Goal: Task Accomplishment & Management: Manage account settings

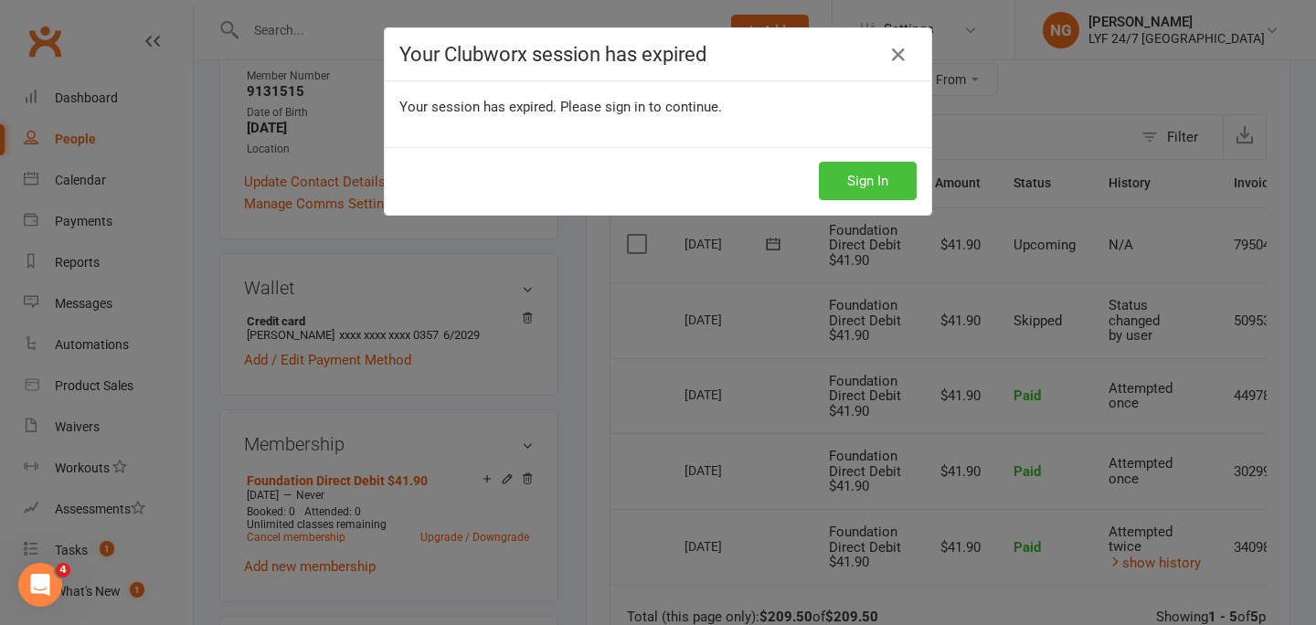
click at [867, 168] on button "Sign In" at bounding box center [868, 181] width 98 height 38
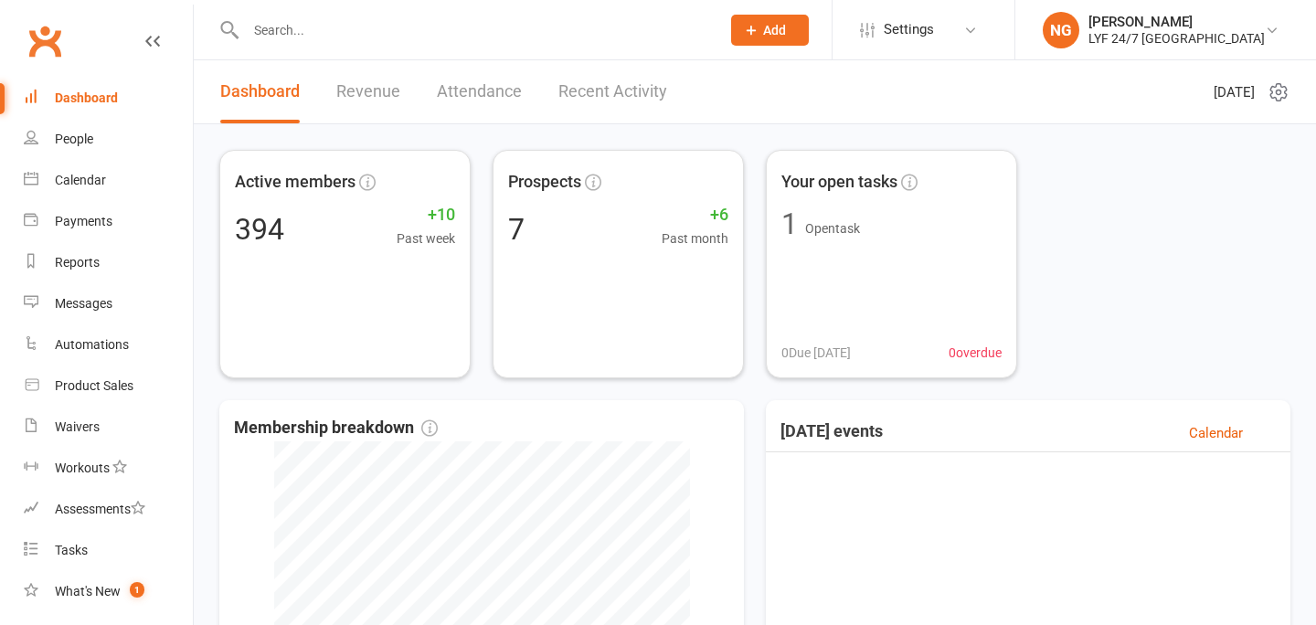
click at [387, 45] on div at bounding box center [463, 29] width 488 height 59
click at [351, 33] on input "text" at bounding box center [473, 30] width 467 height 26
paste input "[EMAIL_ADDRESS][DOMAIN_NAME]"
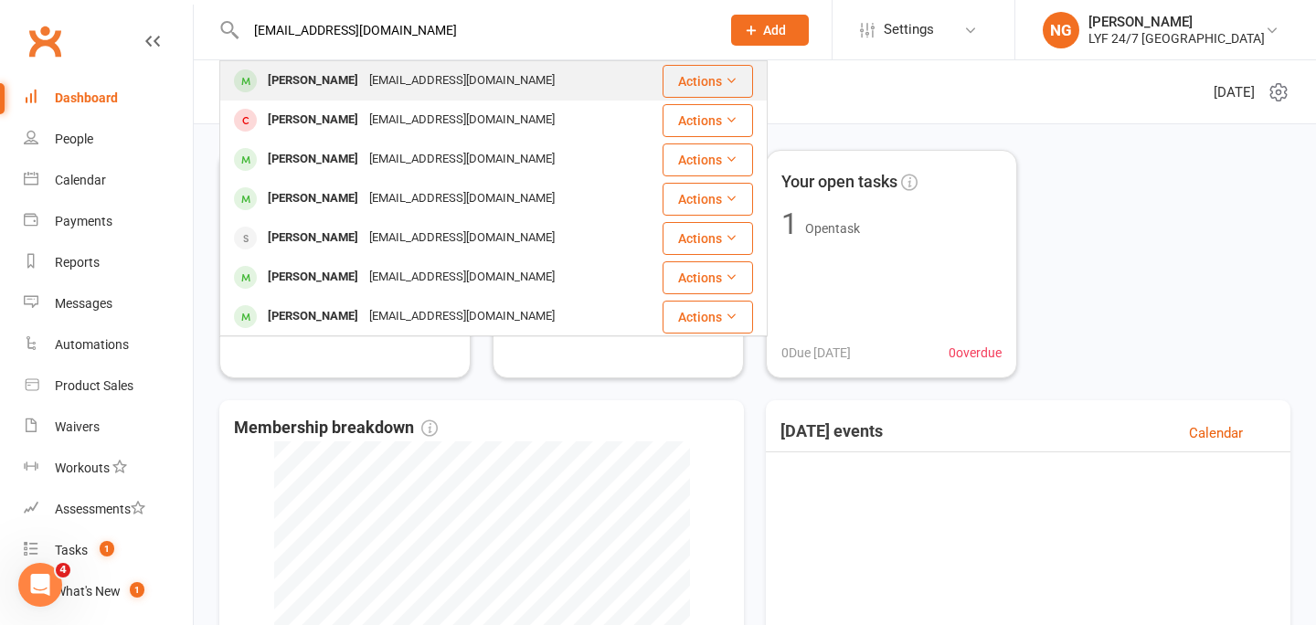
type input "[EMAIL_ADDRESS][DOMAIN_NAME]"
click at [364, 75] on div "[EMAIL_ADDRESS][DOMAIN_NAME]" at bounding box center [462, 81] width 196 height 27
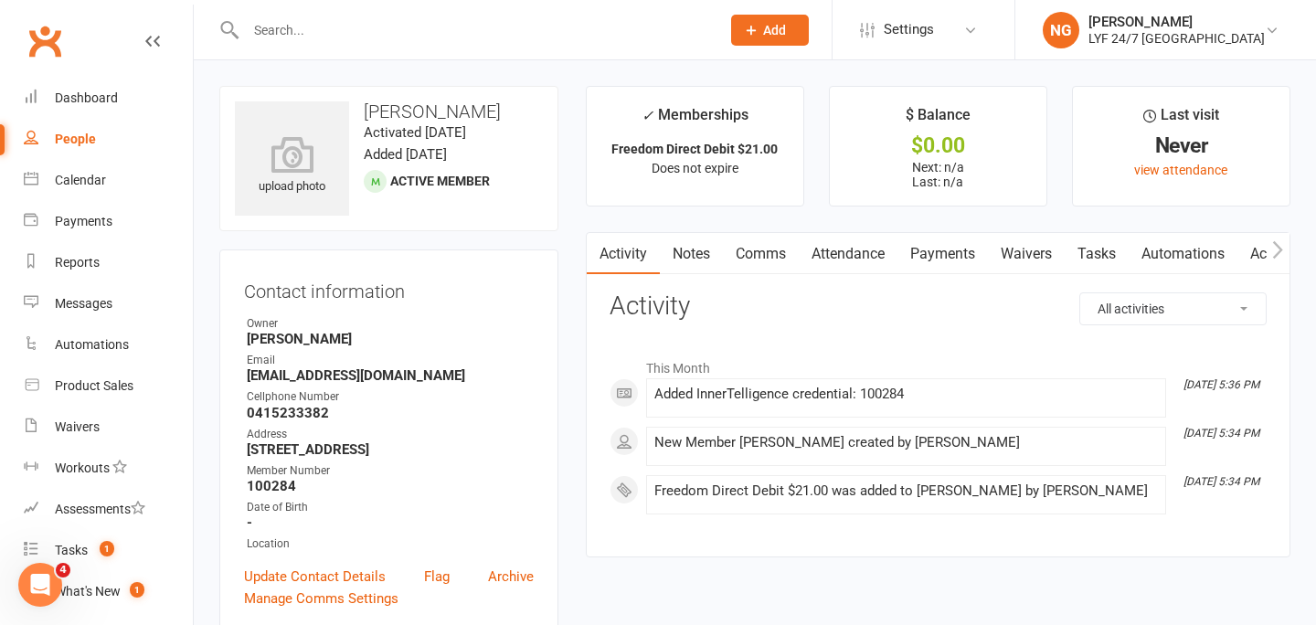
click at [834, 249] on link "Attendance" at bounding box center [848, 254] width 99 height 42
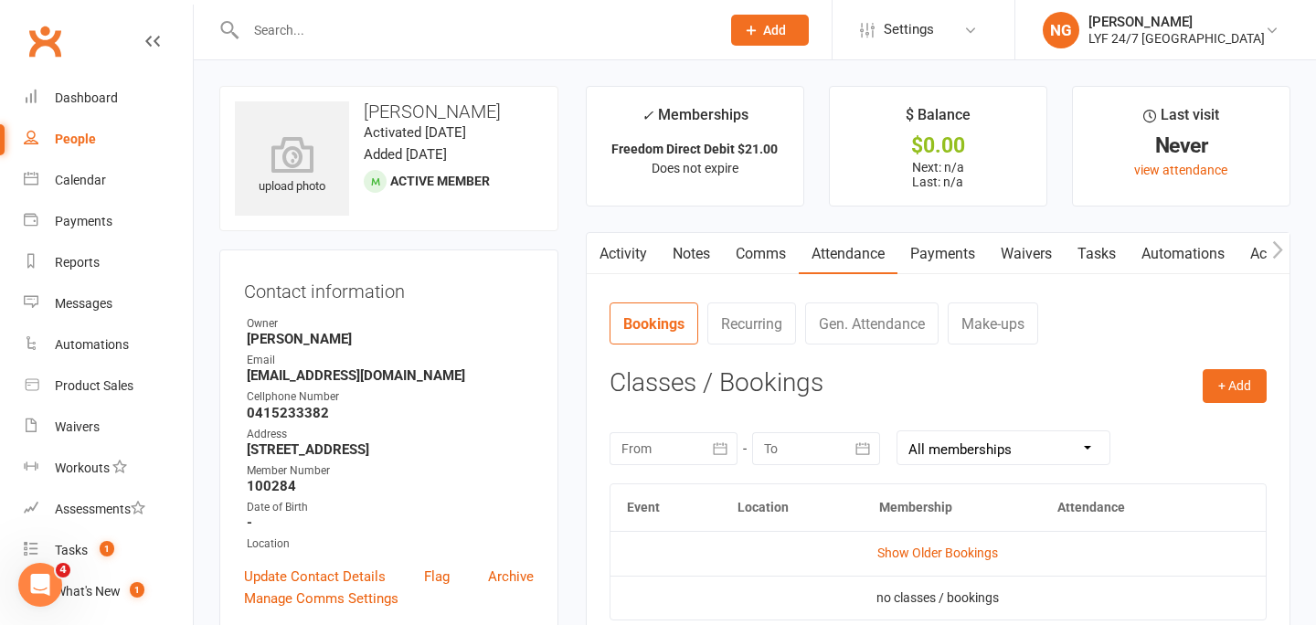
click at [940, 249] on link "Payments" at bounding box center [942, 254] width 90 height 42
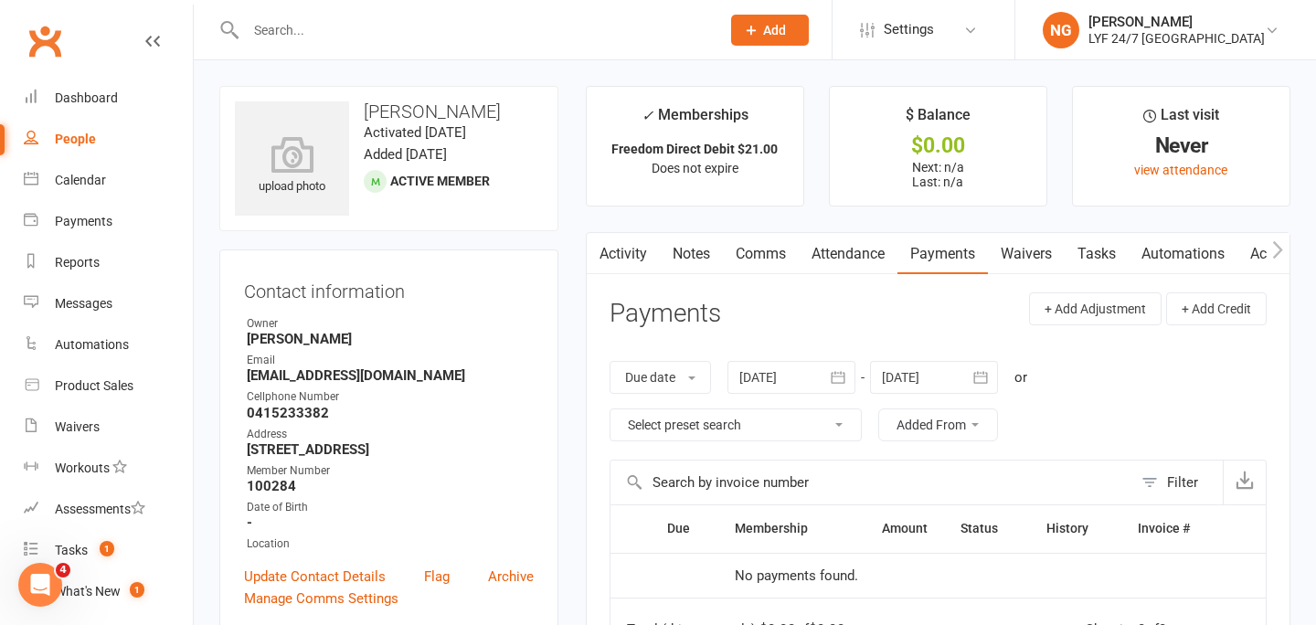
click at [409, 108] on h3 "[PERSON_NAME]" at bounding box center [389, 111] width 308 height 20
copy h3 "[PERSON_NAME]"
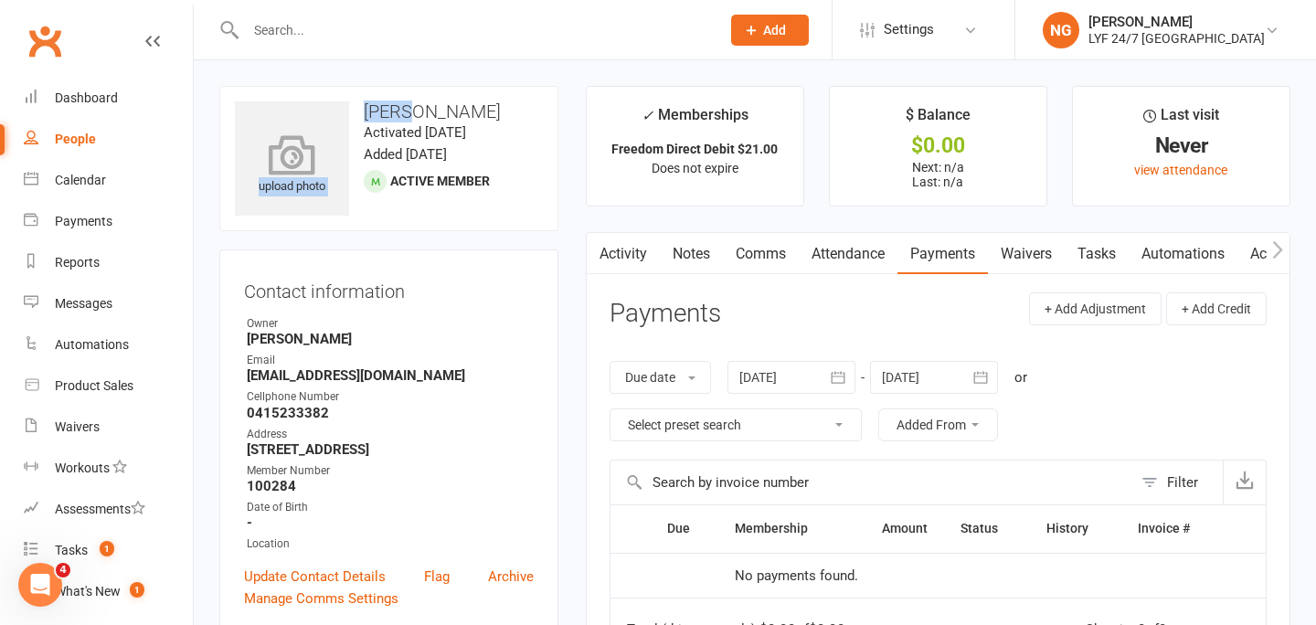
drag, startPoint x: 398, startPoint y: 111, endPoint x: 337, endPoint y: 111, distance: 61.2
click at [337, 111] on div "upload photo [PERSON_NAME] Activated [DATE] Added [DATE] Active member" at bounding box center [388, 158] width 339 height 145
click at [377, 111] on h3 "[PERSON_NAME]" at bounding box center [389, 111] width 308 height 20
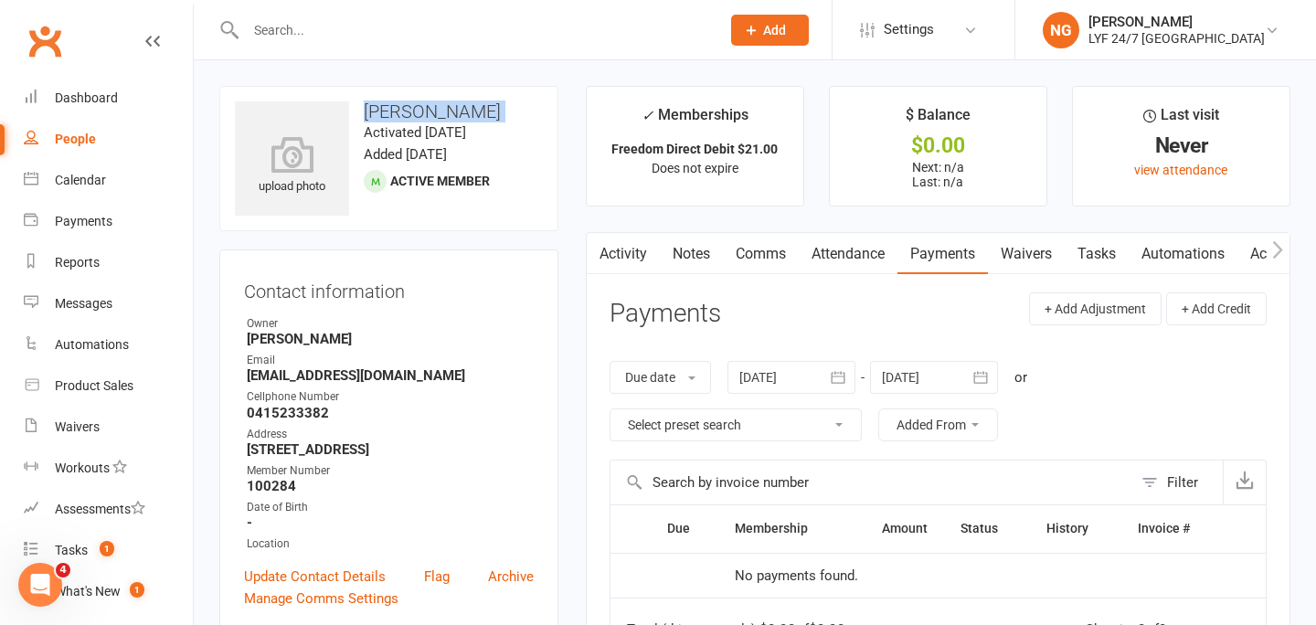
click at [377, 111] on h3 "[PERSON_NAME]" at bounding box center [389, 111] width 308 height 20
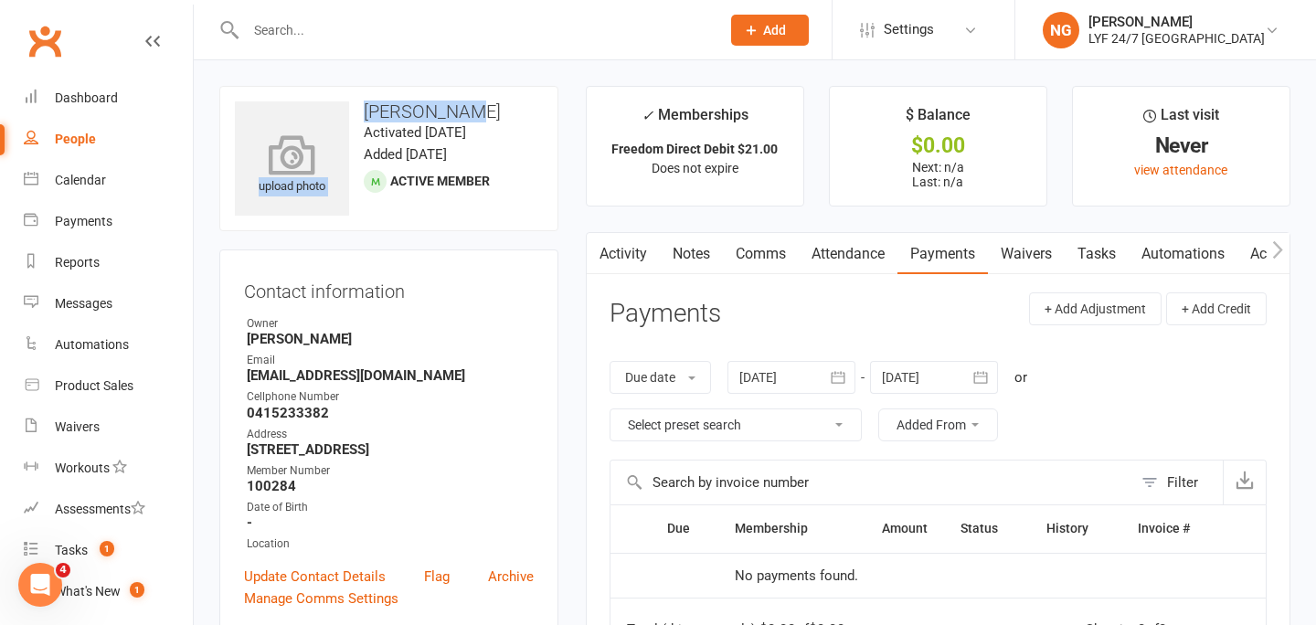
drag, startPoint x: 451, startPoint y: 111, endPoint x: 341, endPoint y: 111, distance: 109.7
click at [341, 111] on div "upload photo [PERSON_NAME] Activated [DATE] Added [DATE] Active member" at bounding box center [388, 158] width 339 height 145
click at [358, 111] on h3 "[PERSON_NAME]" at bounding box center [389, 111] width 308 height 20
drag, startPoint x: 365, startPoint y: 111, endPoint x: 439, endPoint y: 112, distance: 74.0
click at [439, 112] on h3 "[PERSON_NAME]" at bounding box center [389, 111] width 308 height 20
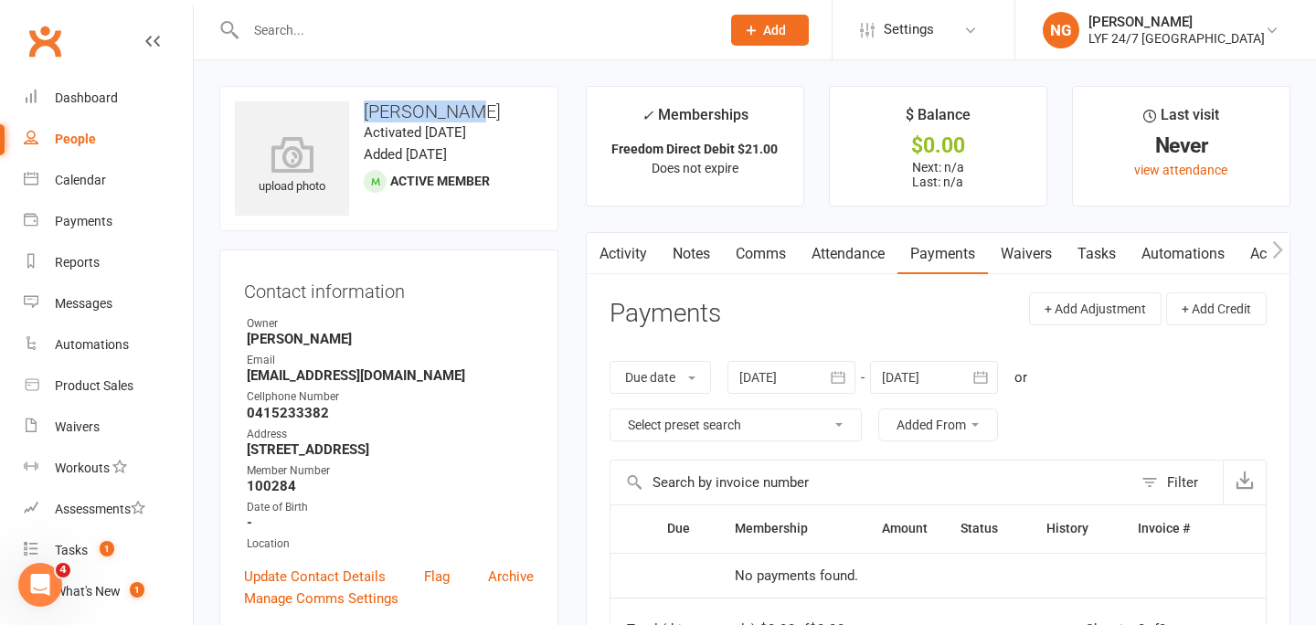
copy h3 "[PERSON_NAME]"
click at [549, 229] on div "upload photo [PERSON_NAME] Activated [DATE] Added [DATE] Active member" at bounding box center [388, 158] width 339 height 145
click at [115, 293] on link "Messages" at bounding box center [108, 303] width 169 height 41
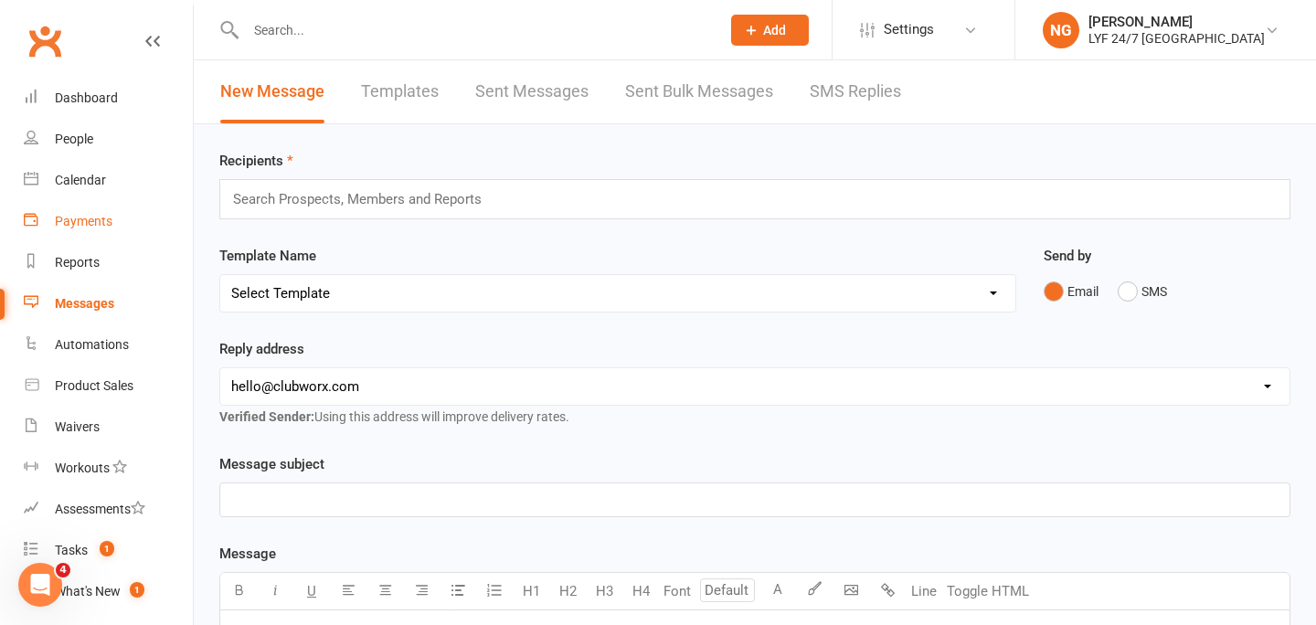
click at [68, 211] on link "Payments" at bounding box center [108, 221] width 169 height 41
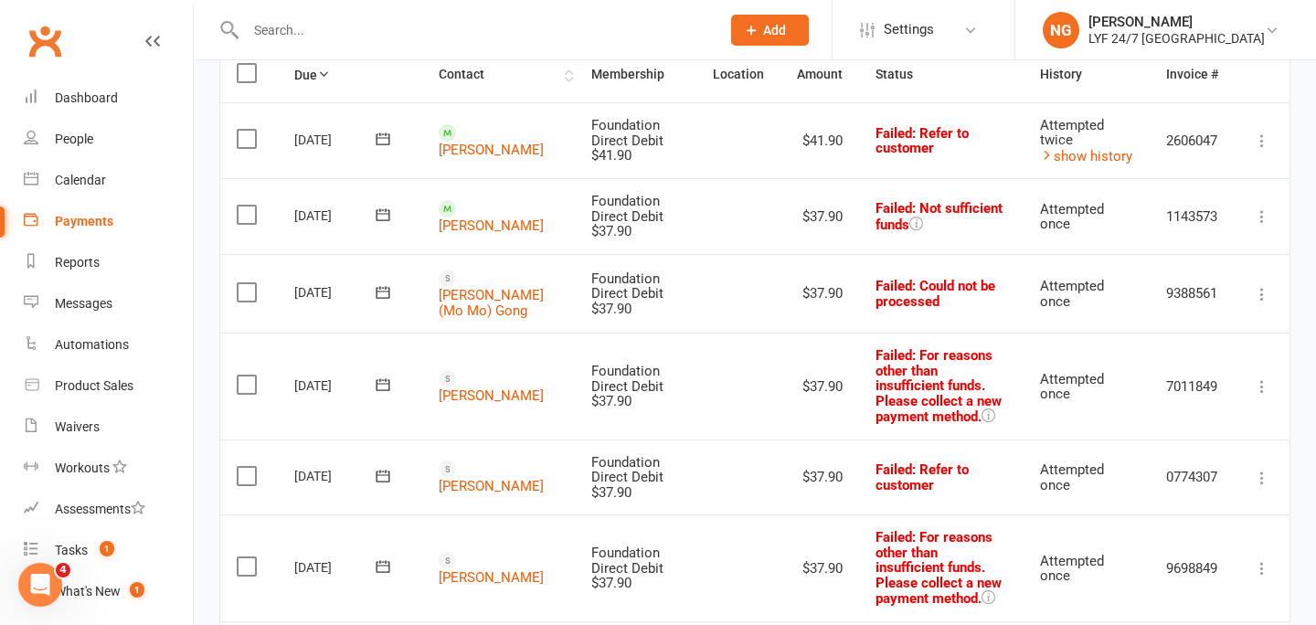
scroll to position [267, 0]
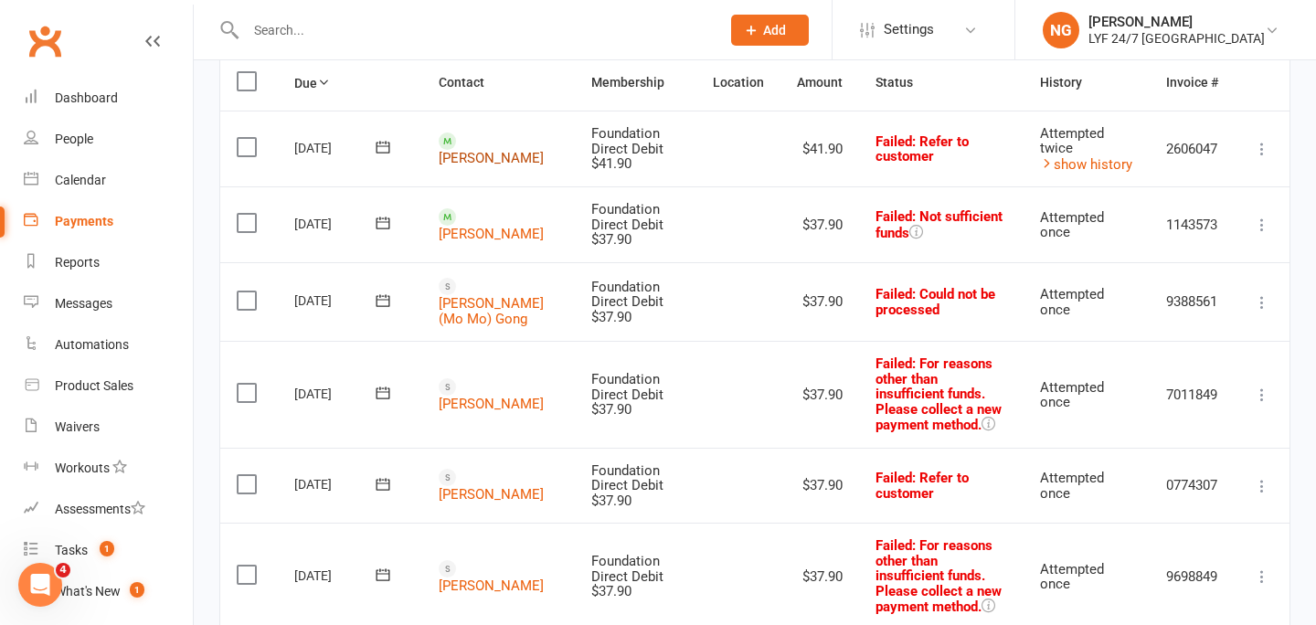
click at [472, 150] on link "[PERSON_NAME]" at bounding box center [491, 158] width 105 height 16
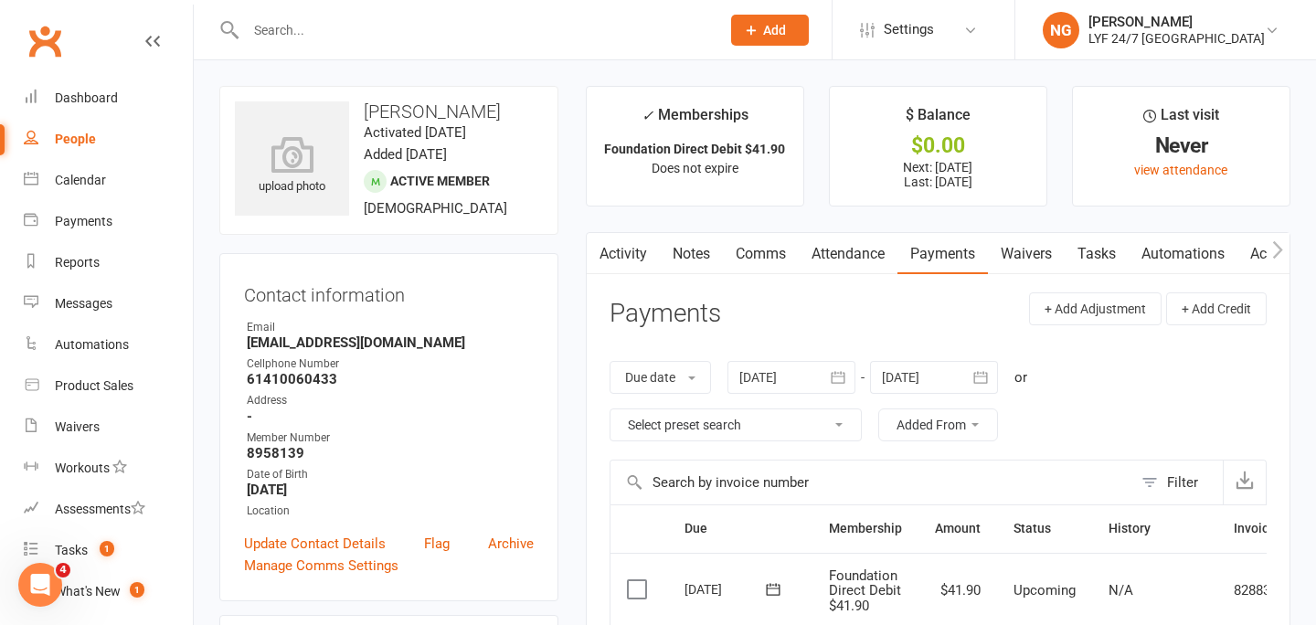
click at [798, 255] on link "Comms" at bounding box center [761, 254] width 76 height 42
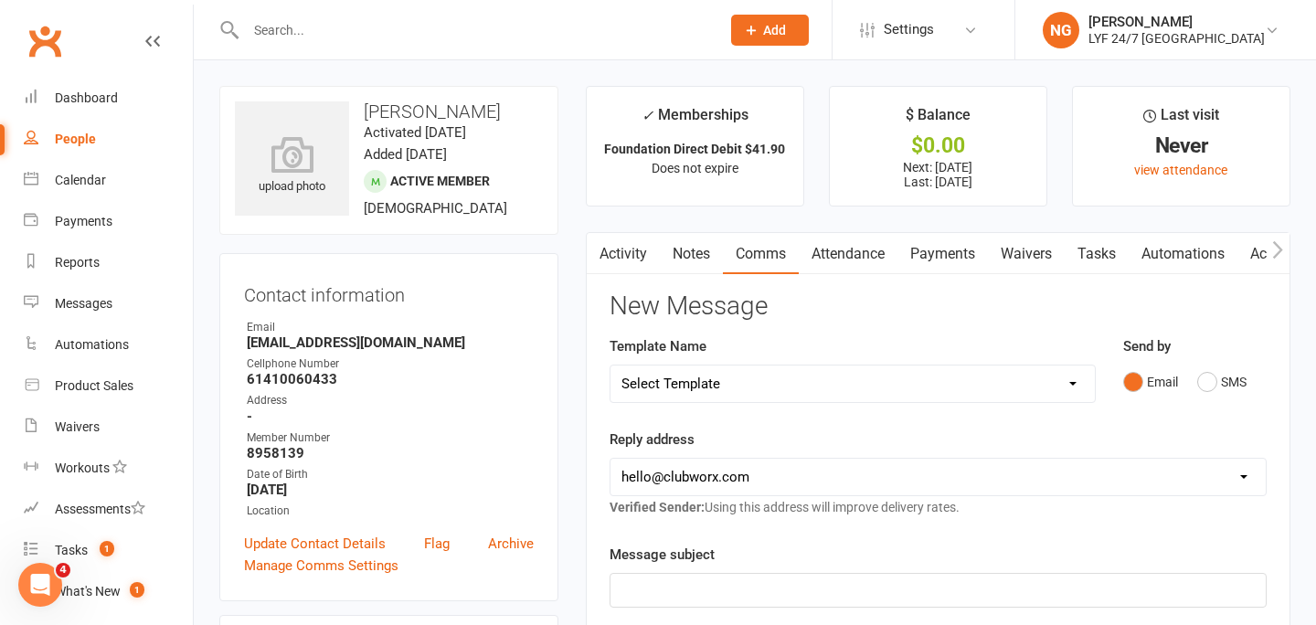
click at [626, 249] on link "Activity" at bounding box center [623, 254] width 73 height 42
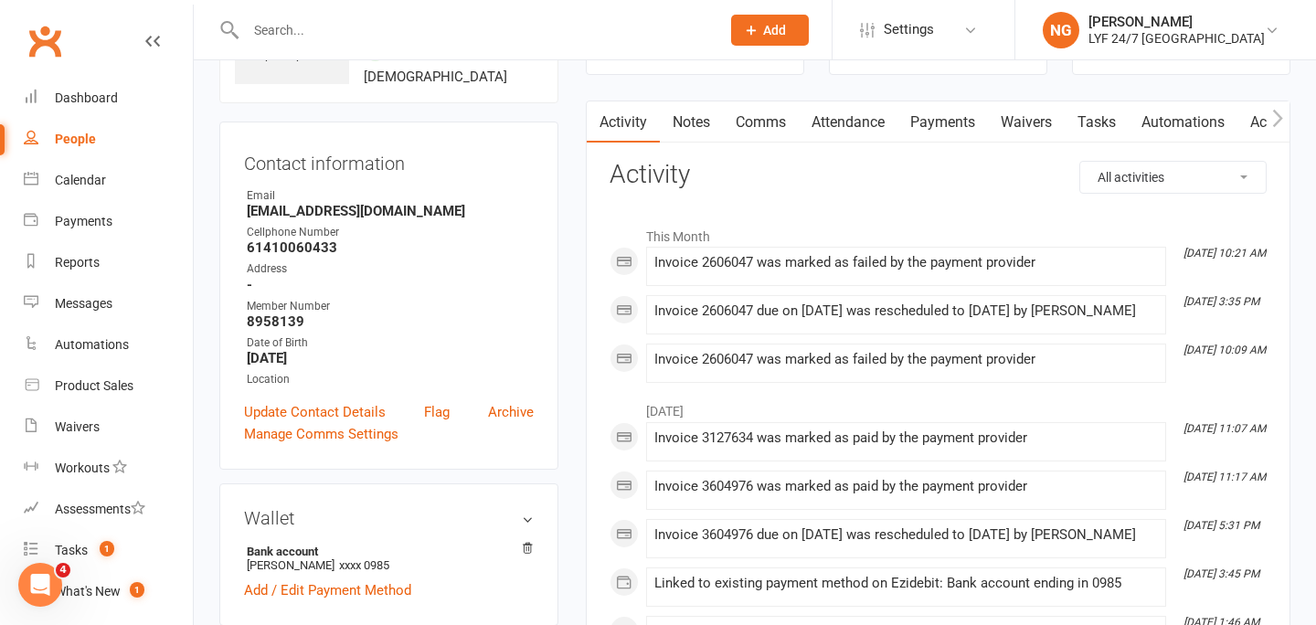
scroll to position [133, 0]
click at [769, 130] on link "Comms" at bounding box center [761, 121] width 76 height 42
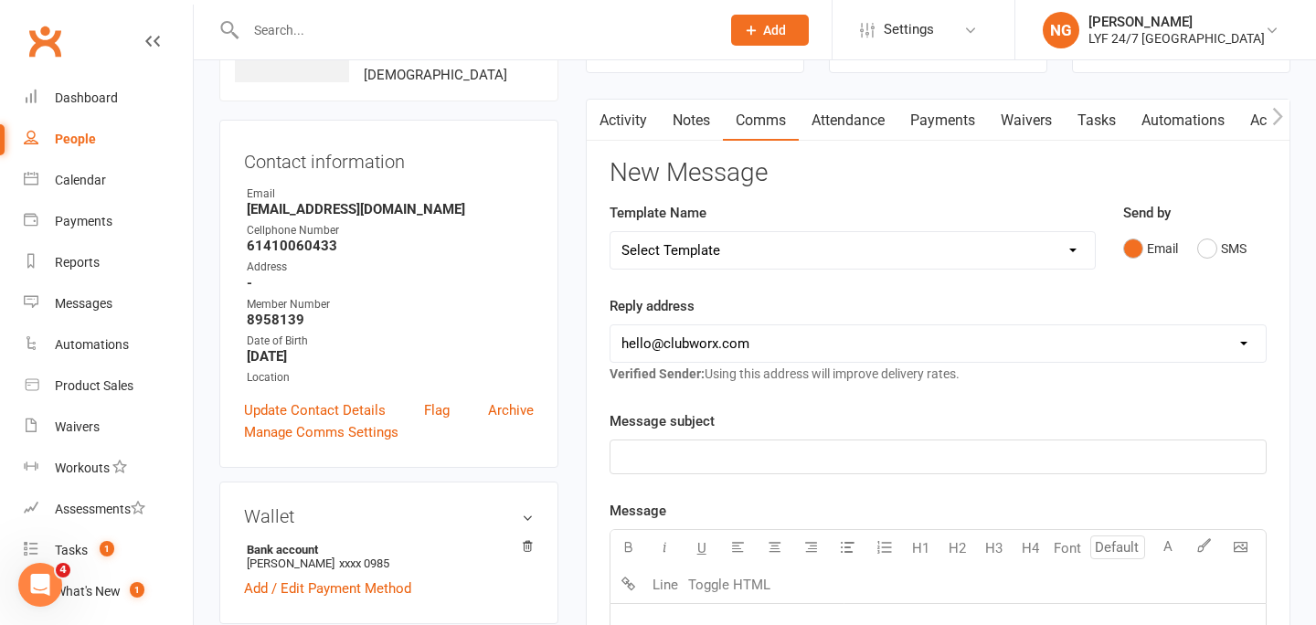
scroll to position [180, 0]
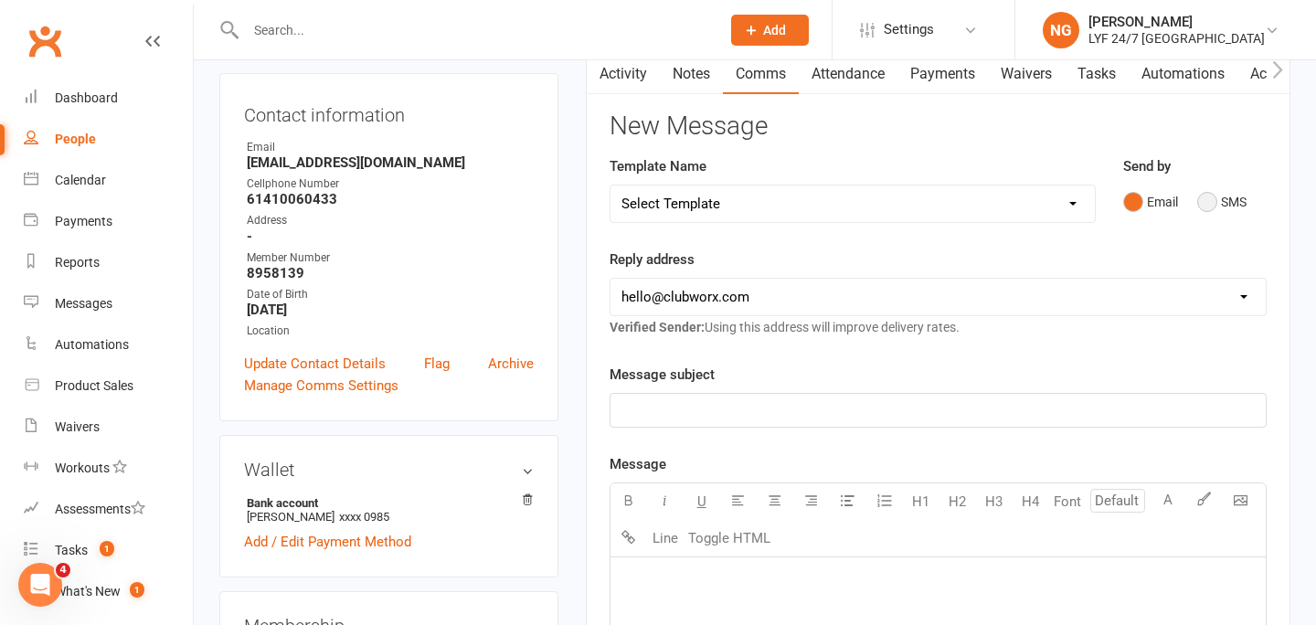
click at [1208, 206] on button "SMS" at bounding box center [1221, 202] width 49 height 35
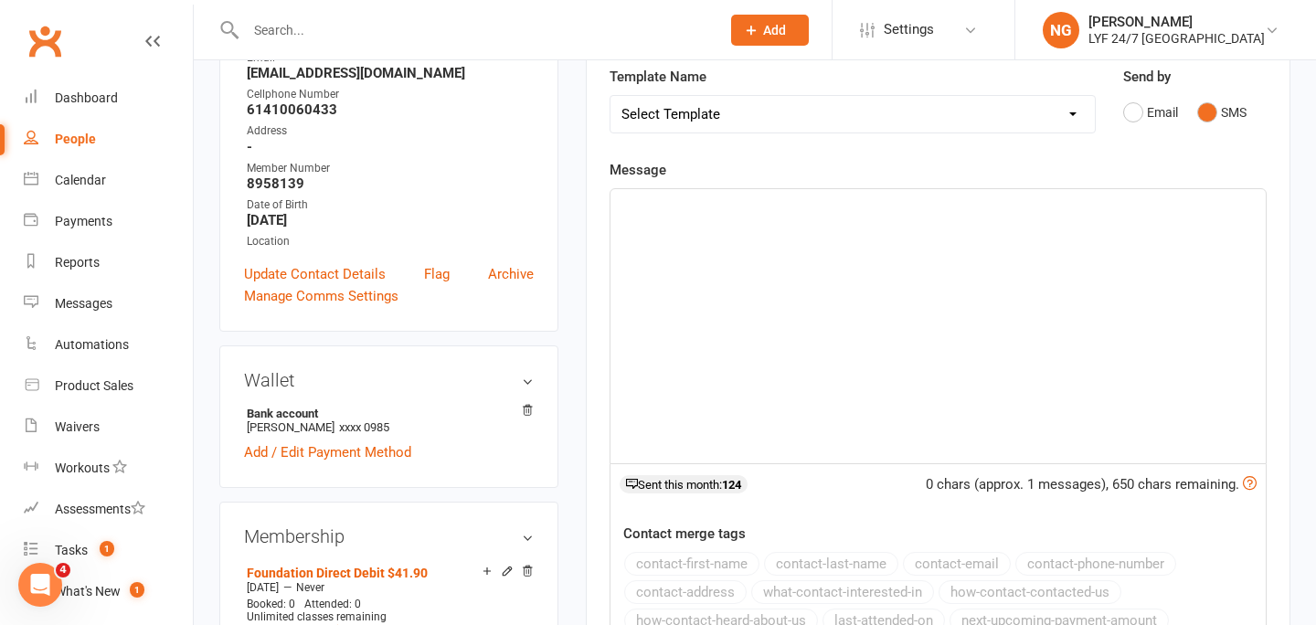
scroll to position [279, 0]
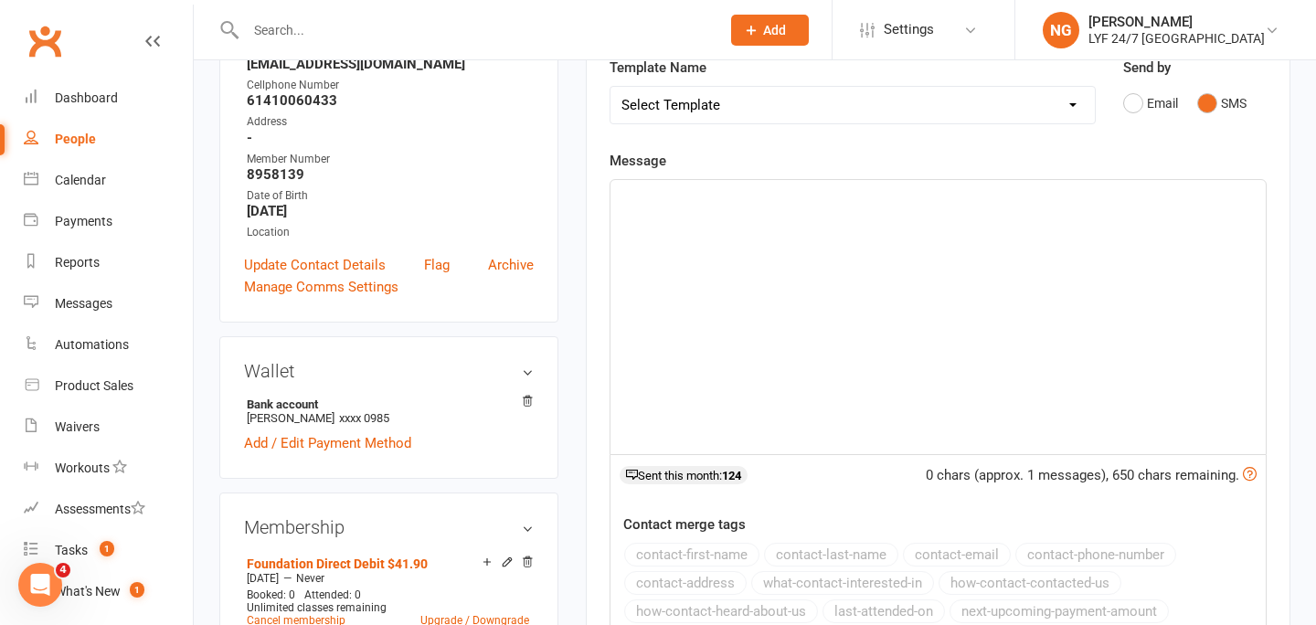
click at [833, 95] on select "Select Template [SMS] 7 Day Trial - Follow up (DAY 4) [SMS] 7 Day Trial - Follo…" at bounding box center [852, 105] width 484 height 37
select select "8"
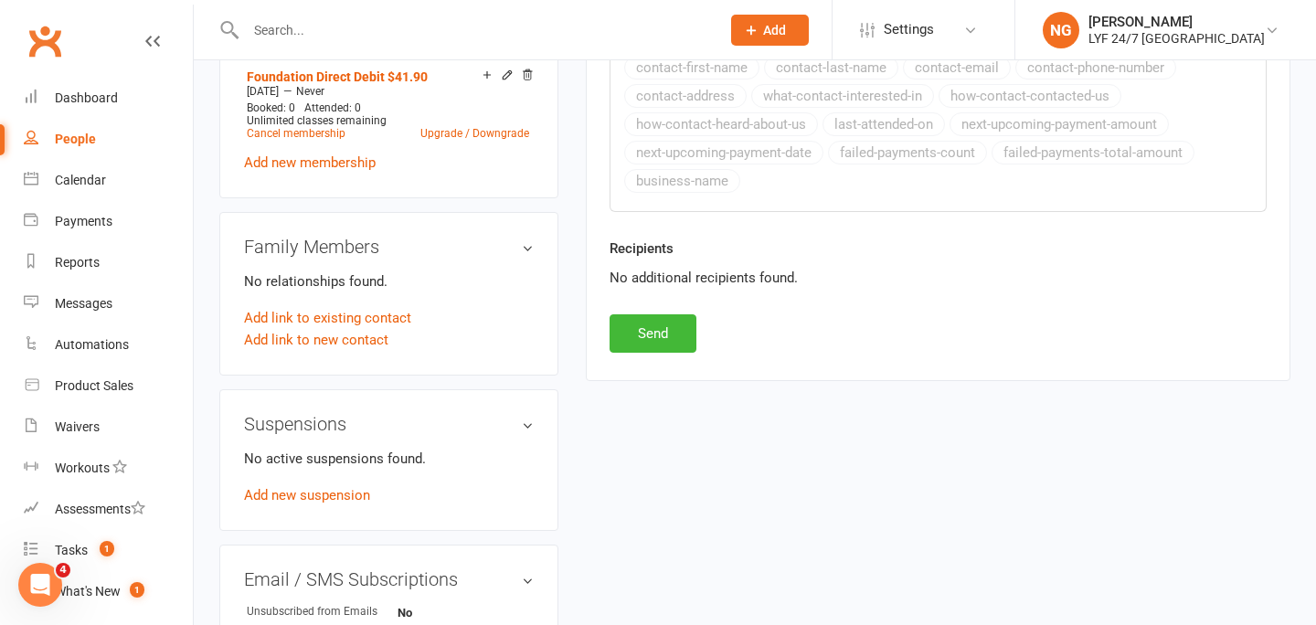
scroll to position [767, 0]
click at [657, 350] on button "Send" at bounding box center [653, 332] width 87 height 38
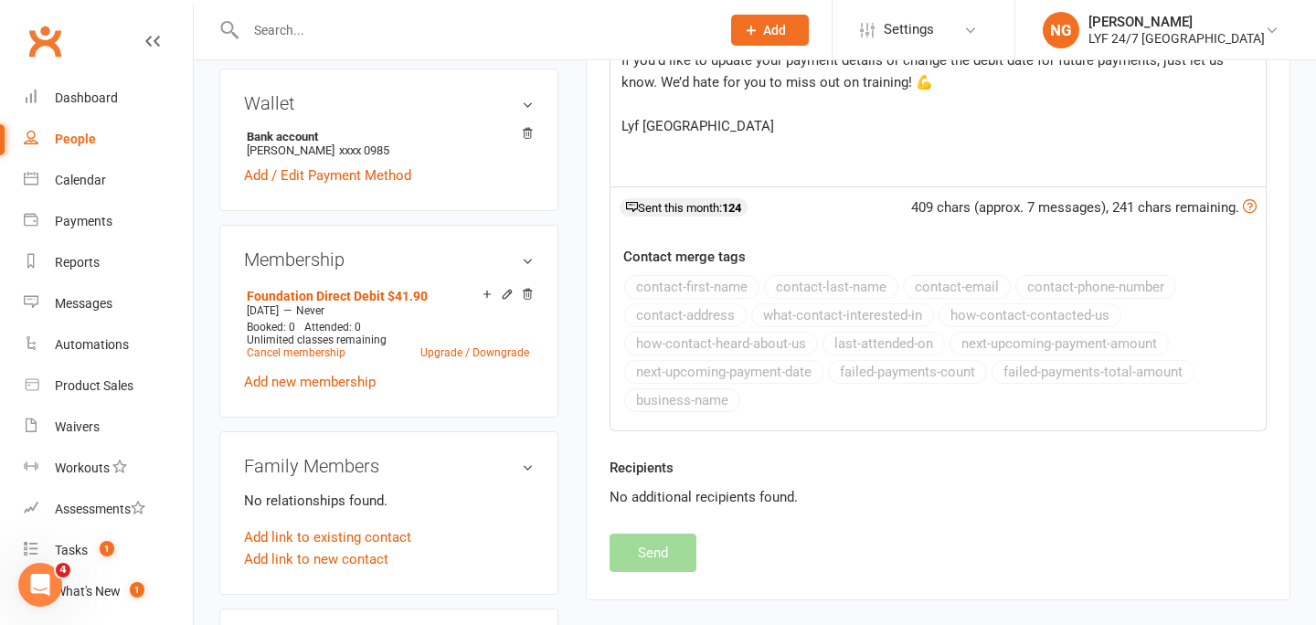
scroll to position [0, 0]
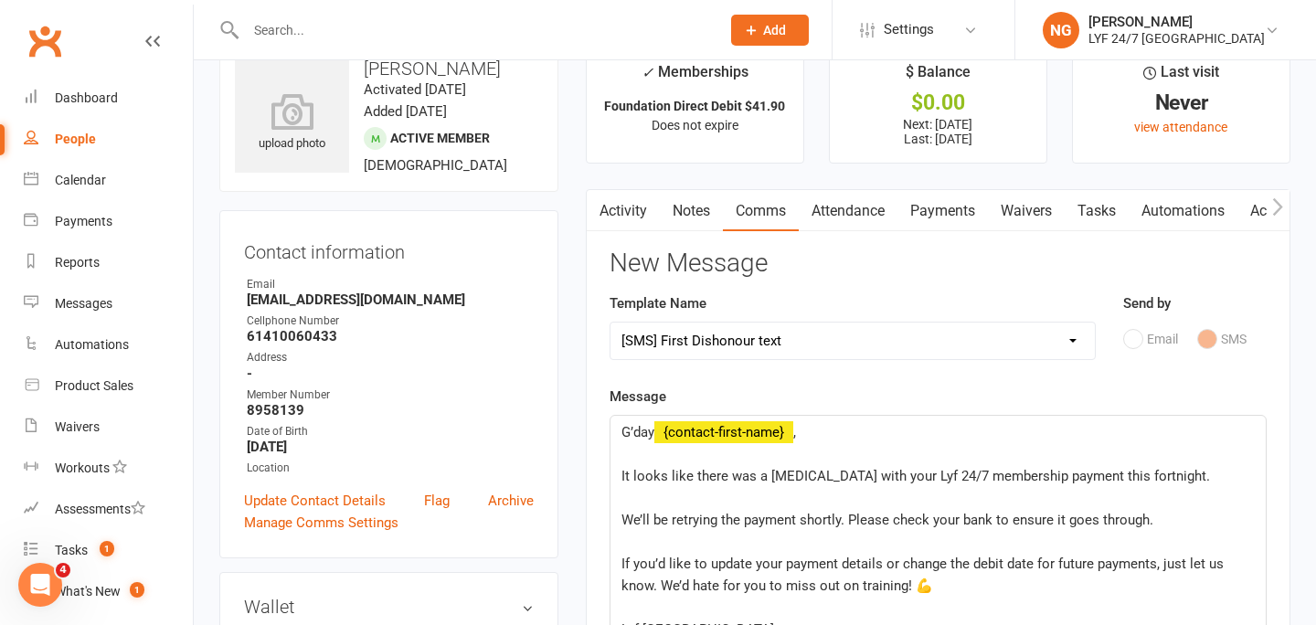
select select
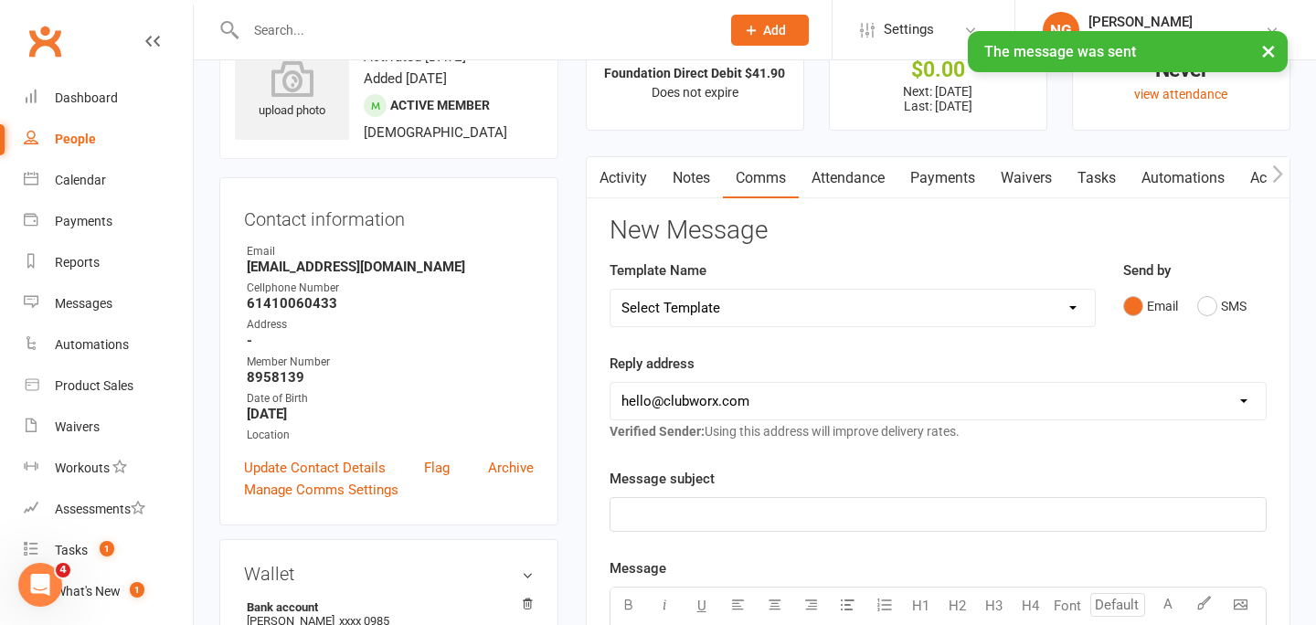
click at [631, 181] on link "Activity" at bounding box center [623, 178] width 73 height 42
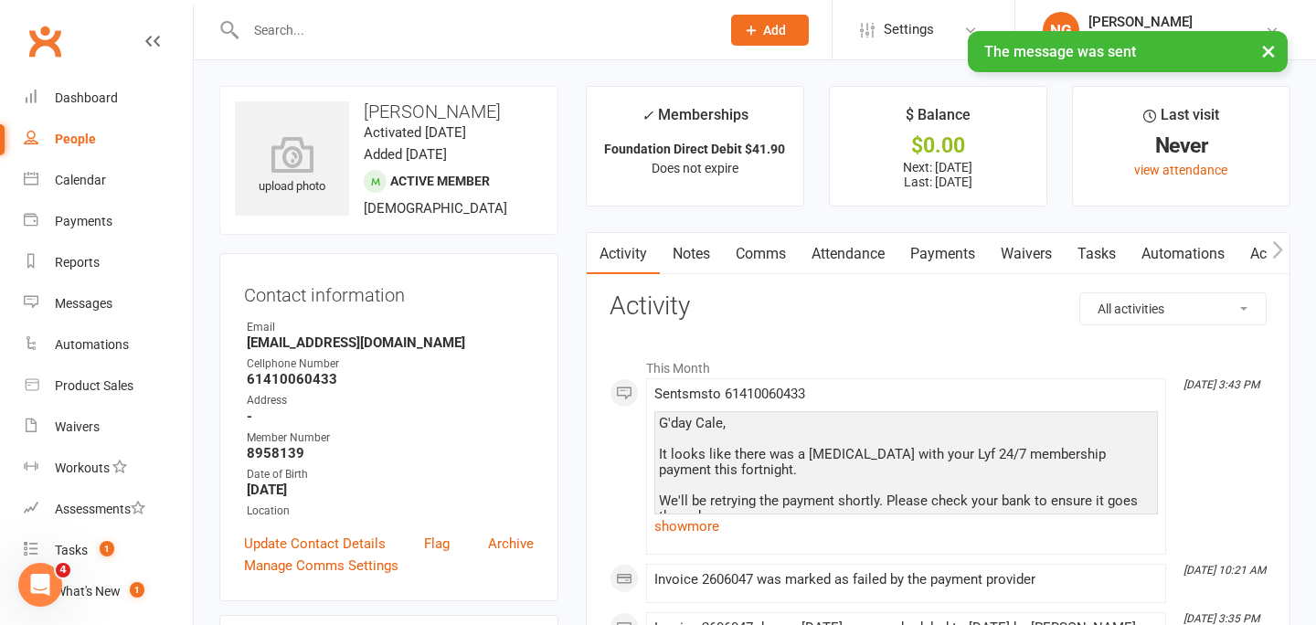
click at [733, 261] on link "Comms" at bounding box center [761, 254] width 76 height 42
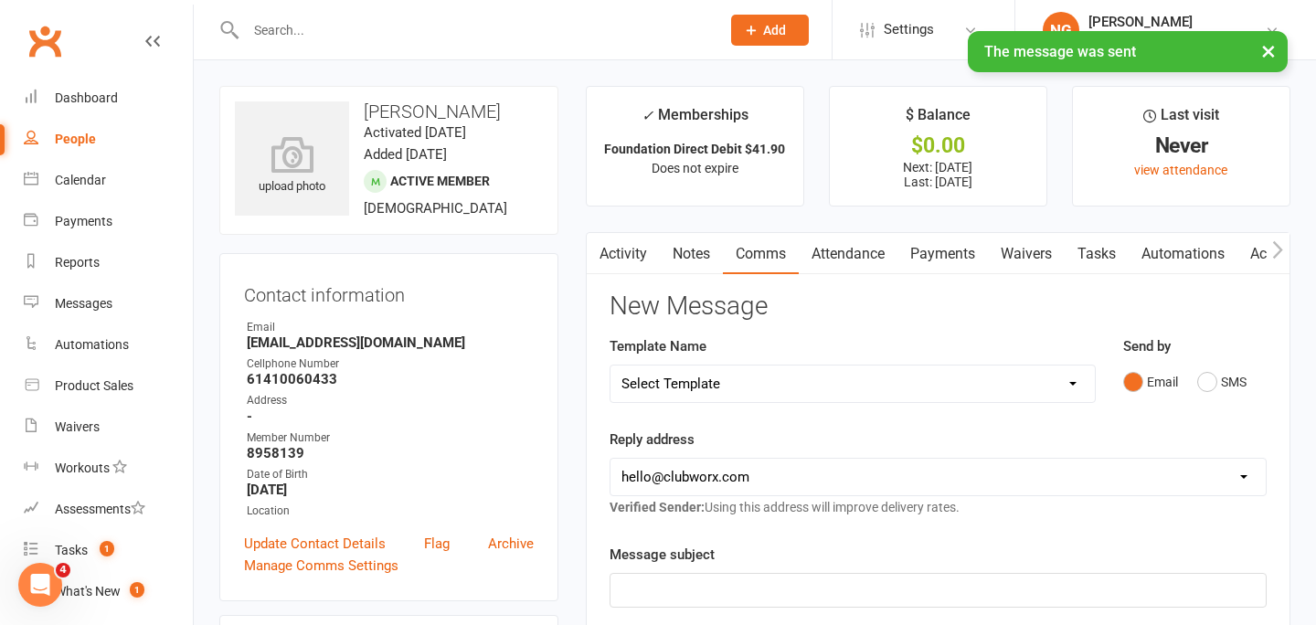
click at [690, 259] on link "Notes" at bounding box center [691, 254] width 63 height 42
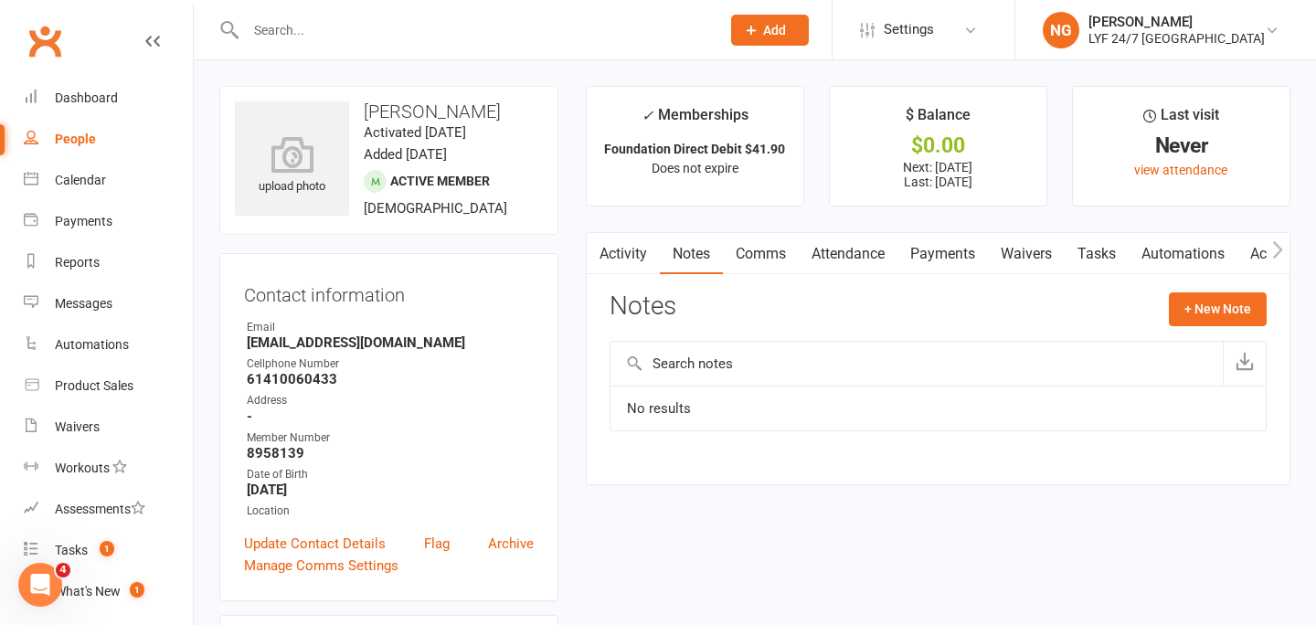
click at [744, 258] on link "Comms" at bounding box center [761, 254] width 76 height 42
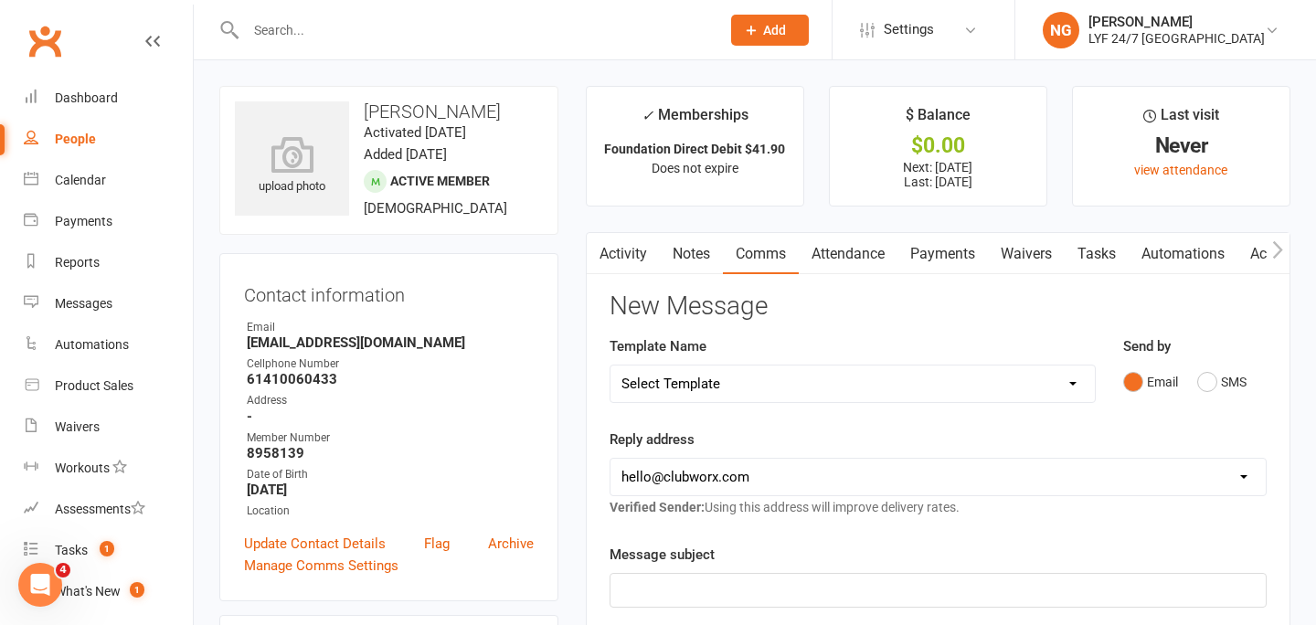
click at [845, 258] on link "Attendance" at bounding box center [848, 254] width 99 height 42
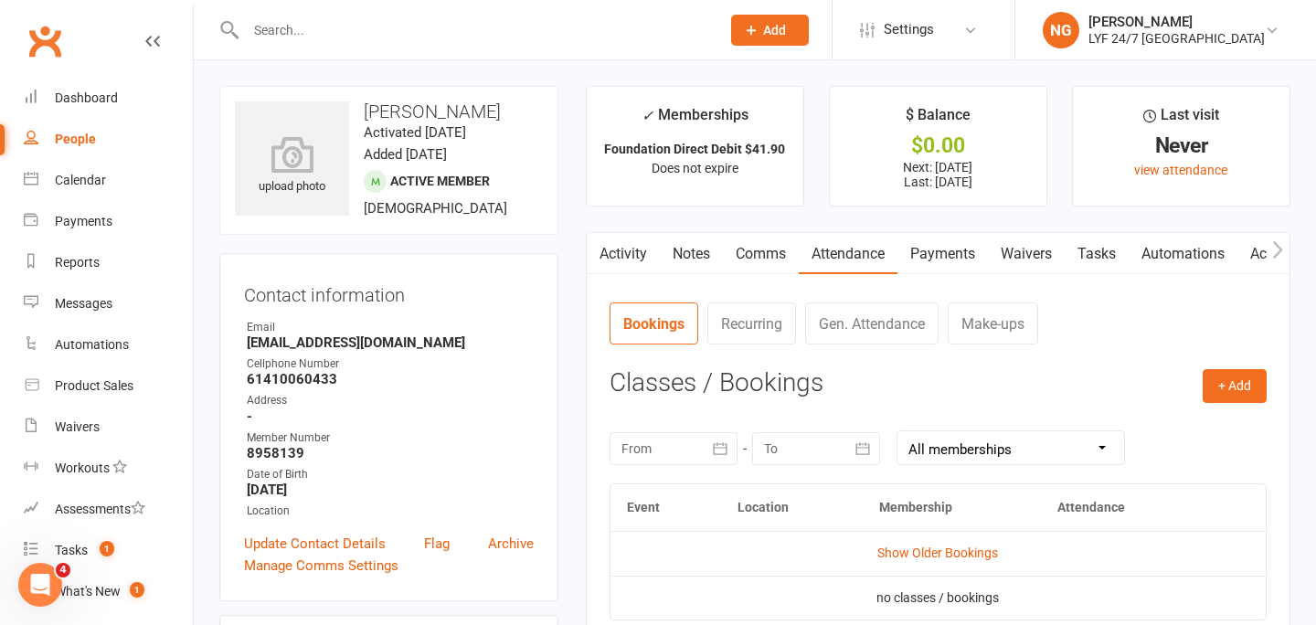
click at [938, 260] on link "Payments" at bounding box center [942, 254] width 90 height 42
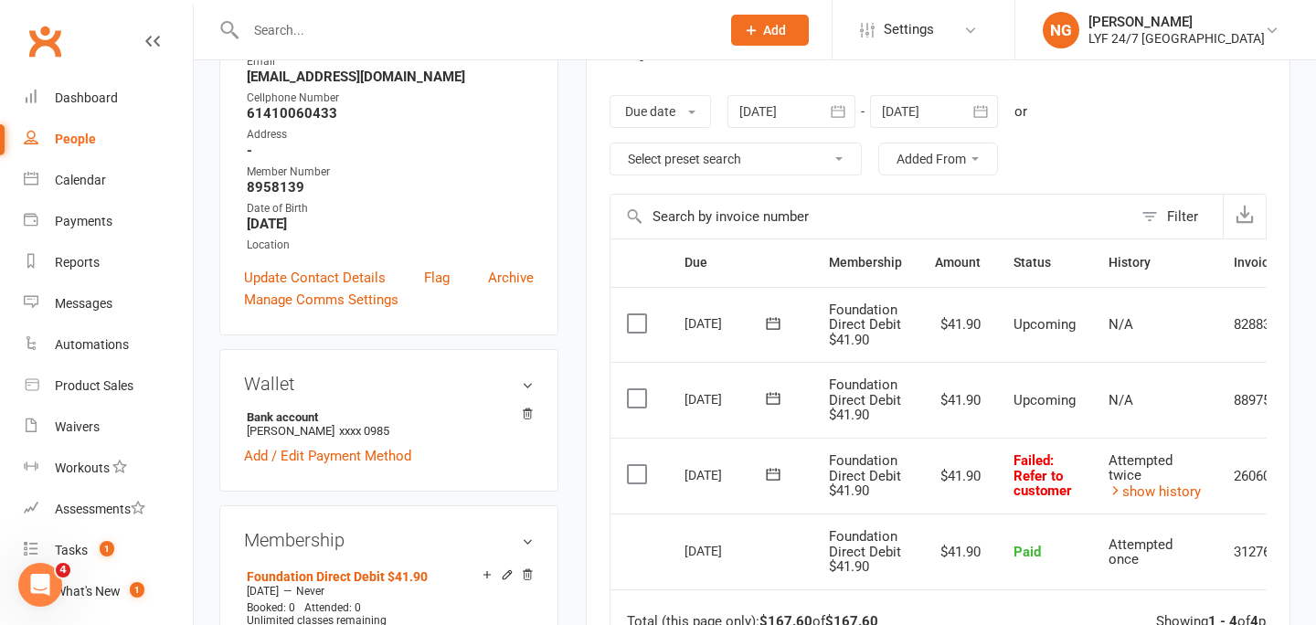
scroll to position [267, 0]
click at [79, 225] on div "Payments" at bounding box center [84, 221] width 58 height 15
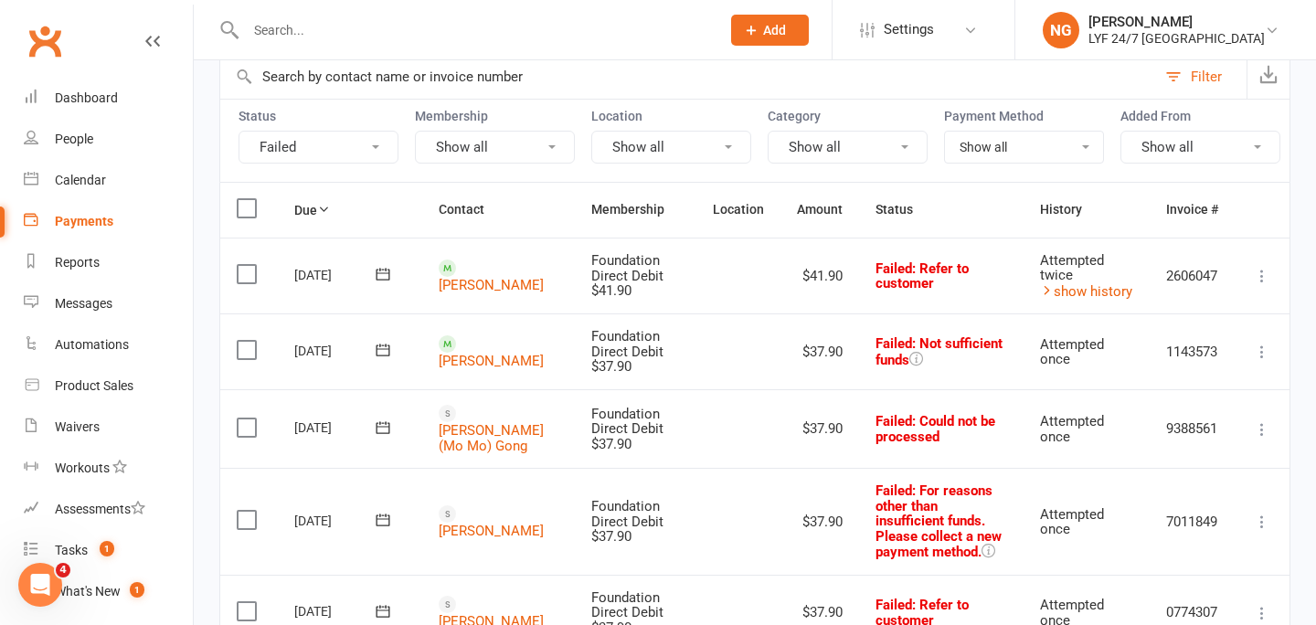
scroll to position [135, 0]
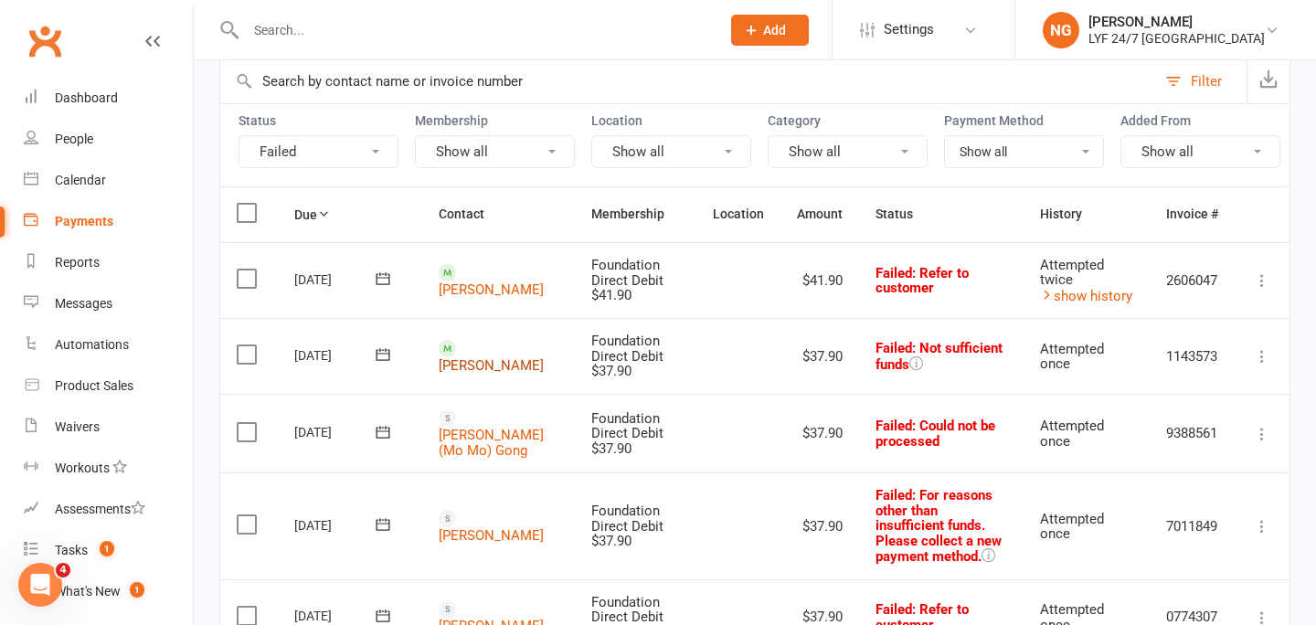
click at [474, 357] on link "[PERSON_NAME]" at bounding box center [491, 365] width 105 height 16
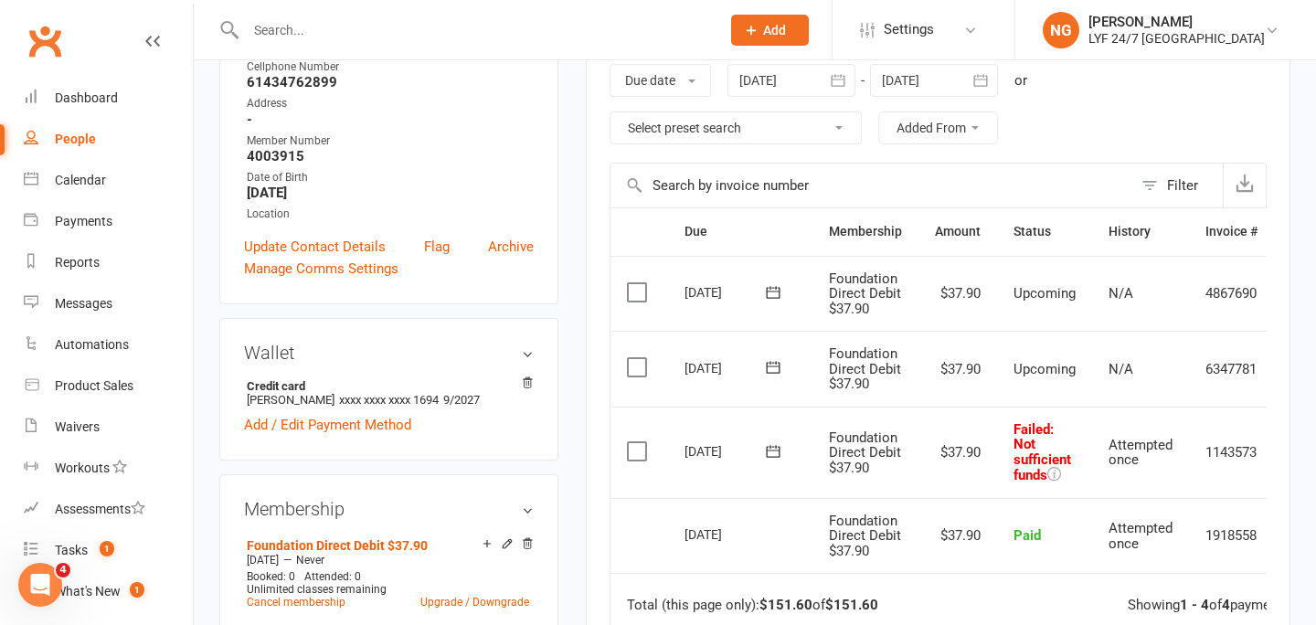
scroll to position [301, 0]
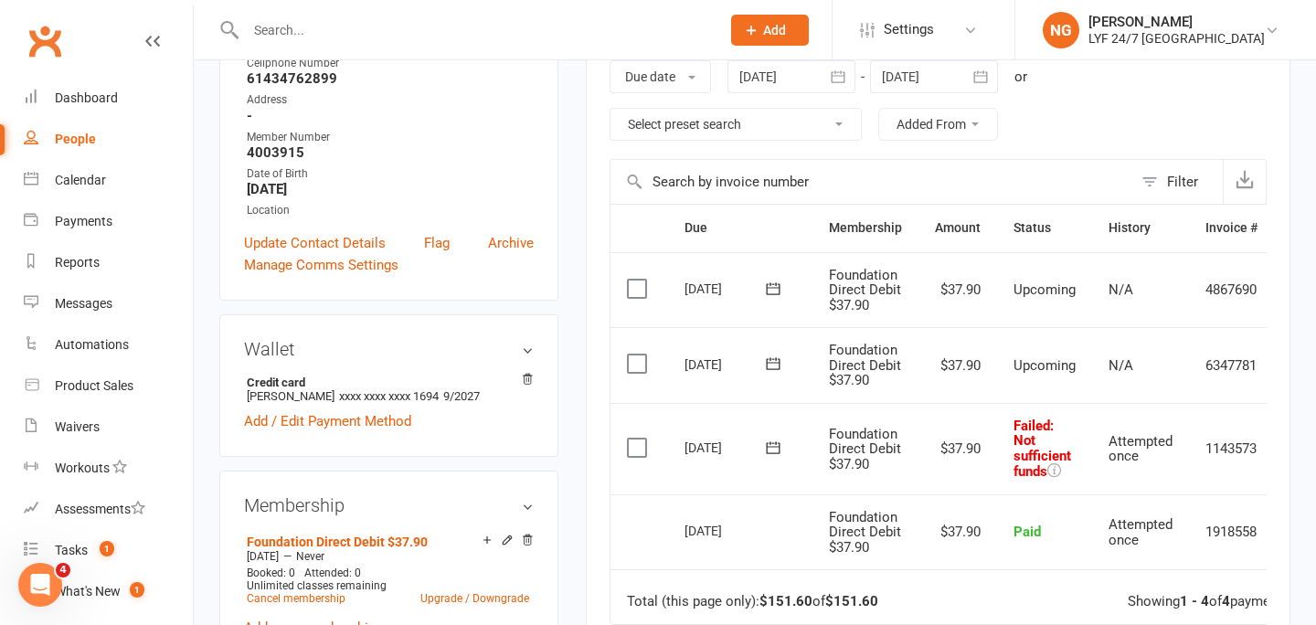
click at [636, 451] on label at bounding box center [639, 448] width 25 height 18
click at [636, 439] on input "checkbox" at bounding box center [633, 439] width 12 height 0
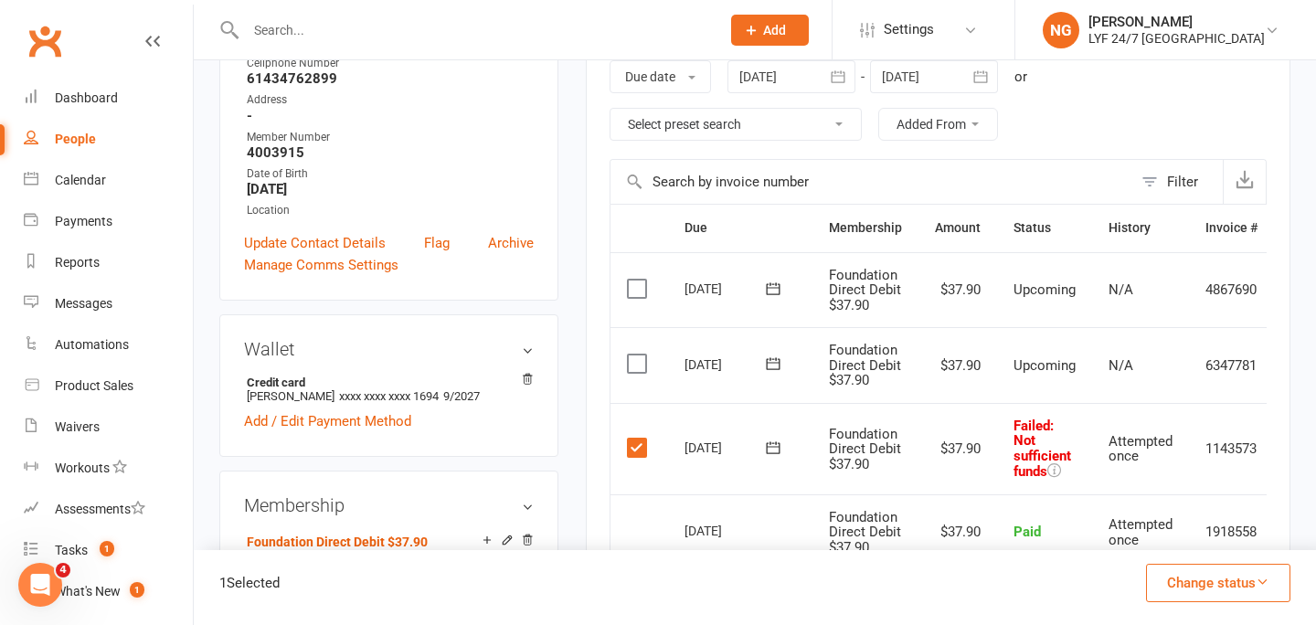
click at [1199, 593] on button "Change status" at bounding box center [1218, 583] width 144 height 38
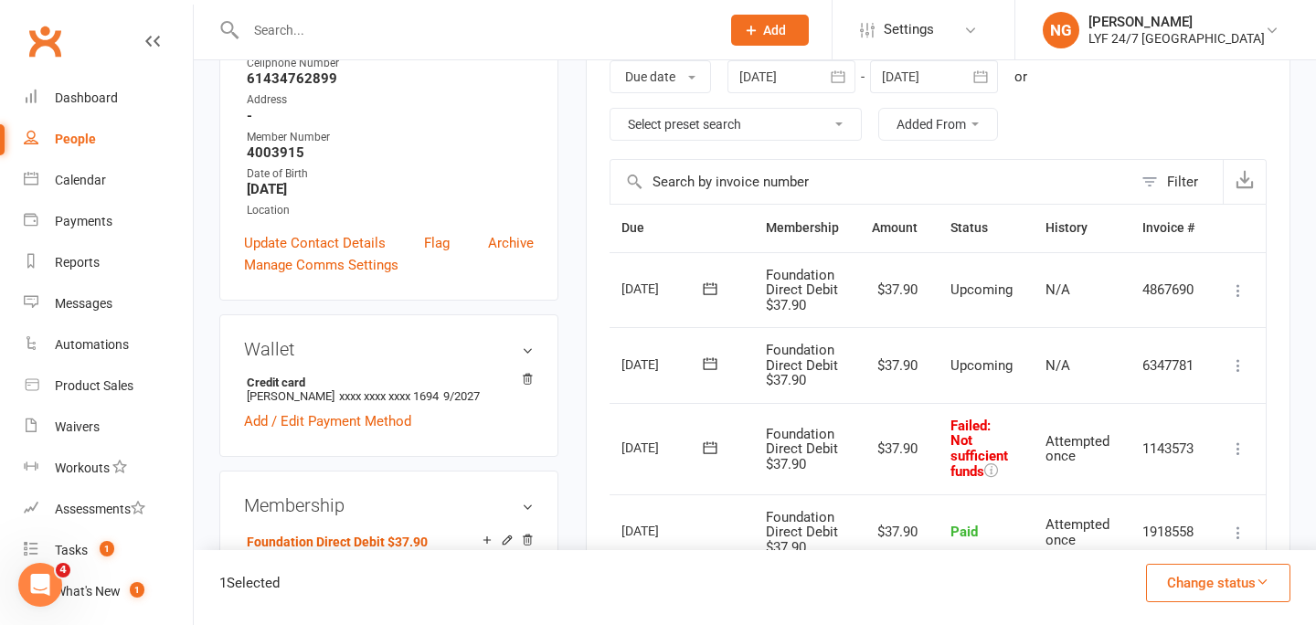
click at [1239, 448] on icon at bounding box center [1238, 449] width 18 height 18
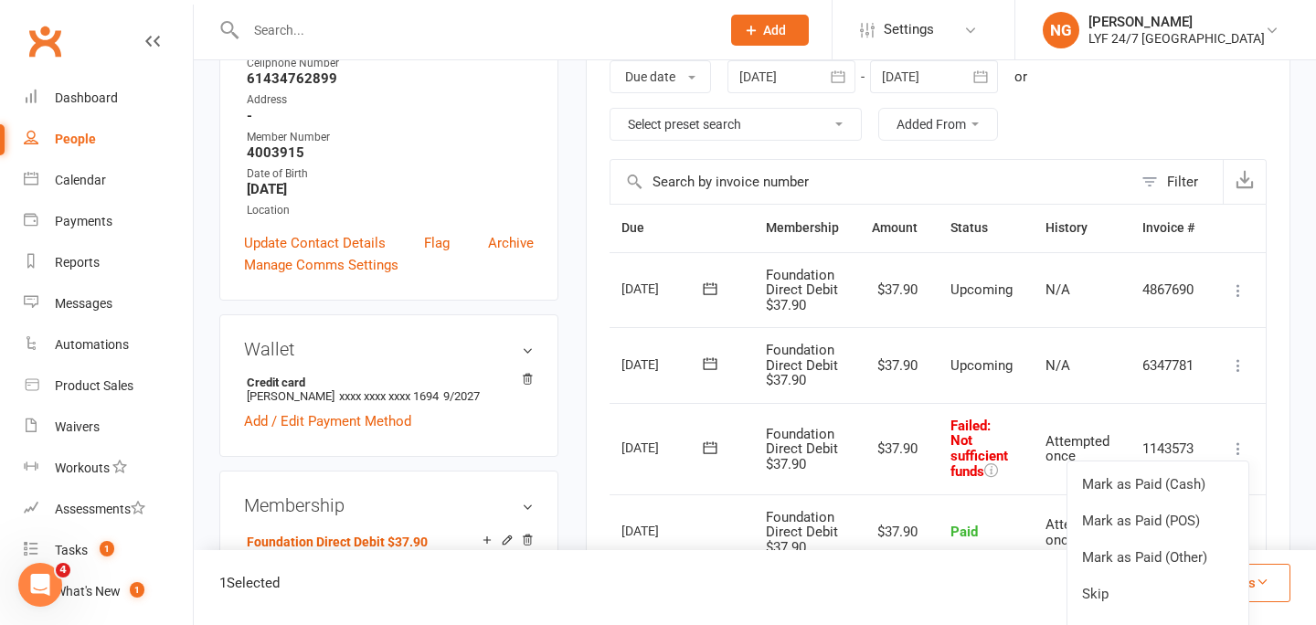
click at [1015, 469] on td "Failed : Not sufficient funds" at bounding box center [981, 448] width 95 height 91
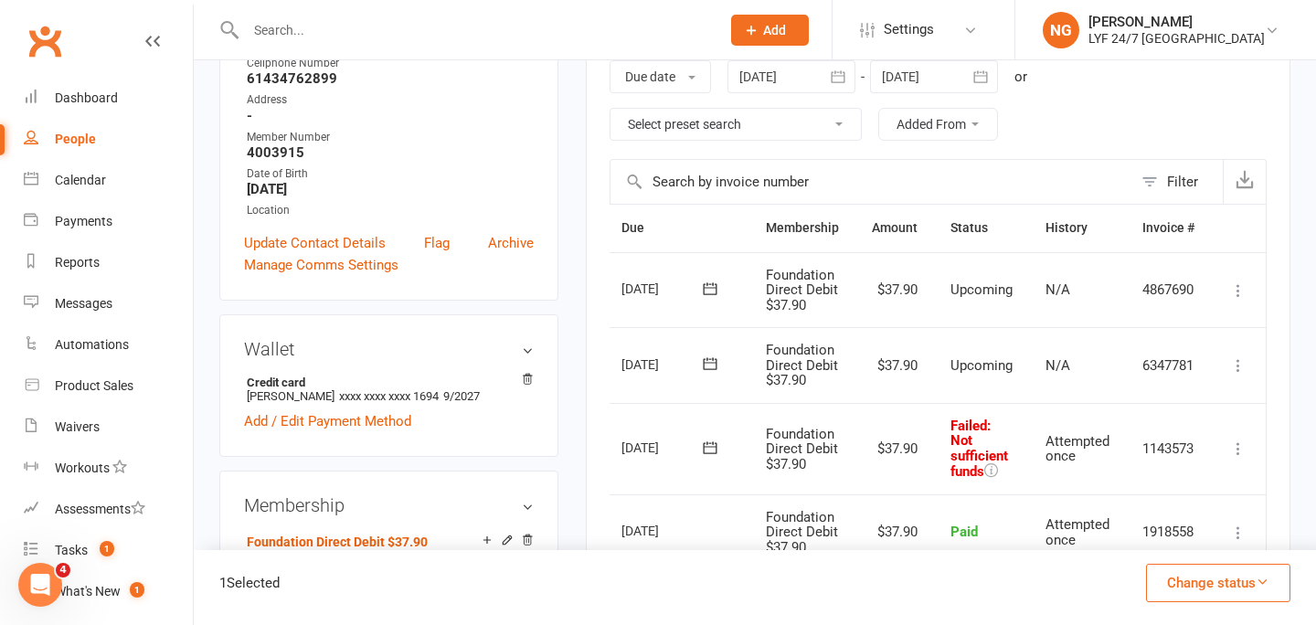
click at [1015, 469] on td "Failed : Not sufficient funds" at bounding box center [981, 448] width 95 height 91
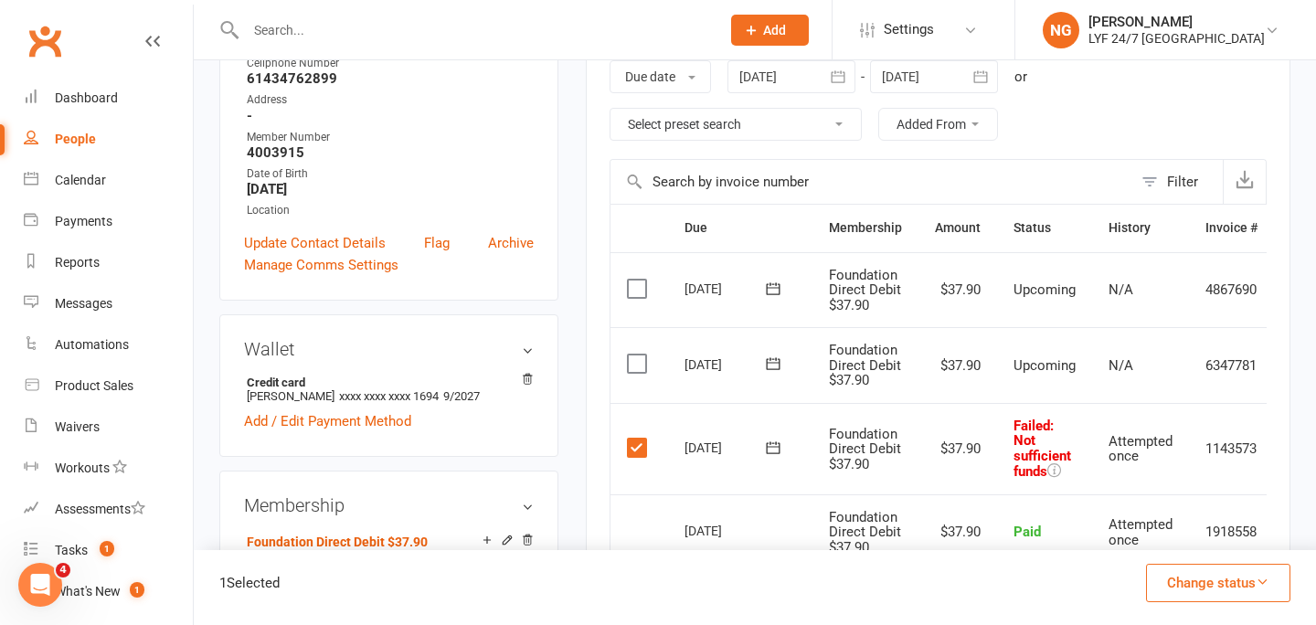
click at [625, 435] on td "Select this" at bounding box center [639, 448] width 58 height 91
click at [635, 444] on label at bounding box center [639, 448] width 25 height 18
click at [635, 439] on input "checkbox" at bounding box center [633, 439] width 12 height 0
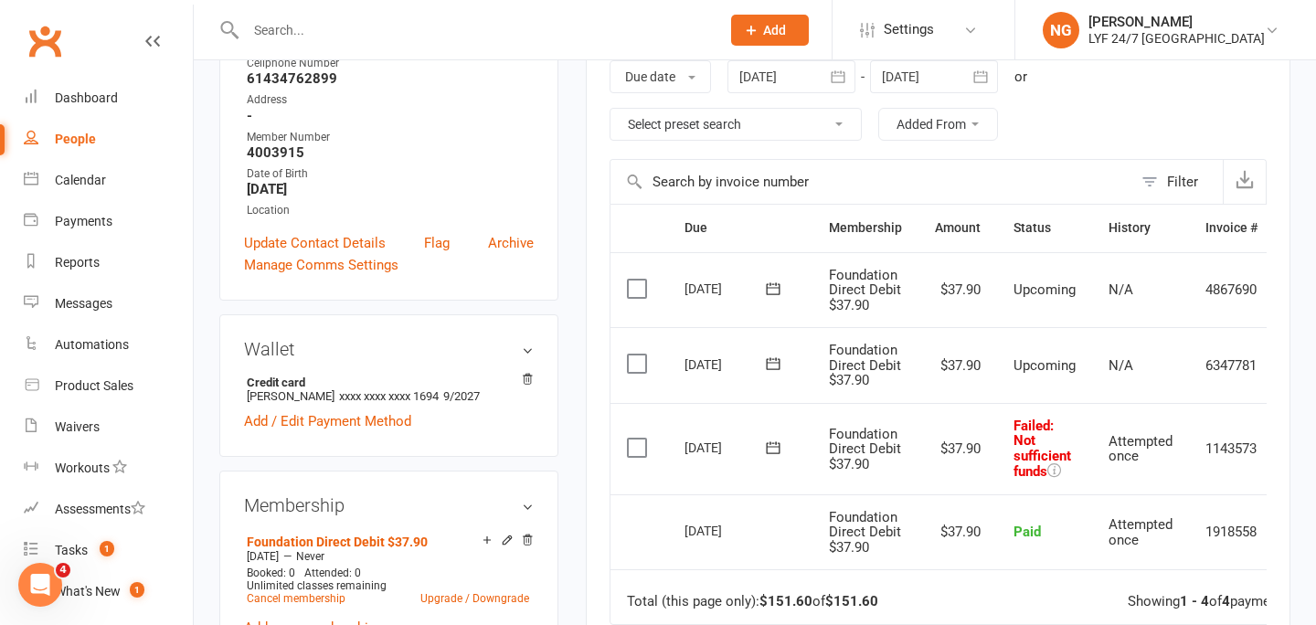
scroll to position [0, 63]
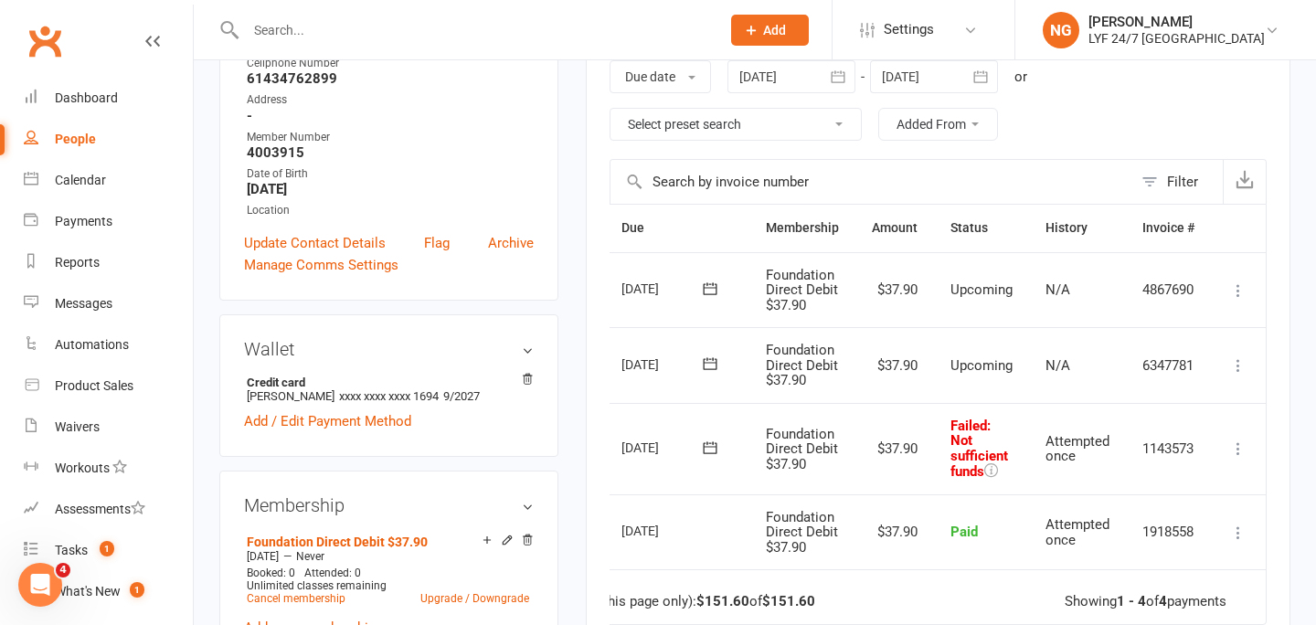
click at [1240, 443] on icon at bounding box center [1238, 449] width 18 height 18
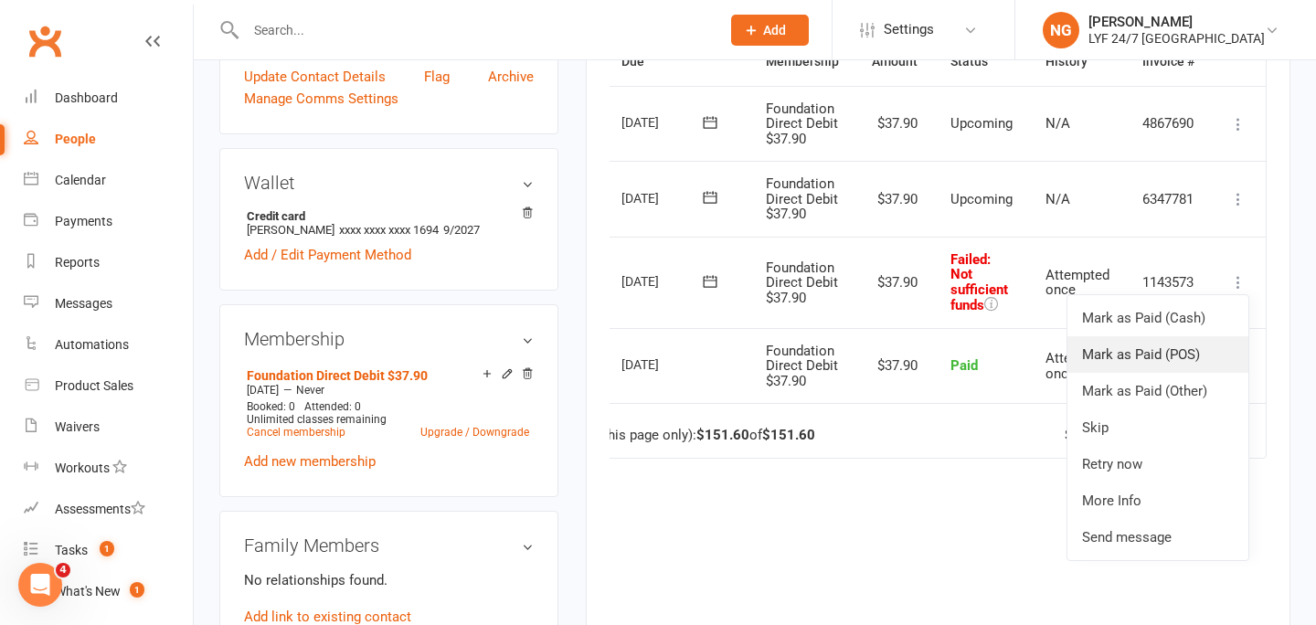
scroll to position [482, 0]
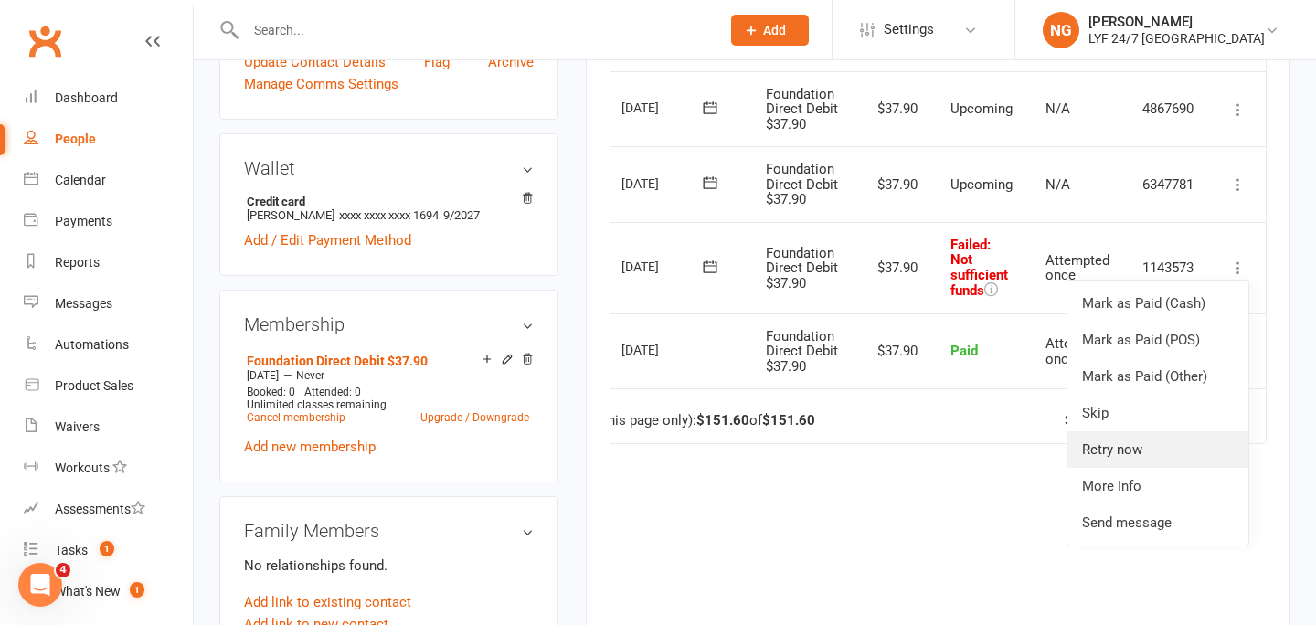
click at [1116, 443] on link "Retry now" at bounding box center [1157, 449] width 181 height 37
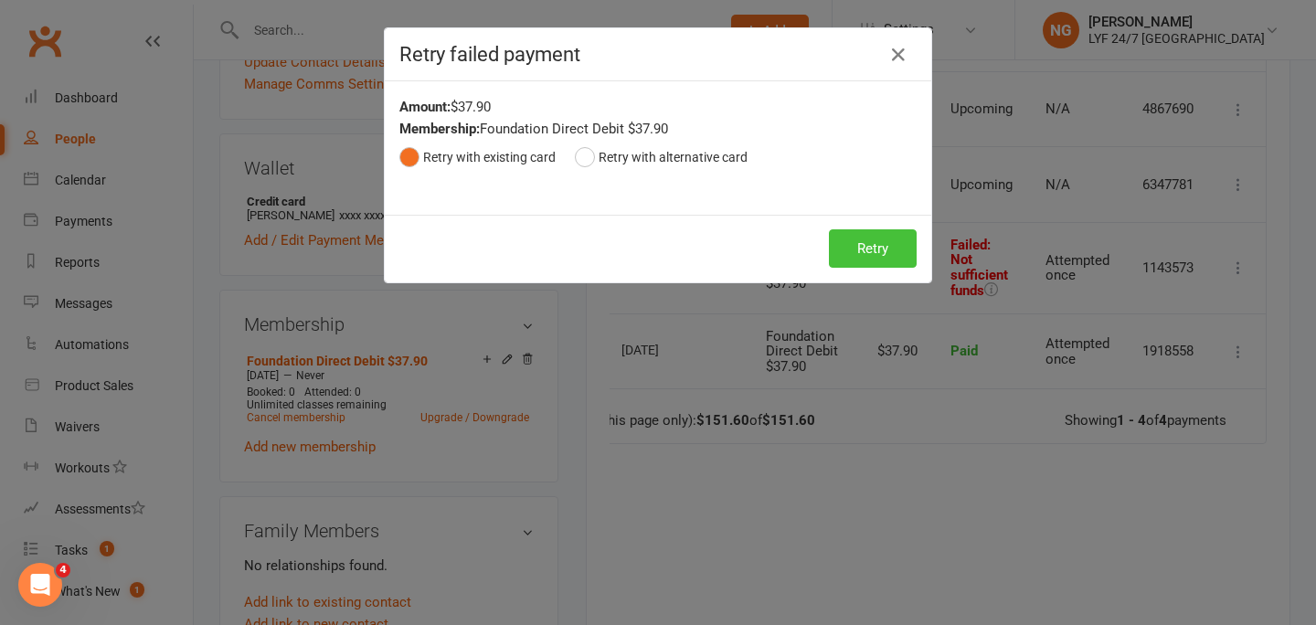
click at [890, 250] on button "Retry" at bounding box center [873, 248] width 88 height 38
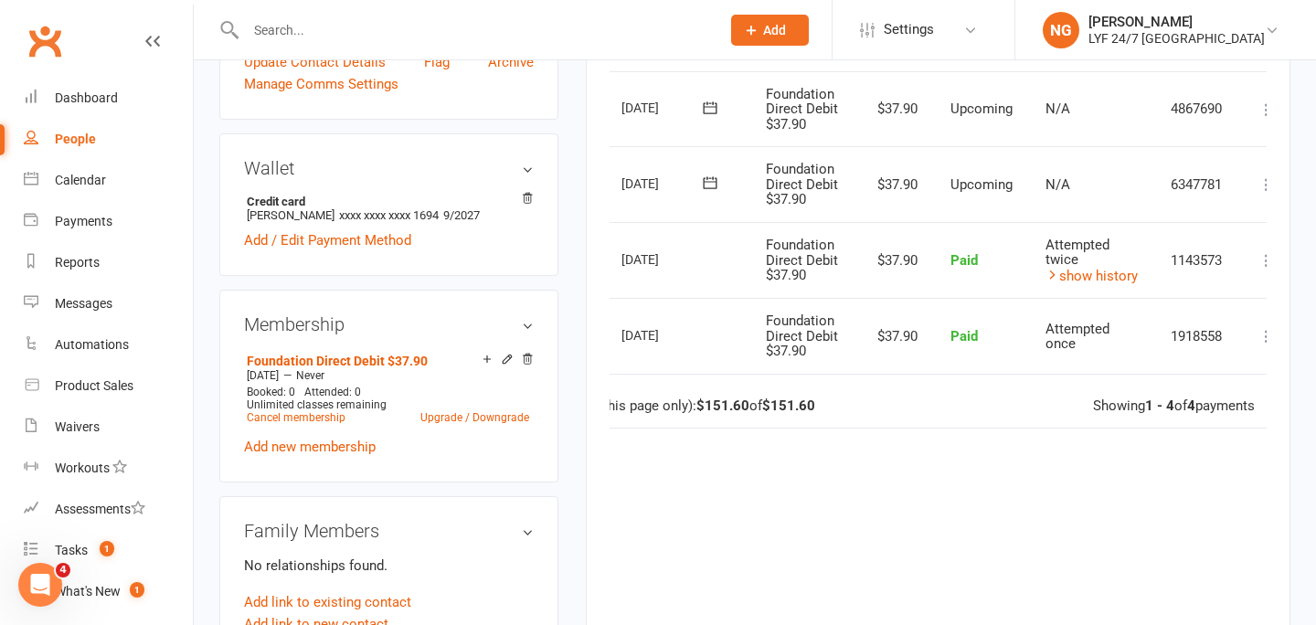
click at [328, 28] on input "text" at bounding box center [473, 30] width 467 height 26
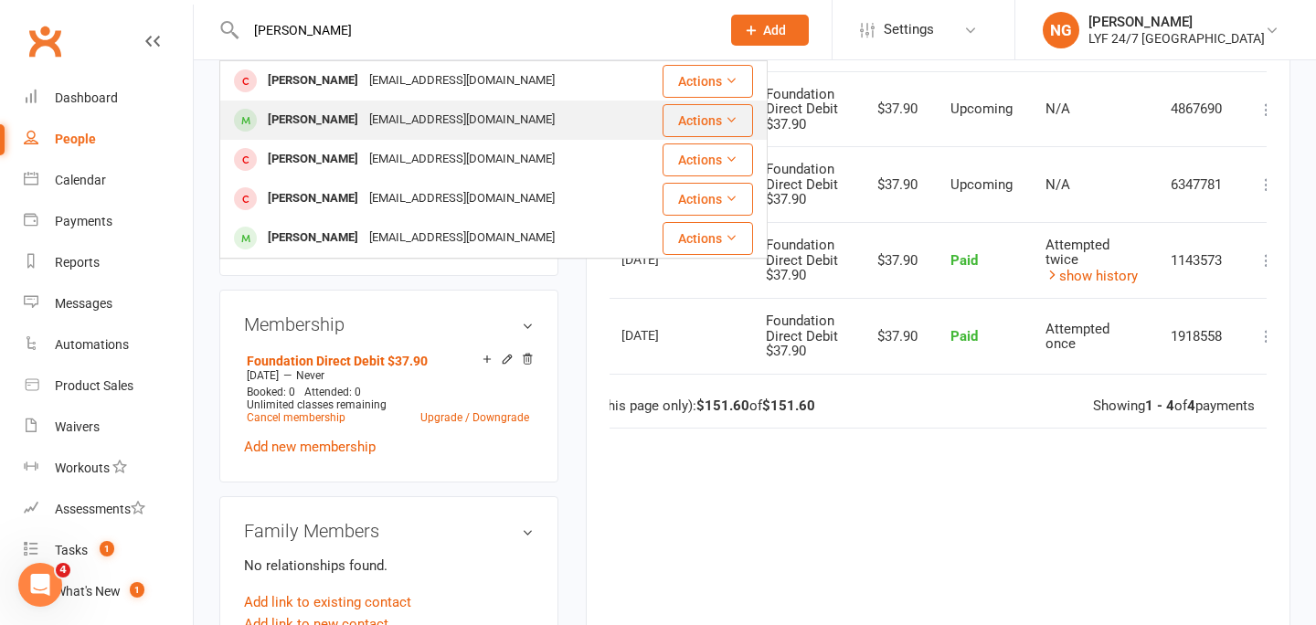
type input "[PERSON_NAME]"
click at [336, 118] on div "[PERSON_NAME]" at bounding box center [312, 120] width 101 height 27
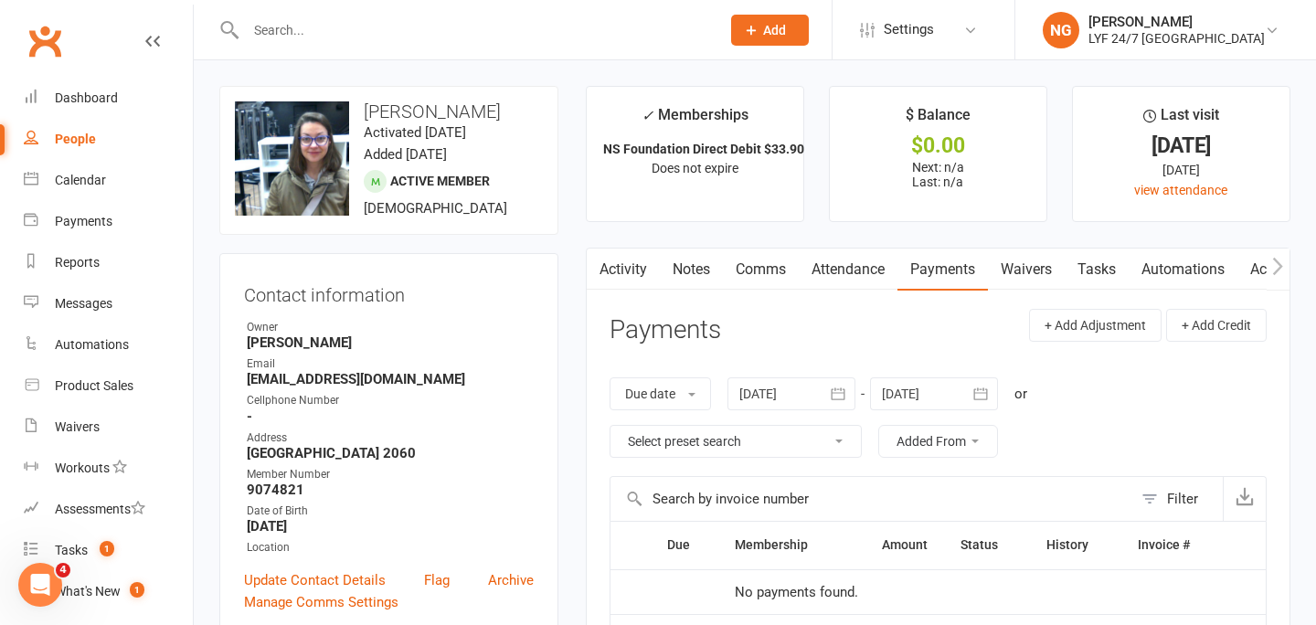
click at [819, 276] on link "Attendance" at bounding box center [848, 270] width 99 height 42
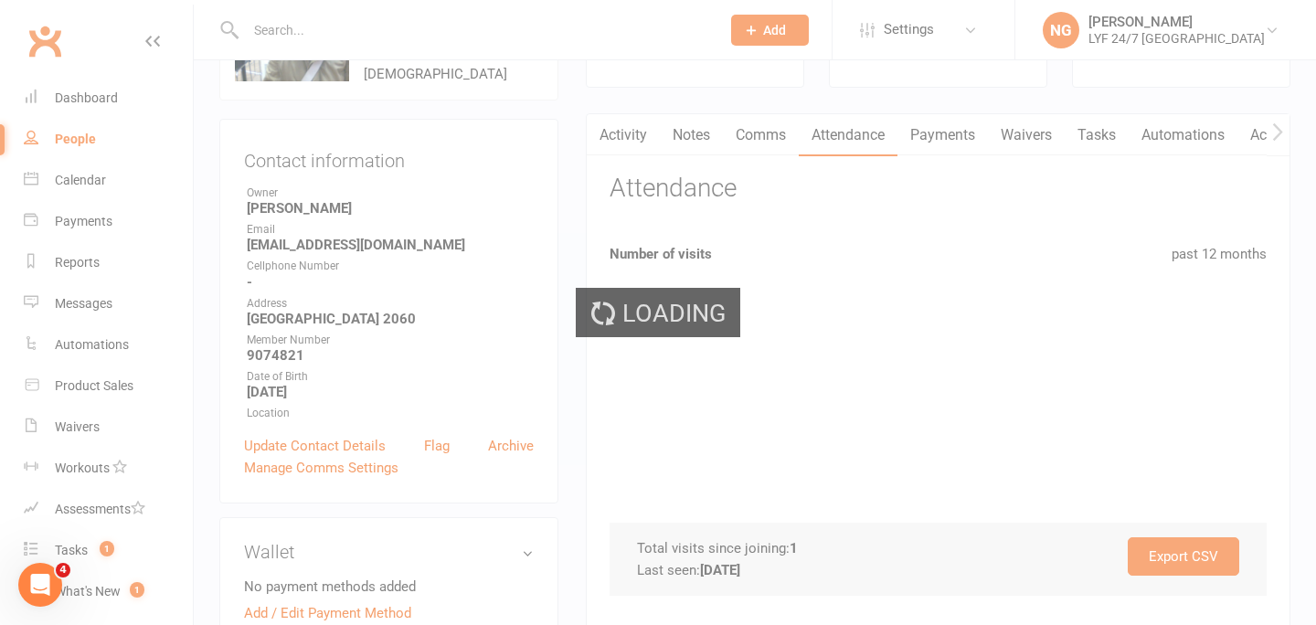
scroll to position [136, 0]
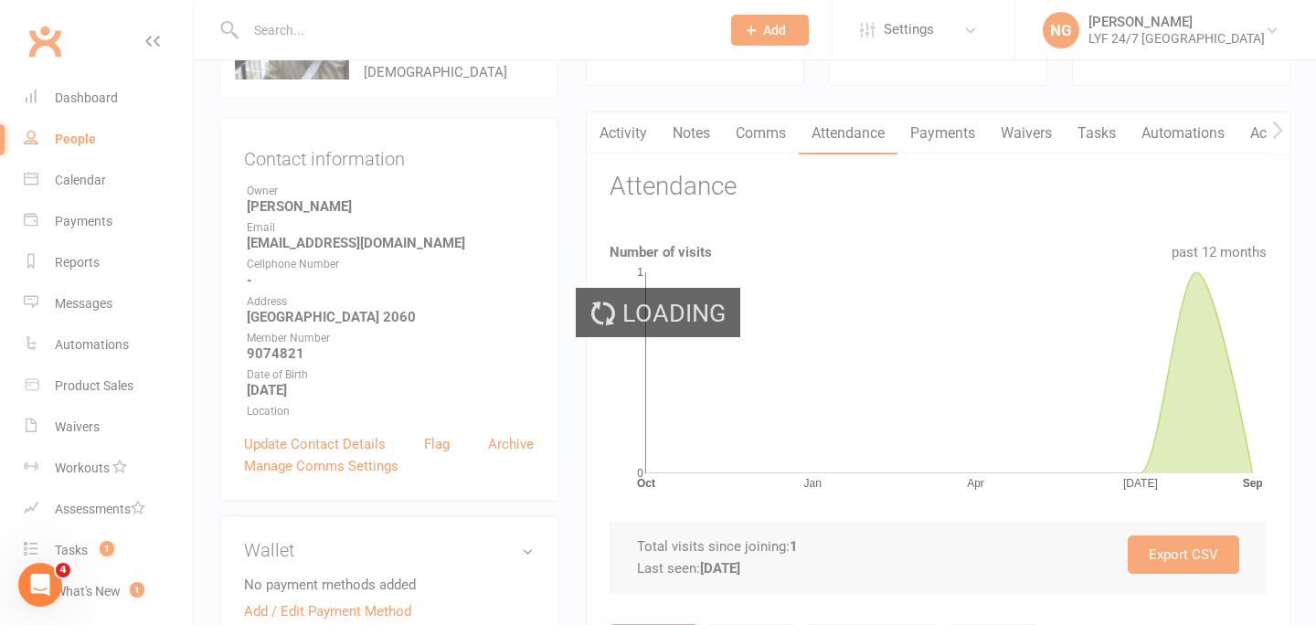
click at [765, 148] on div "Loading" at bounding box center [658, 312] width 1316 height 625
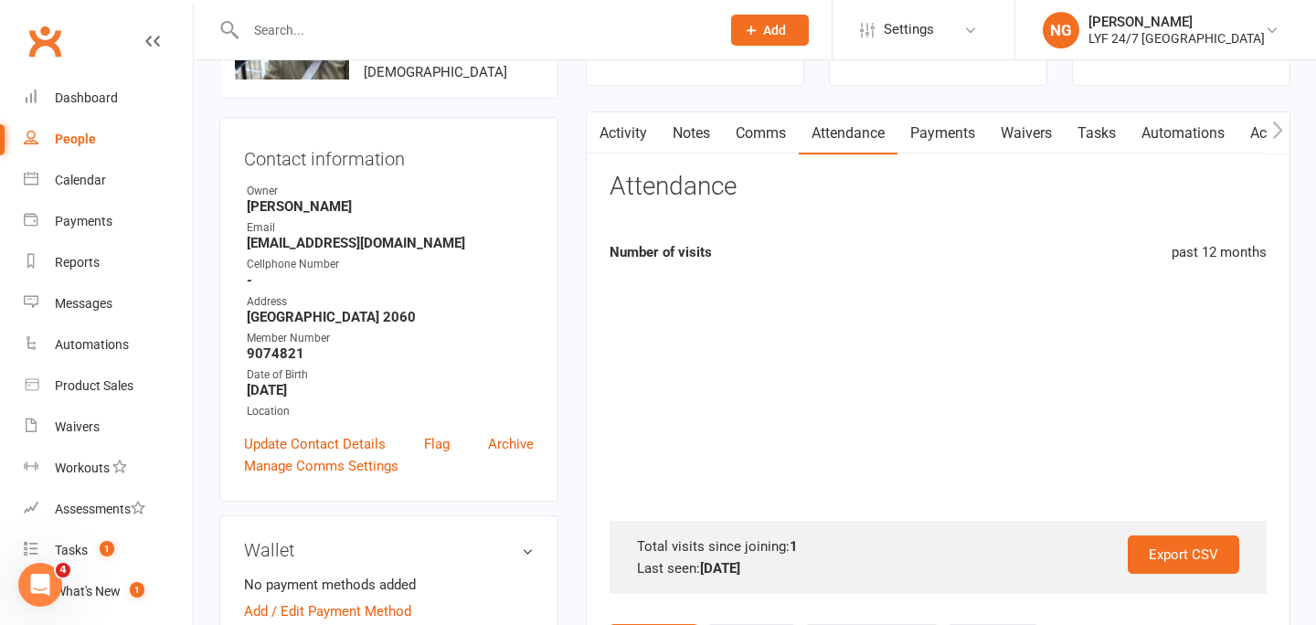
scroll to position [0, 0]
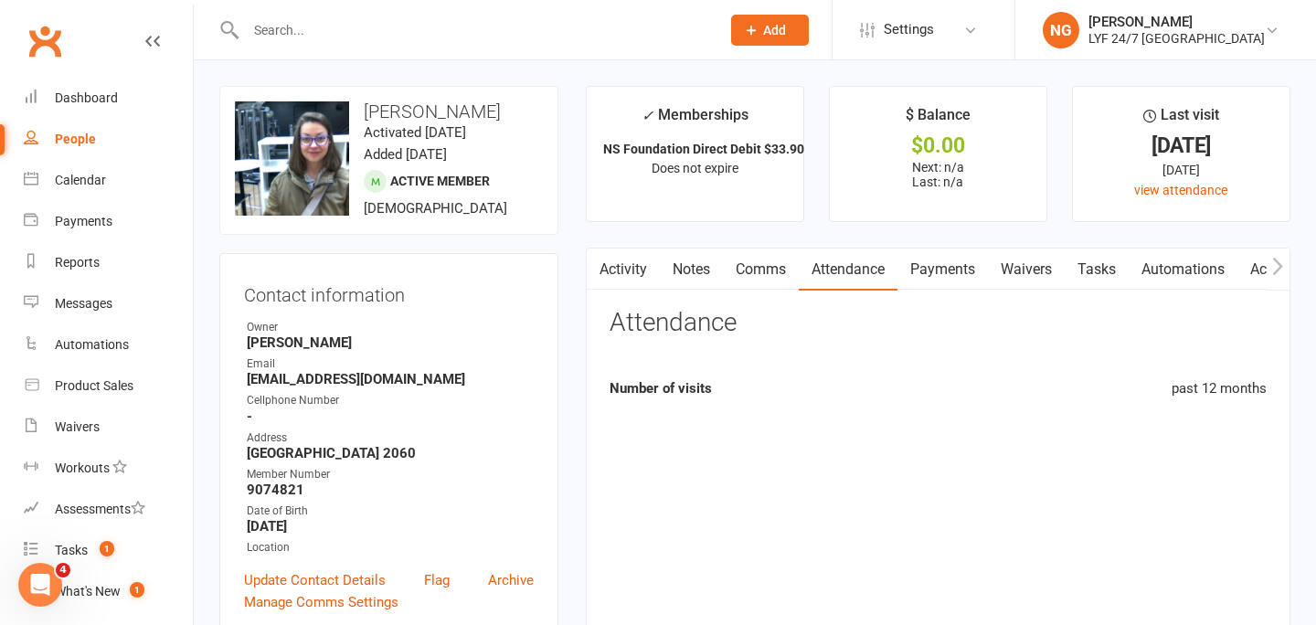
click at [766, 135] on li "✓ Memberships NS Foundation Direct Debit $33.90 Does not expire" at bounding box center [695, 154] width 218 height 136
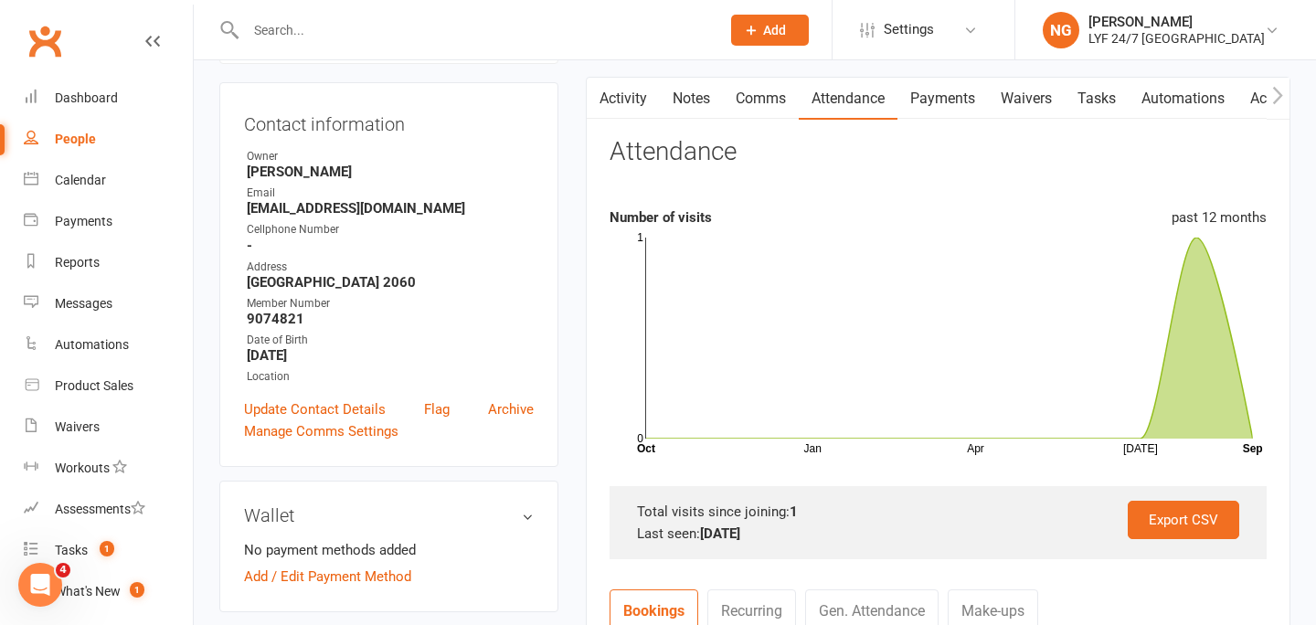
scroll to position [168, 0]
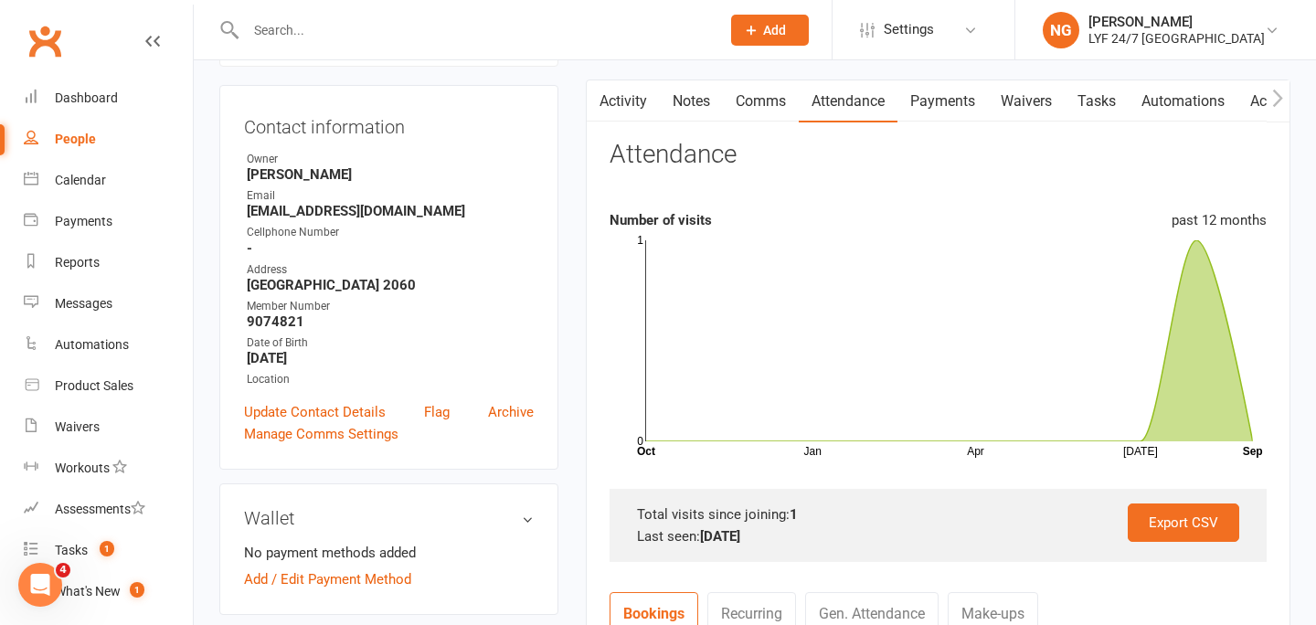
click at [759, 102] on link "Comms" at bounding box center [761, 101] width 76 height 42
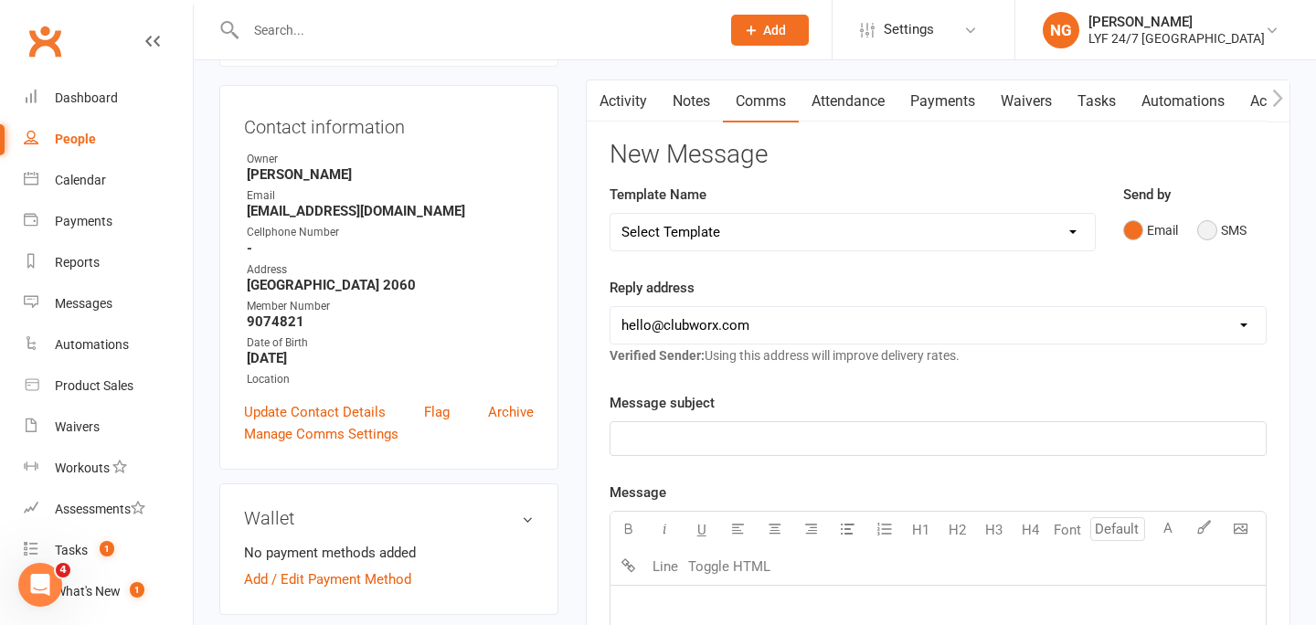
click at [1206, 228] on button "SMS" at bounding box center [1221, 230] width 49 height 35
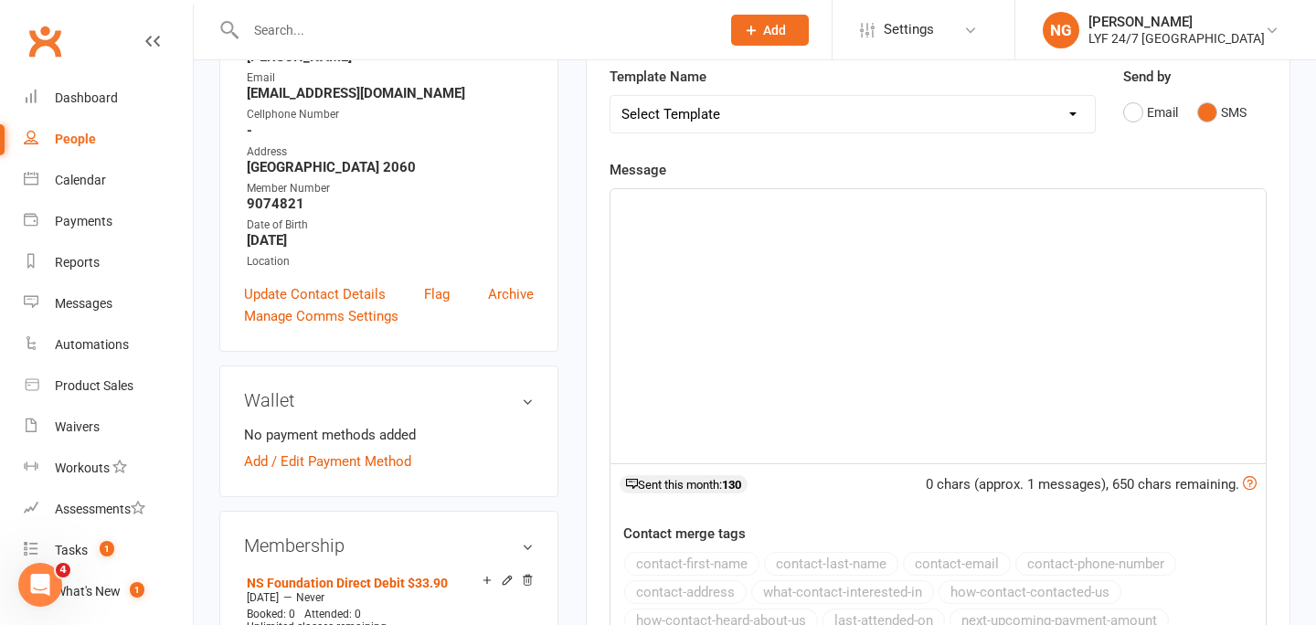
scroll to position [303, 0]
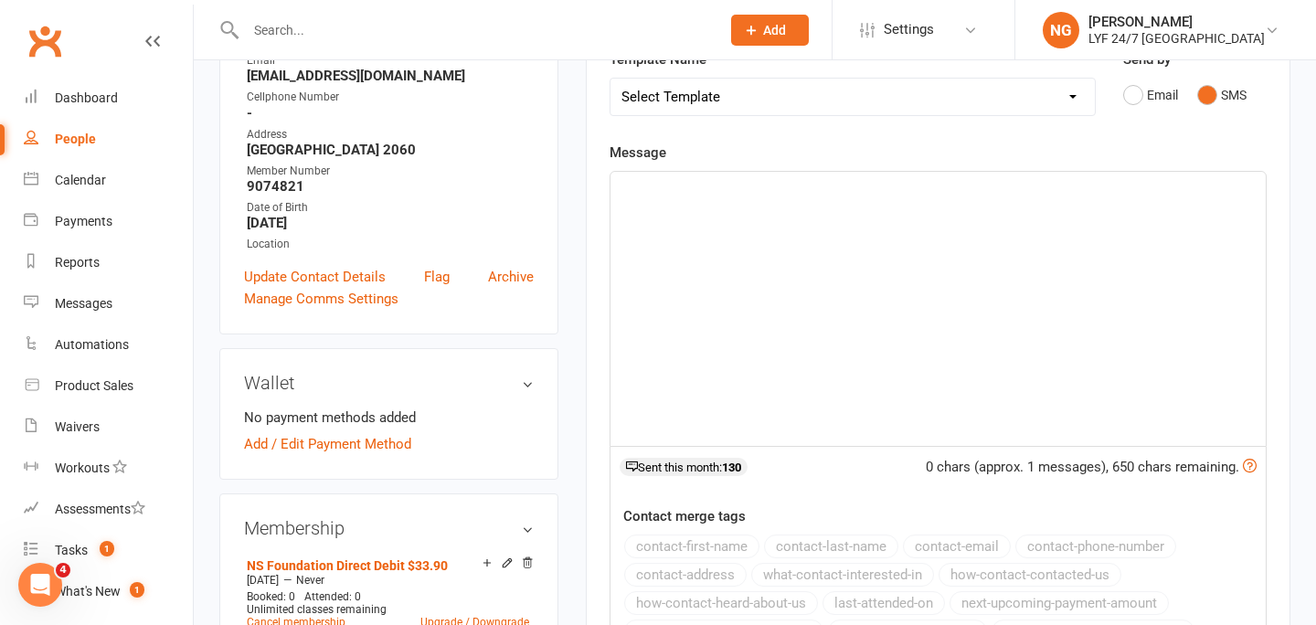
click at [944, 90] on select "Select Template [SMS] 7 Day Trial - Follow up (DAY 4) [SMS] 7 Day Trial - Follo…" at bounding box center [852, 97] width 484 height 37
select select "8"
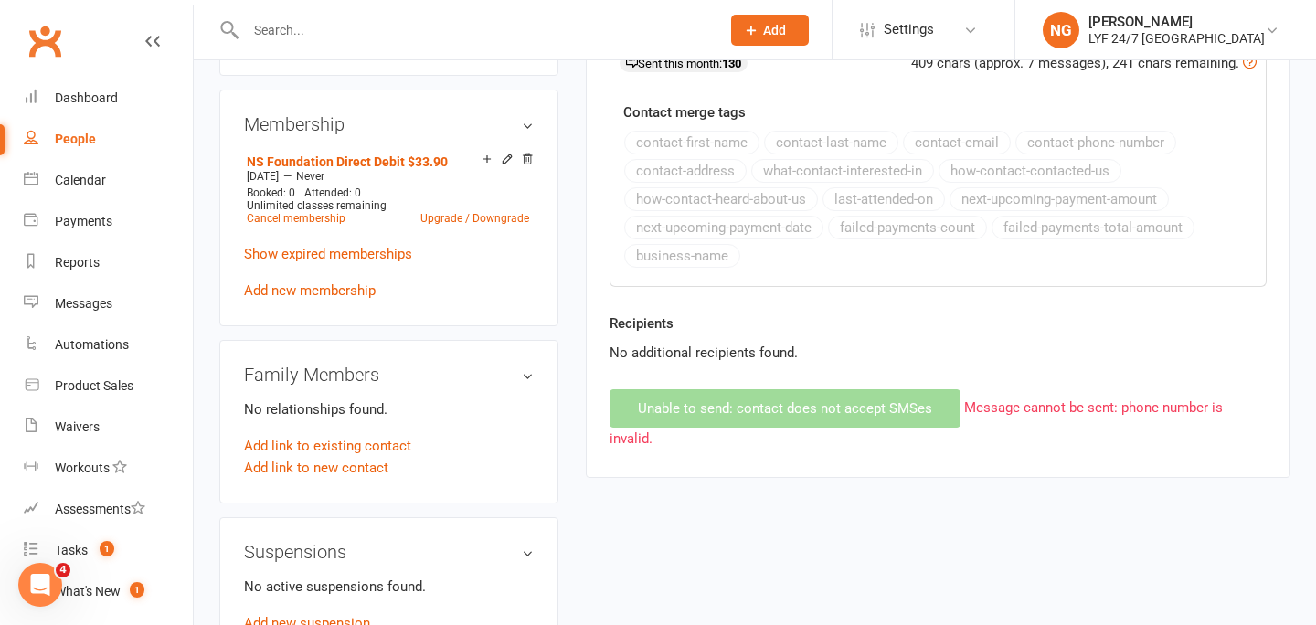
scroll to position [730, 0]
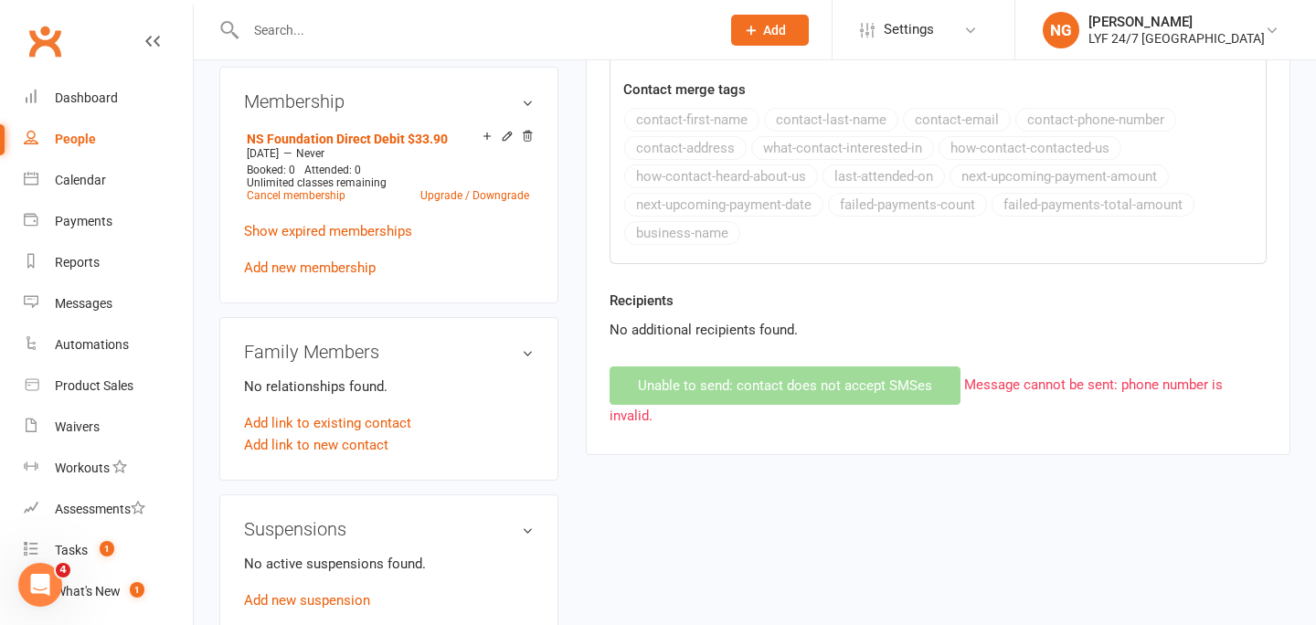
click at [1023, 382] on span "Message cannot be sent: phone number is invalid." at bounding box center [916, 401] width 613 height 48
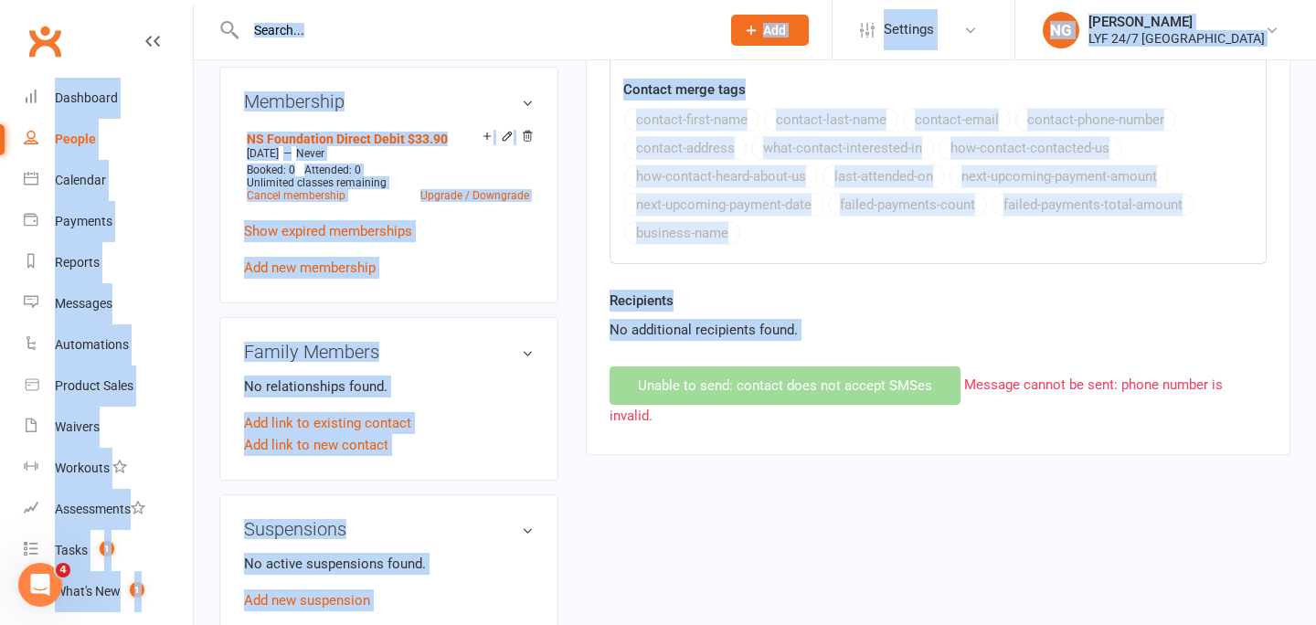
click at [1023, 382] on span "Message cannot be sent: phone number is invalid." at bounding box center [916, 401] width 613 height 48
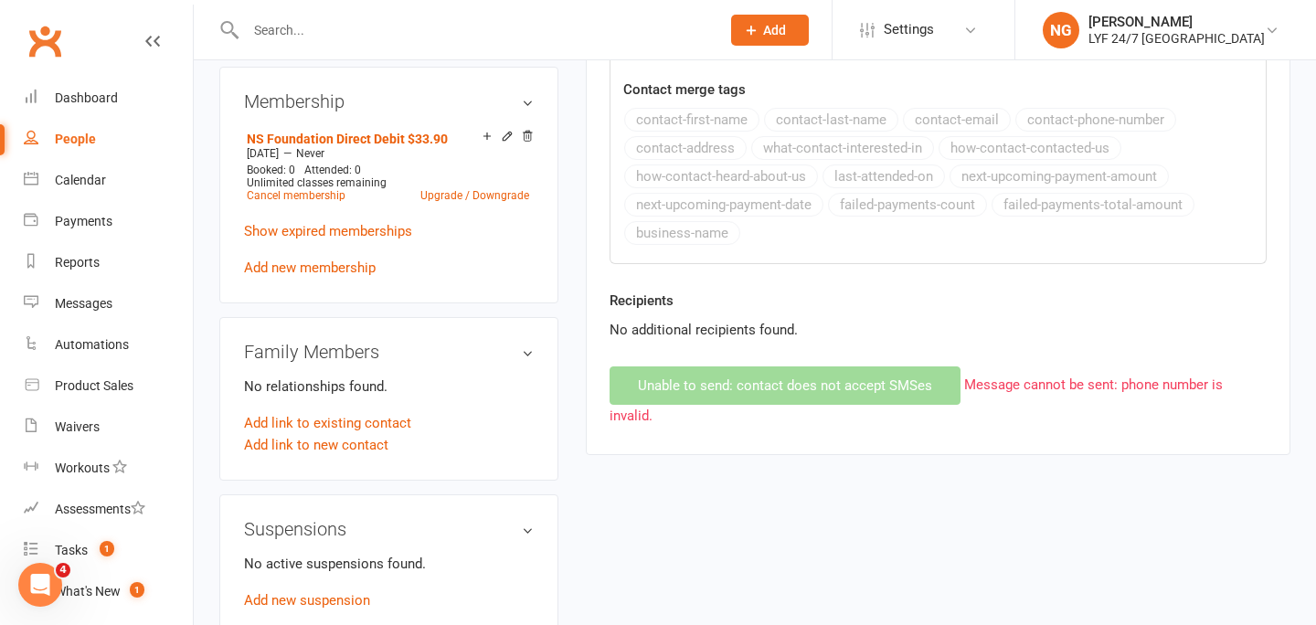
click at [1018, 330] on div "No additional recipients found." at bounding box center [938, 330] width 657 height 22
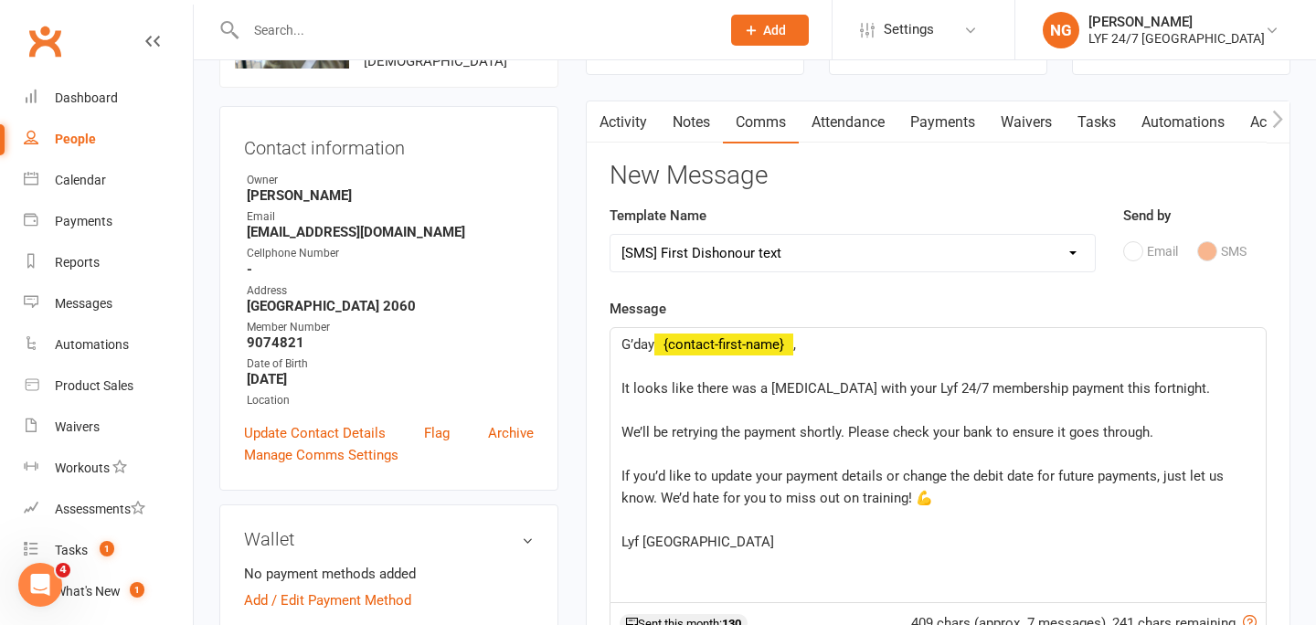
scroll to position [139, 0]
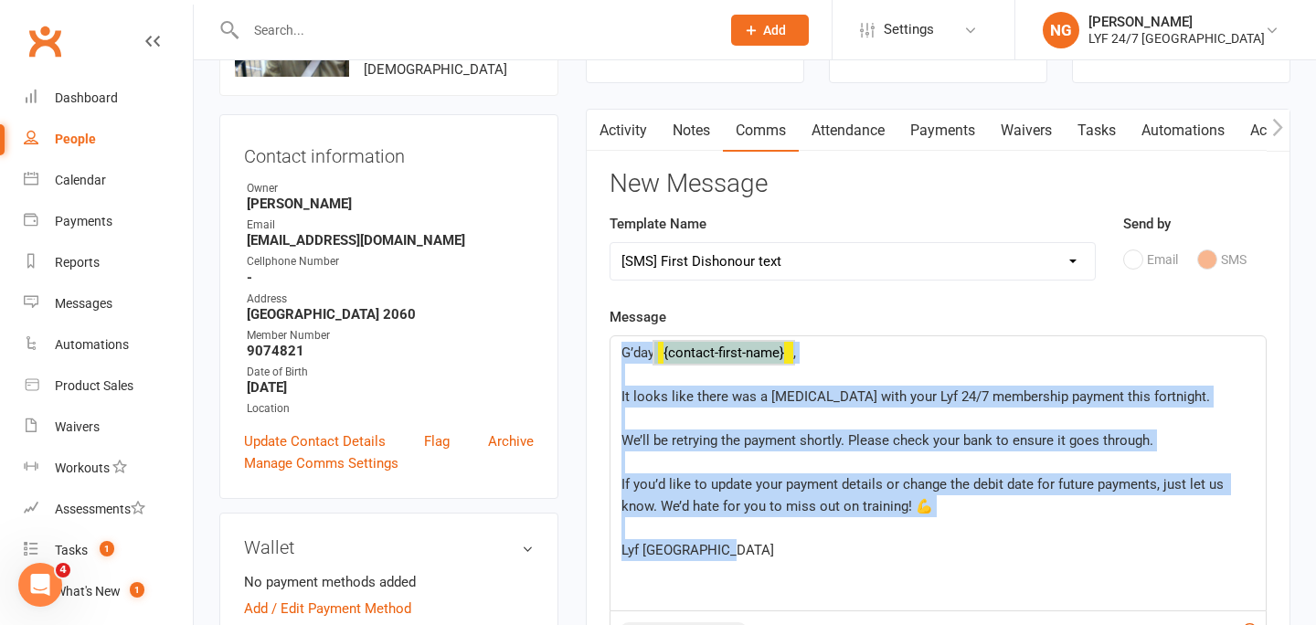
drag, startPoint x: 729, startPoint y: 548, endPoint x: 615, endPoint y: 347, distance: 231.2
click at [615, 347] on div "G’day ﻿ {contact-first-name} , ﻿ It looks like there was a [MEDICAL_DATA] with …" at bounding box center [937, 473] width 655 height 274
copy div "G’day ﻿ {contact-first-name} , ﻿ It looks like there was a [MEDICAL_DATA] with …"
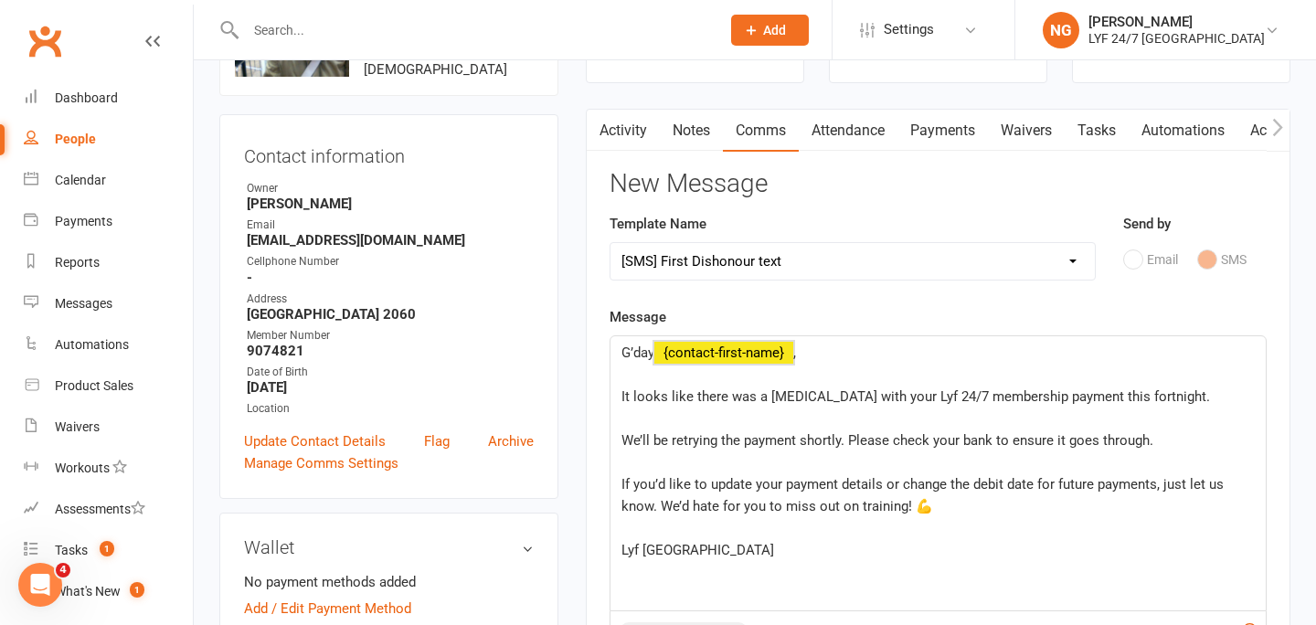
click at [813, 317] on div "Message G’day ﻿ {contact-first-name} , ﻿ It looks like there was a [MEDICAL_DAT…" at bounding box center [938, 580] width 657 height 549
click at [706, 132] on link "Notes" at bounding box center [690, 131] width 63 height 42
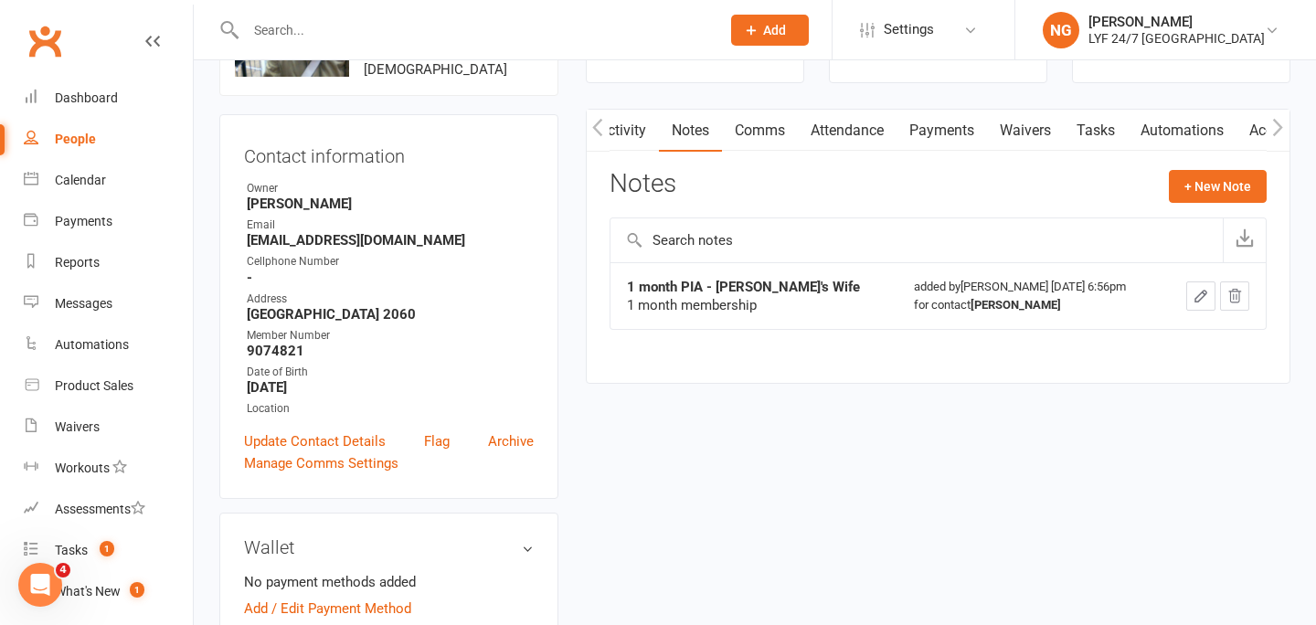
click at [775, 133] on link "Comms" at bounding box center [760, 131] width 76 height 42
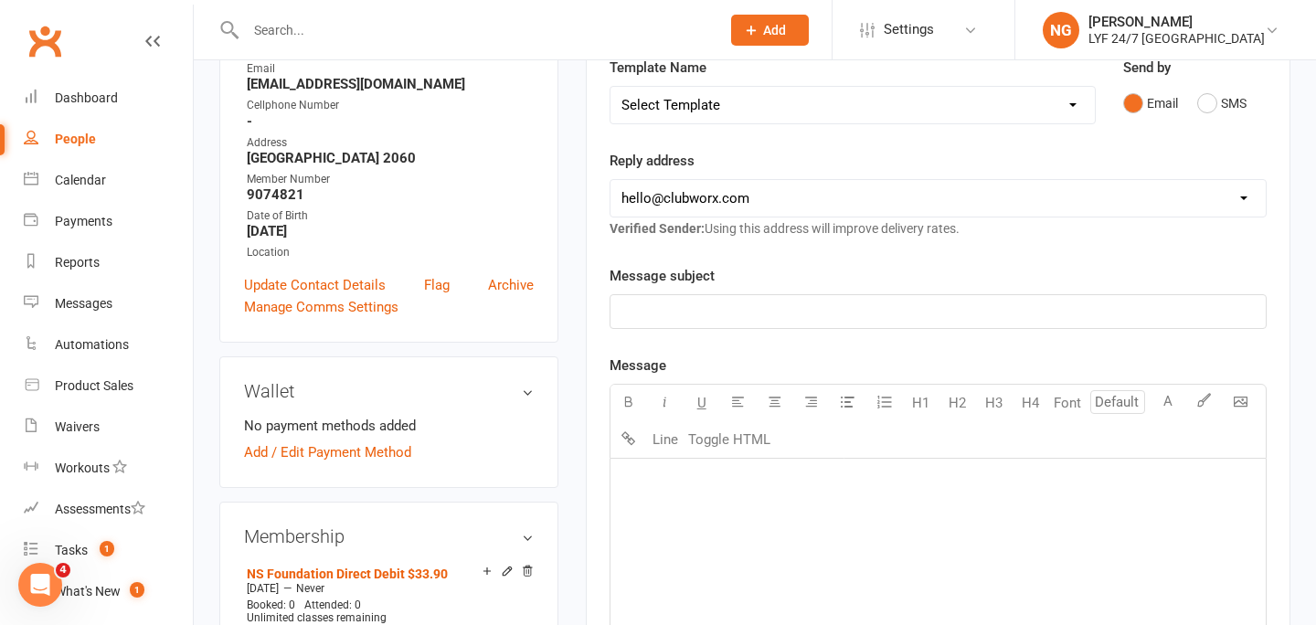
scroll to position [304, 0]
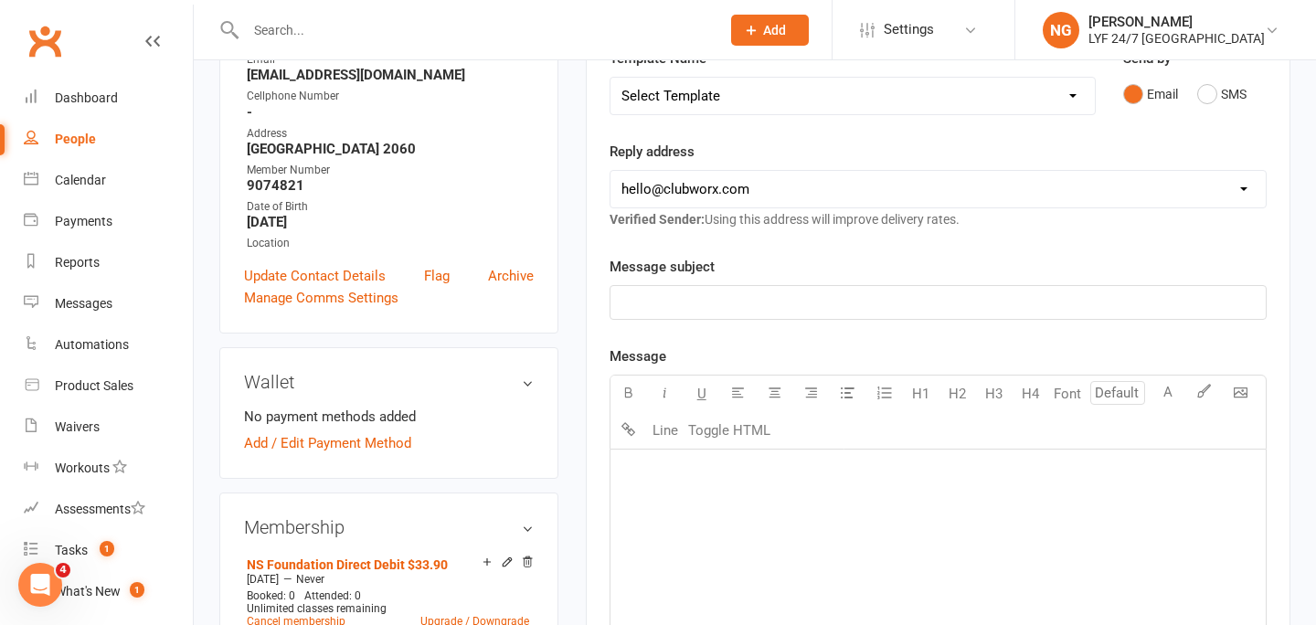
click at [779, 513] on div "﻿" at bounding box center [937, 587] width 655 height 274
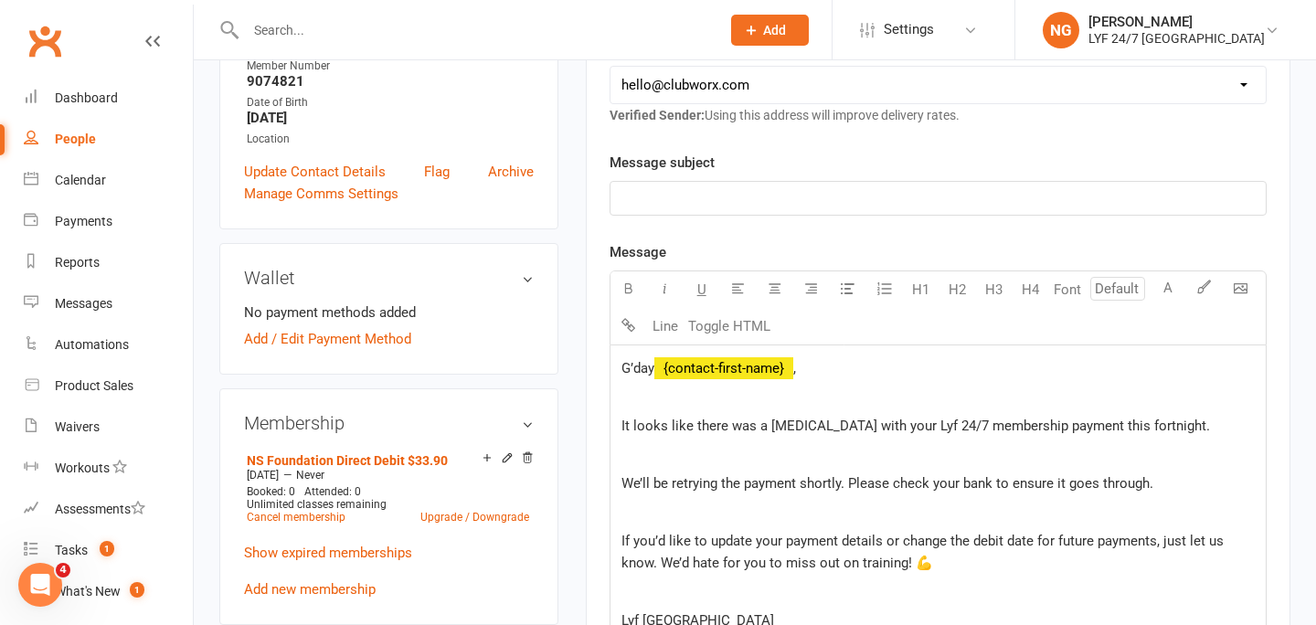
scroll to position [385, 0]
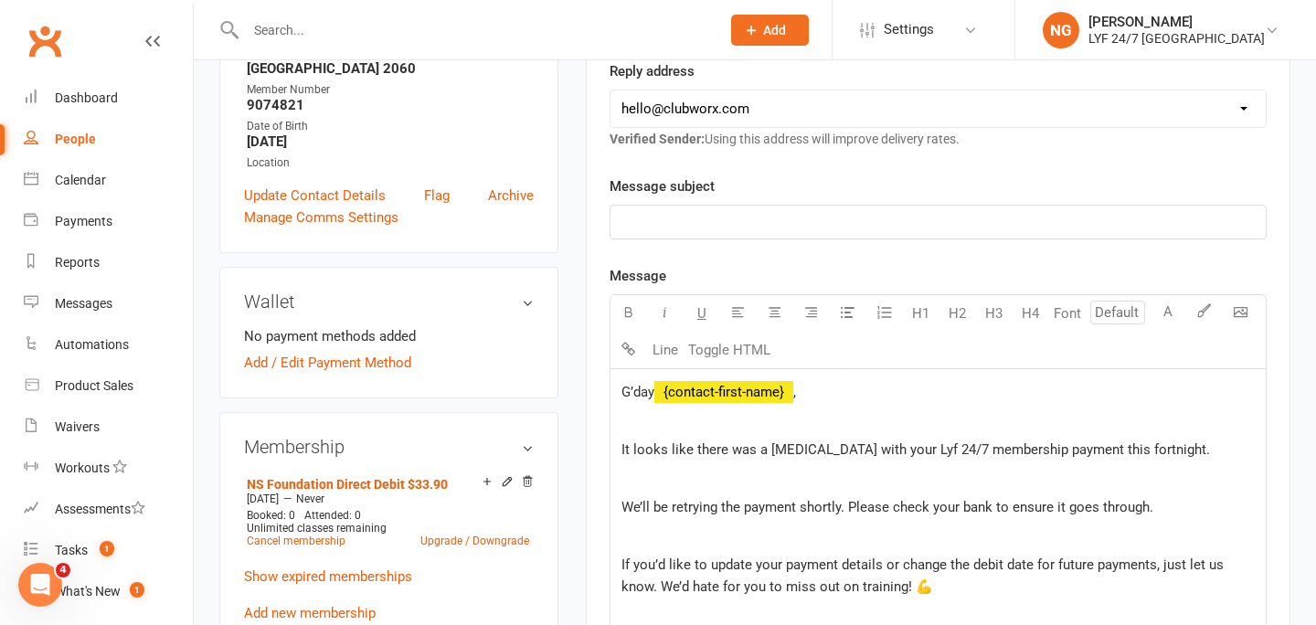
click at [744, 207] on div "﻿" at bounding box center [937, 222] width 655 height 33
click at [749, 260] on div "Message subject Missed Payment Message U H1 H2 H3 H4 Font A Line Toggle HTML G’…" at bounding box center [938, 519] width 657 height 688
click at [766, 215] on p "Missed Payment" at bounding box center [937, 222] width 633 height 22
click at [779, 251] on div "Message subject Missed Payment with LYF 24/7 [GEOGRAPHIC_DATA] Message U H1 H2 …" at bounding box center [938, 519] width 657 height 688
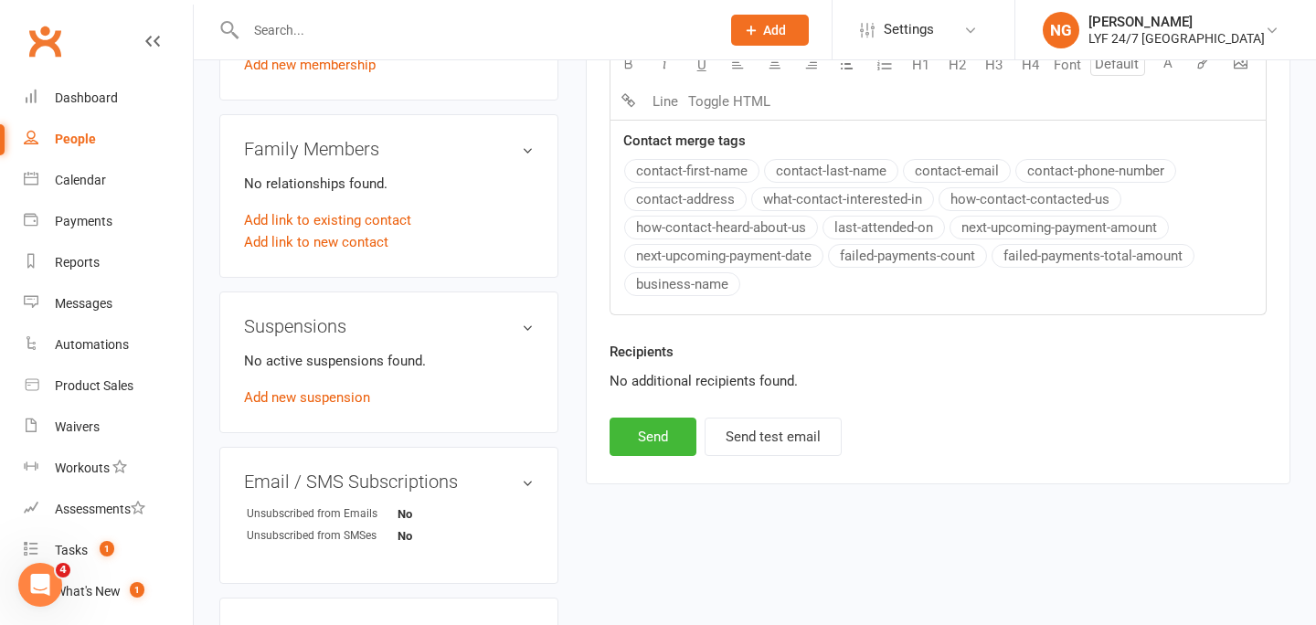
scroll to position [954, 0]
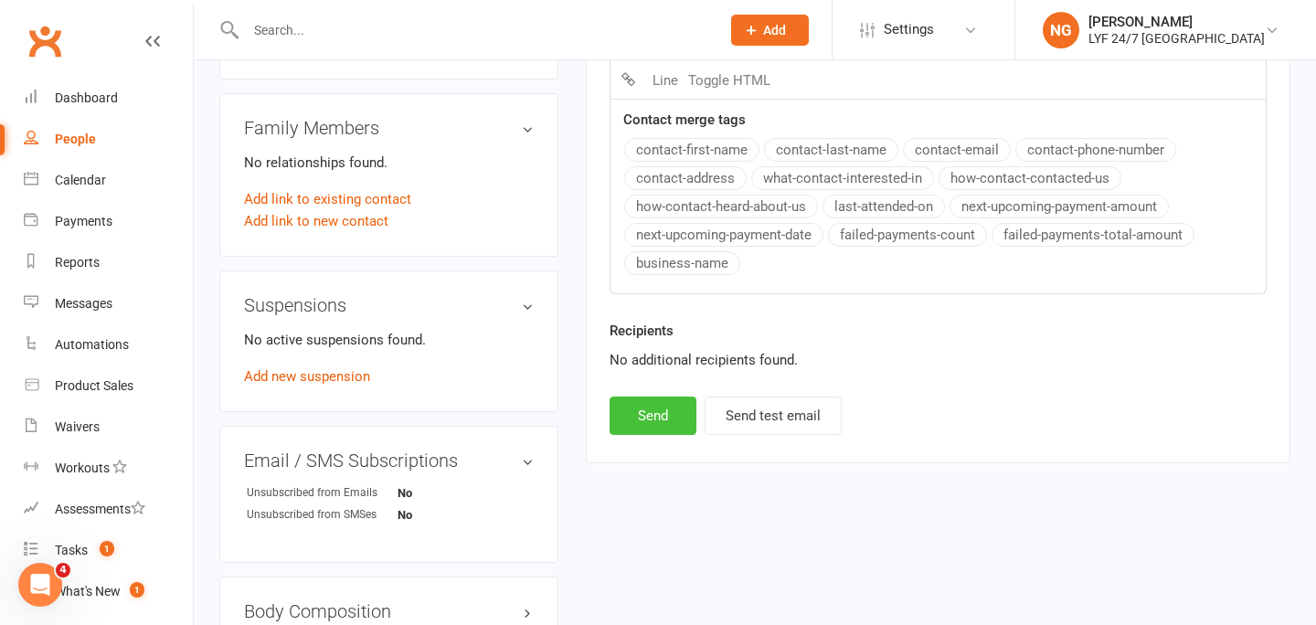
click at [663, 405] on button "Send" at bounding box center [653, 416] width 87 height 38
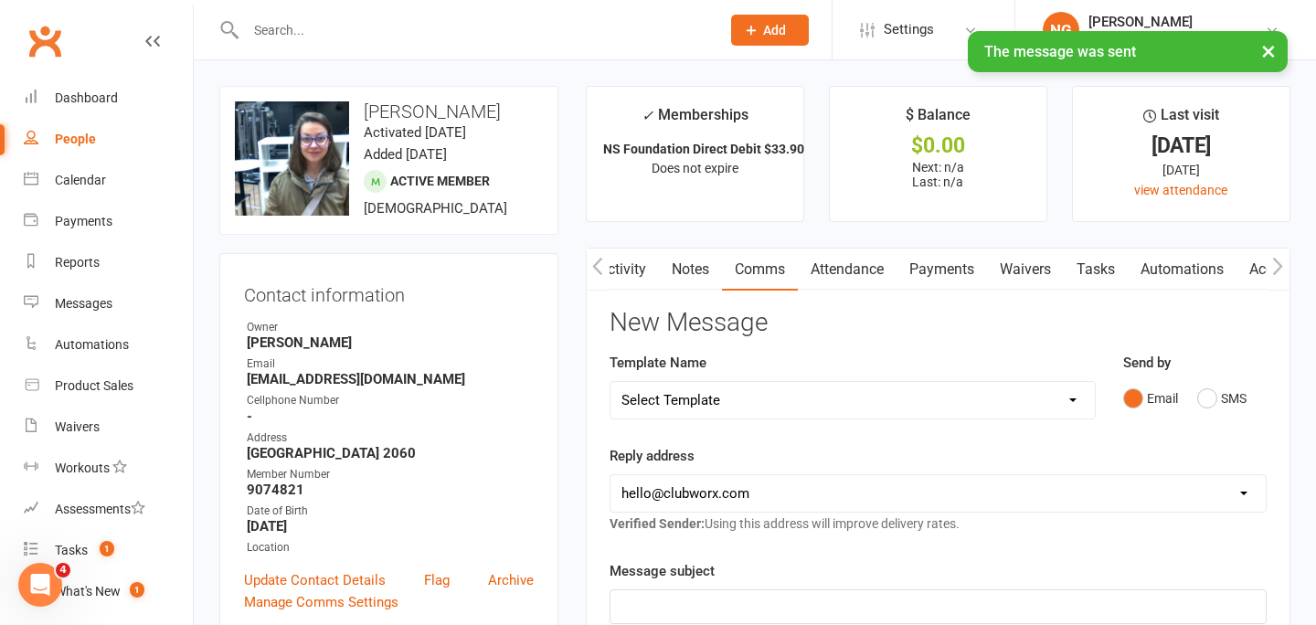
click at [605, 264] on button "button" at bounding box center [598, 269] width 23 height 41
click at [621, 267] on link "Activity" at bounding box center [623, 270] width 73 height 42
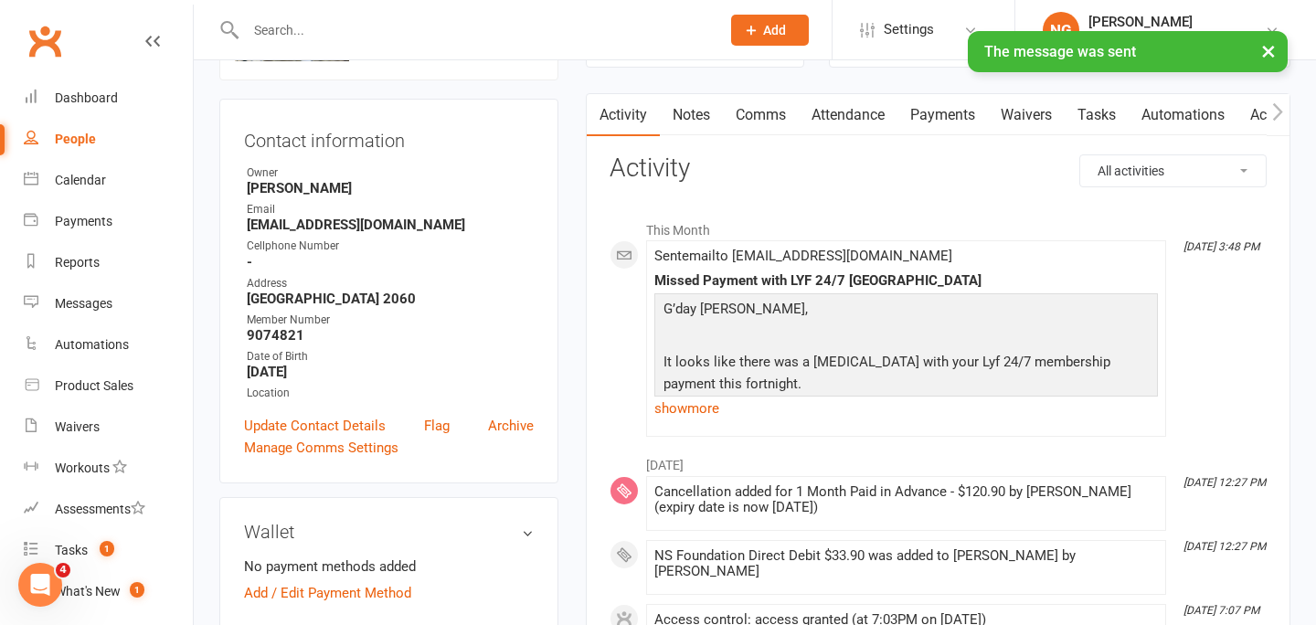
scroll to position [164, 0]
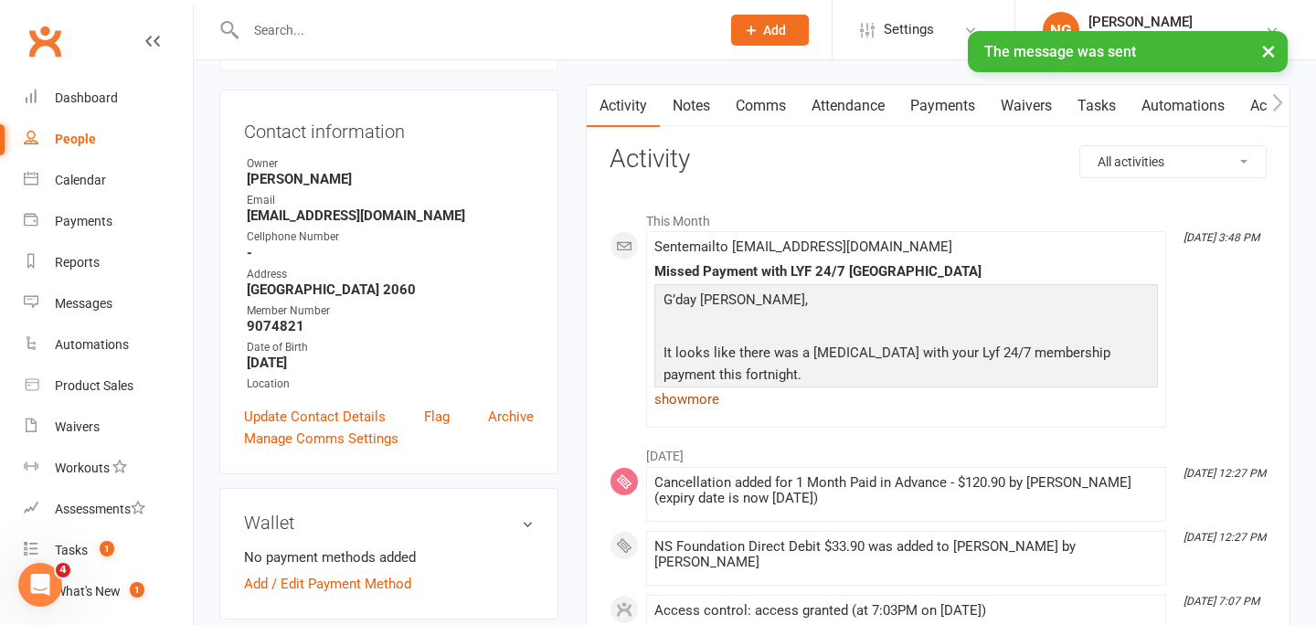
click at [701, 398] on link "show more" at bounding box center [906, 400] width 504 height 26
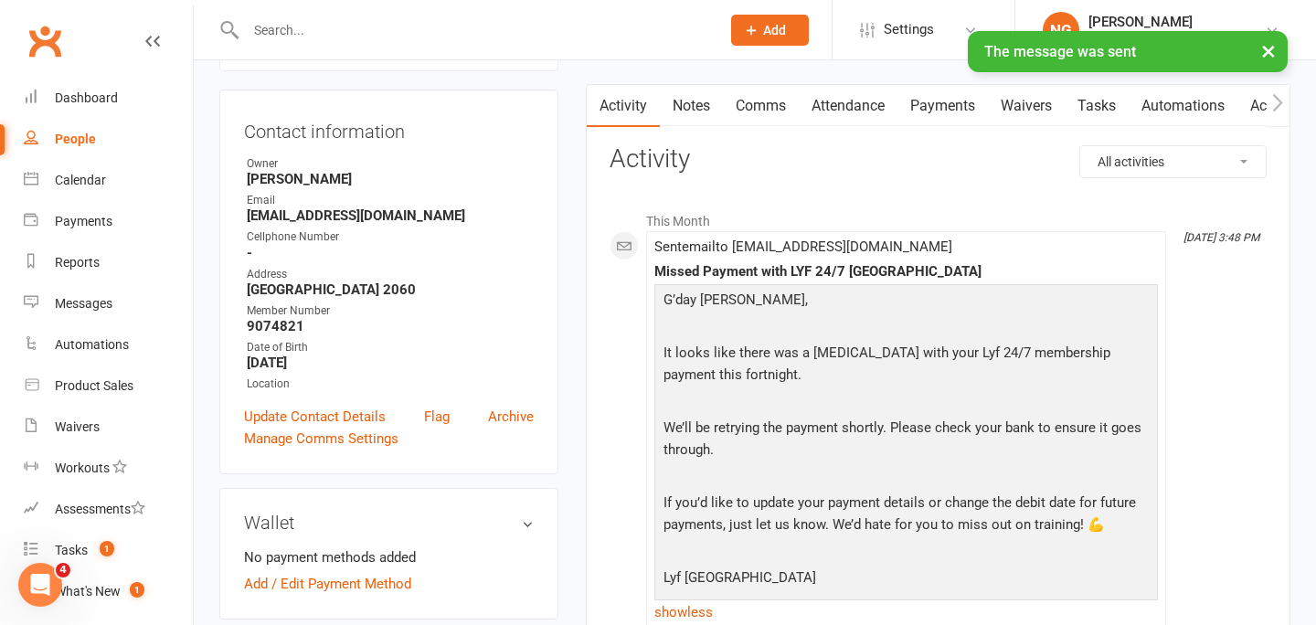
scroll to position [0, 0]
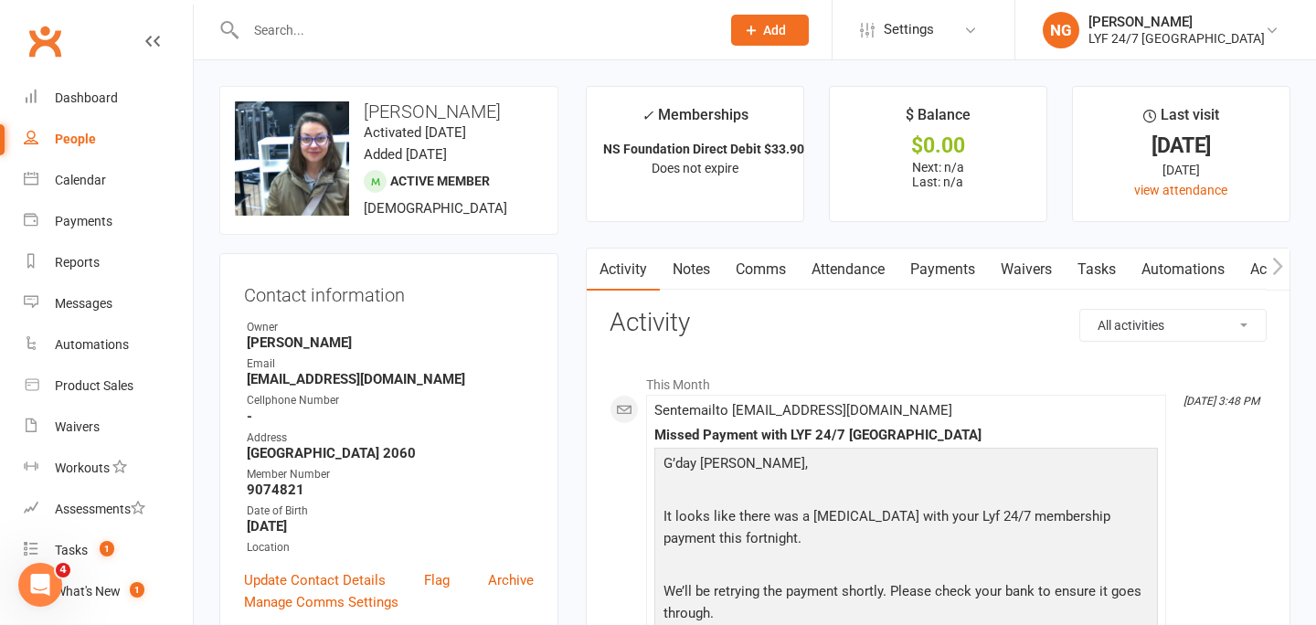
click at [307, 28] on input "text" at bounding box center [473, 30] width 467 height 26
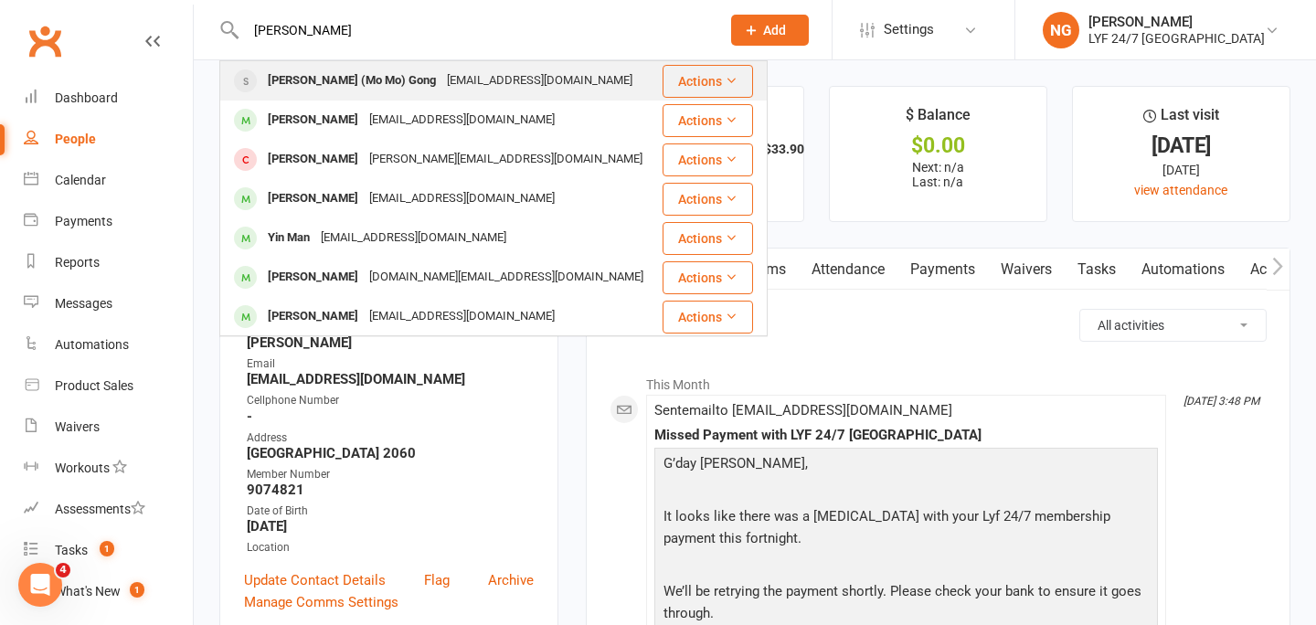
type input "[PERSON_NAME]"
click at [320, 72] on div "[PERSON_NAME] (Mo Mo) Gong" at bounding box center [351, 81] width 179 height 27
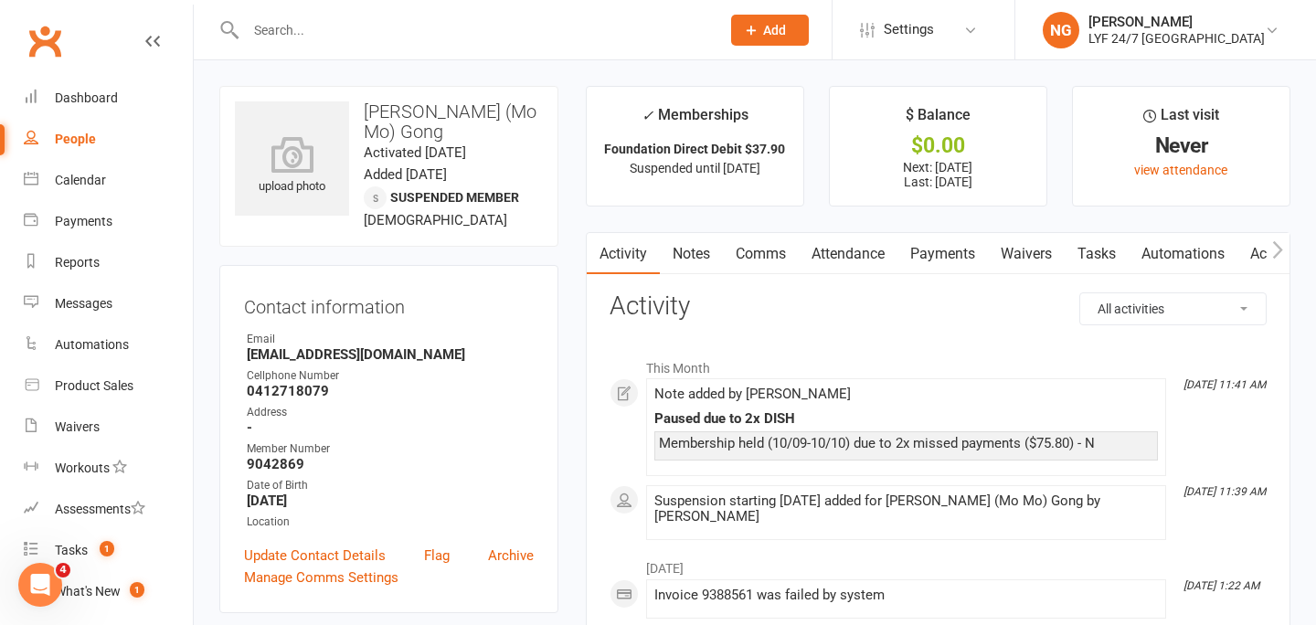
click at [702, 250] on link "Notes" at bounding box center [691, 254] width 63 height 42
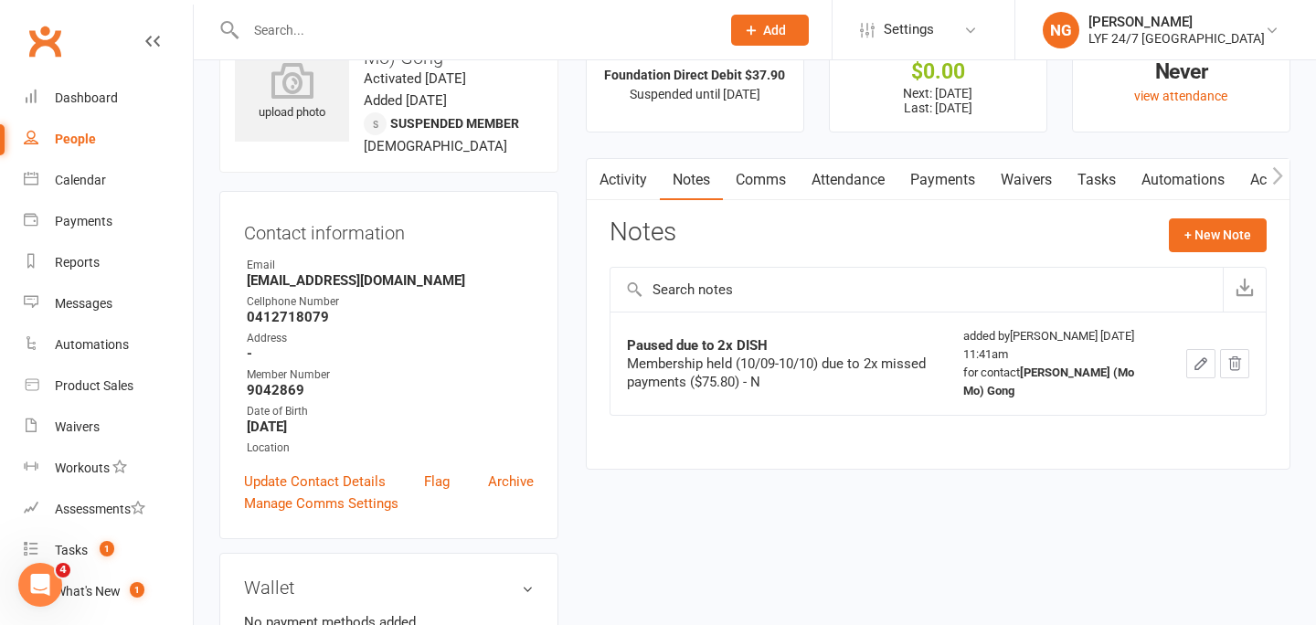
scroll to position [79, 0]
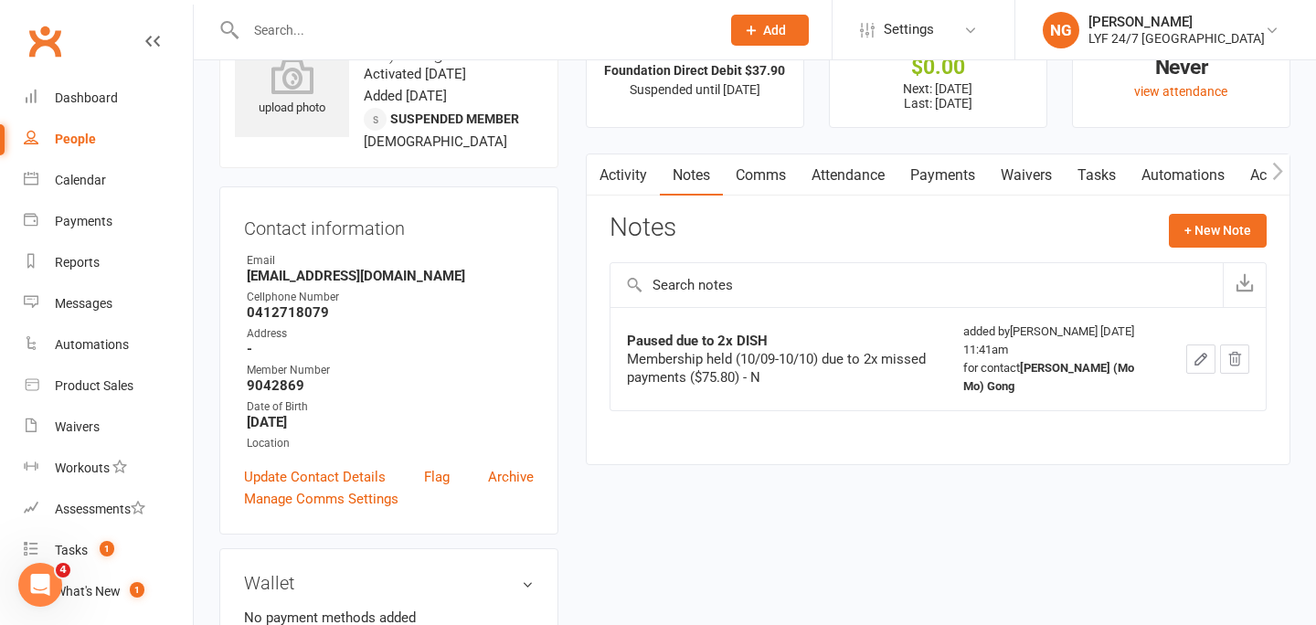
click at [625, 181] on link "Activity" at bounding box center [623, 175] width 73 height 42
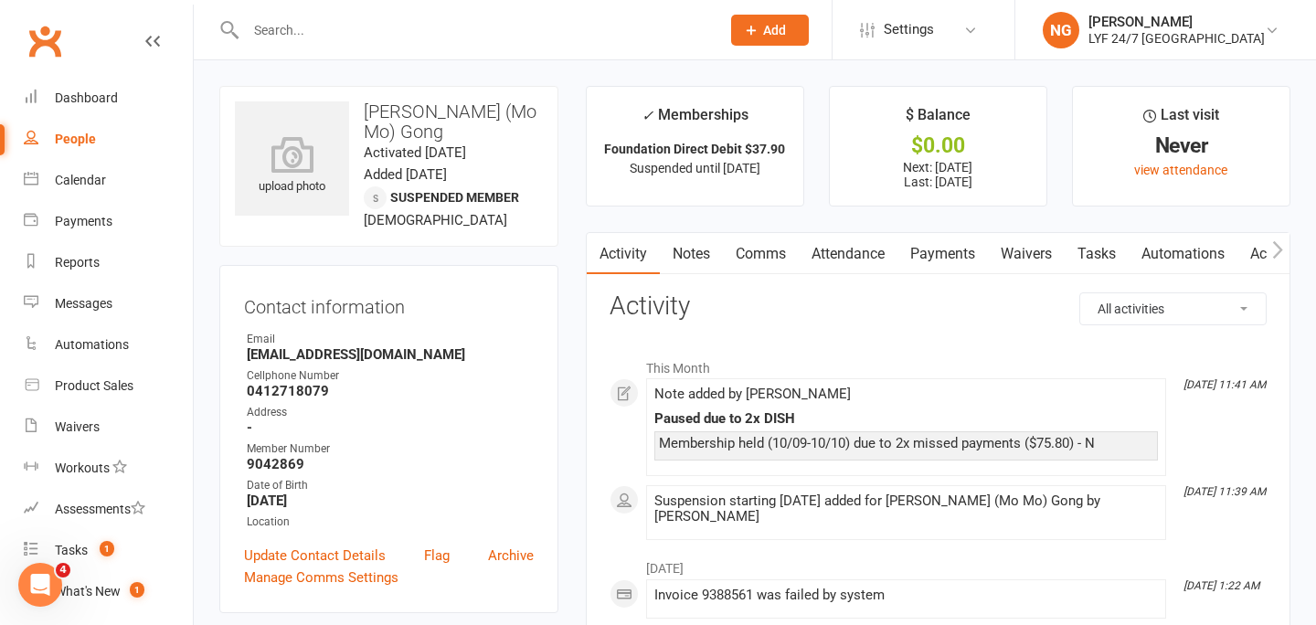
click at [327, 346] on strong "[EMAIL_ADDRESS][DOMAIN_NAME]" at bounding box center [390, 354] width 287 height 16
copy render-form-field "[EMAIL_ADDRESS][DOMAIN_NAME]"
click at [358, 33] on input "text" at bounding box center [473, 30] width 467 height 26
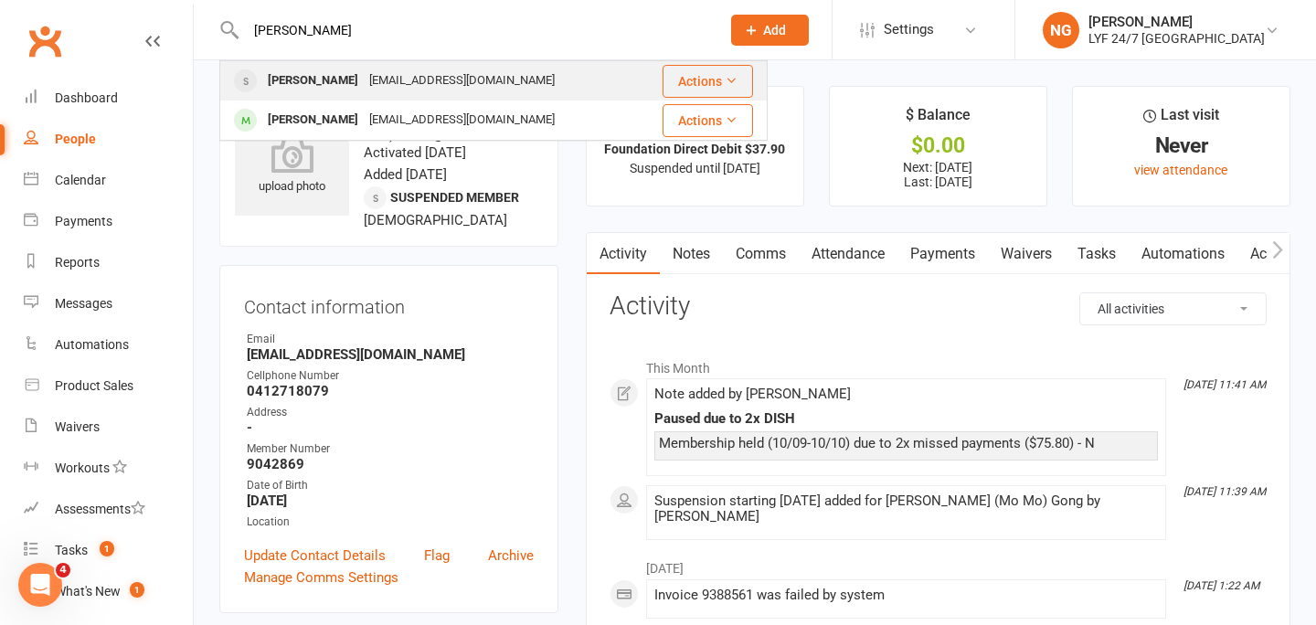
type input "[PERSON_NAME]"
click at [364, 78] on div "[EMAIL_ADDRESS][DOMAIN_NAME]" at bounding box center [462, 81] width 196 height 27
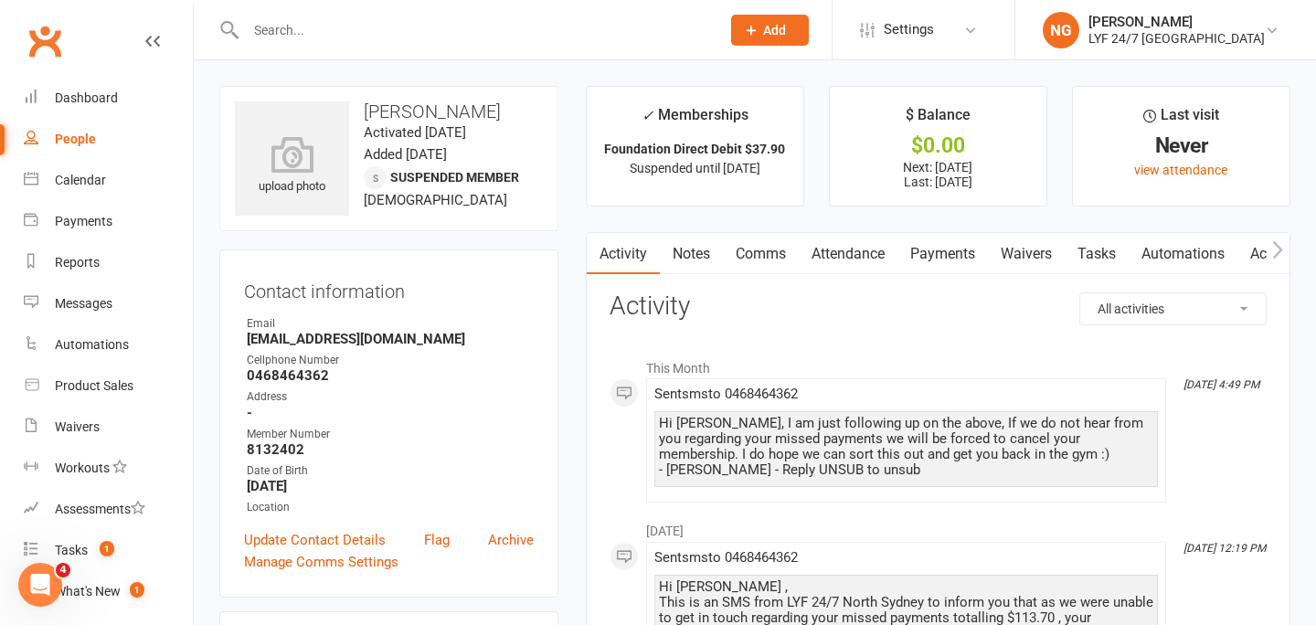
click at [783, 248] on link "Comms" at bounding box center [761, 254] width 76 height 42
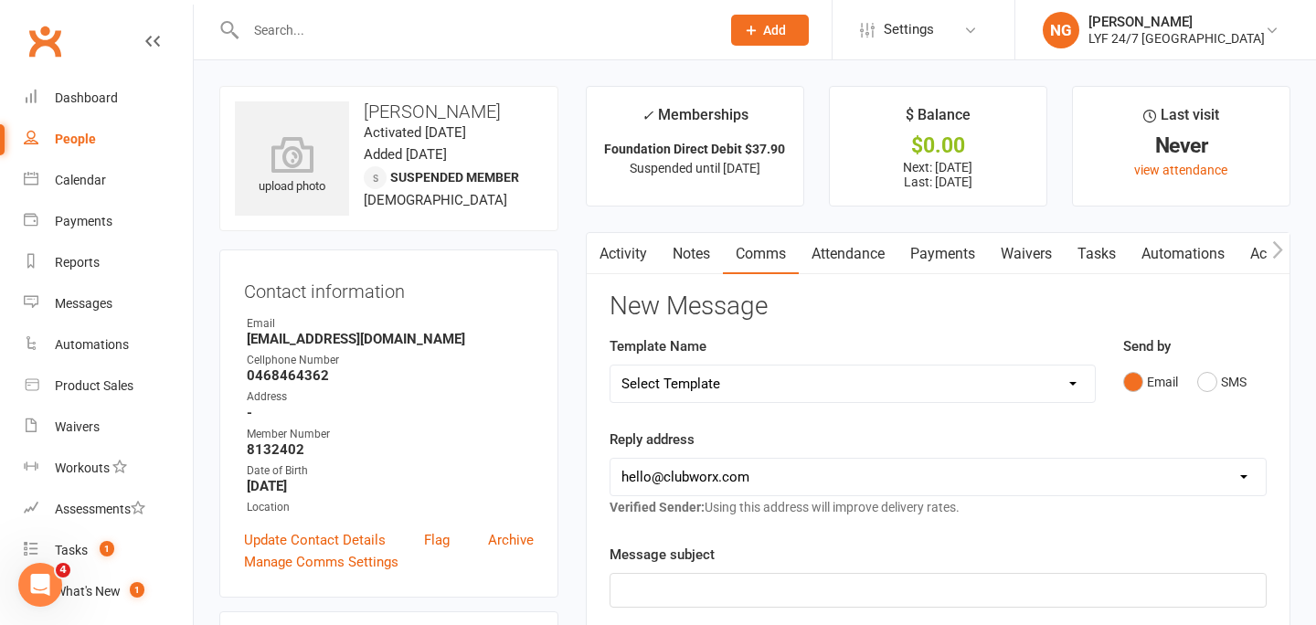
click at [637, 252] on link "Activity" at bounding box center [623, 254] width 73 height 42
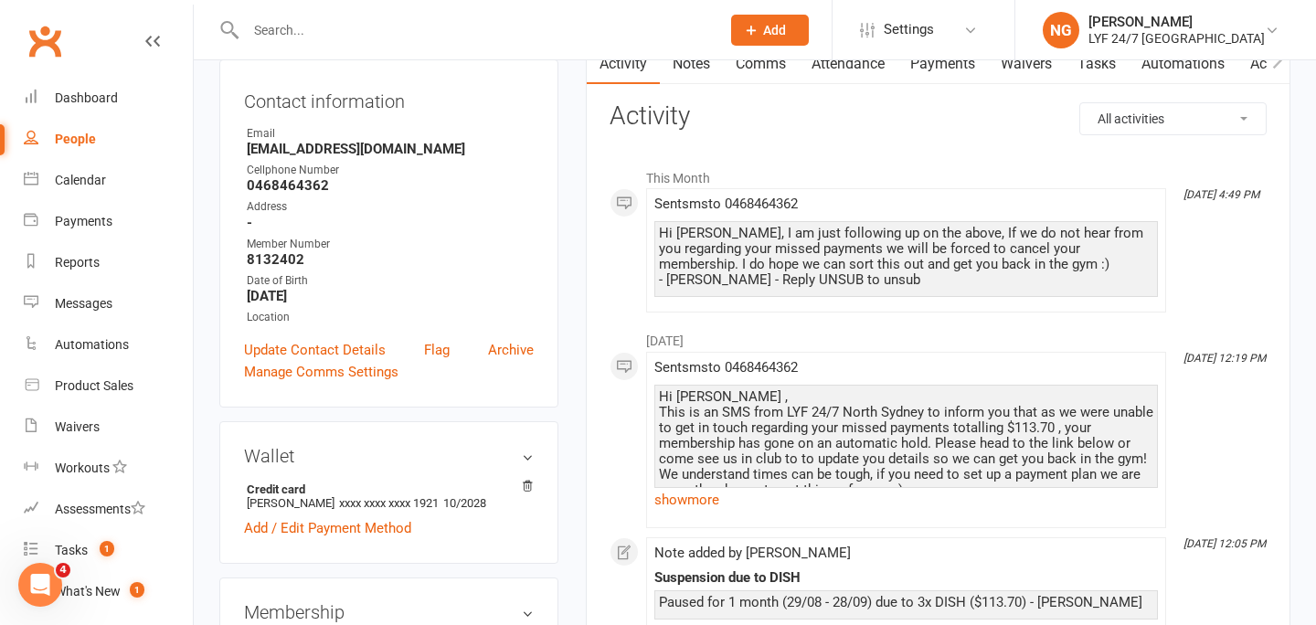
scroll to position [80, 0]
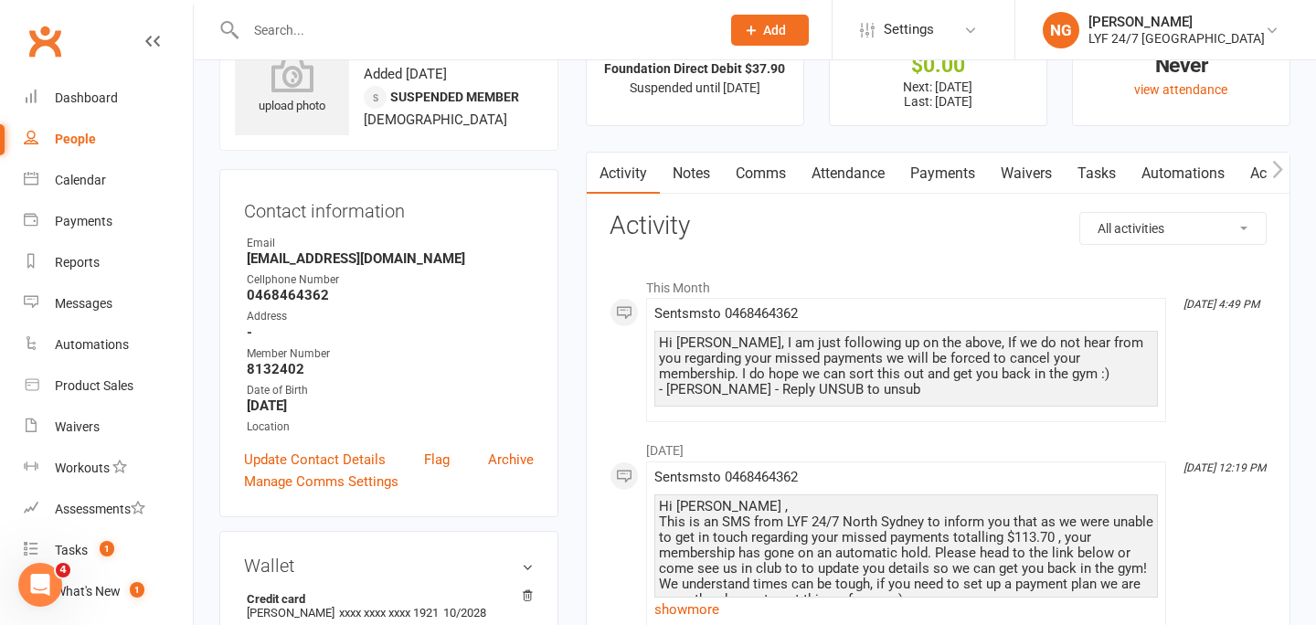
click at [757, 170] on link "Comms" at bounding box center [761, 174] width 76 height 42
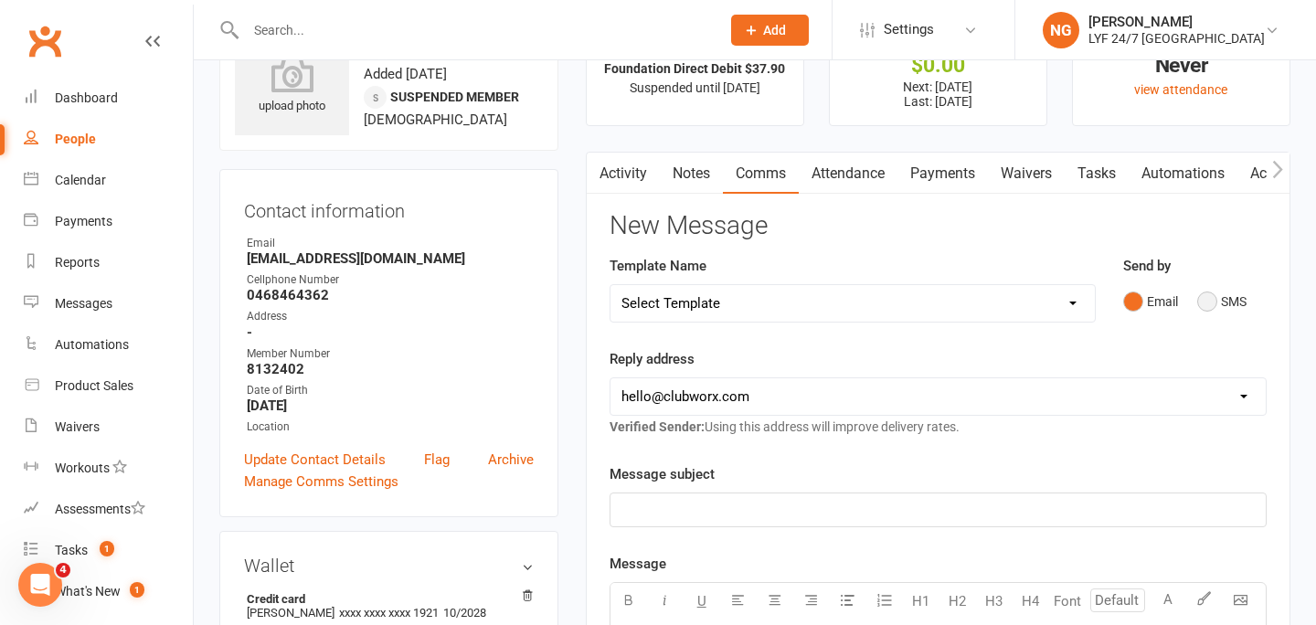
click at [1222, 303] on button "SMS" at bounding box center [1221, 301] width 49 height 35
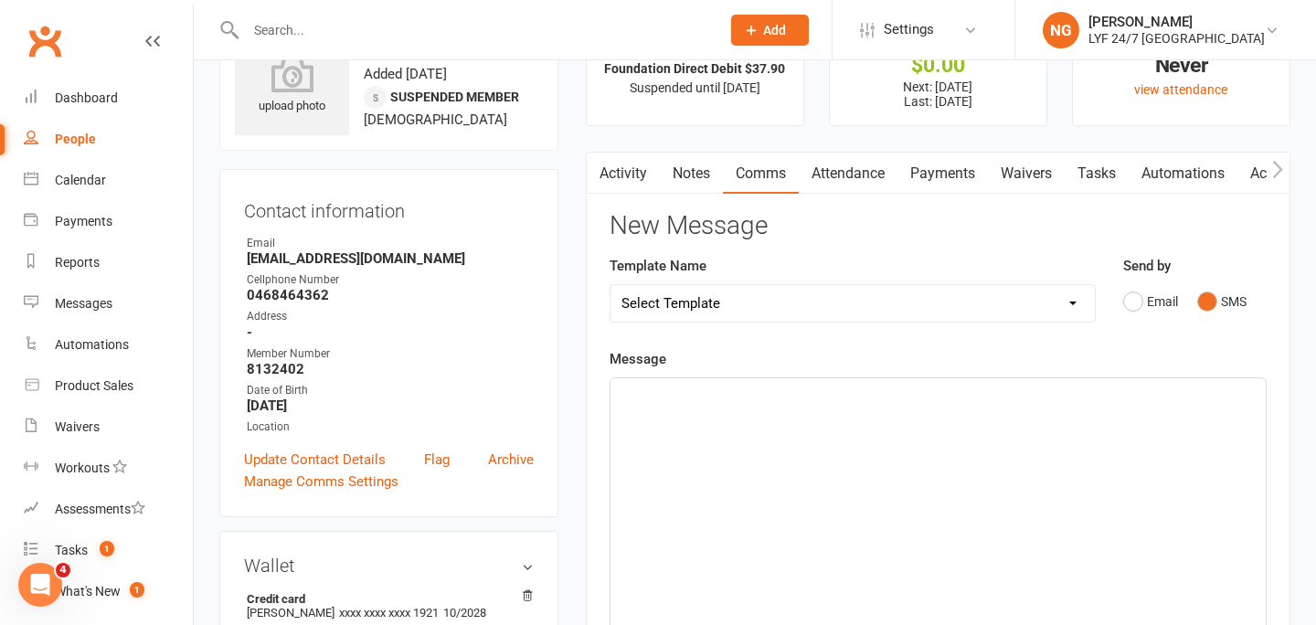
click at [887, 402] on p "﻿" at bounding box center [937, 395] width 633 height 22
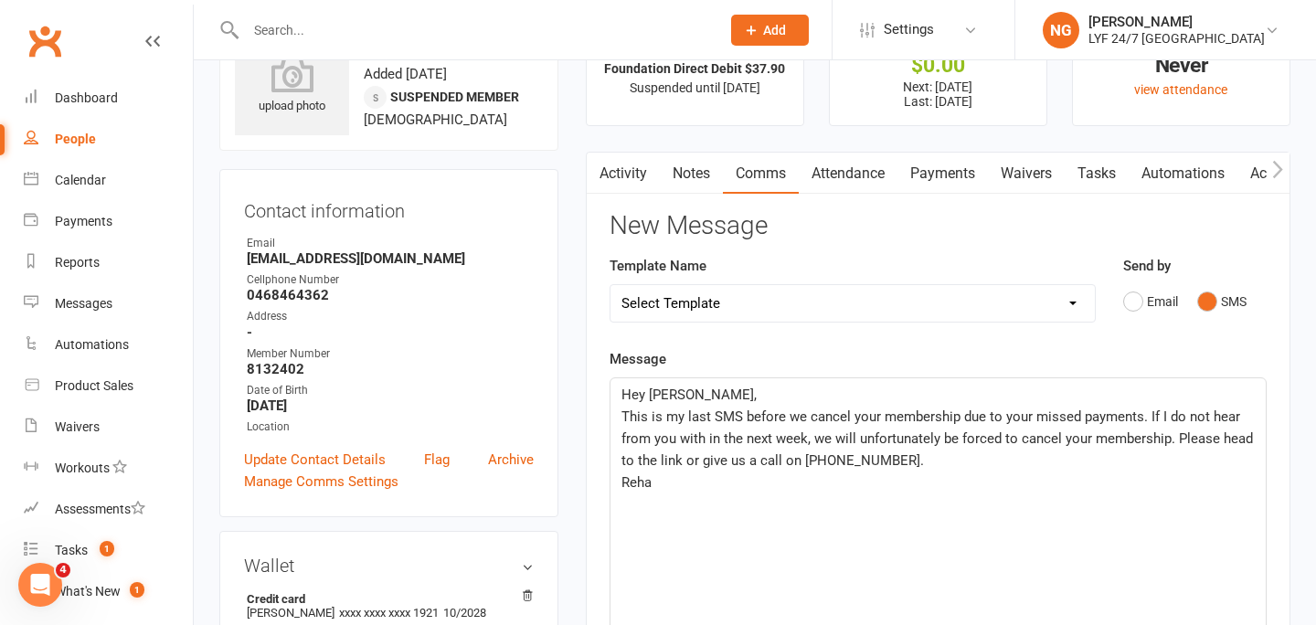
click at [682, 462] on span "This is my last SMS before we cancel your membership due to your missed payment…" at bounding box center [938, 439] width 635 height 60
click at [759, 492] on p "Reha" at bounding box center [937, 483] width 633 height 22
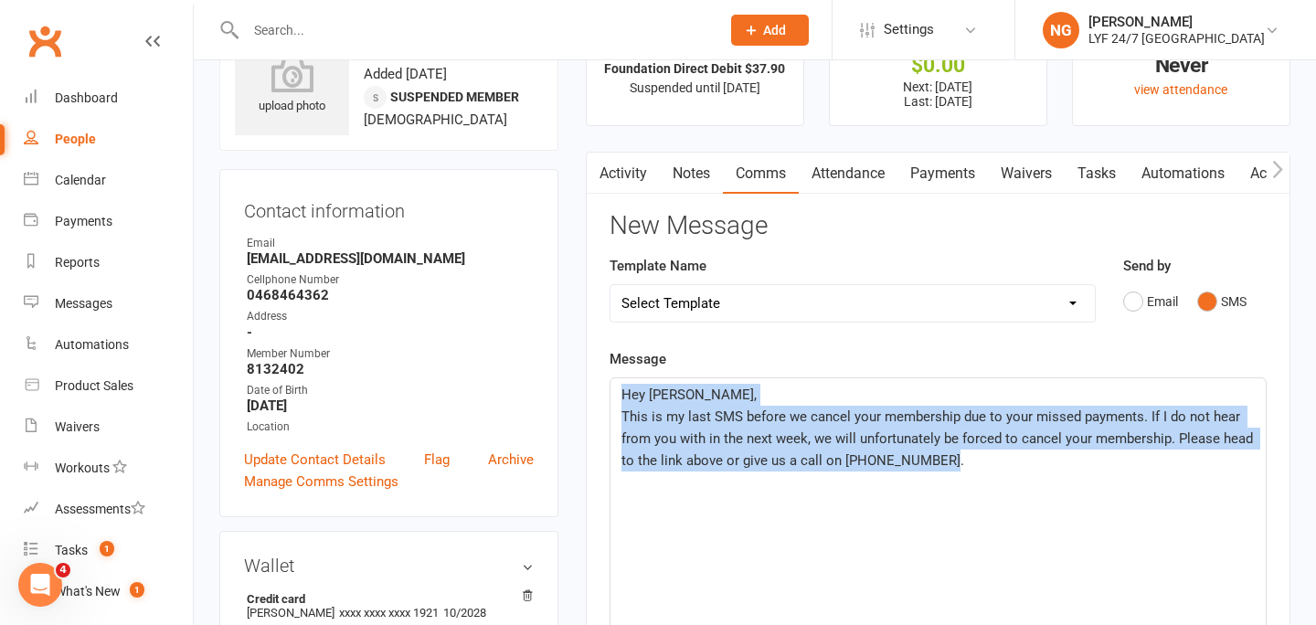
drag, startPoint x: 976, startPoint y: 461, endPoint x: 609, endPoint y: 392, distance: 373.7
click at [610, 392] on div "Hey [PERSON_NAME], This is my last SMS before we cancel your membership due to …" at bounding box center [938, 515] width 657 height 276
copy div "Hey [PERSON_NAME], This is my last SMS before we cancel your membership due to …"
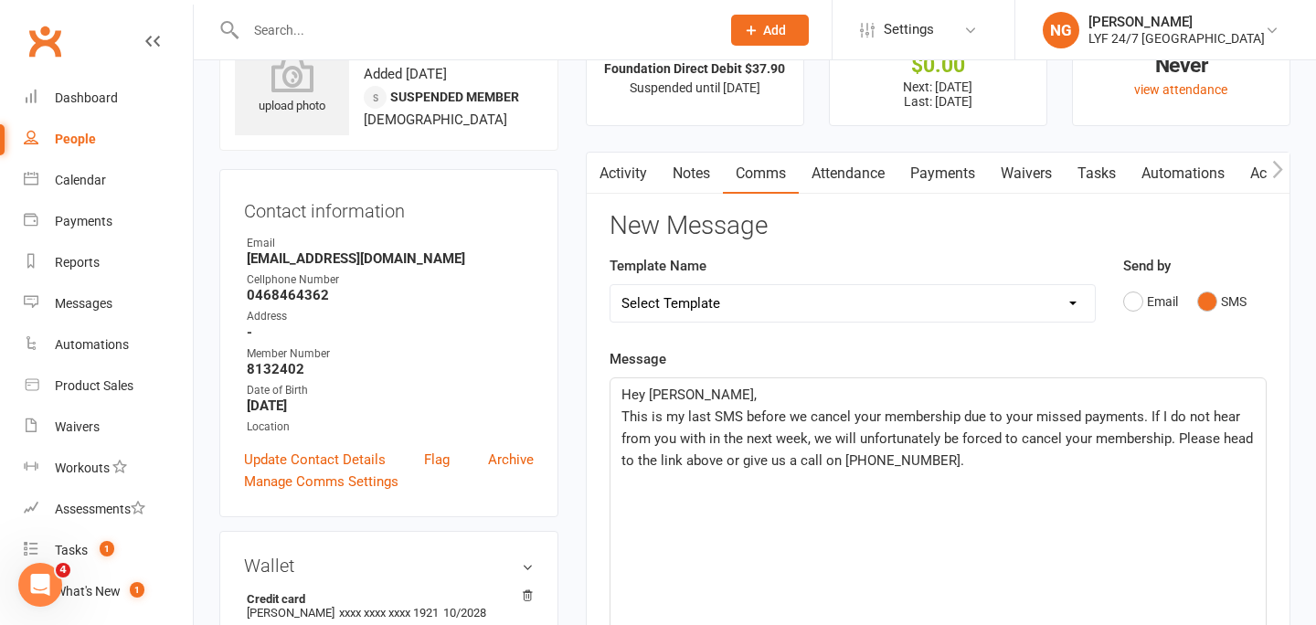
click at [778, 356] on div "Message Hey [PERSON_NAME], This is my last SMS before we cancel your membership…" at bounding box center [938, 622] width 657 height 549
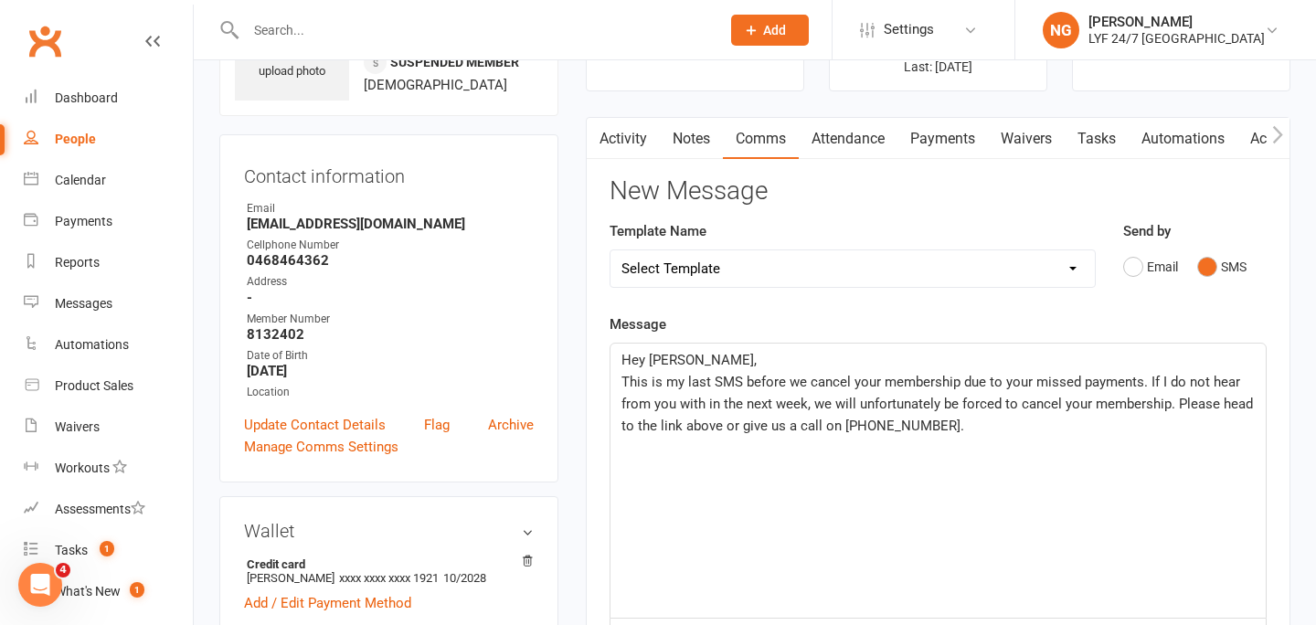
click at [1140, 384] on span "This is my last SMS before we cancel your membership due to your missed payment…" at bounding box center [938, 404] width 635 height 60
click at [1068, 430] on span "This is my last SMS before we cancel your membership due to your missed payment…" at bounding box center [938, 404] width 634 height 60
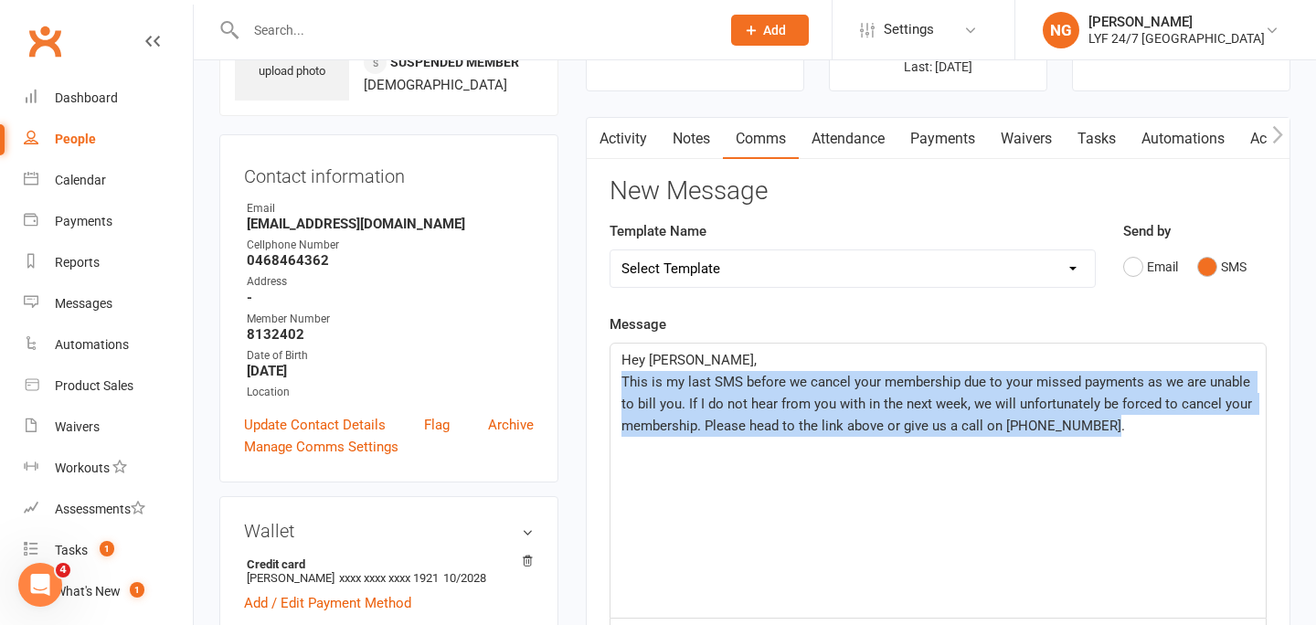
click at [1068, 430] on span "This is my last SMS before we cancel your membership due to your missed payment…" at bounding box center [938, 404] width 634 height 60
copy span "This is my last SMS before we cancel your membership due to your missed payment…"
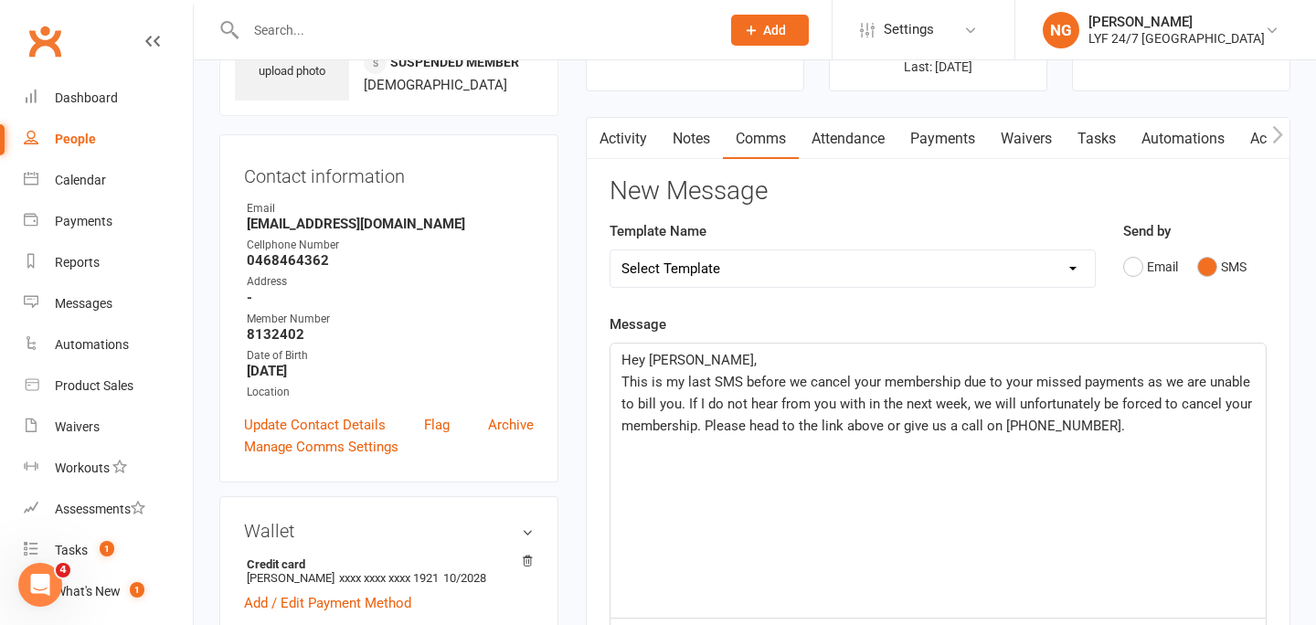
click at [1113, 429] on p "This is my last SMS before we cancel your membership due to your missed payment…" at bounding box center [937, 404] width 633 height 66
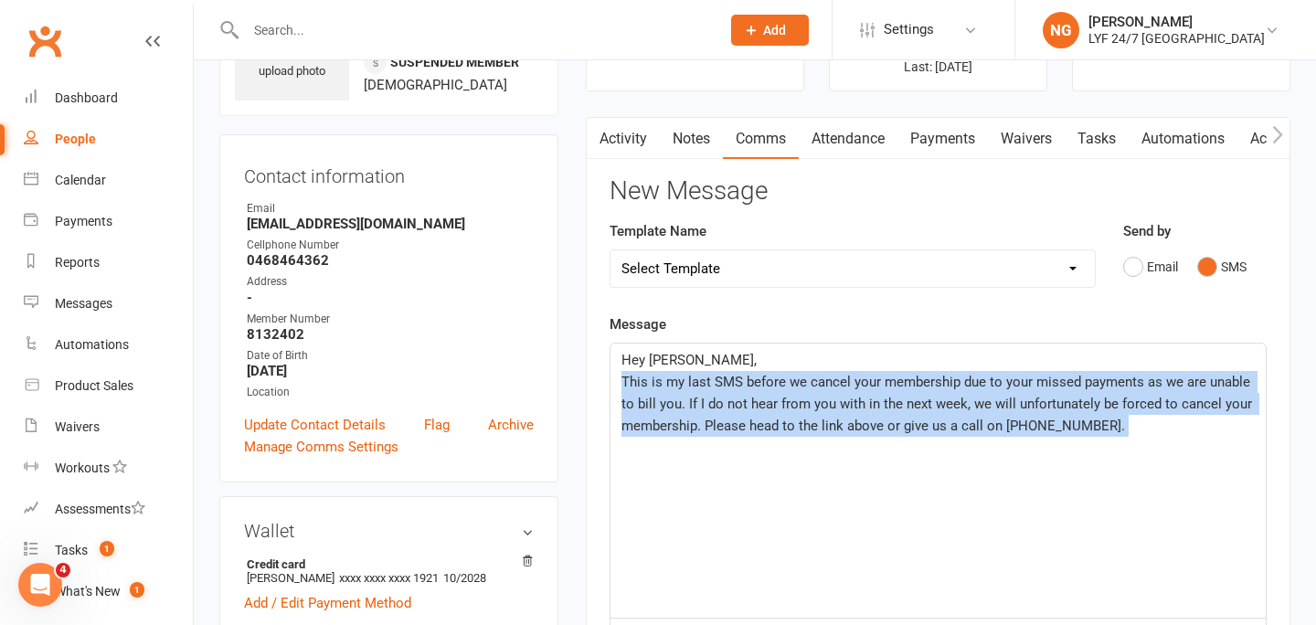
drag, startPoint x: 1113, startPoint y: 429, endPoint x: 605, endPoint y: 339, distance: 516.0
click at [605, 338] on div "Activity Notes Comms Attendance Payments Waivers Tasks Automations Access Contr…" at bounding box center [938, 574] width 705 height 915
drag, startPoint x: 619, startPoint y: 362, endPoint x: 1133, endPoint y: 432, distance: 519.3
click at [1133, 432] on div "Hey [PERSON_NAME], This is my last SMS before we cancel your membership due to …" at bounding box center [937, 481] width 655 height 274
copy div "Hey [PERSON_NAME], This is my last SMS before we cancel your membership due to …"
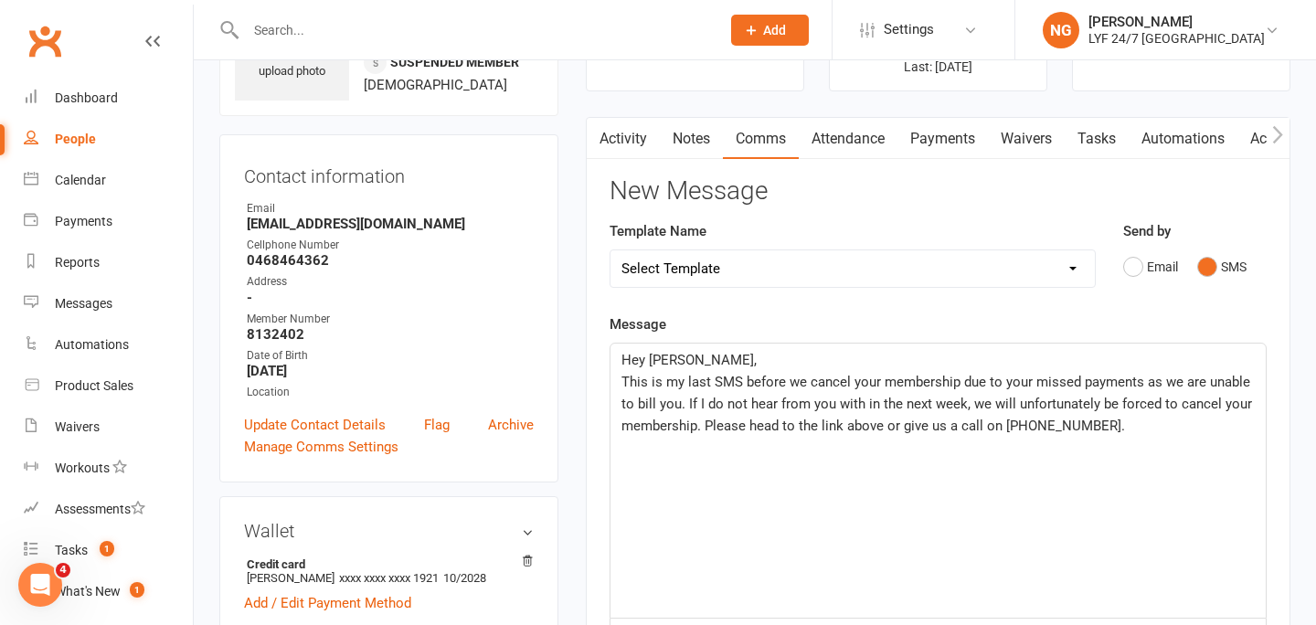
click at [1059, 315] on div "Message Hey [PERSON_NAME], This is my last SMS before we cancel your membership…" at bounding box center [938, 587] width 657 height 549
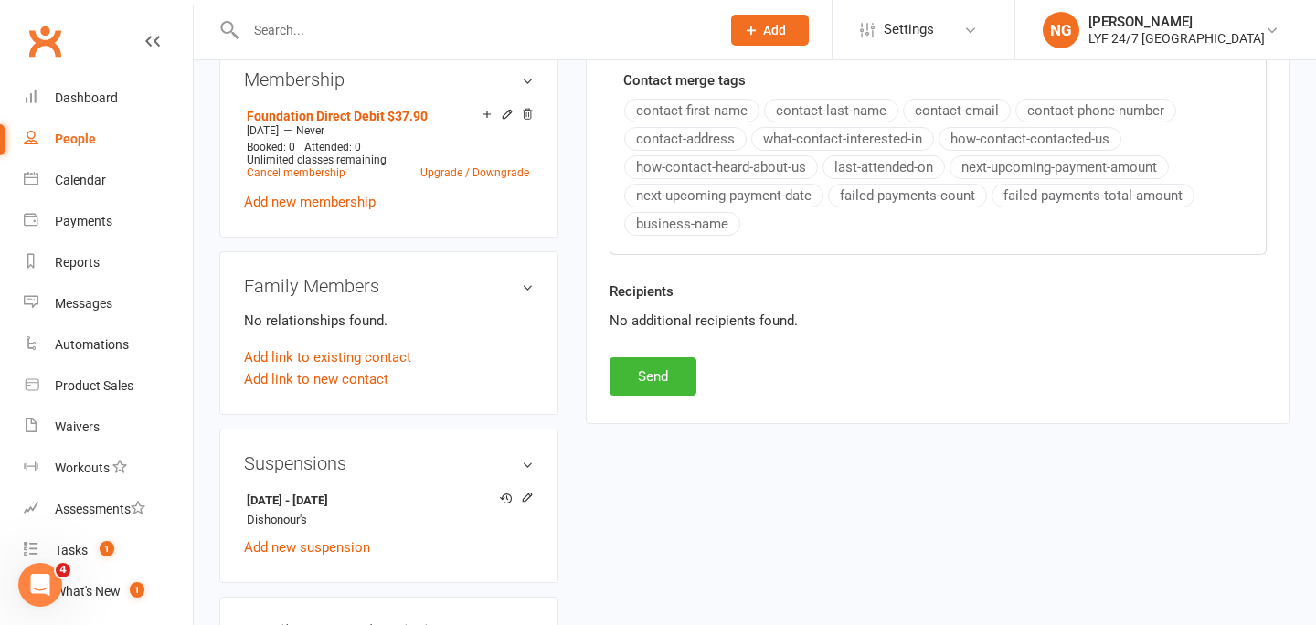
scroll to position [747, 0]
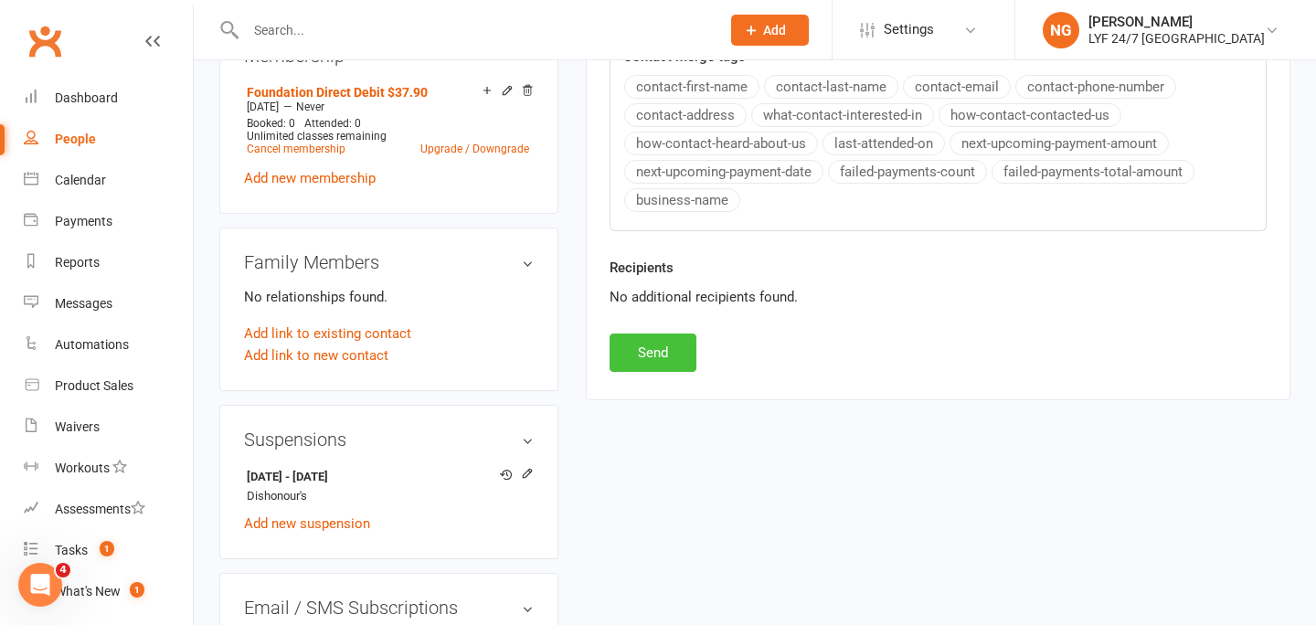
click at [660, 355] on button "Send" at bounding box center [653, 353] width 87 height 38
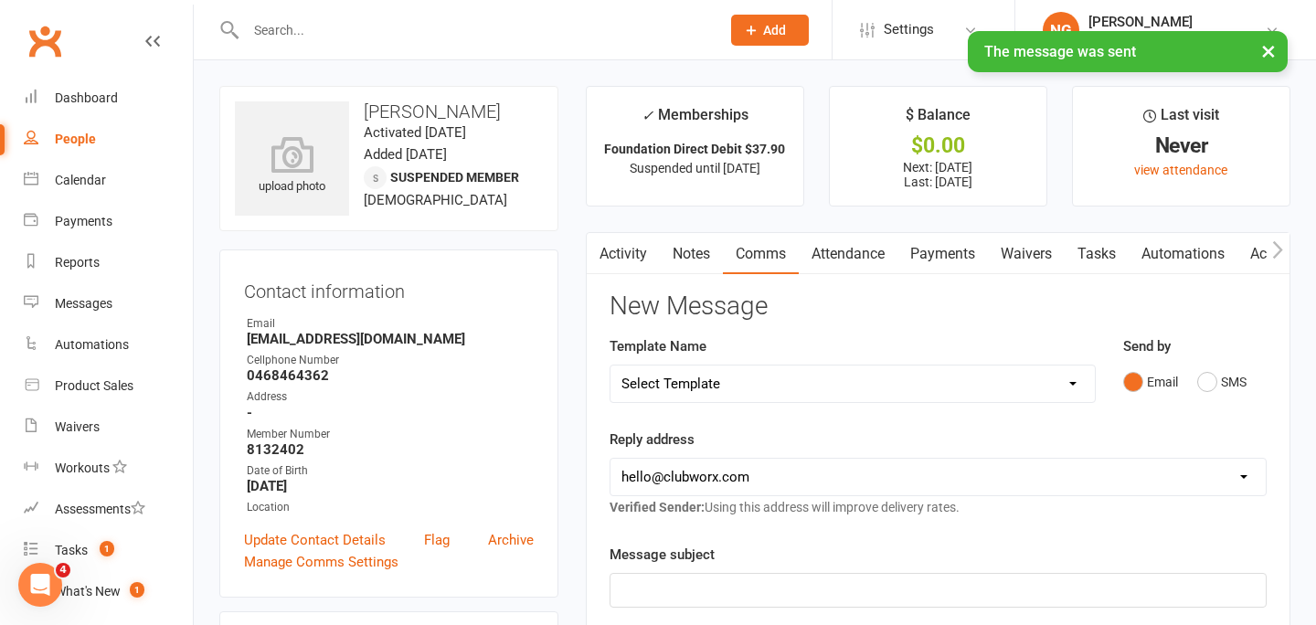
scroll to position [7, 0]
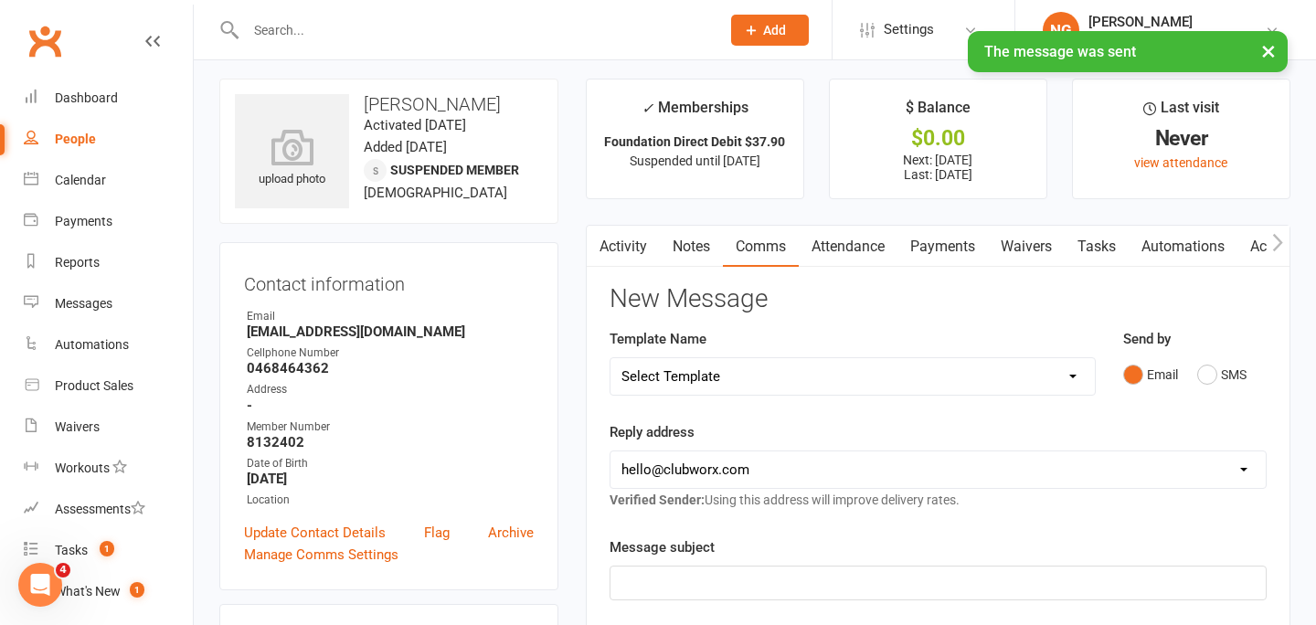
click at [700, 242] on link "Notes" at bounding box center [691, 247] width 63 height 42
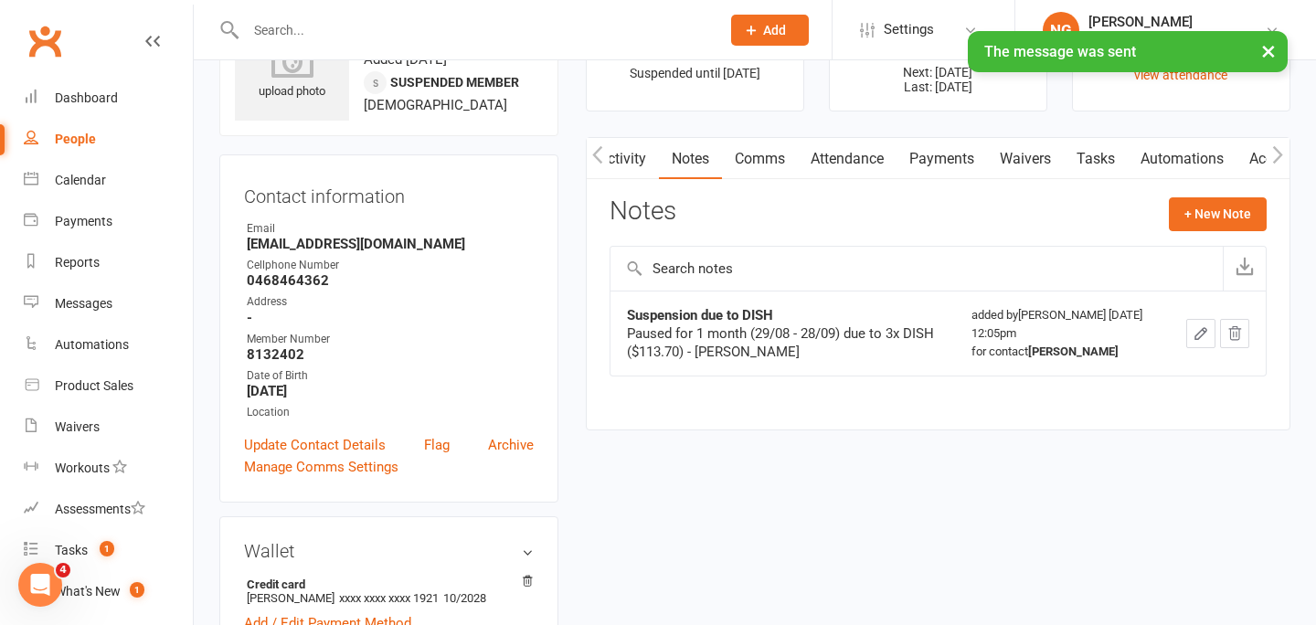
scroll to position [92, 0]
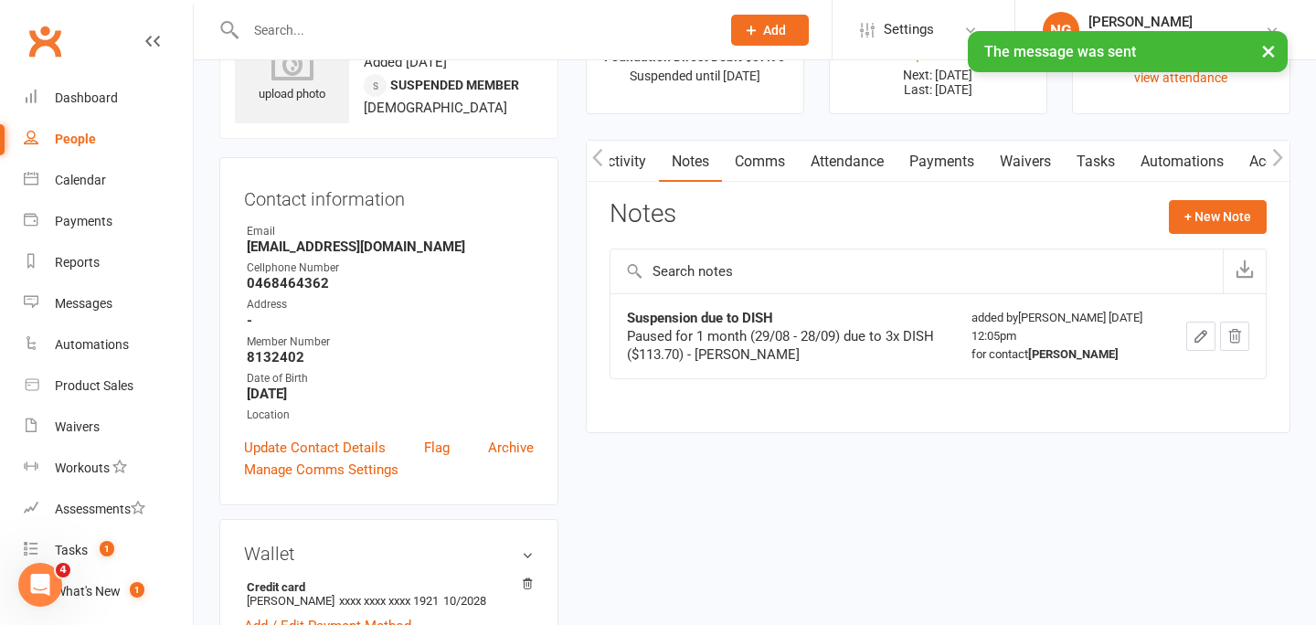
click at [639, 165] on link "Activity" at bounding box center [622, 162] width 73 height 42
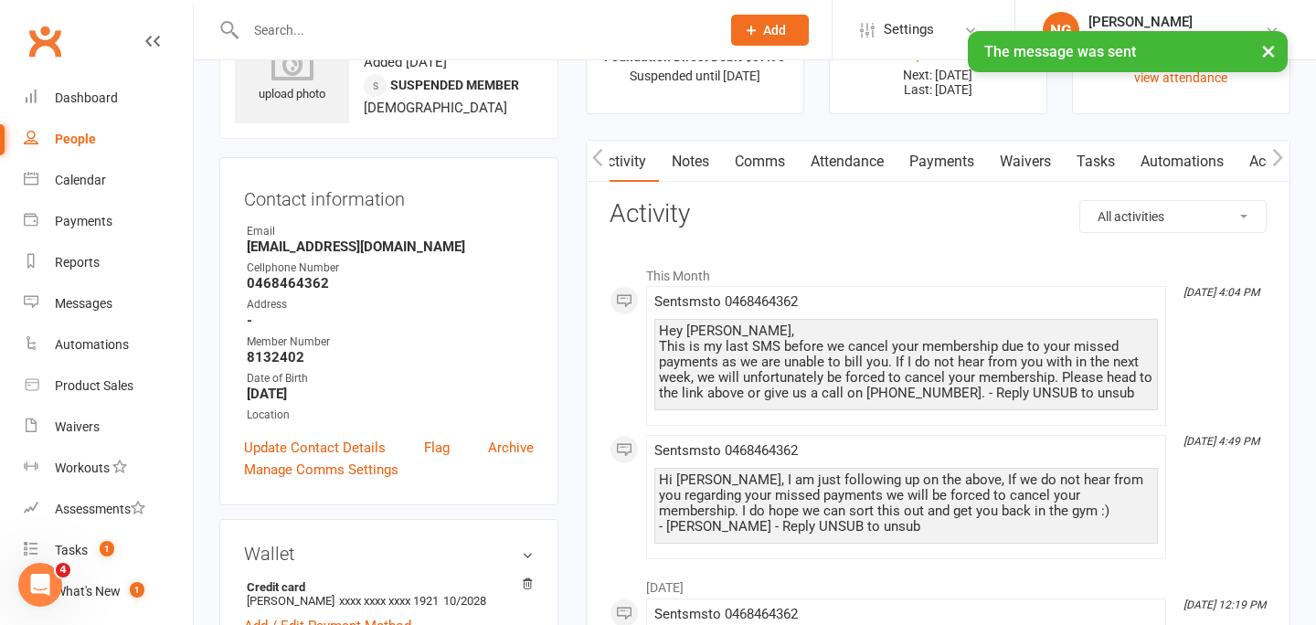
click at [709, 165] on link "Notes" at bounding box center [690, 162] width 63 height 42
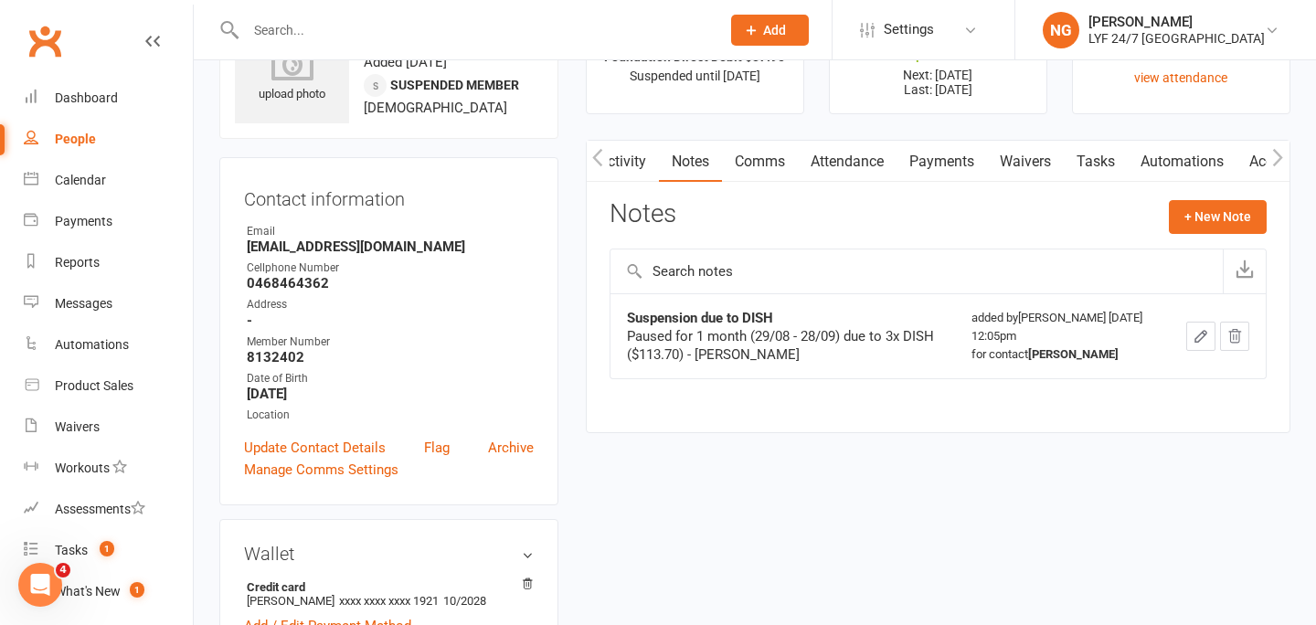
click at [625, 169] on link "Activity" at bounding box center [622, 162] width 73 height 42
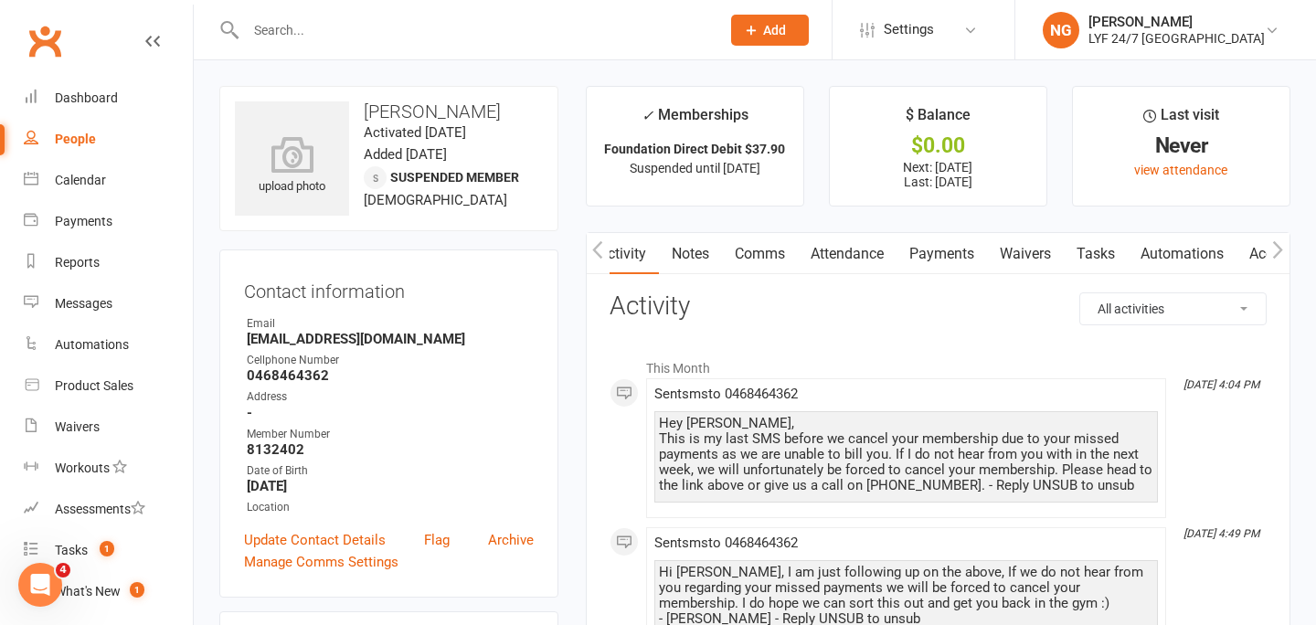
click at [302, 25] on input "text" at bounding box center [473, 30] width 467 height 26
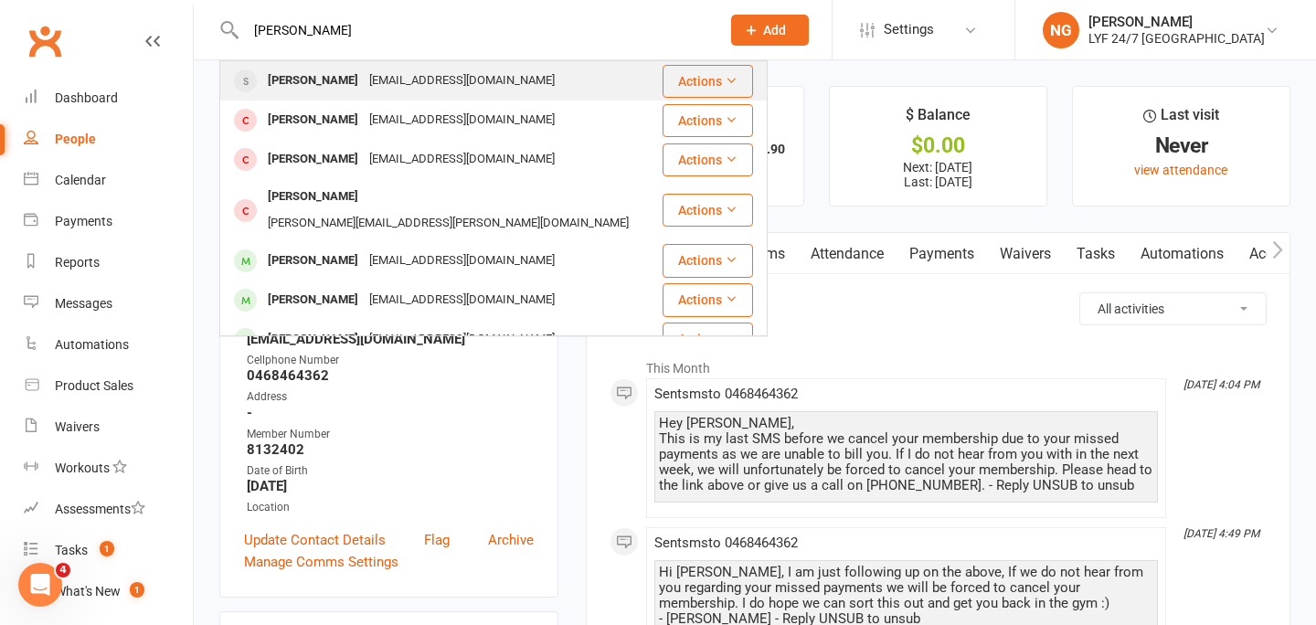
type input "[PERSON_NAME]"
click at [312, 90] on div "[PERSON_NAME]" at bounding box center [312, 81] width 101 height 27
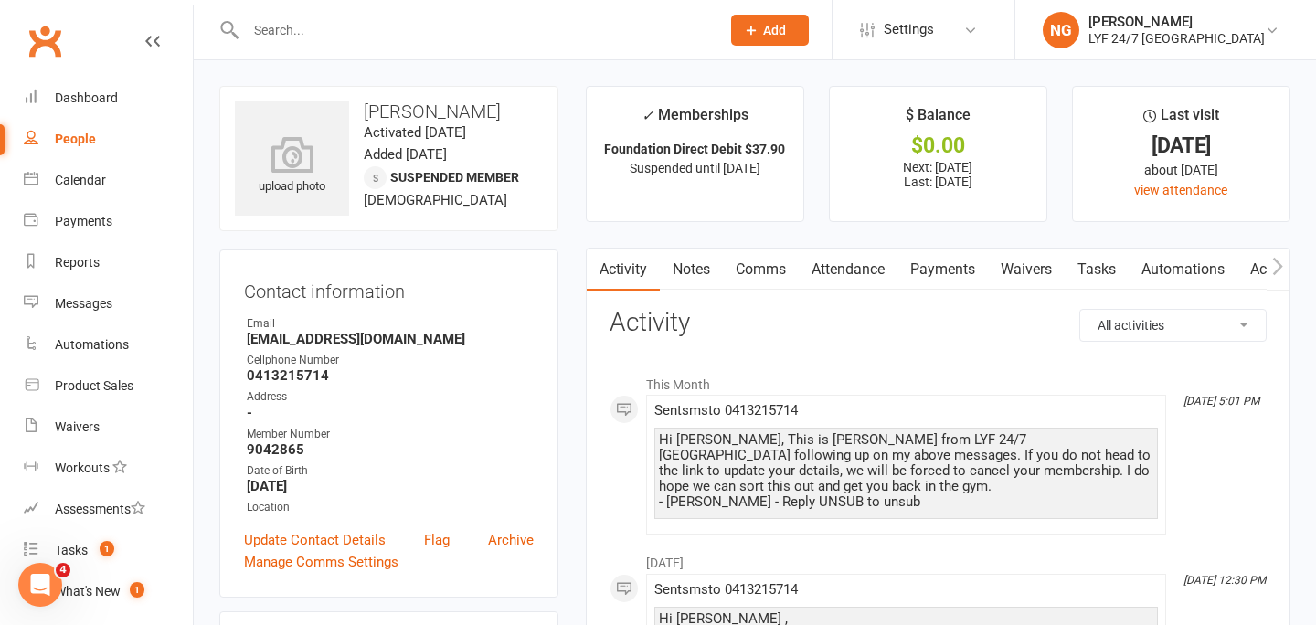
click at [755, 274] on link "Comms" at bounding box center [761, 270] width 76 height 42
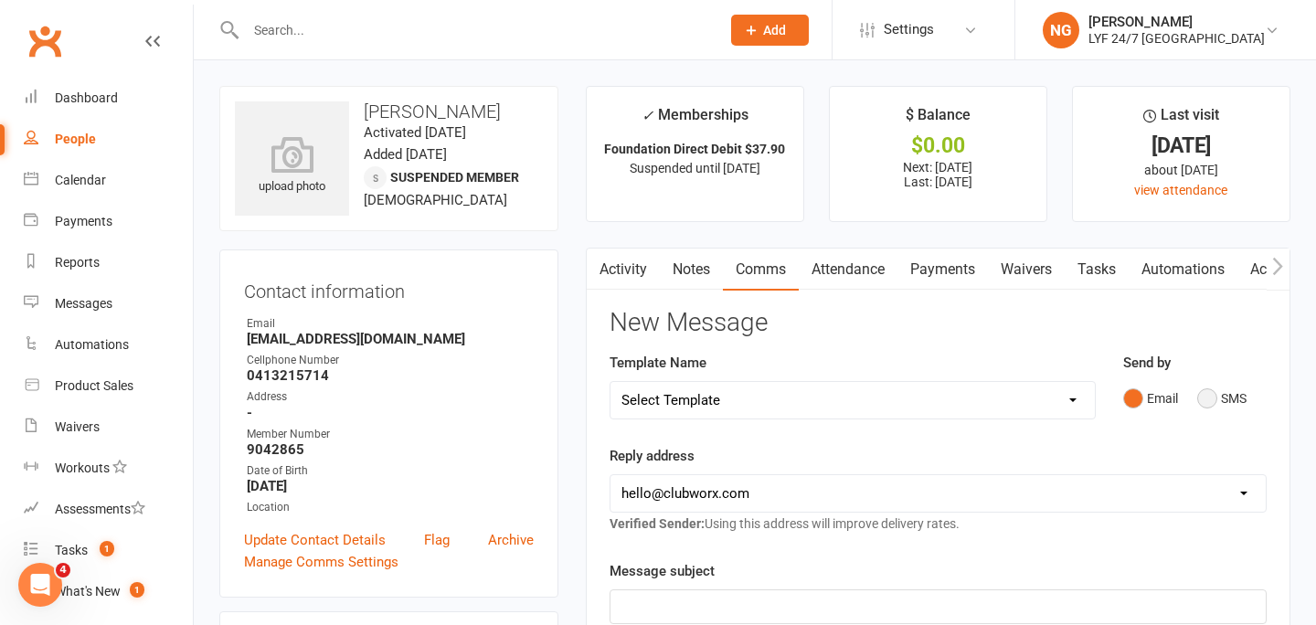
click at [1201, 393] on button "SMS" at bounding box center [1221, 398] width 49 height 35
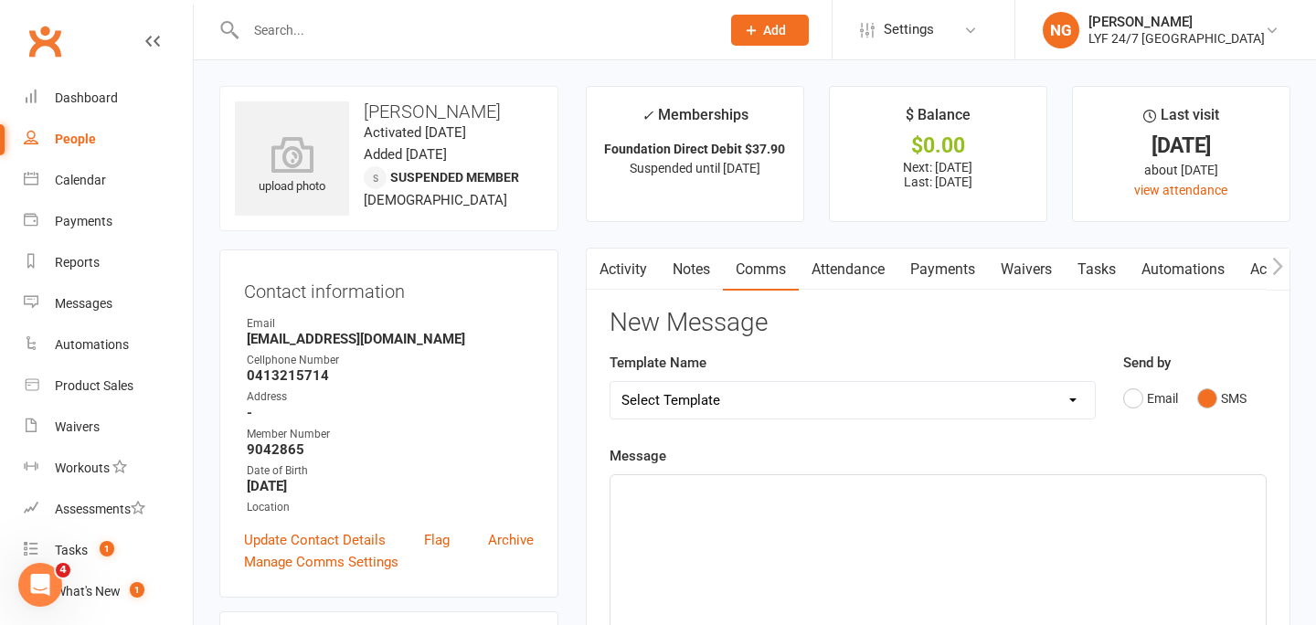
click at [1055, 526] on div "﻿" at bounding box center [937, 612] width 655 height 274
paste div
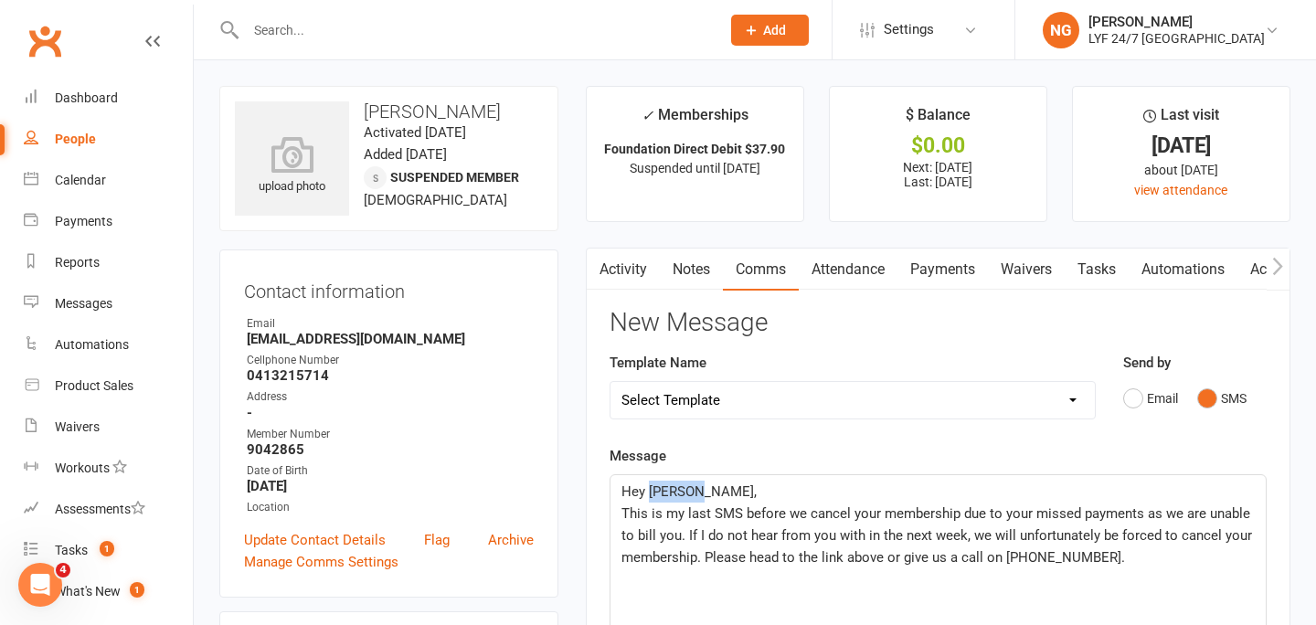
drag, startPoint x: 699, startPoint y: 493, endPoint x: 647, endPoint y: 493, distance: 52.1
click at [647, 493] on p "Hey [PERSON_NAME]," at bounding box center [937, 492] width 633 height 22
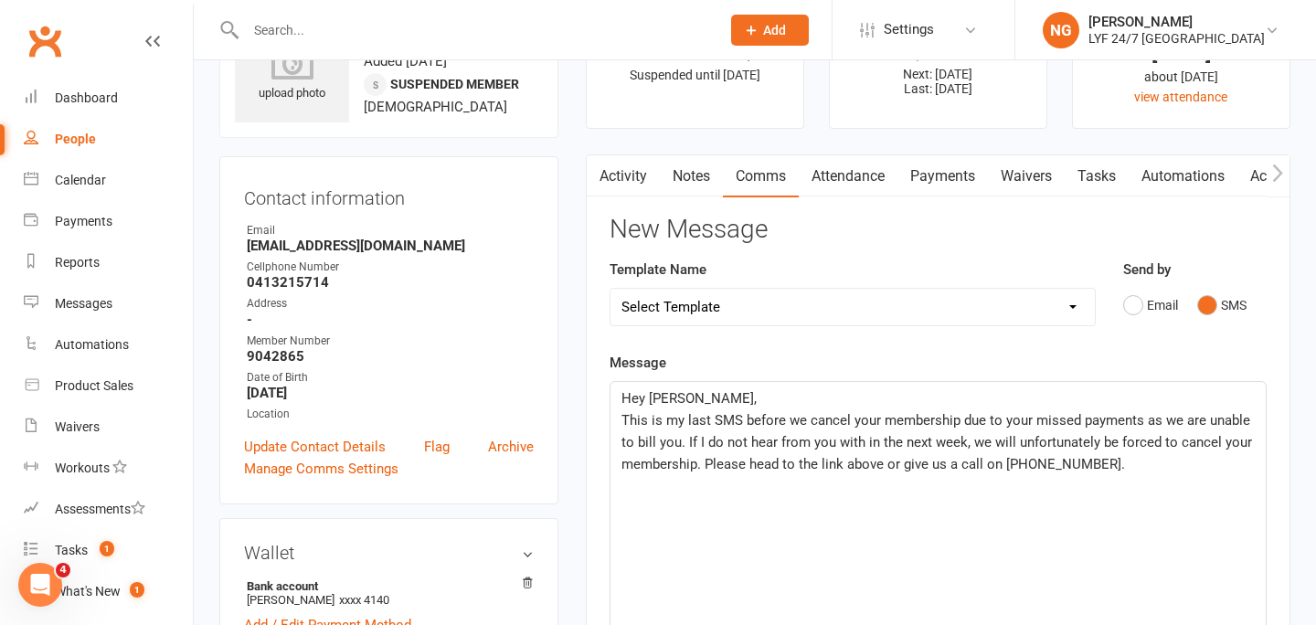
scroll to position [92, 0]
click at [934, 177] on link "Payments" at bounding box center [942, 177] width 90 height 42
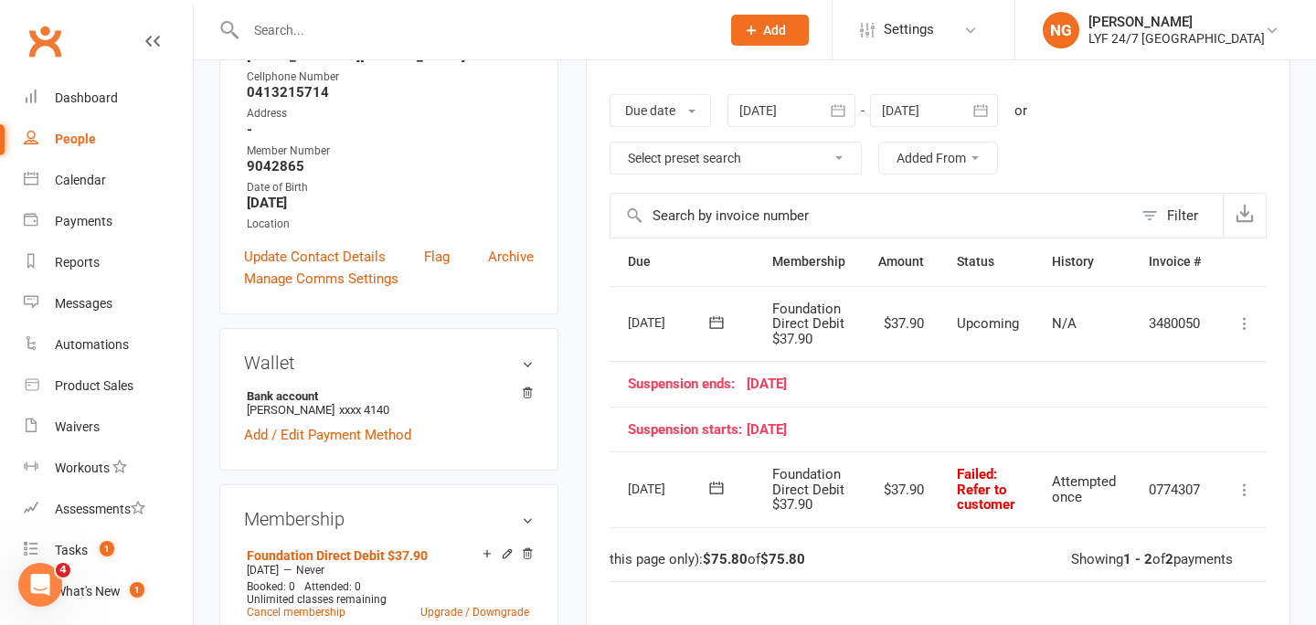
scroll to position [0, 63]
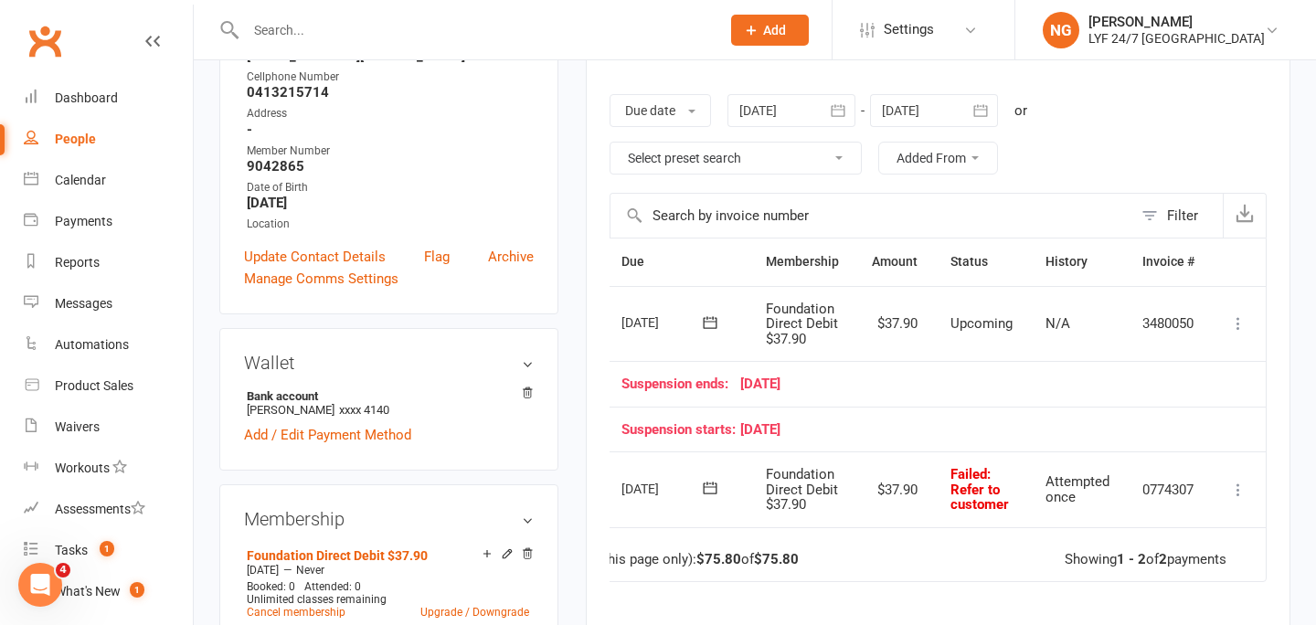
click at [1236, 489] on icon at bounding box center [1238, 490] width 18 height 18
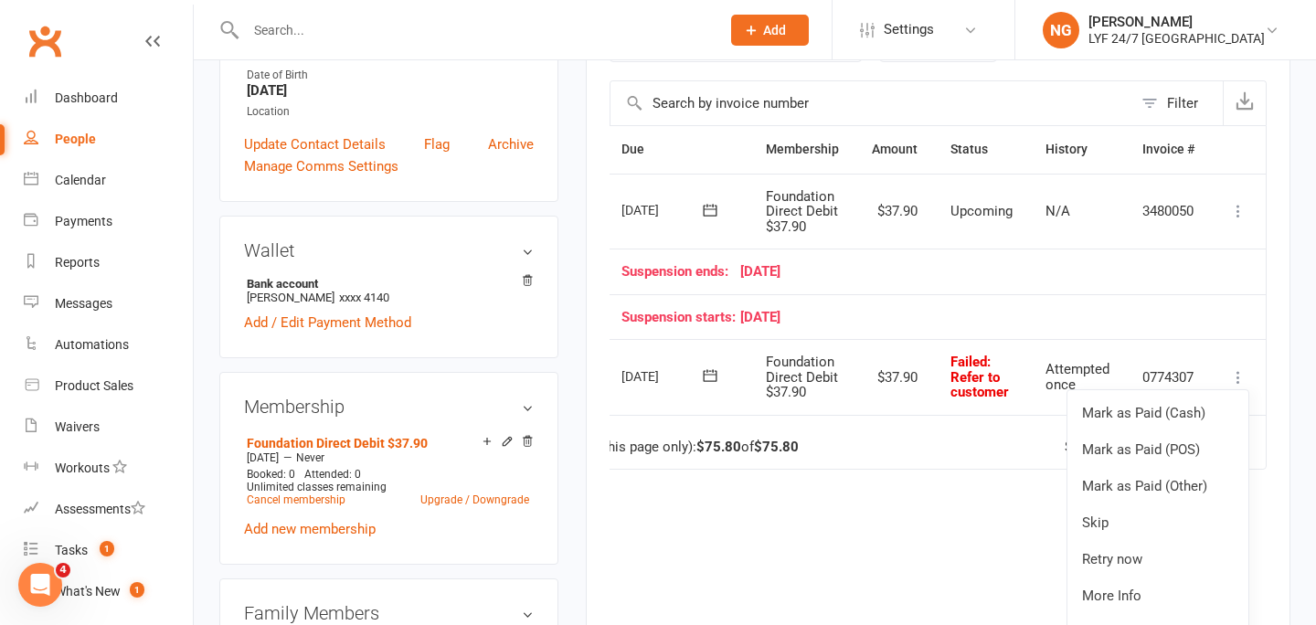
scroll to position [398, 0]
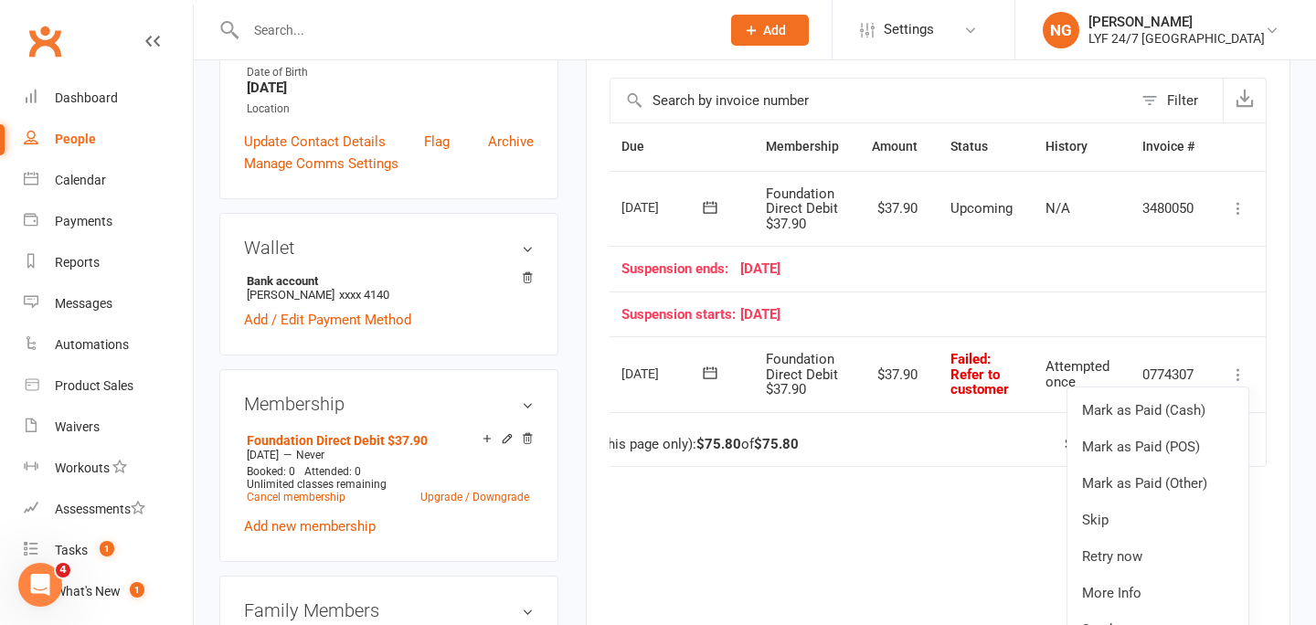
click at [920, 449] on td "Total (this page only): $75.80 of $75.80 Showing 1 - 2 of 2 payments" at bounding box center [906, 439] width 718 height 55
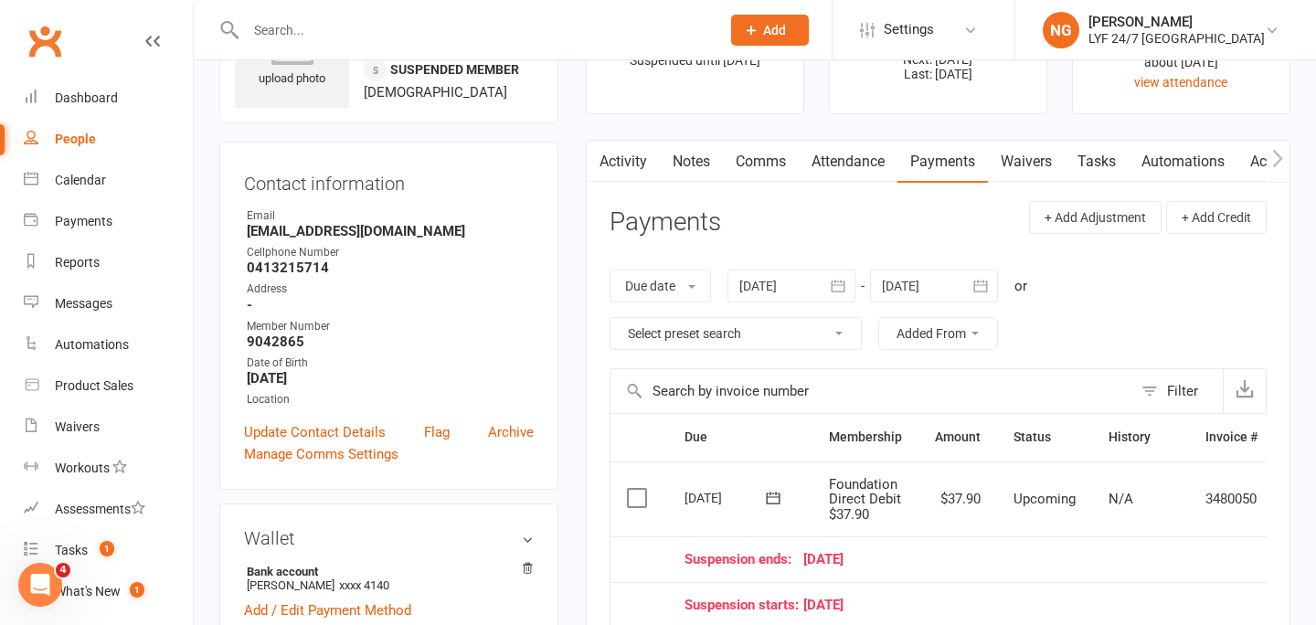
scroll to position [0, 0]
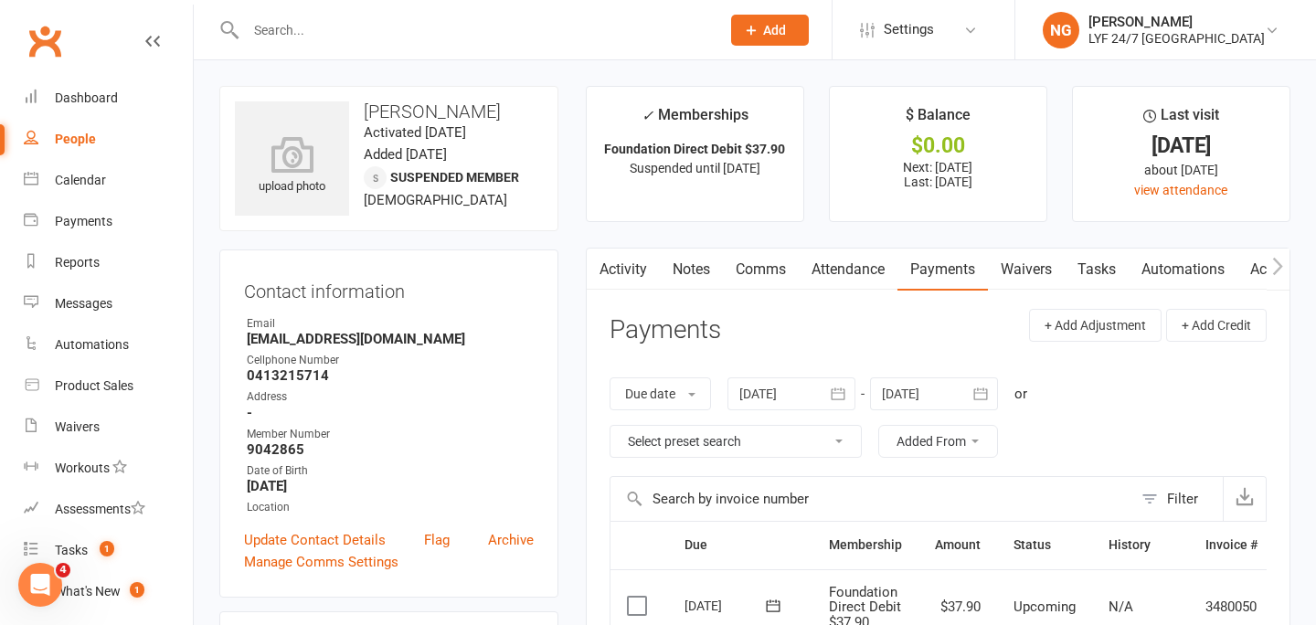
click at [769, 260] on link "Comms" at bounding box center [761, 270] width 76 height 42
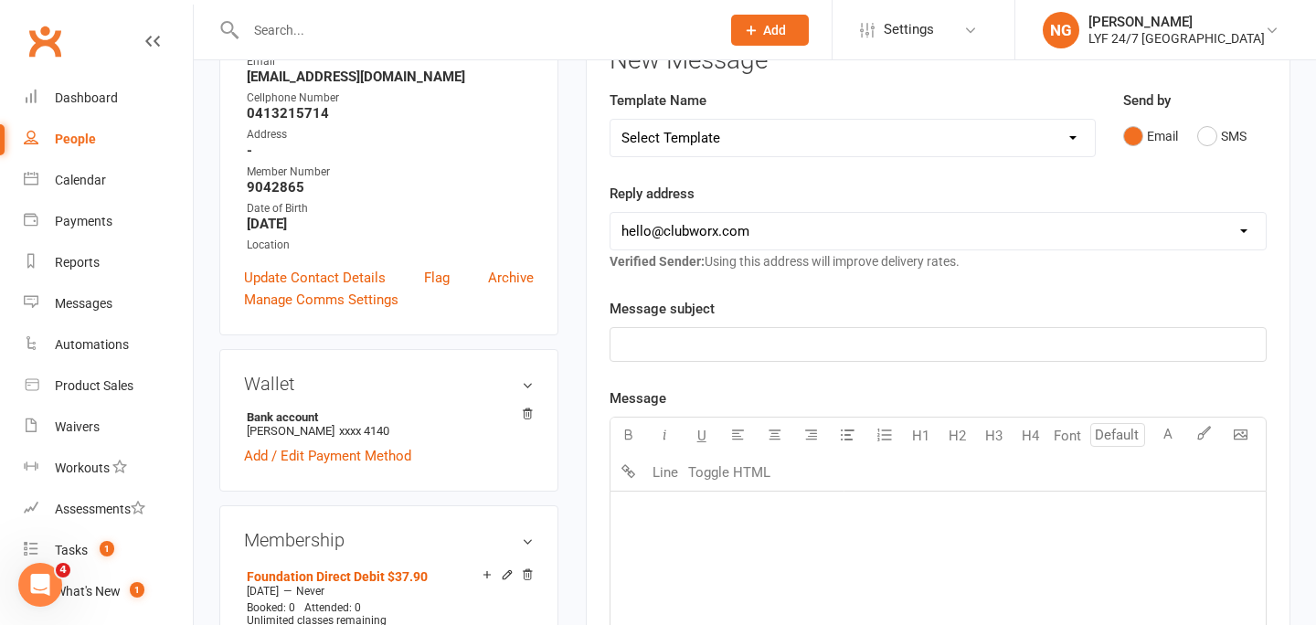
scroll to position [282, 0]
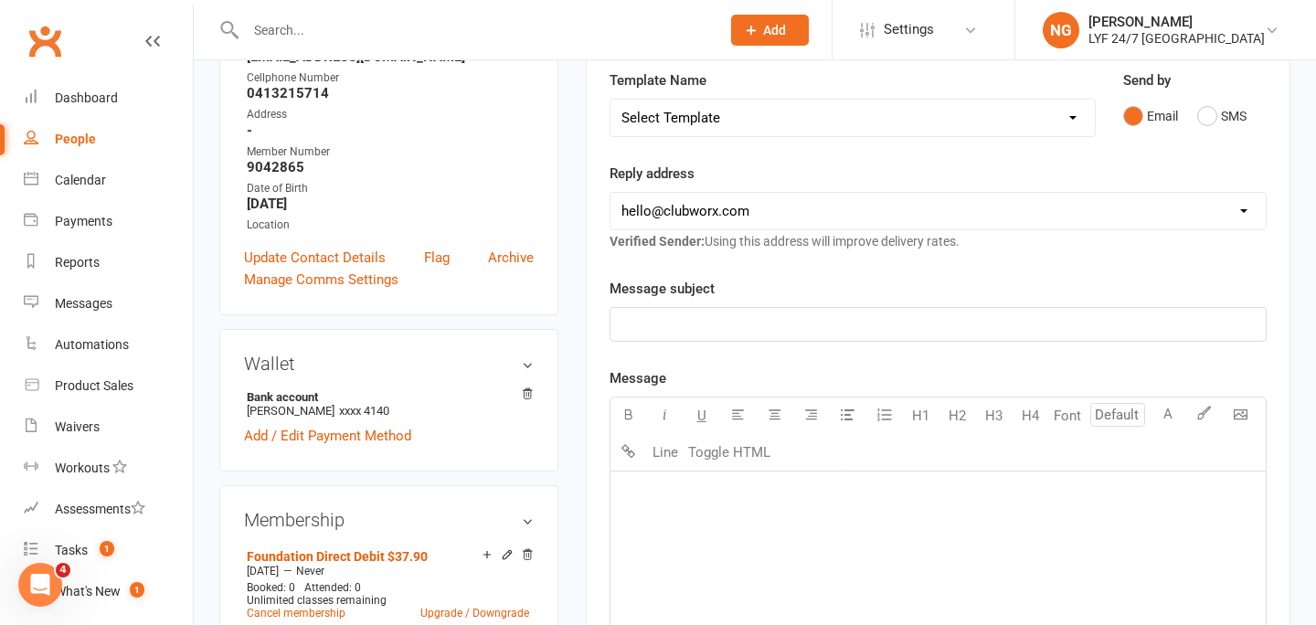
click at [806, 512] on div "﻿" at bounding box center [937, 609] width 655 height 274
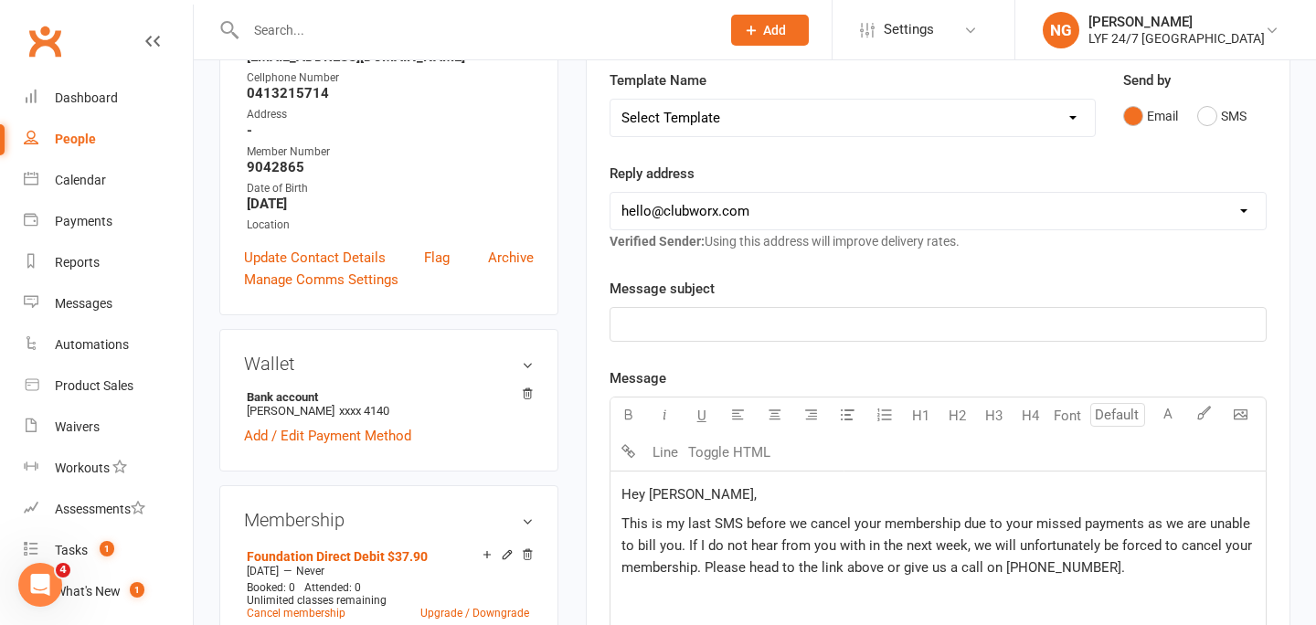
click at [1196, 119] on div "Email SMS" at bounding box center [1194, 116] width 143 height 35
click at [1203, 115] on button "SMS" at bounding box center [1221, 116] width 49 height 35
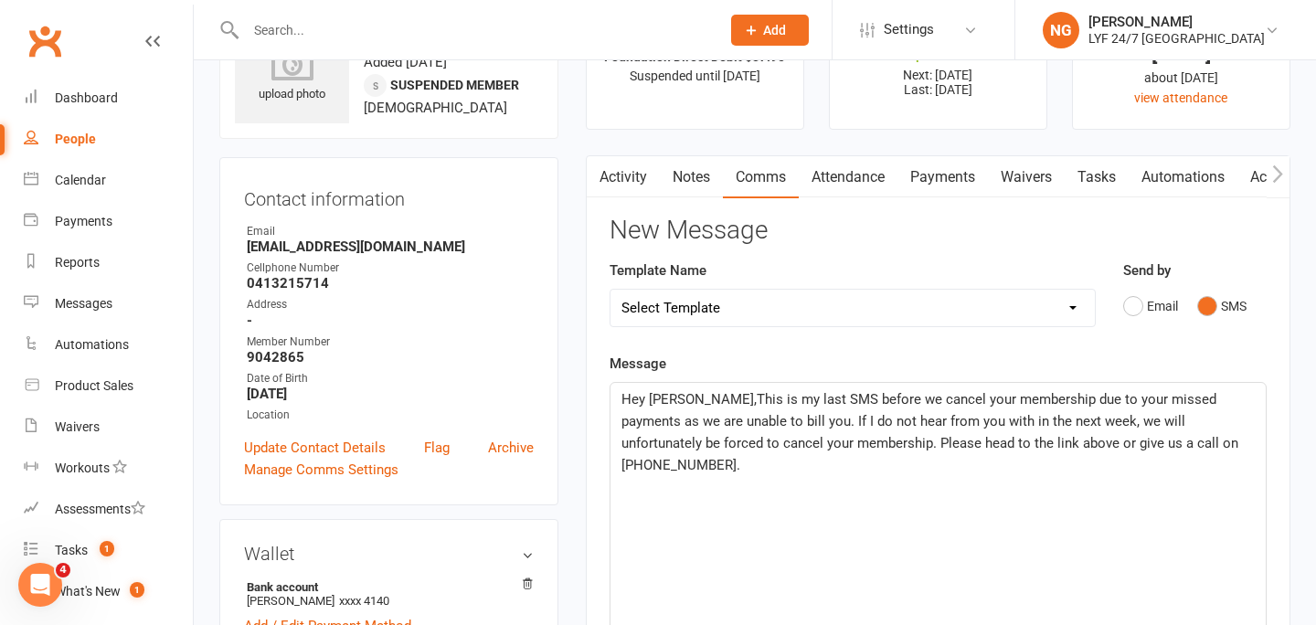
scroll to position [80, 0]
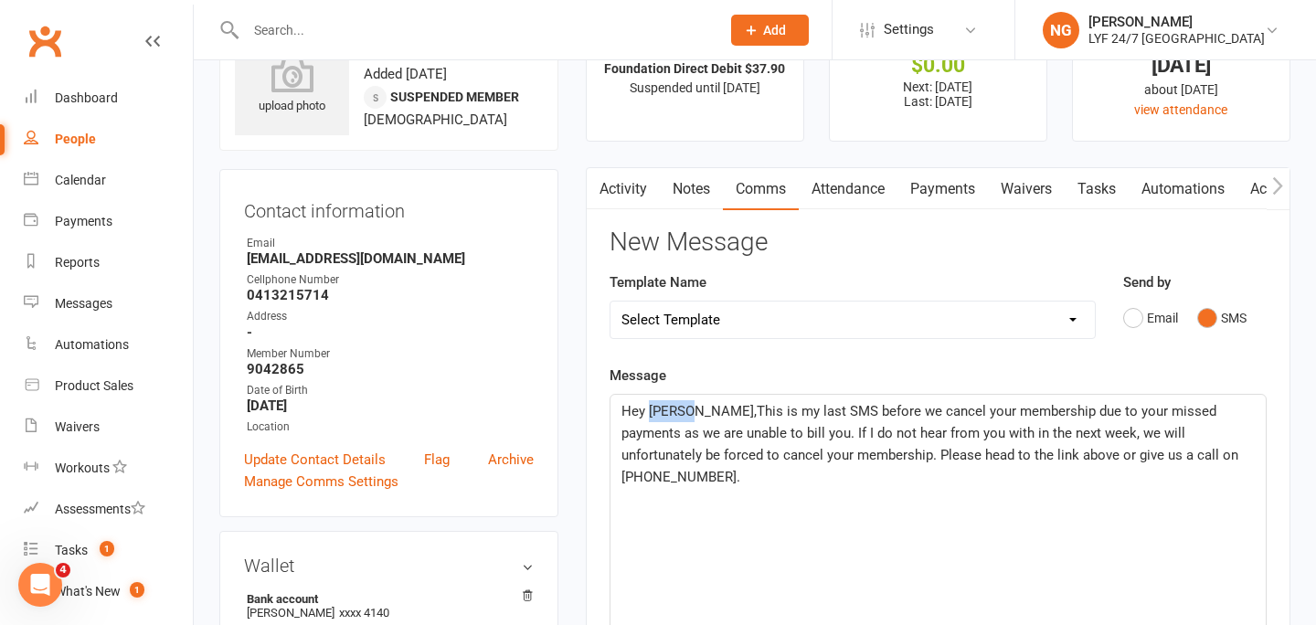
drag, startPoint x: 684, startPoint y: 411, endPoint x: 648, endPoint y: 411, distance: 35.6
click at [648, 411] on span "Hey [PERSON_NAME],This is my last SMS before we cancel your membership due to y…" at bounding box center [931, 444] width 621 height 82
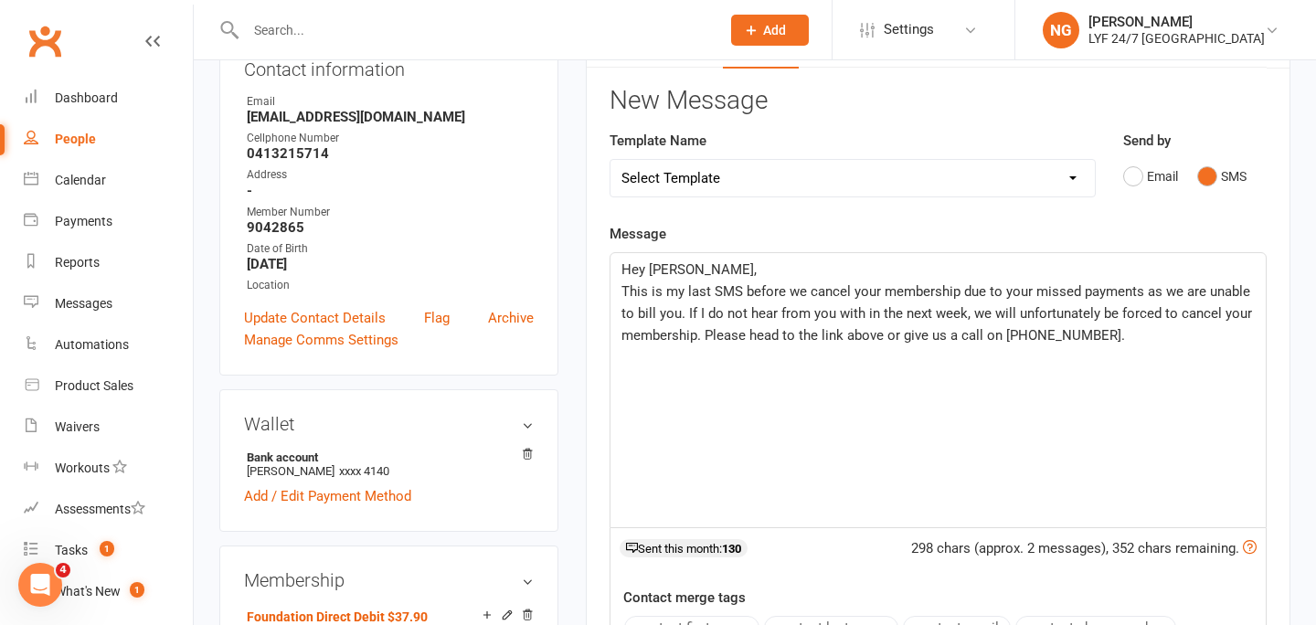
scroll to position [218, 0]
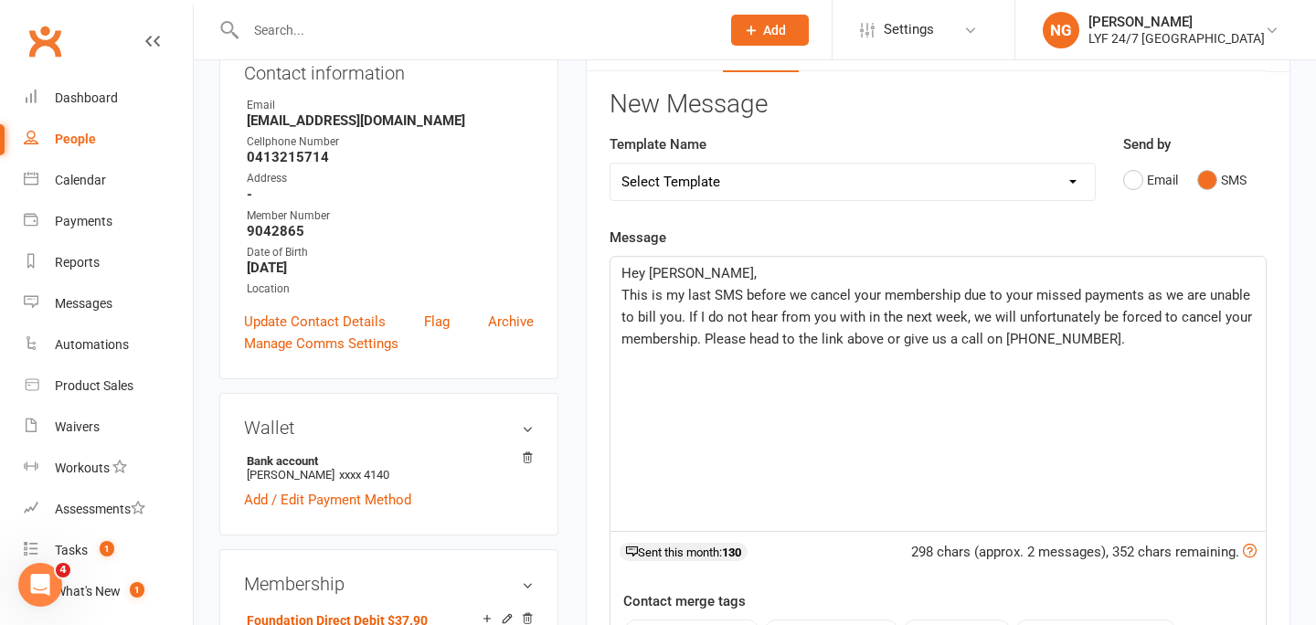
click at [712, 377] on div "Hey [PERSON_NAME], This is my last SMS before we cancel your membership due to …" at bounding box center [937, 394] width 655 height 274
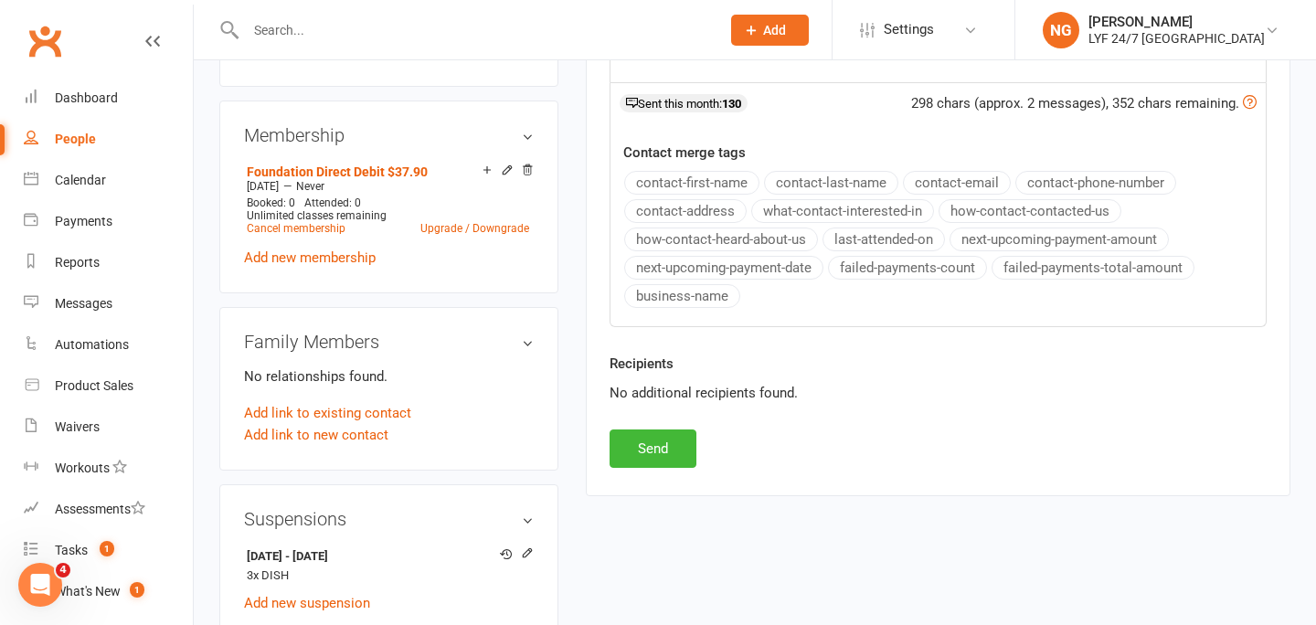
scroll to position [668, 0]
click at [642, 452] on button "Send" at bounding box center [653, 448] width 87 height 38
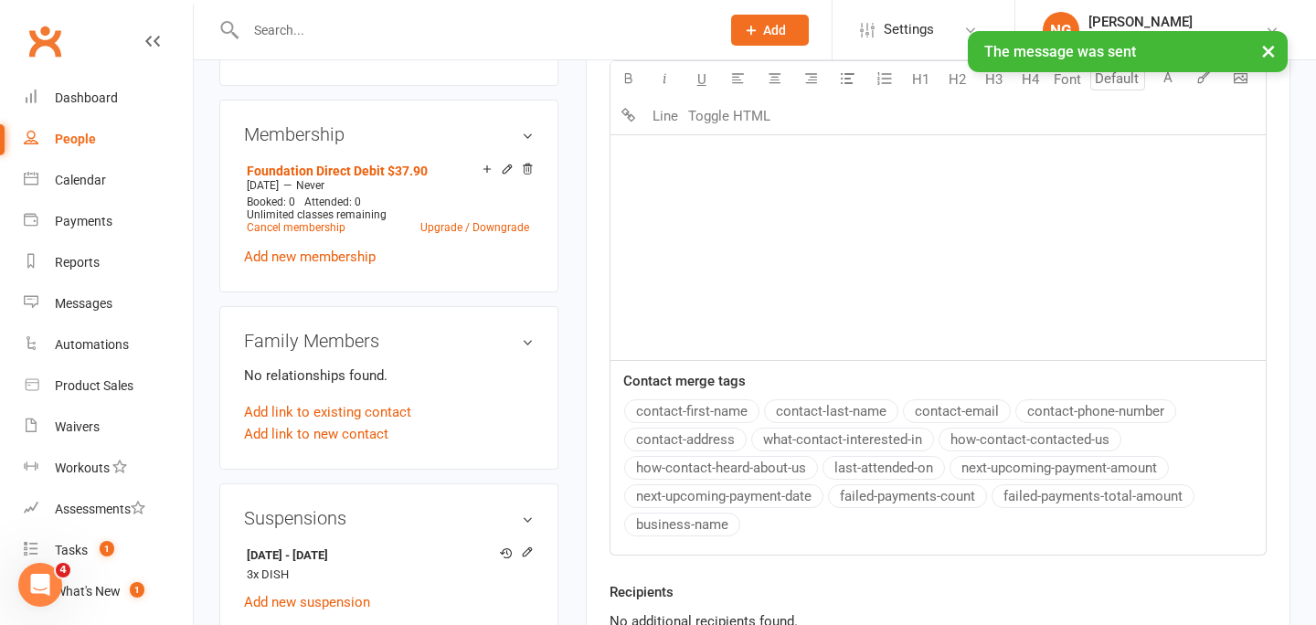
scroll to position [0, 0]
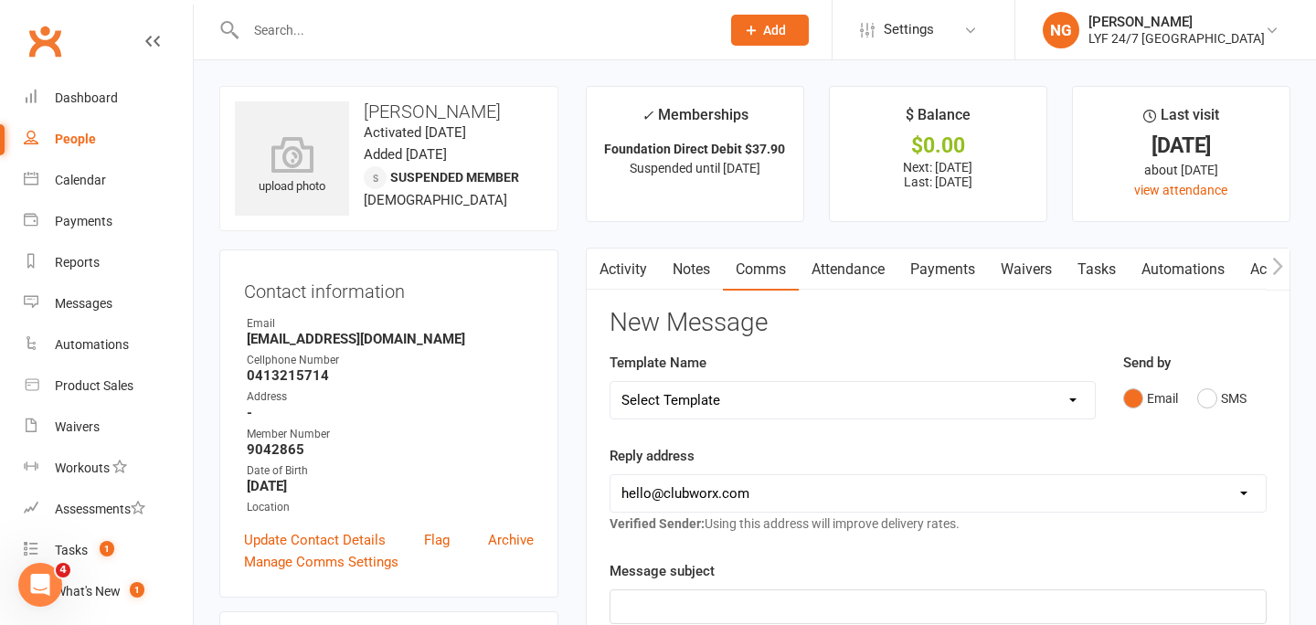
click at [299, 27] on input "text" at bounding box center [473, 30] width 467 height 26
paste input "[PERSON_NAME]"
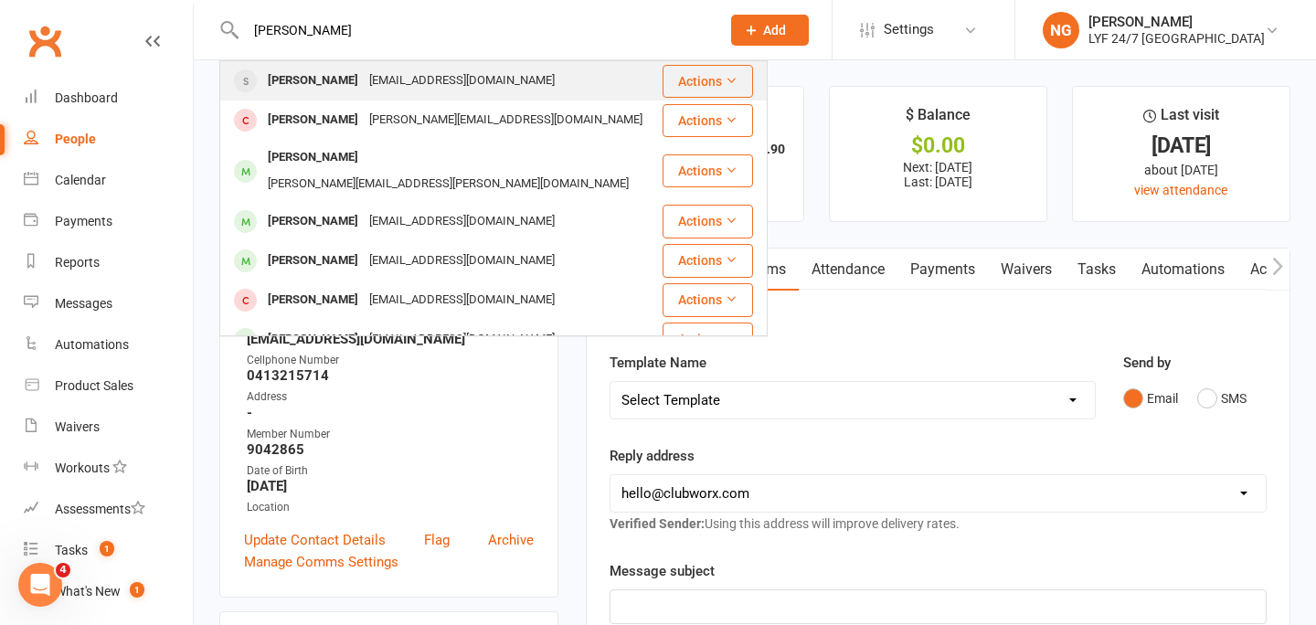
type input "[PERSON_NAME]"
click at [329, 82] on div "[PERSON_NAME]" at bounding box center [312, 81] width 101 height 27
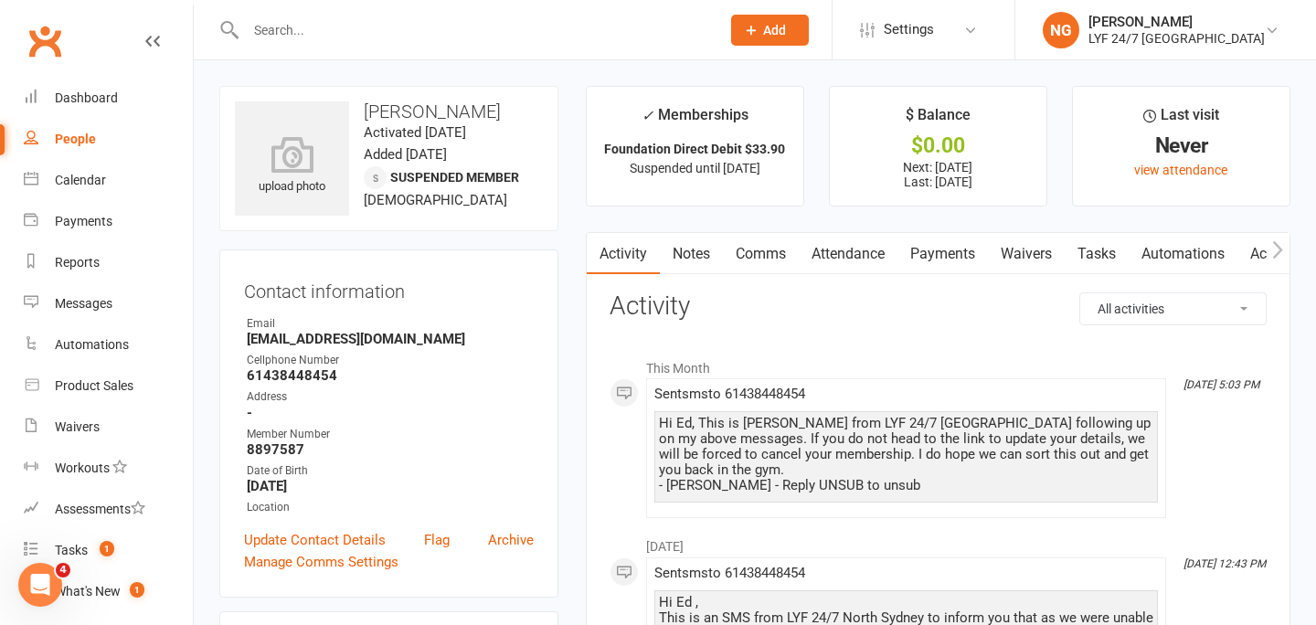
click at [746, 257] on link "Comms" at bounding box center [761, 254] width 76 height 42
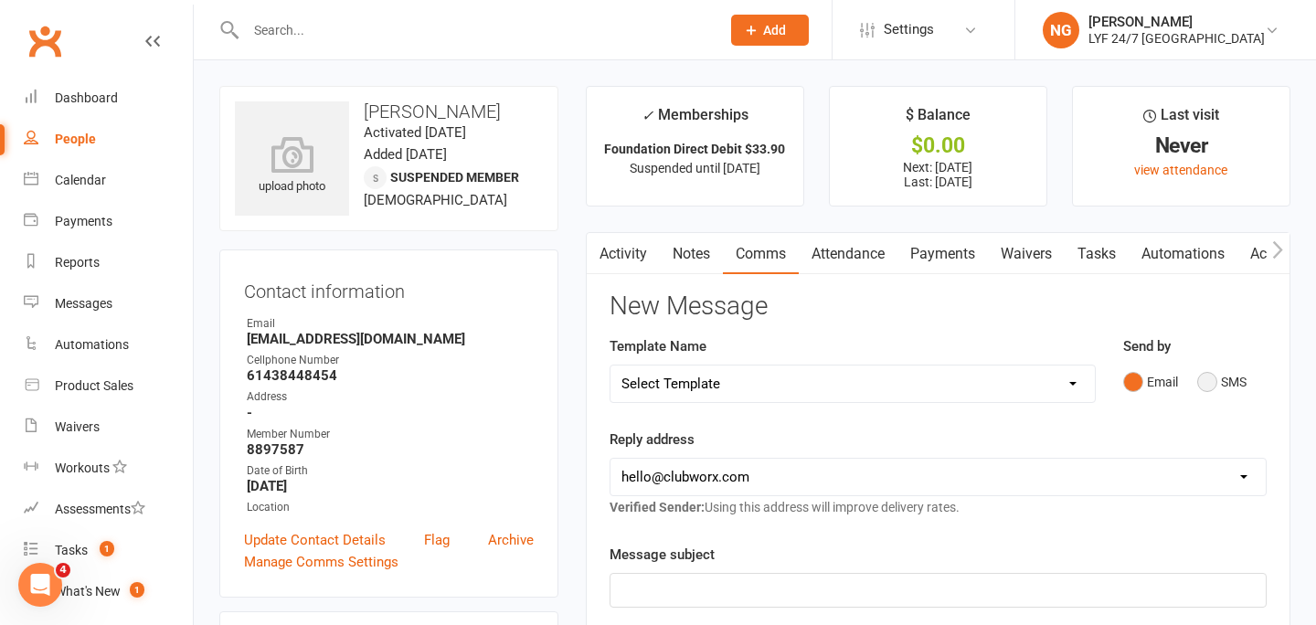
click at [1219, 387] on button "SMS" at bounding box center [1221, 382] width 49 height 35
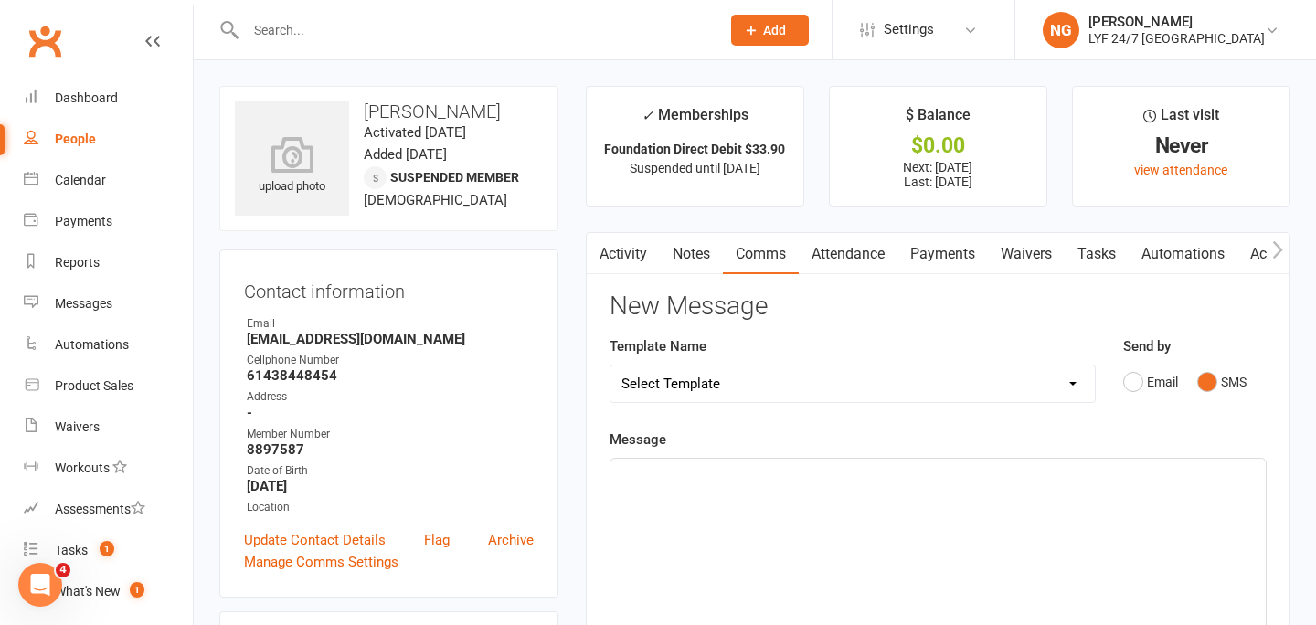
click at [895, 582] on div "﻿" at bounding box center [937, 596] width 655 height 274
click at [722, 478] on p "[PERSON_NAME]" at bounding box center [937, 475] width 633 height 22
click at [767, 389] on select "Select Template [SMS] 7 Day Trial - Follow up (DAY 4) [SMS] 7 Day Trial - Follo…" at bounding box center [852, 384] width 484 height 37
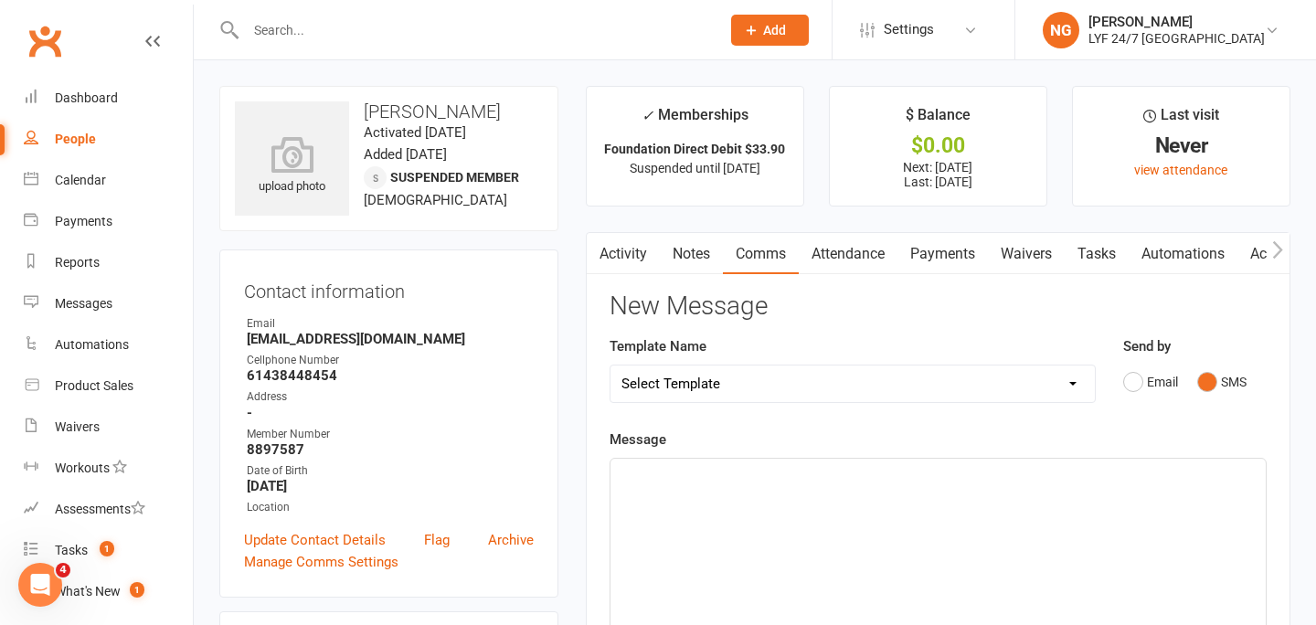
click at [294, 20] on input "text" at bounding box center [473, 30] width 467 height 26
type input "j"
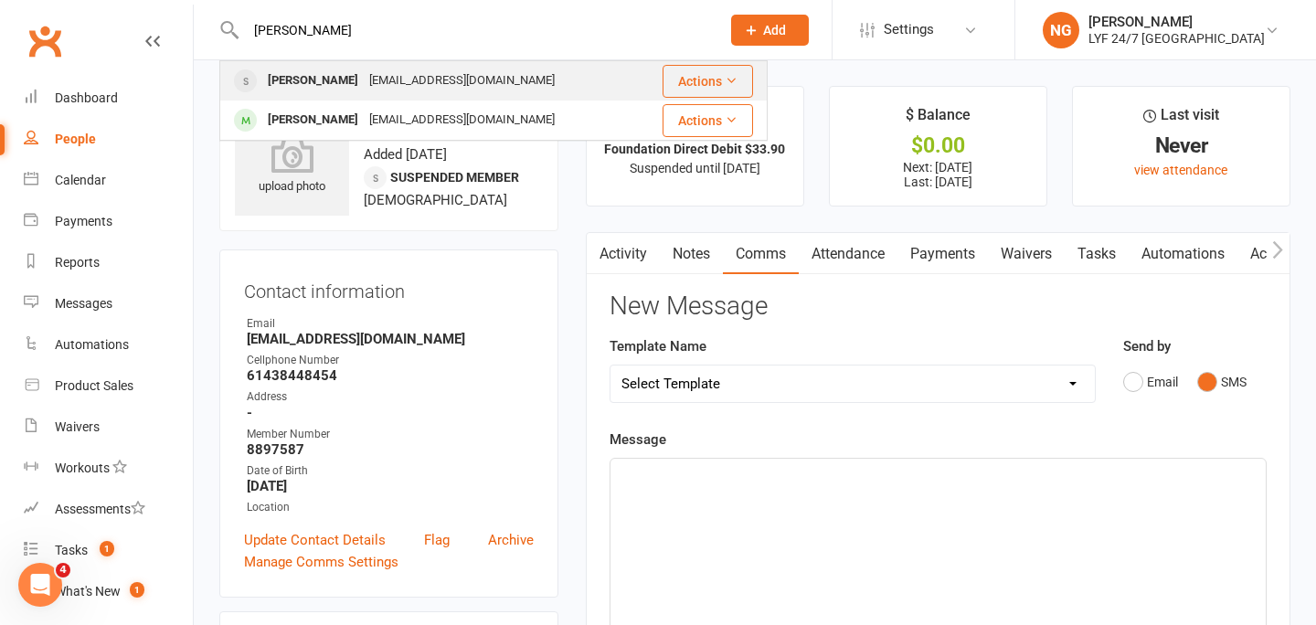
type input "[PERSON_NAME]"
click at [312, 91] on div "[PERSON_NAME]" at bounding box center [312, 81] width 101 height 27
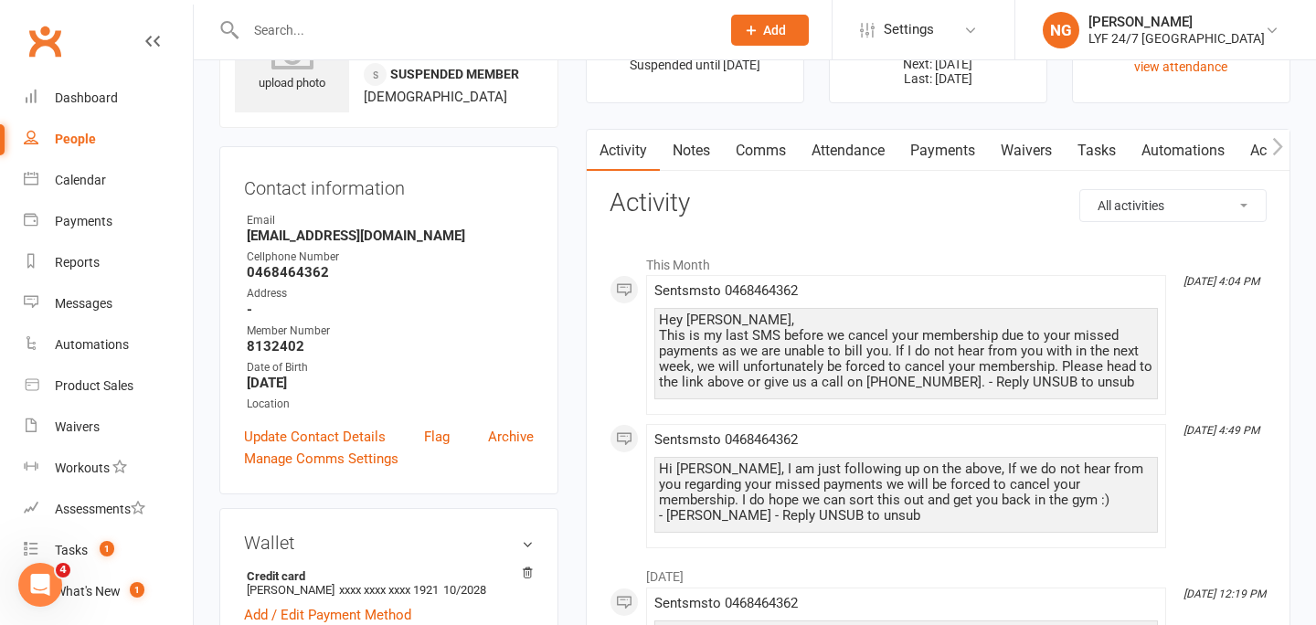
scroll to position [116, 0]
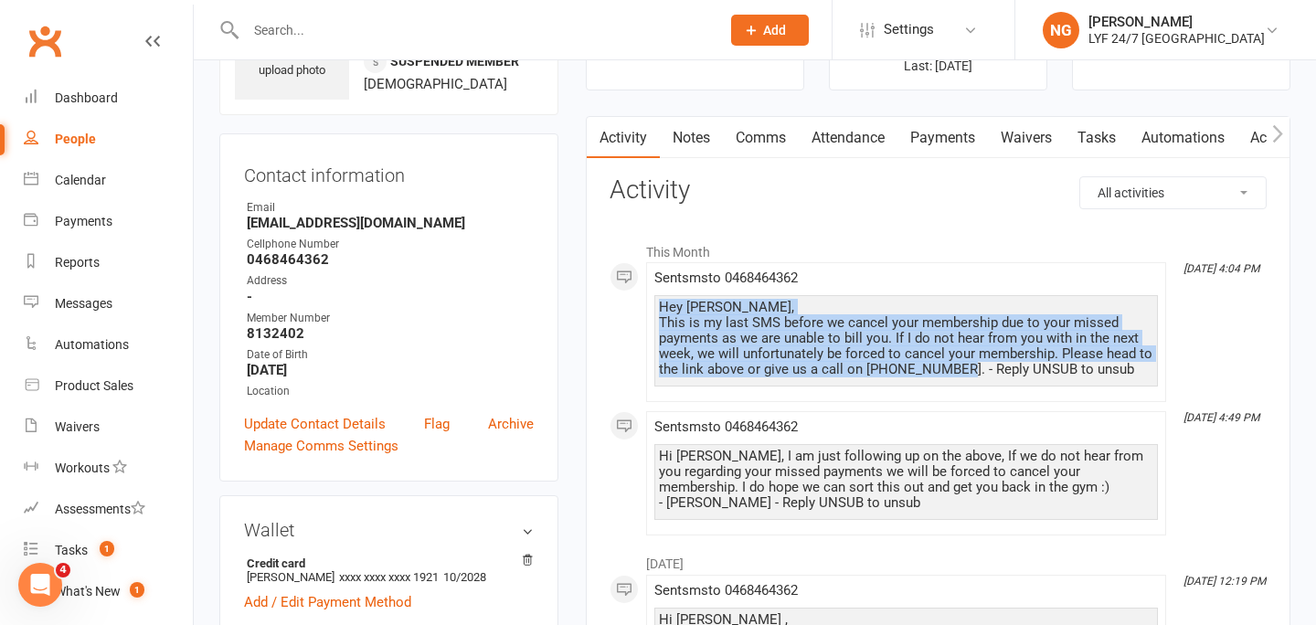
drag, startPoint x: 949, startPoint y: 368, endPoint x: 653, endPoint y: 299, distance: 304.1
click at [653, 299] on li "[DATE] 4:04 PM Sent sms to [PHONE_NUMBER] Hey [PERSON_NAME], This is my last SM…" at bounding box center [906, 332] width 520 height 140
copy div "Hey [PERSON_NAME], This is my last SMS before we cancel your membership due to …"
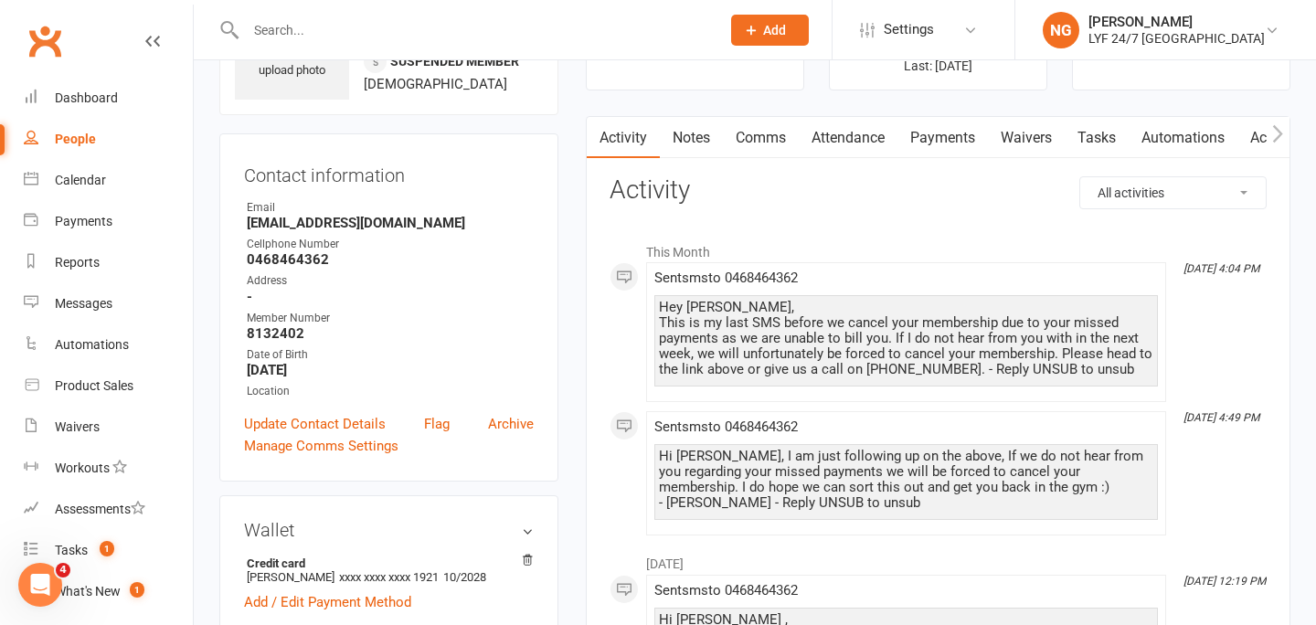
click at [322, 35] on input "text" at bounding box center [473, 30] width 467 height 26
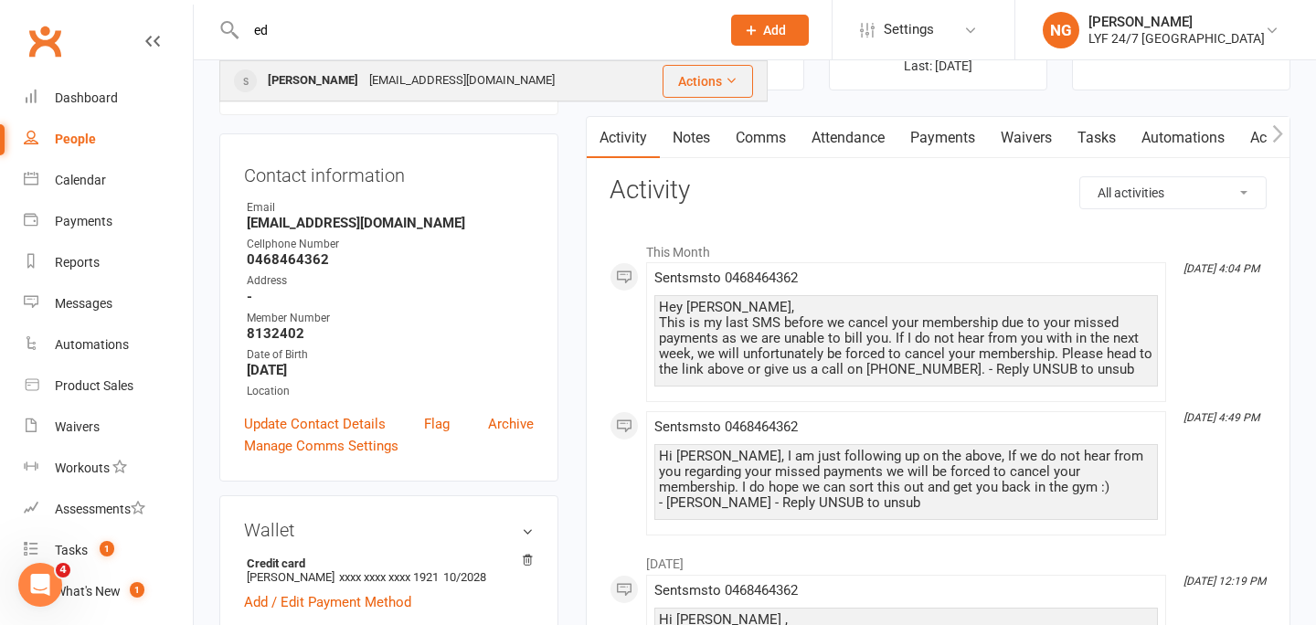
type input "ed"
click at [315, 97] on div "[PERSON_NAME] [EMAIL_ADDRESS][DOMAIN_NAME]" at bounding box center [430, 80] width 418 height 37
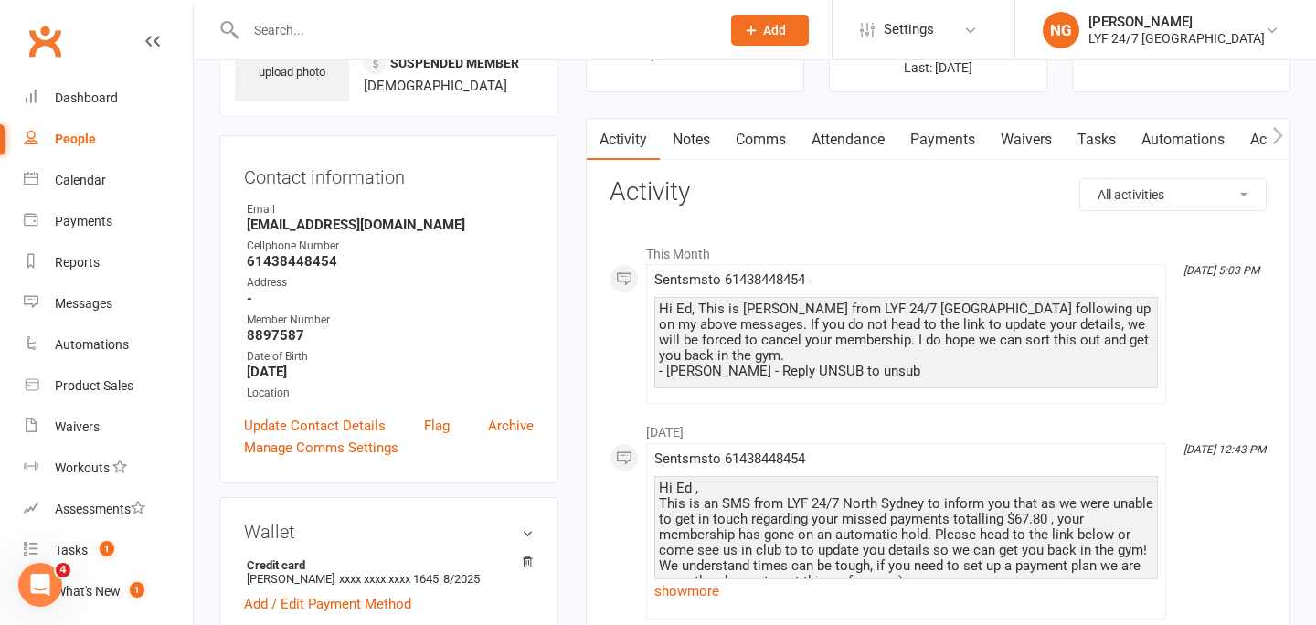
scroll to position [130, 0]
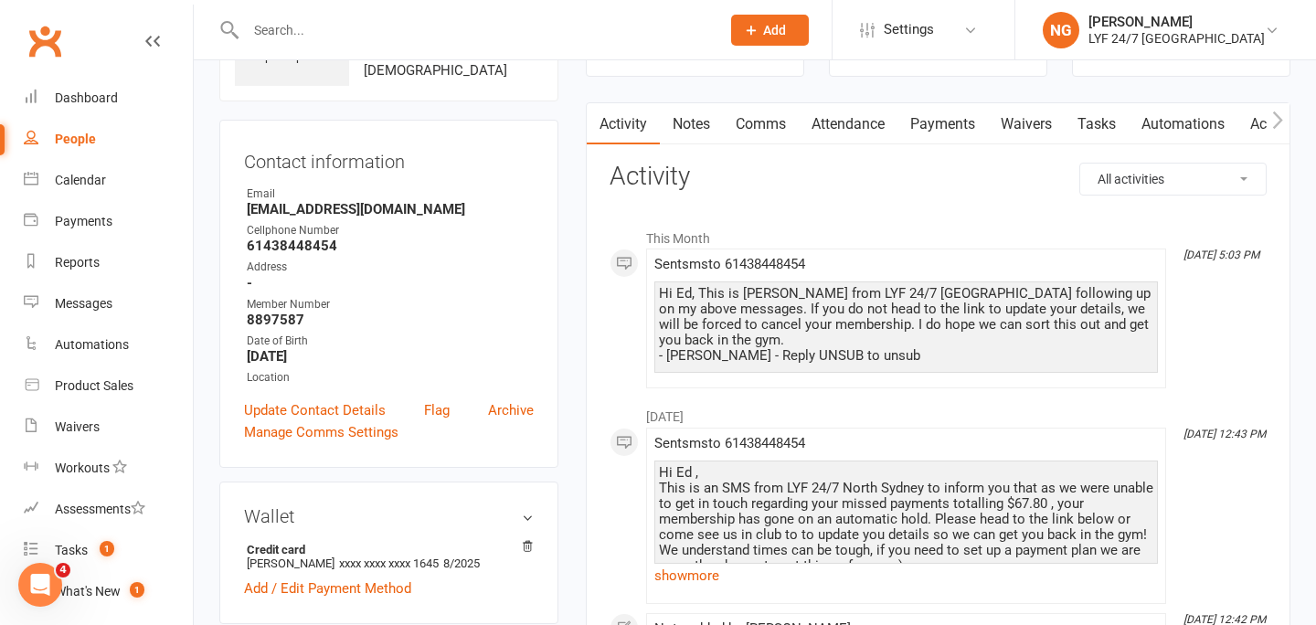
click at [745, 135] on link "Comms" at bounding box center [761, 124] width 76 height 42
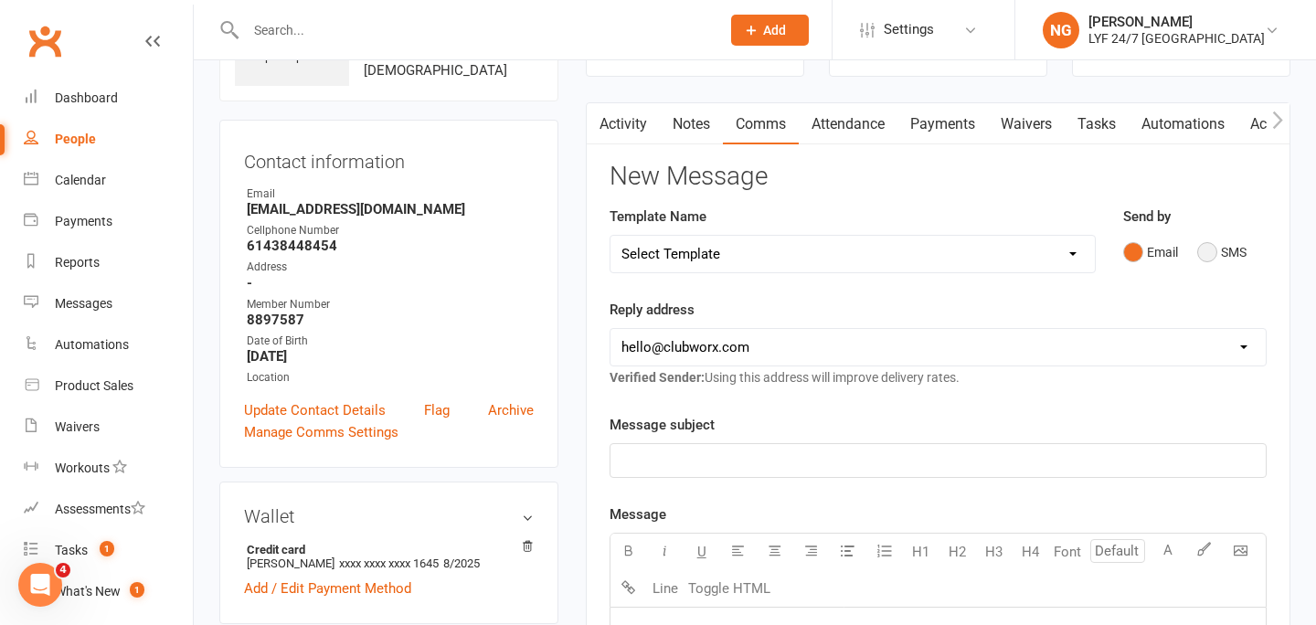
click at [1221, 259] on button "SMS" at bounding box center [1221, 252] width 49 height 35
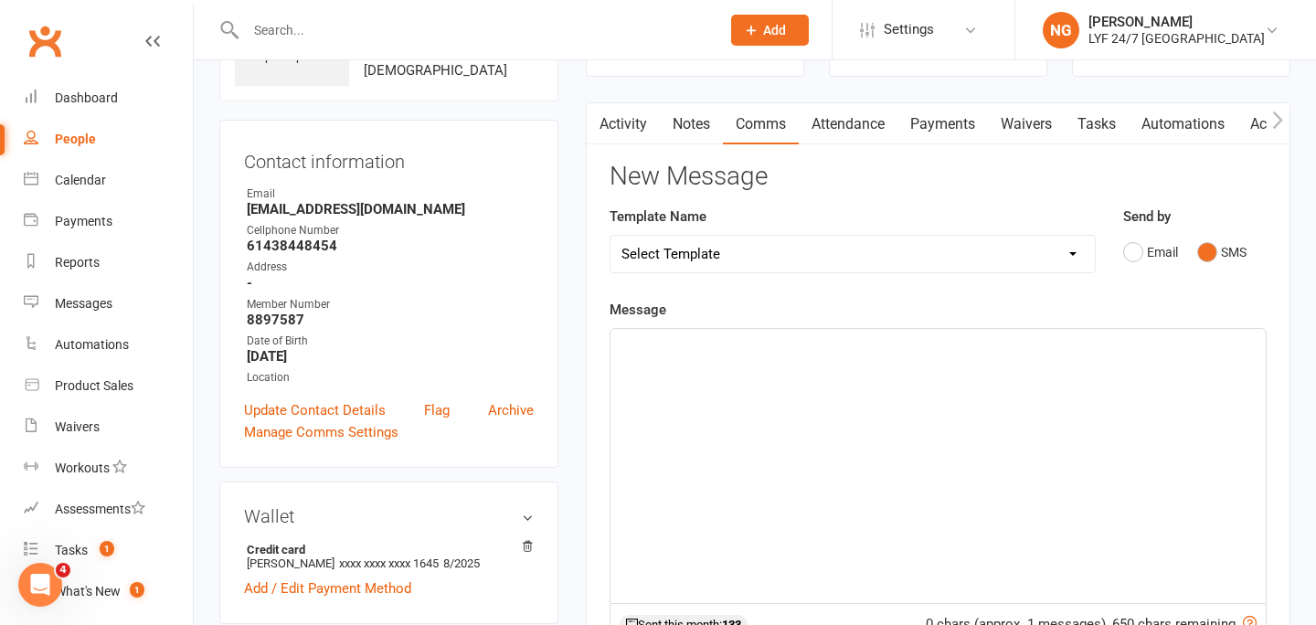
click at [1100, 373] on div "﻿" at bounding box center [937, 466] width 655 height 274
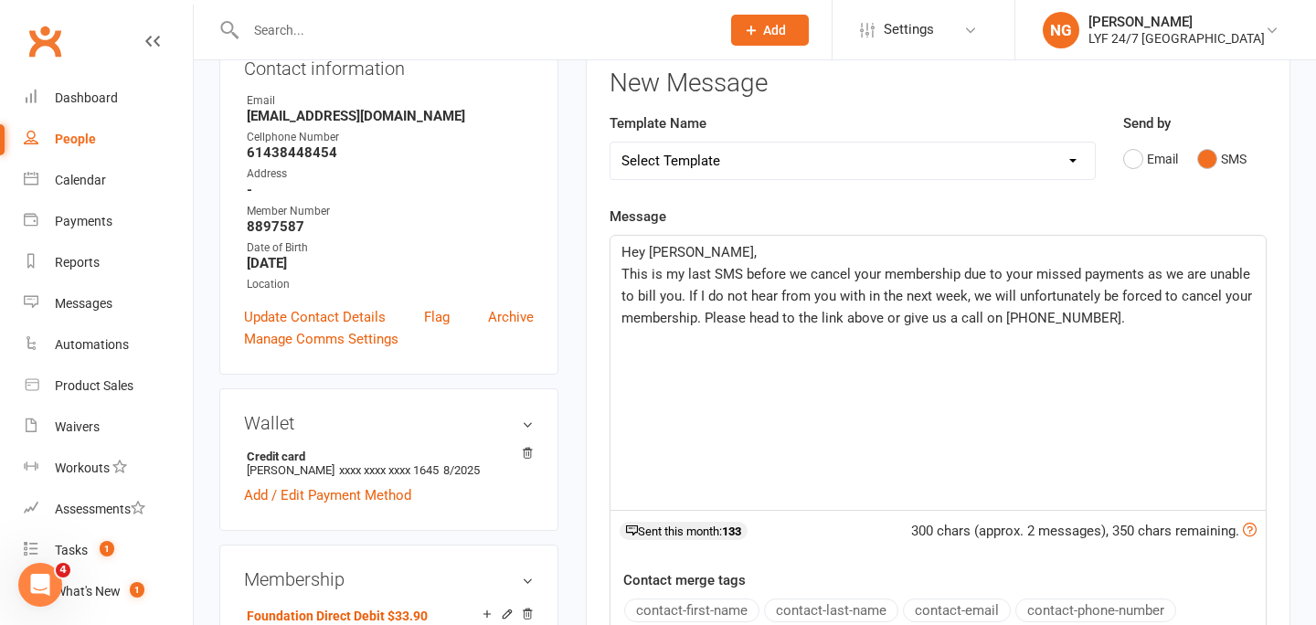
scroll to position [228, 0]
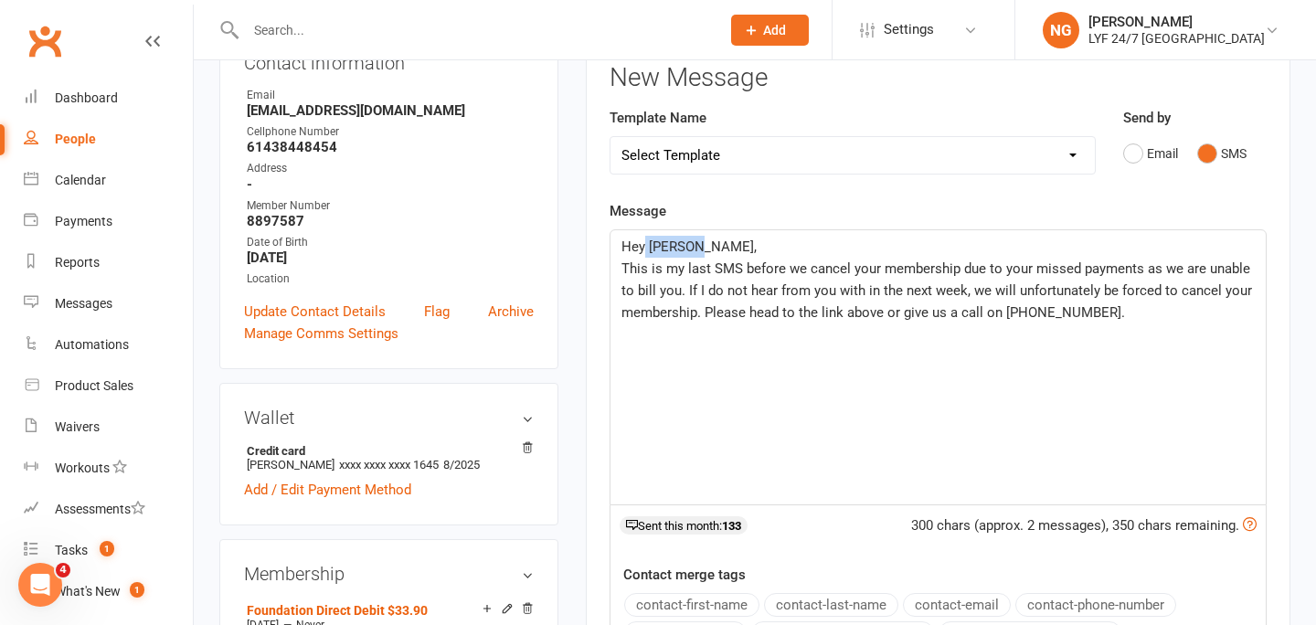
drag, startPoint x: 696, startPoint y: 239, endPoint x: 646, endPoint y: 238, distance: 50.3
click at [646, 238] on p "Hey [PERSON_NAME]," at bounding box center [937, 247] width 633 height 22
click at [685, 200] on div "Message Hey [PERSON_NAME], This is my last SMS before we cancel your membership…" at bounding box center [938, 474] width 657 height 549
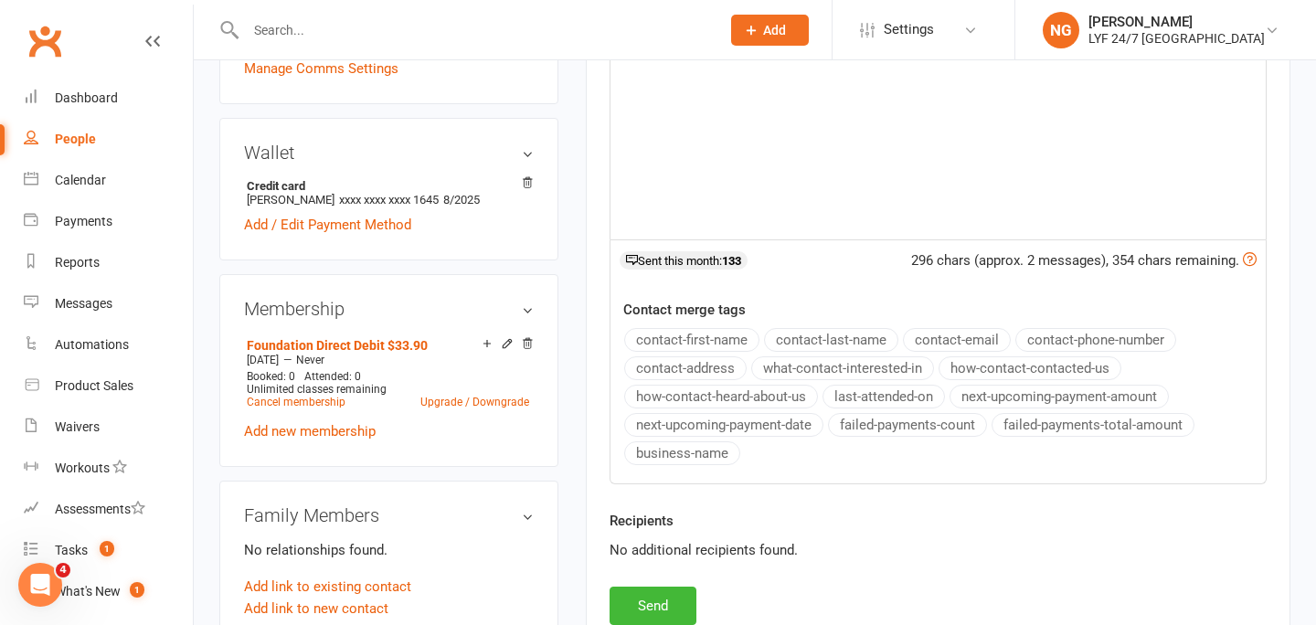
scroll to position [502, 0]
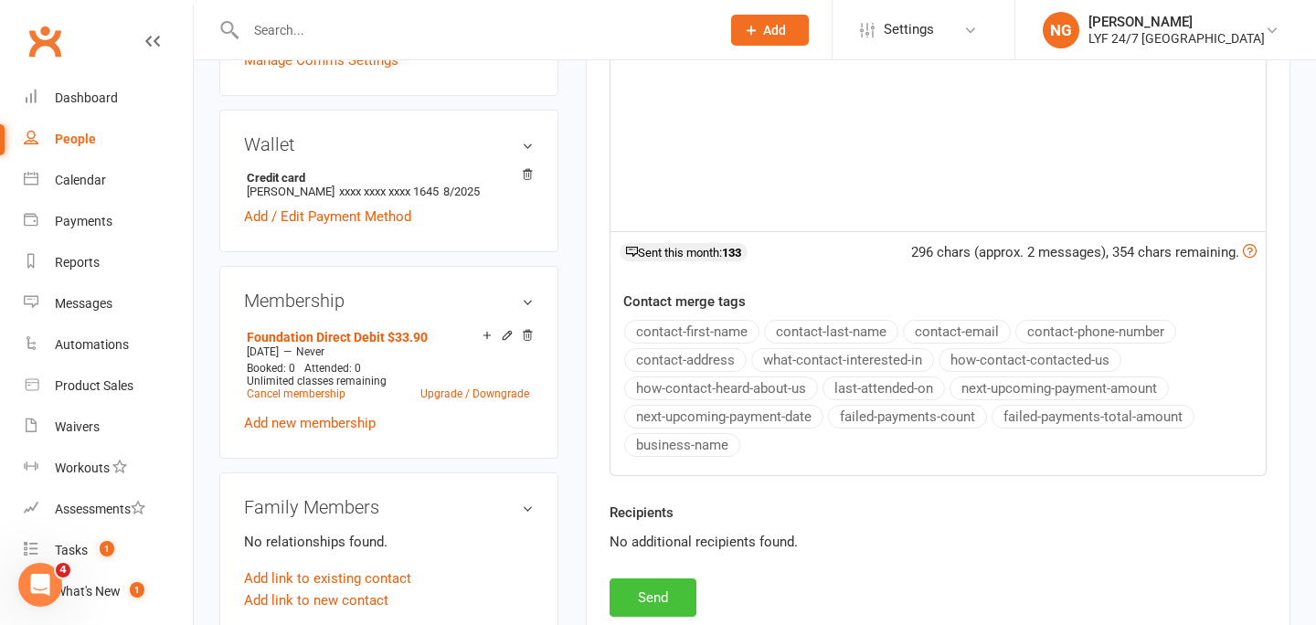
click at [631, 601] on button "Send" at bounding box center [653, 597] width 87 height 38
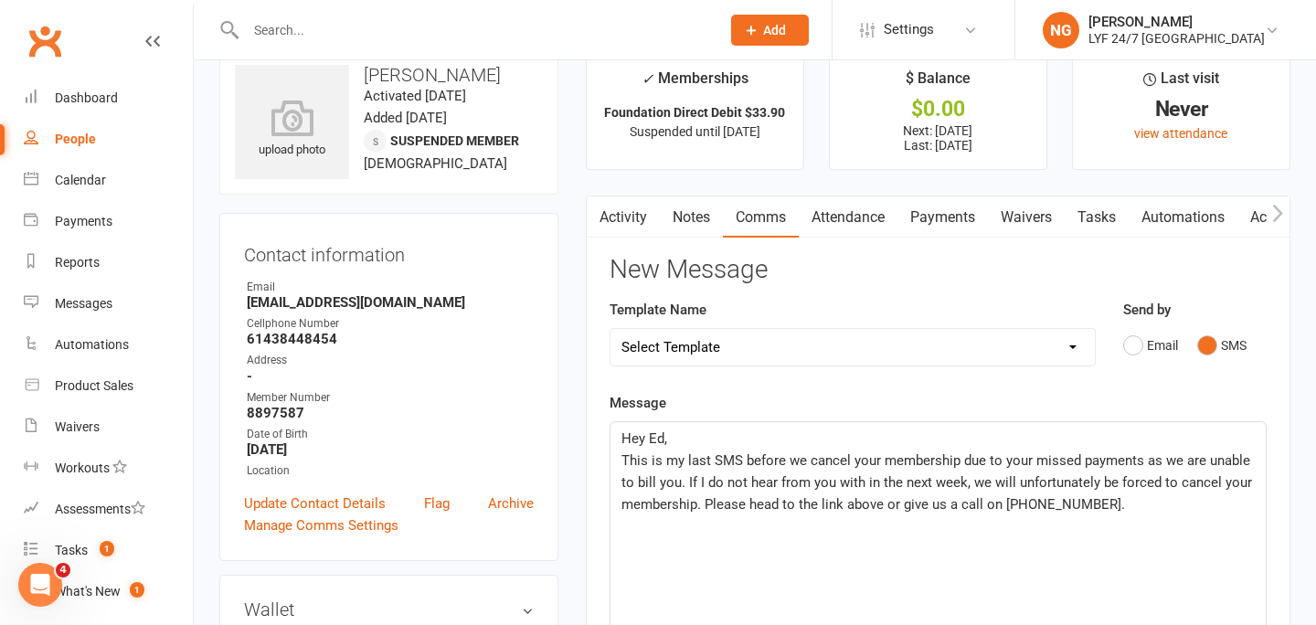
scroll to position [0, 0]
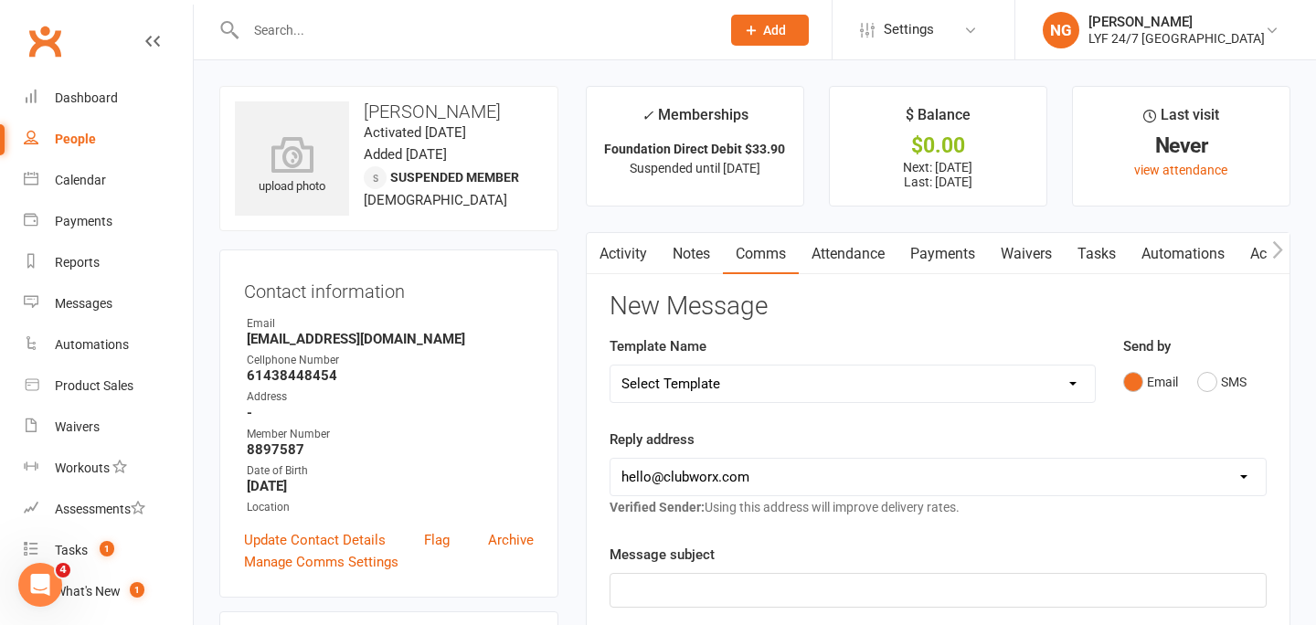
click at [287, 32] on input "text" at bounding box center [473, 30] width 467 height 26
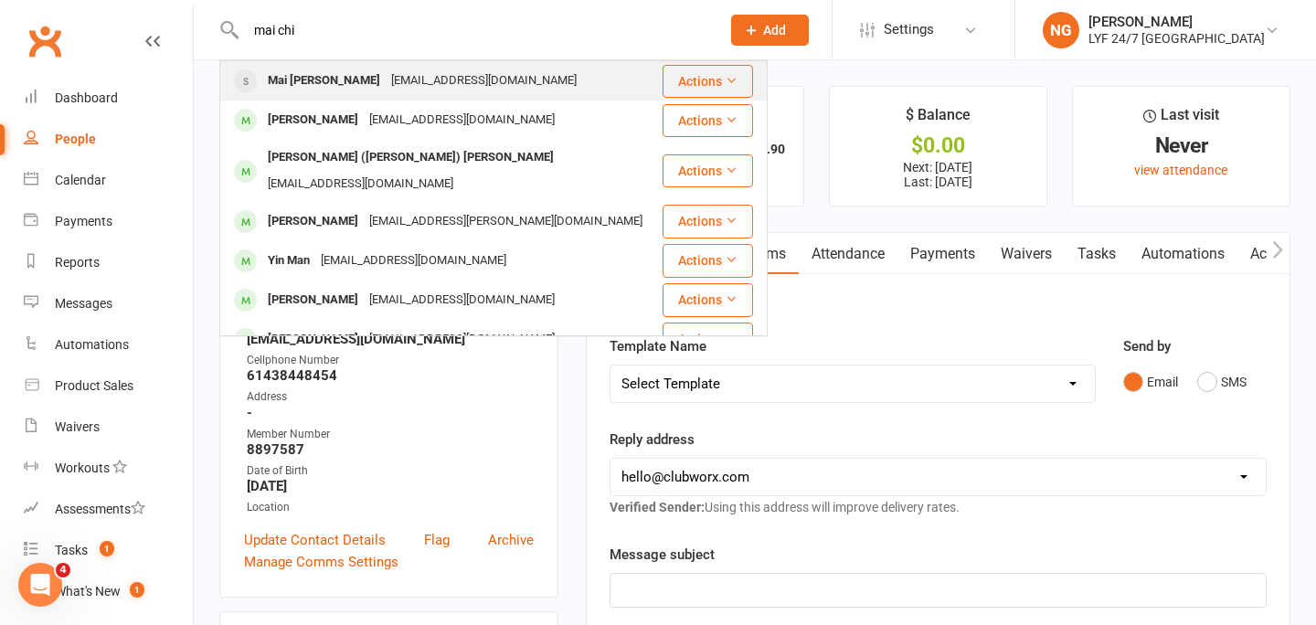
type input "mai chi"
click at [294, 72] on div "Mai [PERSON_NAME]" at bounding box center [323, 81] width 123 height 27
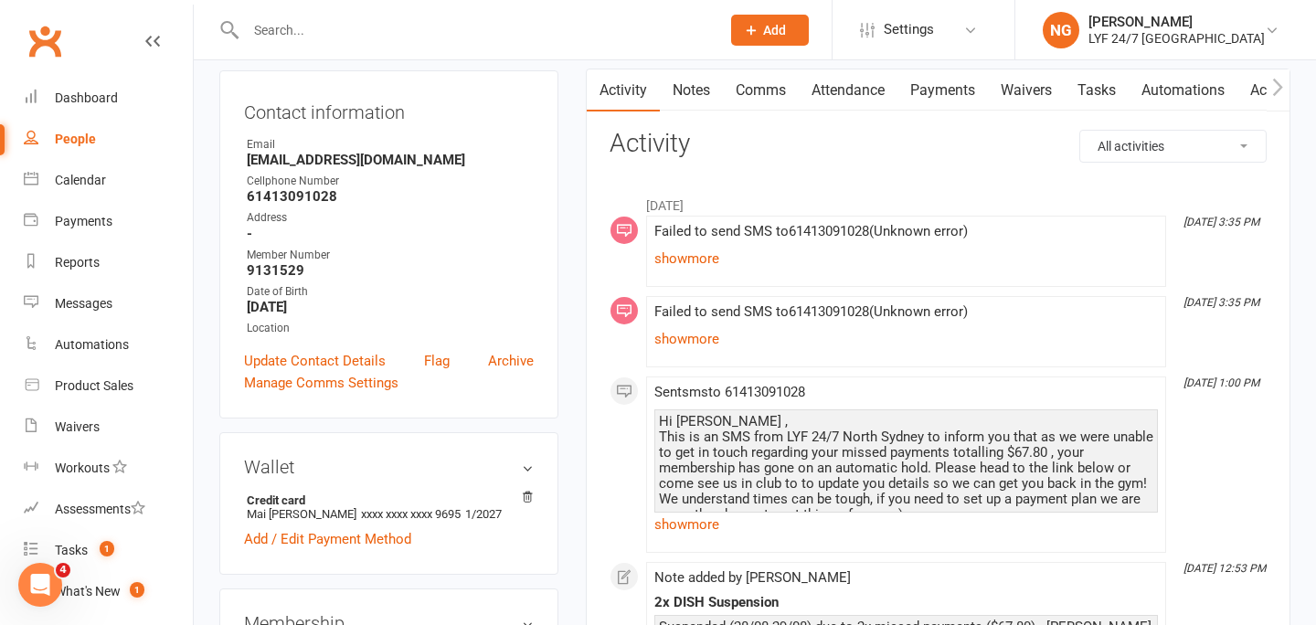
scroll to position [175, 0]
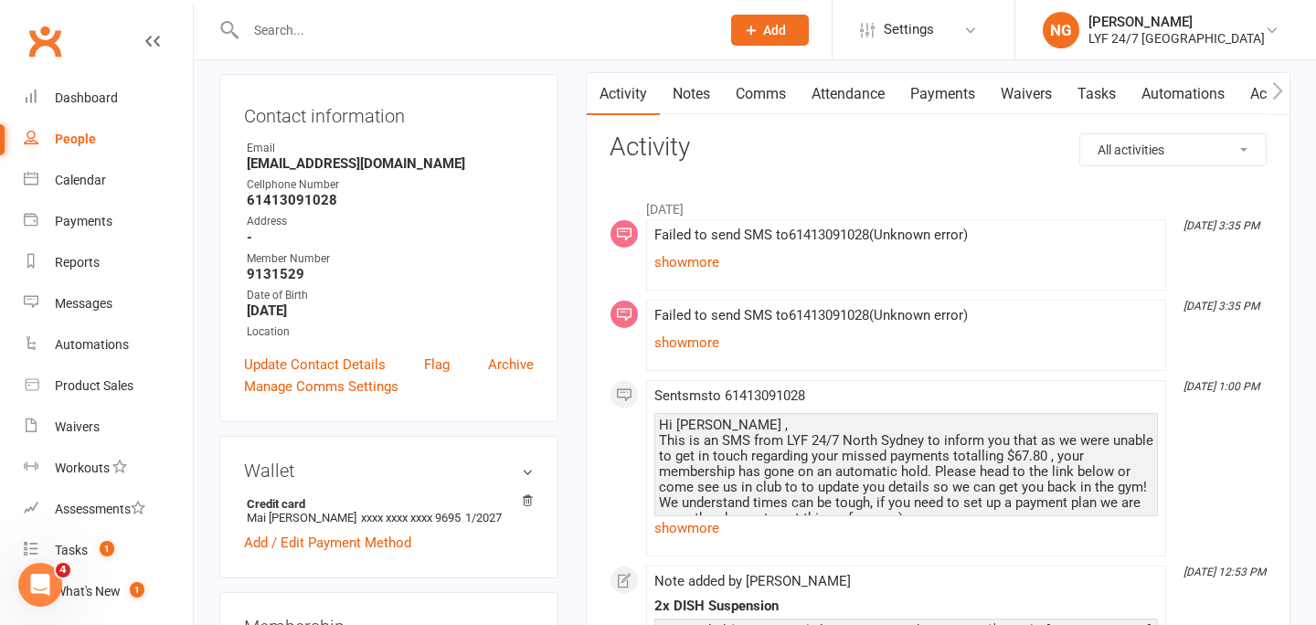
click at [361, 165] on strong "[EMAIL_ADDRESS][DOMAIN_NAME]" at bounding box center [390, 163] width 287 height 16
copy render-form-field "[EMAIL_ADDRESS][DOMAIN_NAME]"
click at [333, 36] on input "text" at bounding box center [473, 30] width 467 height 26
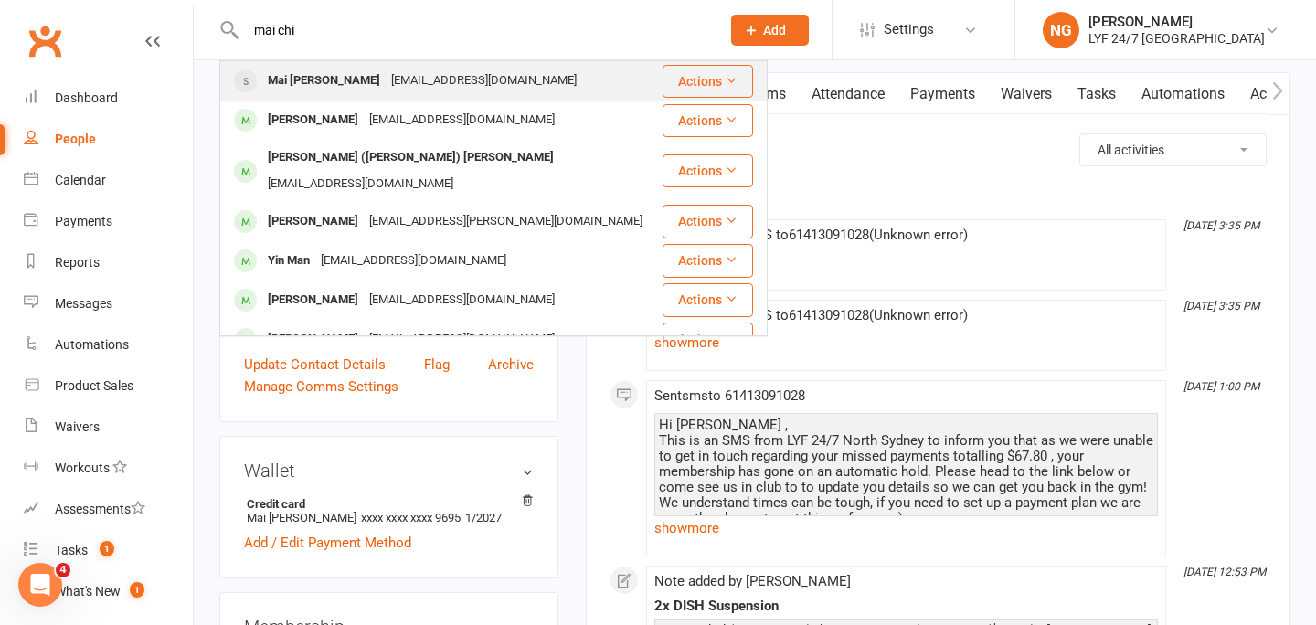
type input "mai chi"
click at [336, 80] on div "Mai [PERSON_NAME]" at bounding box center [323, 81] width 123 height 27
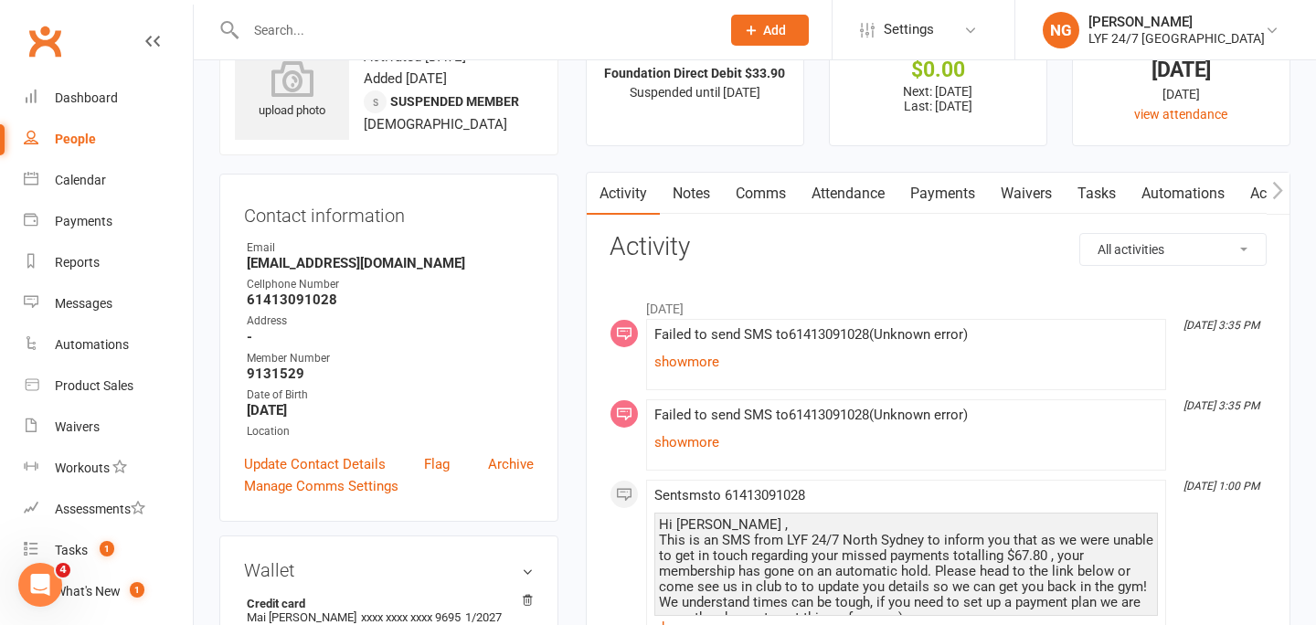
scroll to position [77, 0]
click at [761, 213] on link "Comms" at bounding box center [761, 193] width 76 height 42
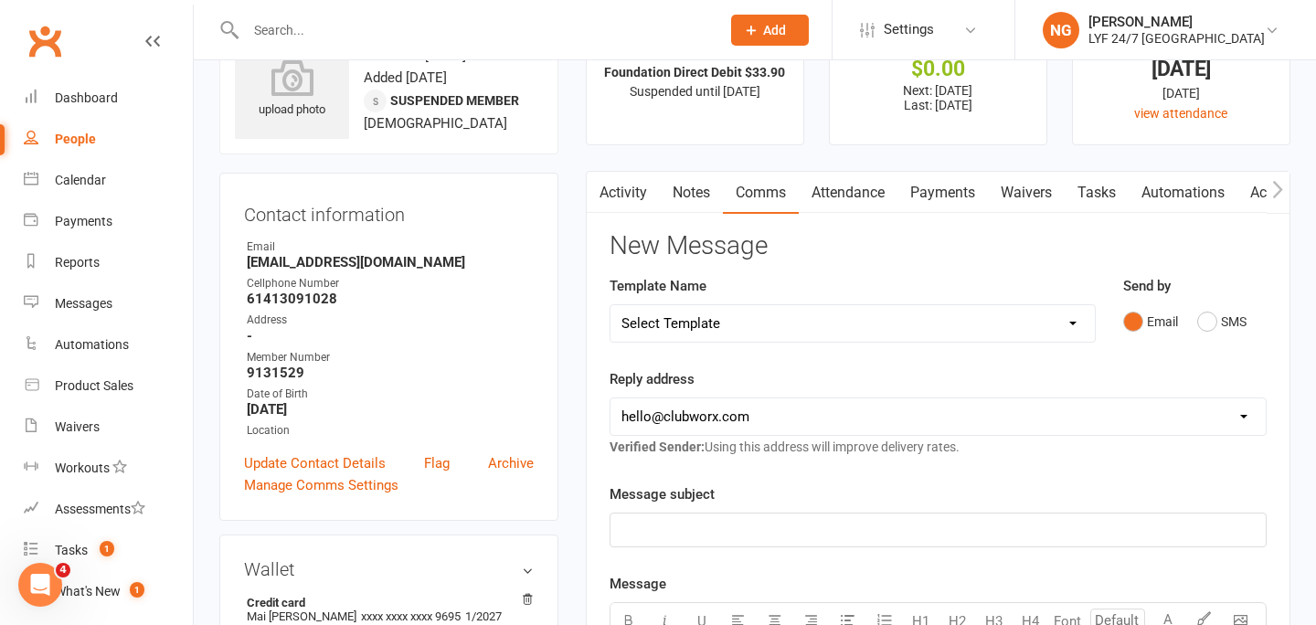
click at [871, 207] on link "Attendance" at bounding box center [848, 193] width 99 height 42
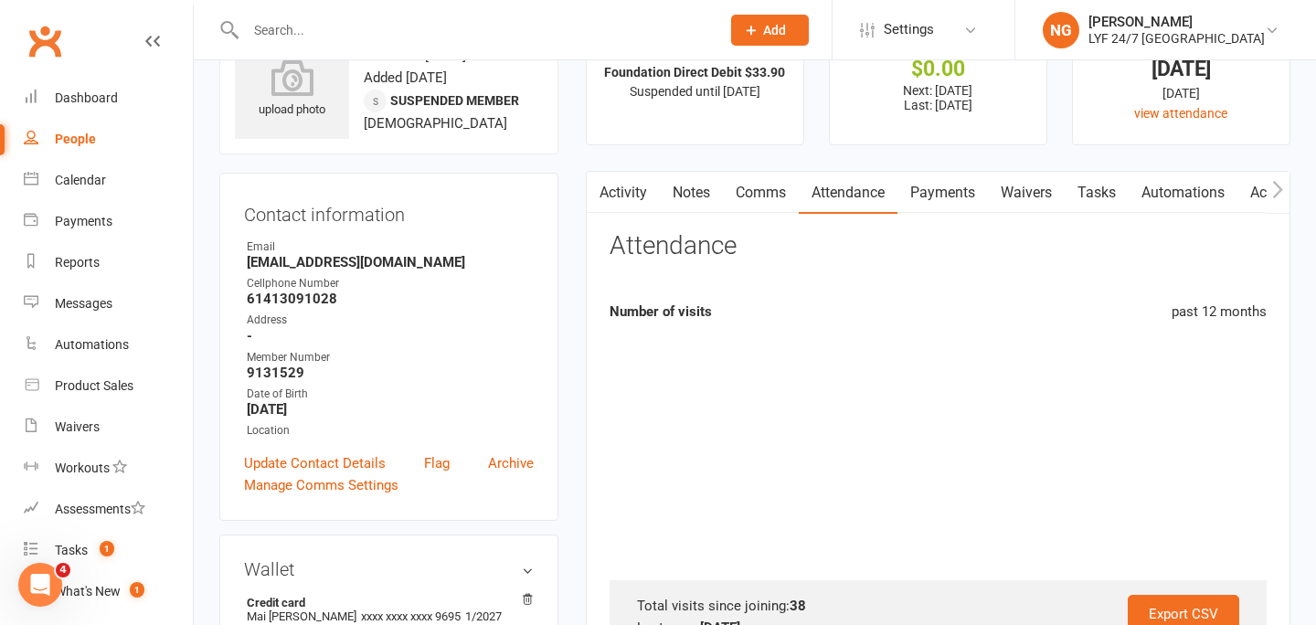
click at [946, 200] on link "Payments" at bounding box center [942, 193] width 90 height 42
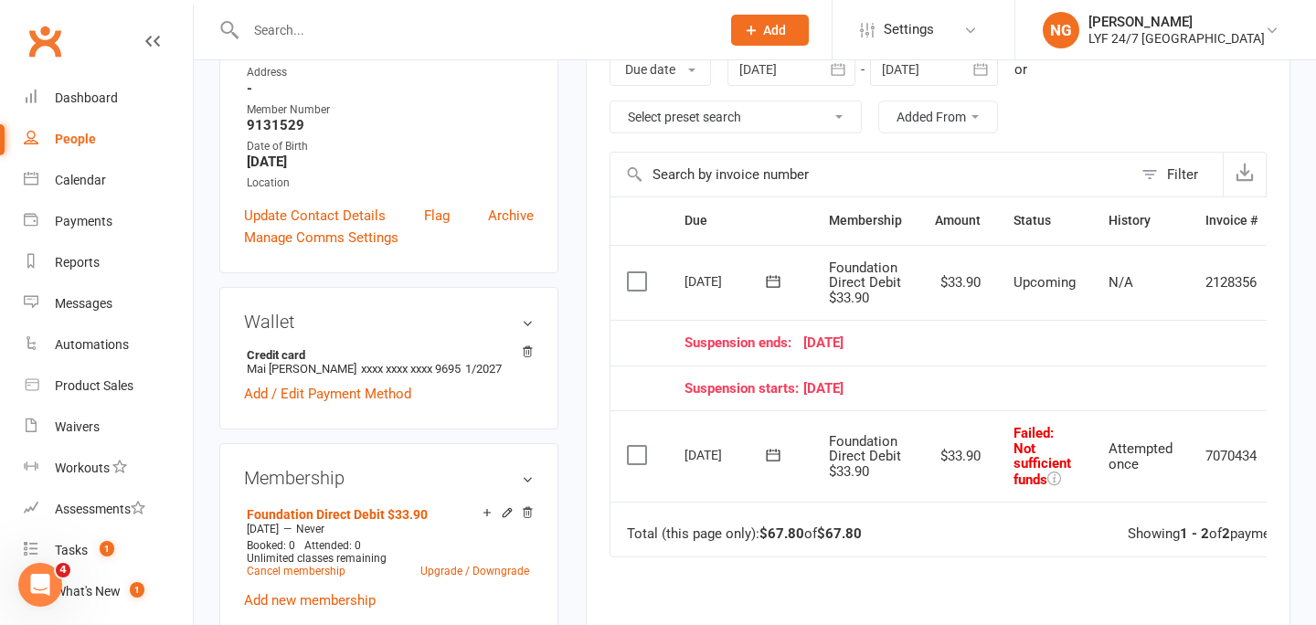
scroll to position [308, 0]
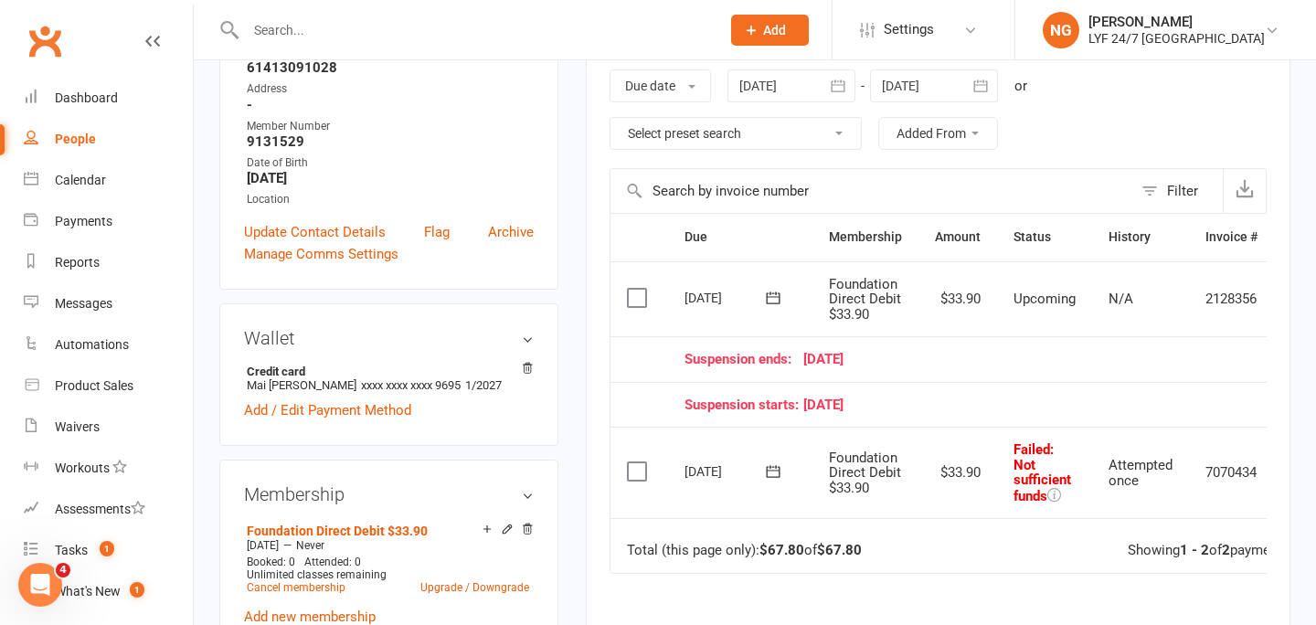
click at [847, 87] on icon "button" at bounding box center [838, 86] width 18 height 18
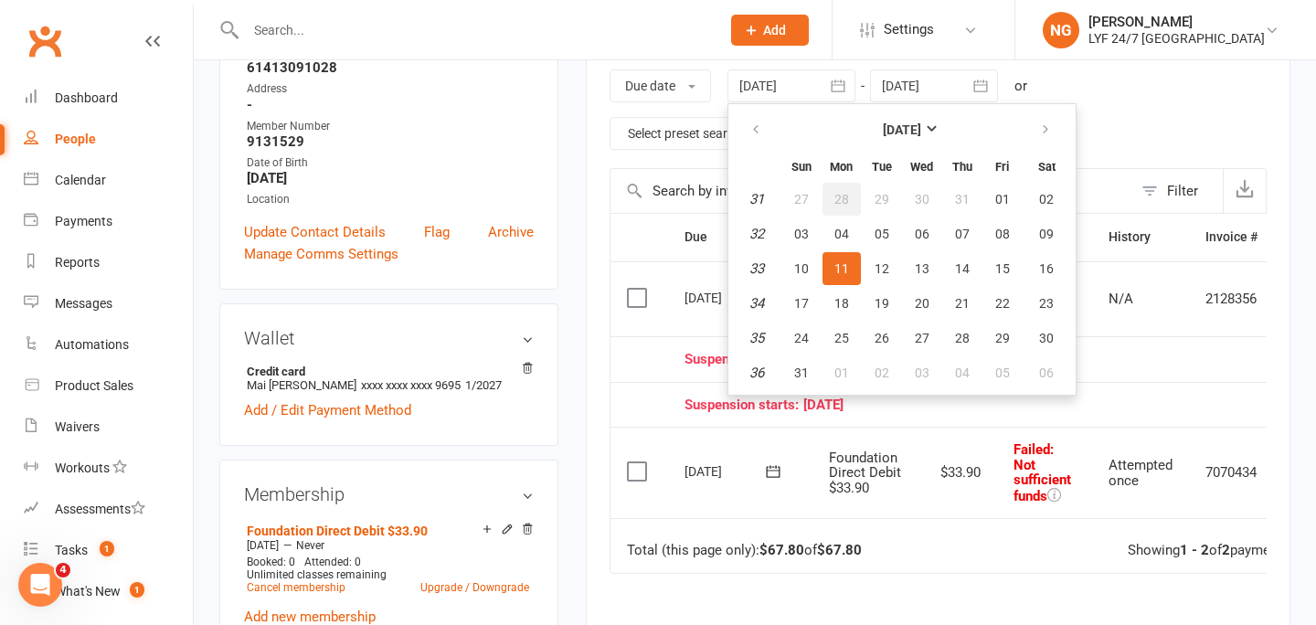
click at [842, 200] on span "28" at bounding box center [841, 199] width 15 height 15
type input "[DATE]"
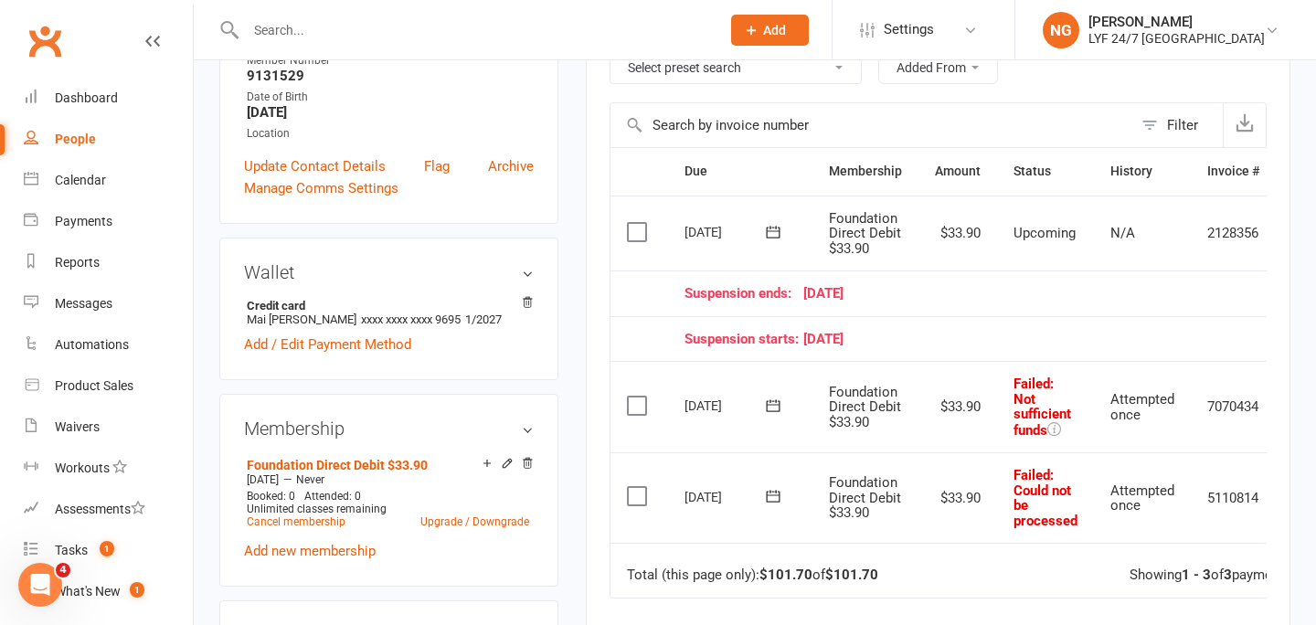
scroll to position [377, 0]
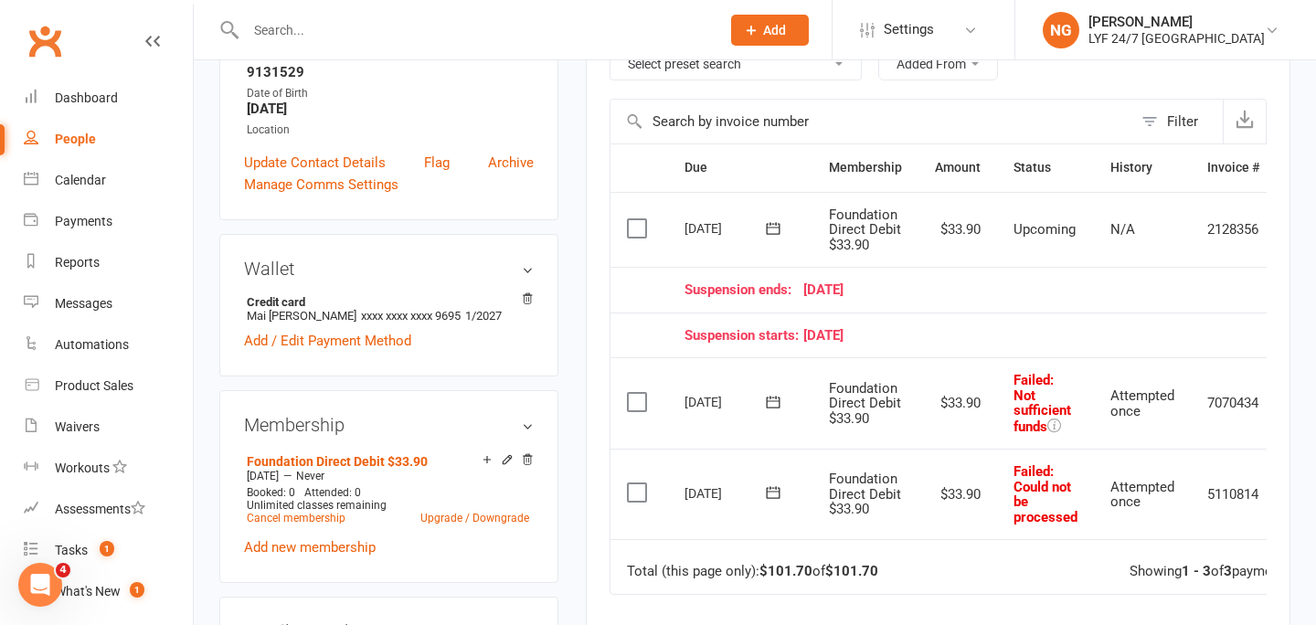
click at [845, 330] on div "Suspension starts: [DATE]" at bounding box center [972, 336] width 575 height 16
click at [897, 329] on div "Suspension starts: [DATE]" at bounding box center [972, 336] width 575 height 16
click at [830, 287] on div "Suspension ends: [DATE]" at bounding box center [972, 290] width 575 height 16
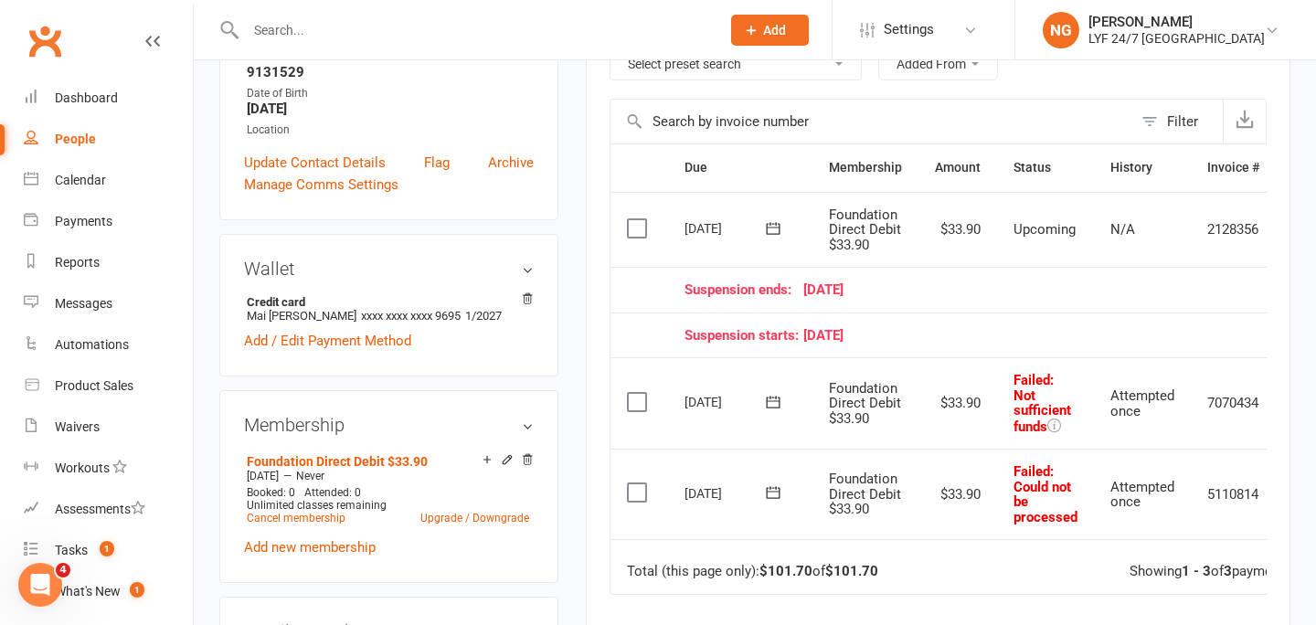
click at [830, 287] on div "Suspension ends: [DATE]" at bounding box center [972, 290] width 575 height 16
click at [951, 290] on div "Suspension ends: [DATE]" at bounding box center [972, 290] width 575 height 16
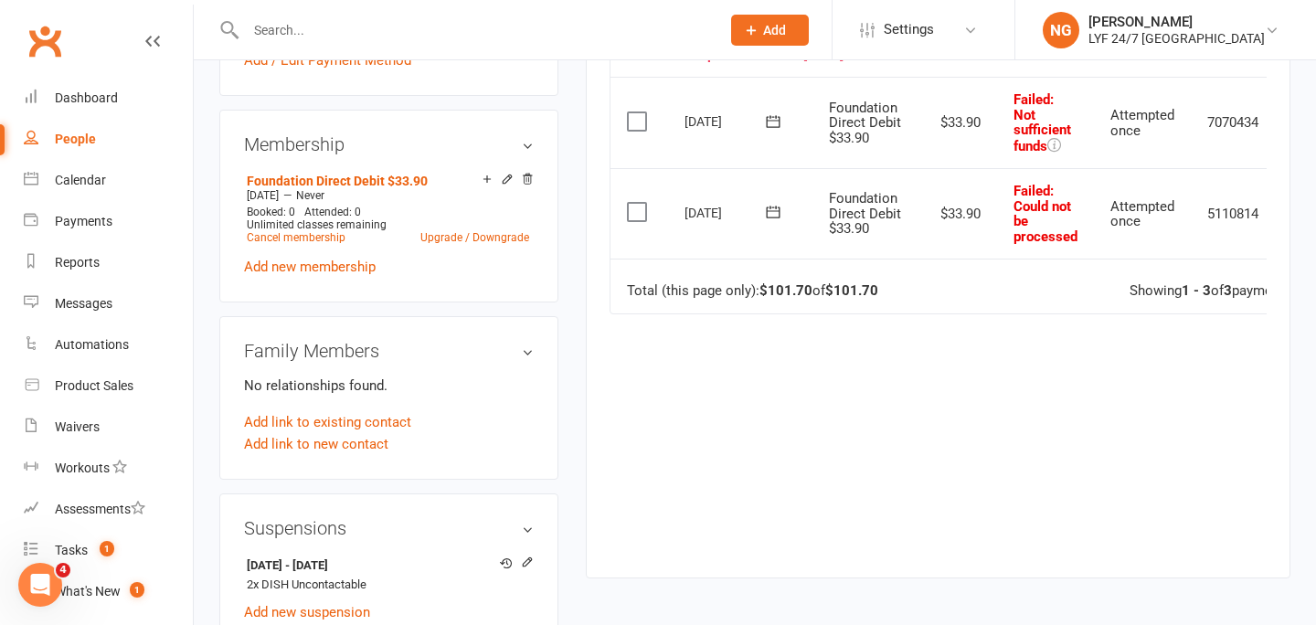
scroll to position [655, 0]
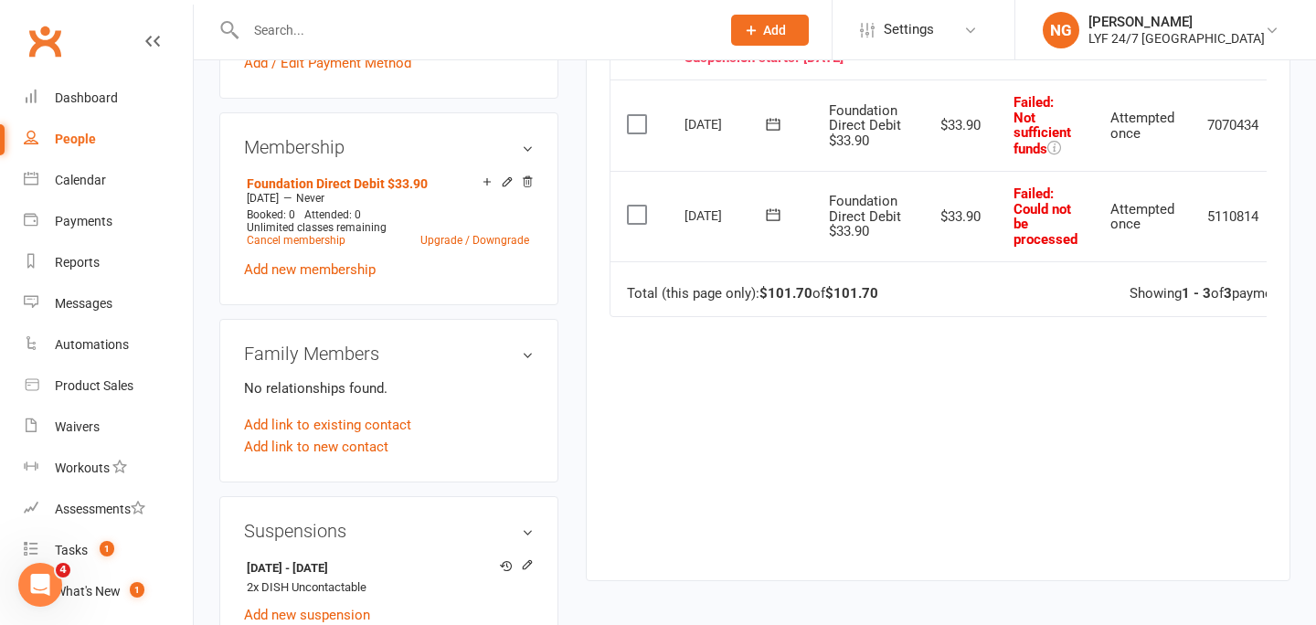
click at [642, 131] on label at bounding box center [639, 124] width 25 height 18
click at [639, 115] on input "checkbox" at bounding box center [633, 115] width 12 height 0
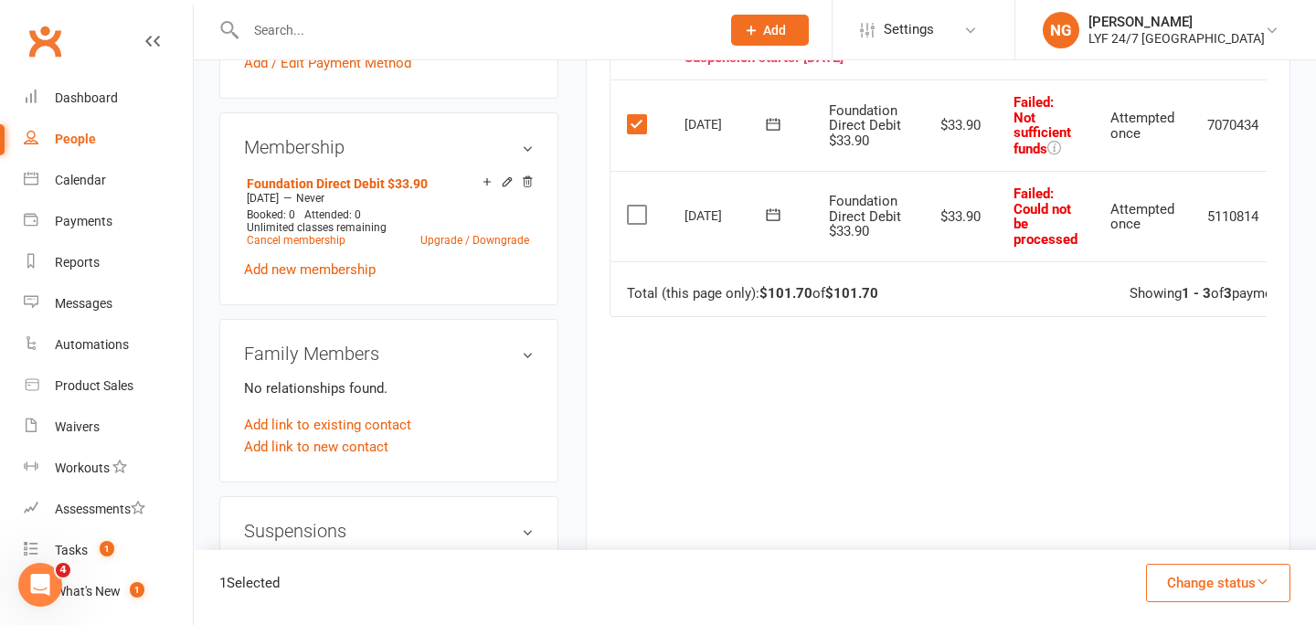
click at [638, 211] on label at bounding box center [639, 215] width 25 height 18
click at [638, 206] on input "checkbox" at bounding box center [633, 206] width 12 height 0
click at [1199, 578] on button "Change status" at bounding box center [1218, 583] width 144 height 38
click at [1158, 531] on link "Skipped" at bounding box center [1199, 533] width 181 height 37
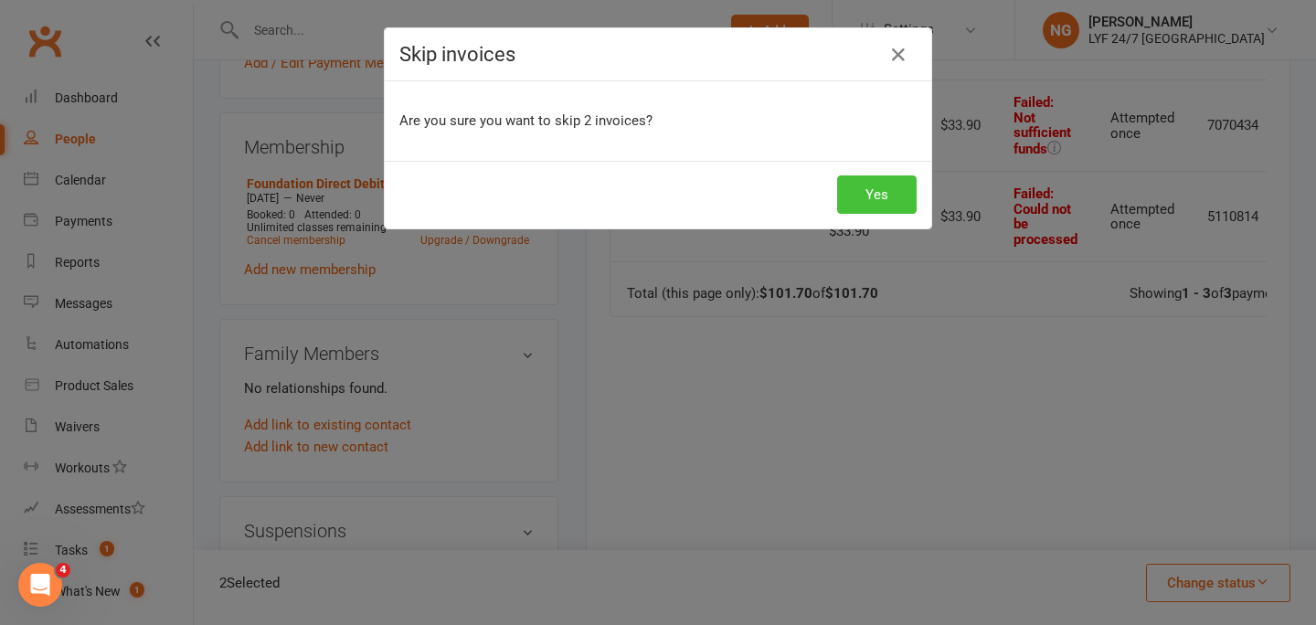
click at [865, 192] on button "Yes" at bounding box center [877, 194] width 80 height 38
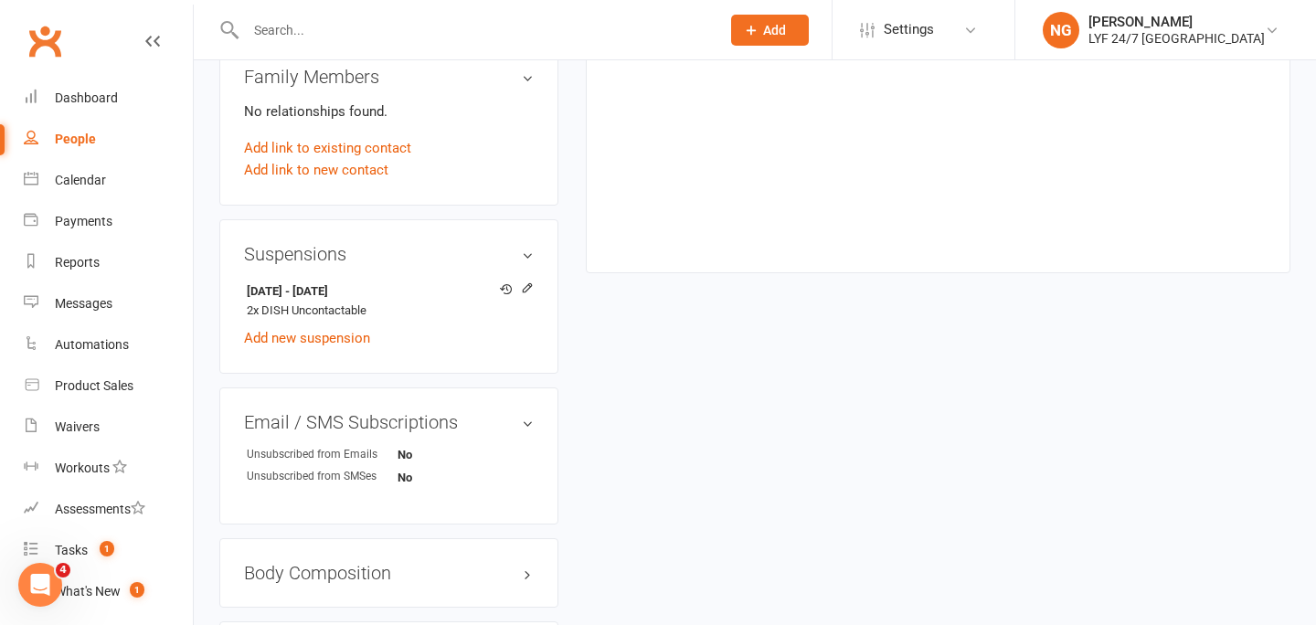
scroll to position [933, 0]
click at [525, 281] on icon at bounding box center [527, 287] width 13 height 13
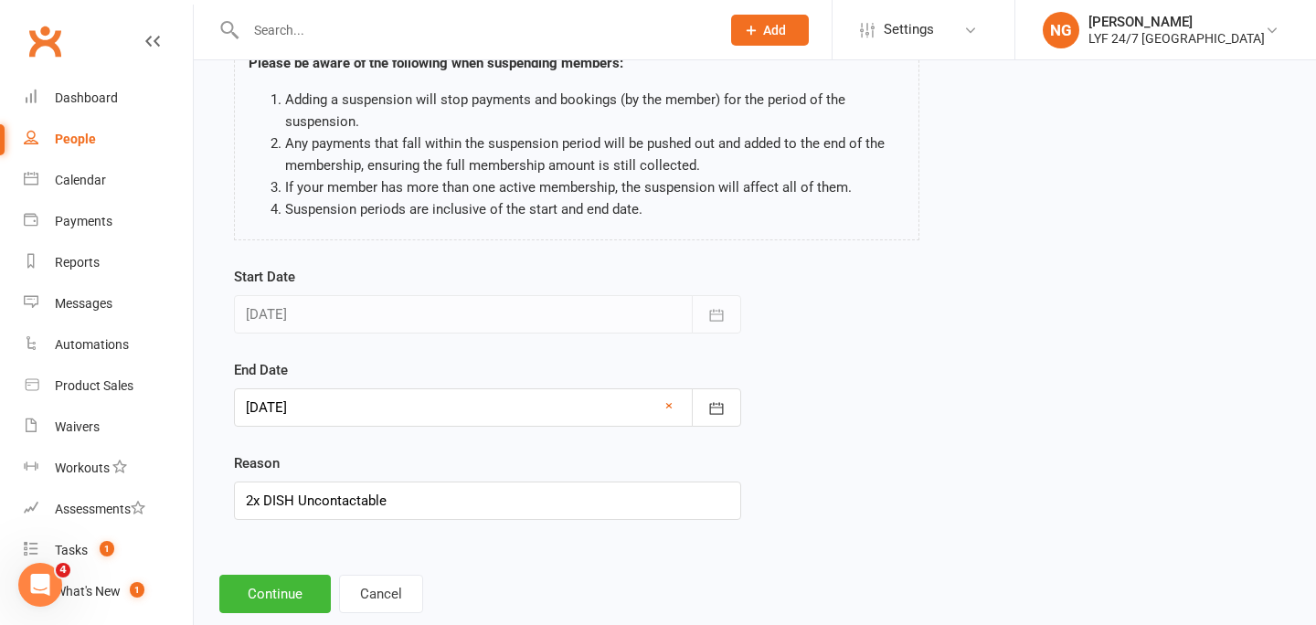
scroll to position [178, 0]
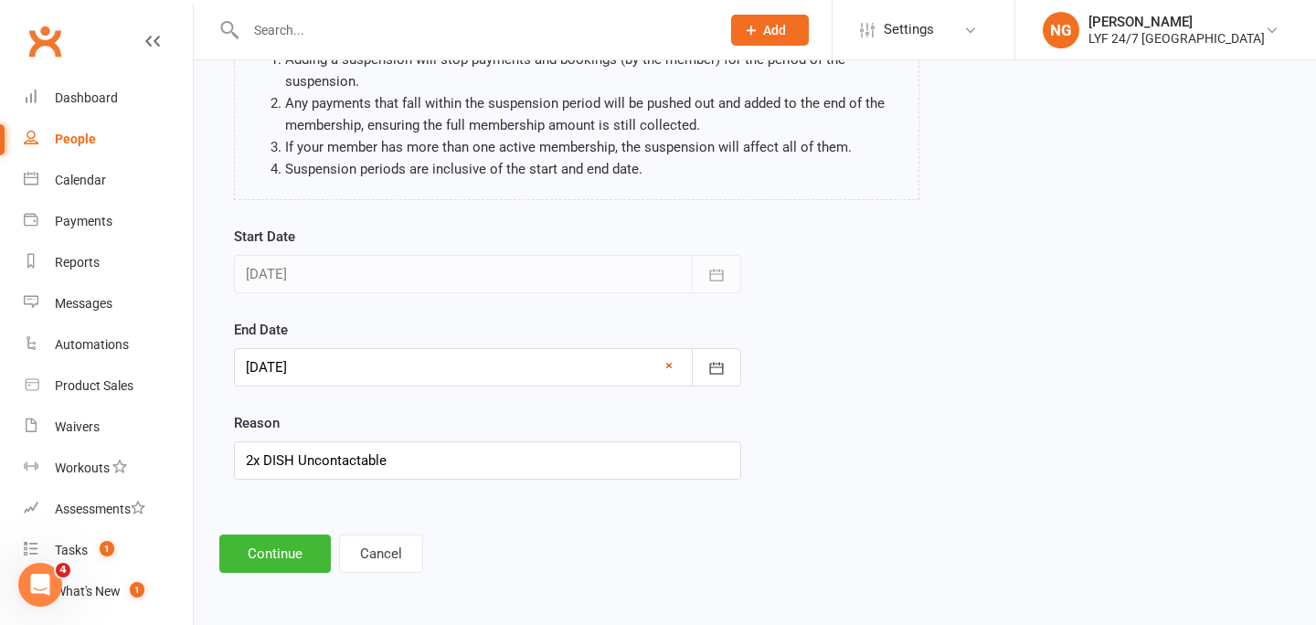
click at [669, 363] on link "×" at bounding box center [668, 366] width 7 height 22
click at [622, 367] on div at bounding box center [487, 367] width 507 height 38
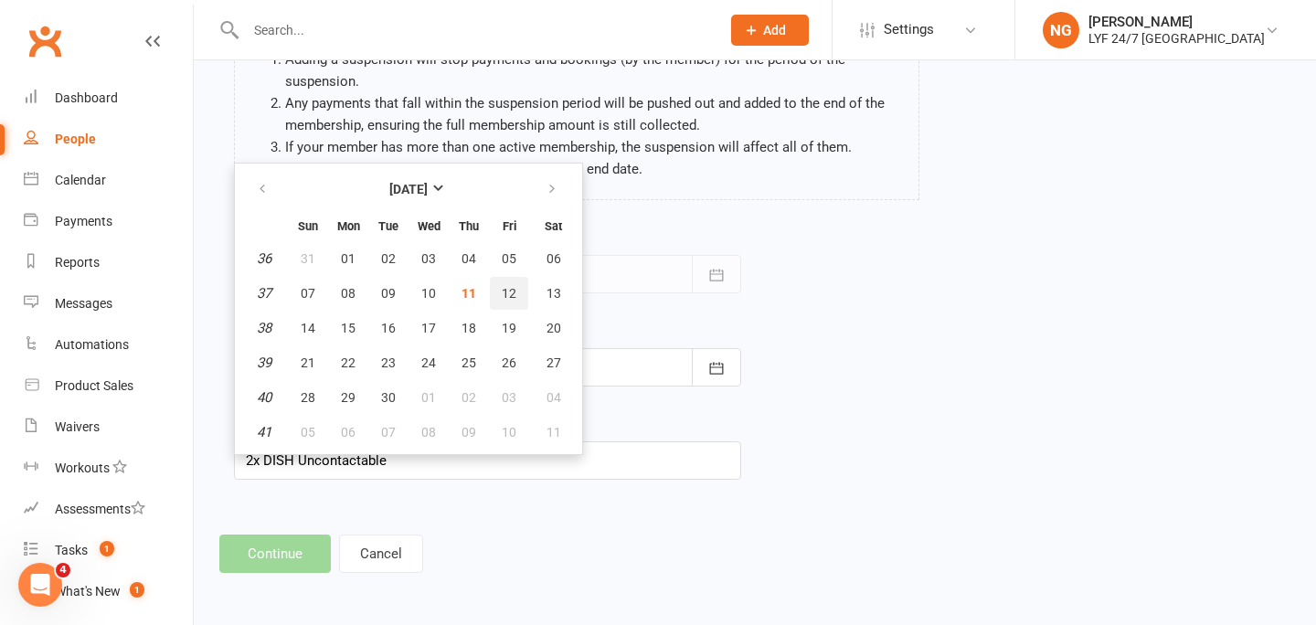
click at [502, 292] on span "12" at bounding box center [509, 293] width 15 height 15
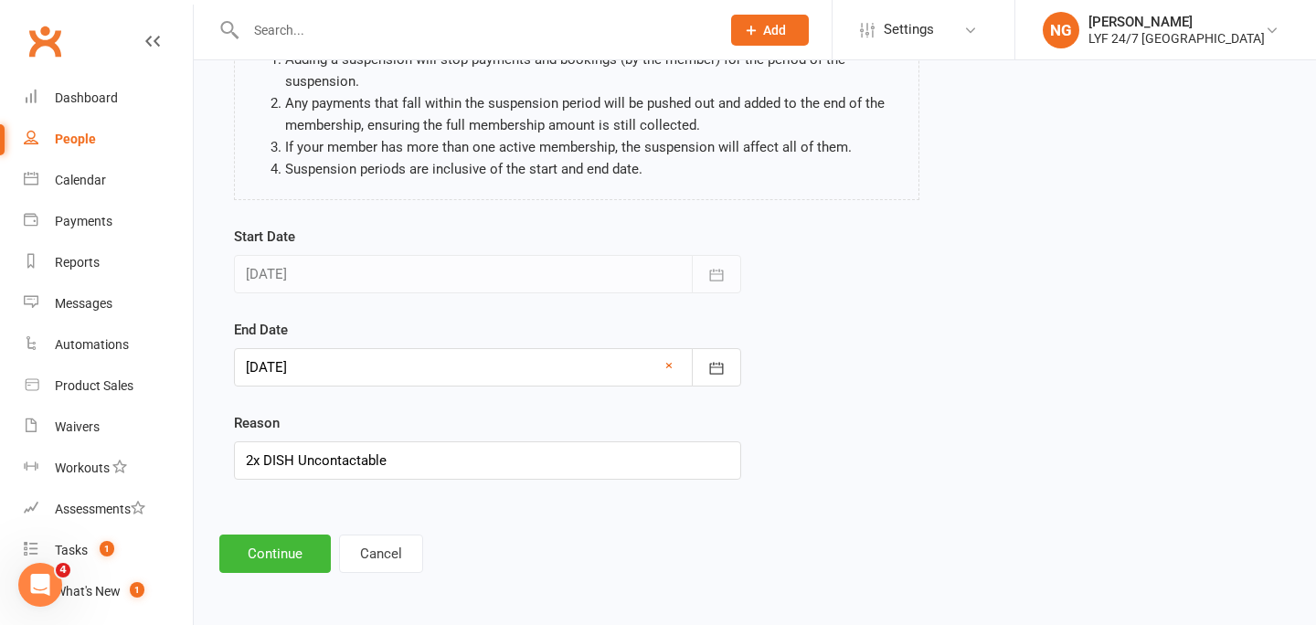
click at [458, 409] on form "Start Date [DATE] [DATE] Sun Mon Tue Wed Thu Fri Sat 31 27 28 29 30 31 01 02 32…" at bounding box center [487, 353] width 507 height 254
click at [449, 373] on div at bounding box center [487, 367] width 507 height 38
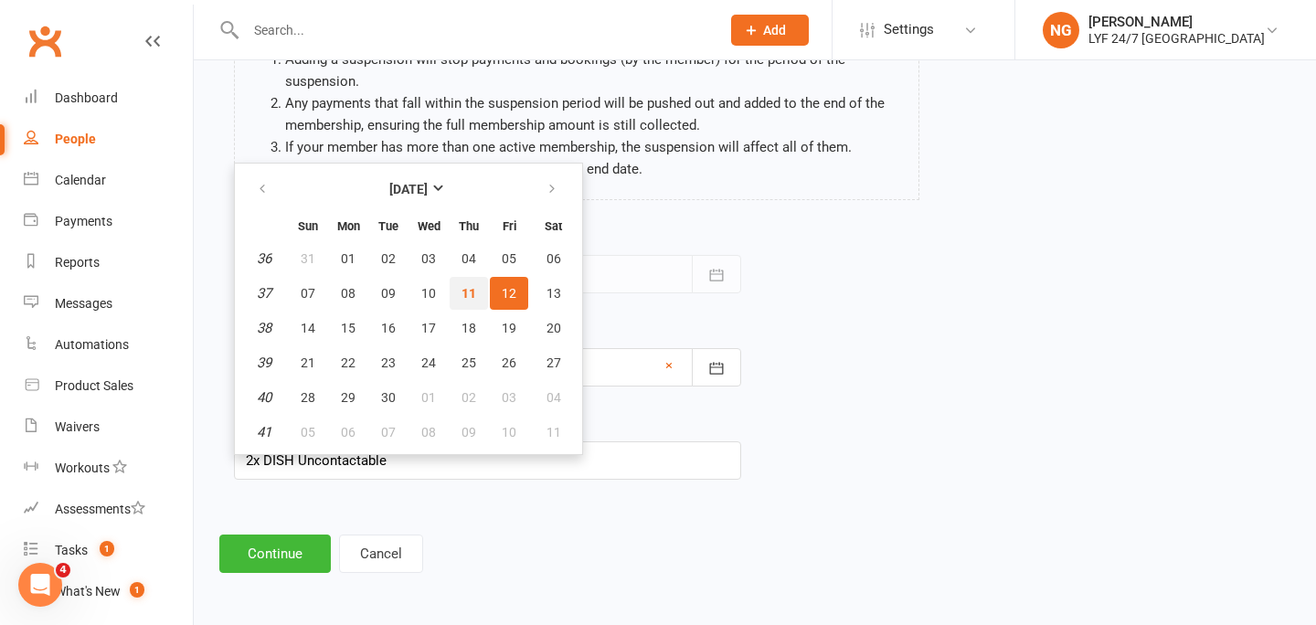
click at [464, 299] on button "11" at bounding box center [469, 293] width 38 height 33
type input "[DATE]"
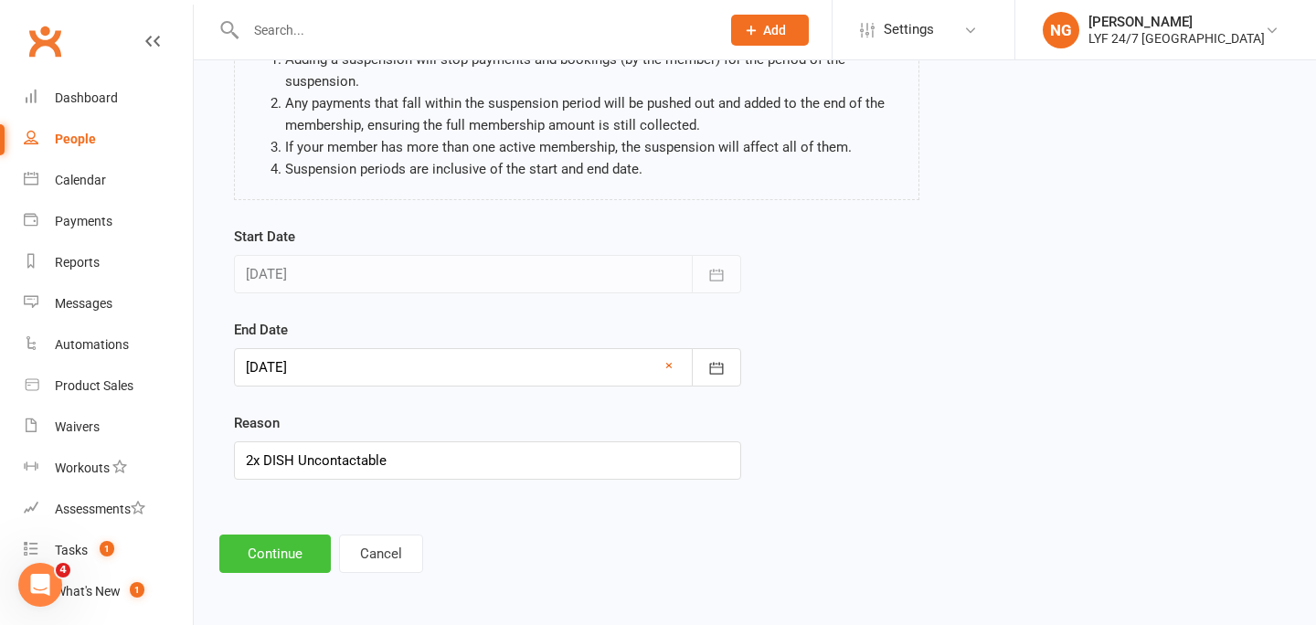
click at [249, 553] on button "Continue" at bounding box center [274, 554] width 111 height 38
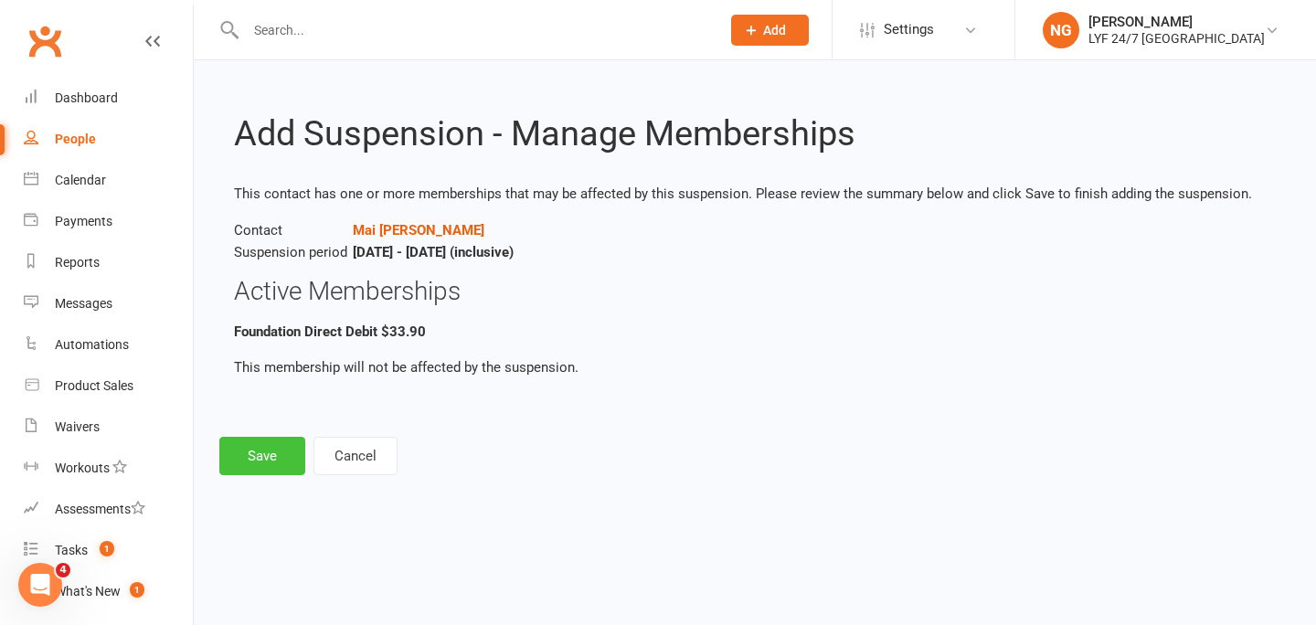
click at [260, 448] on button "Save" at bounding box center [262, 456] width 86 height 38
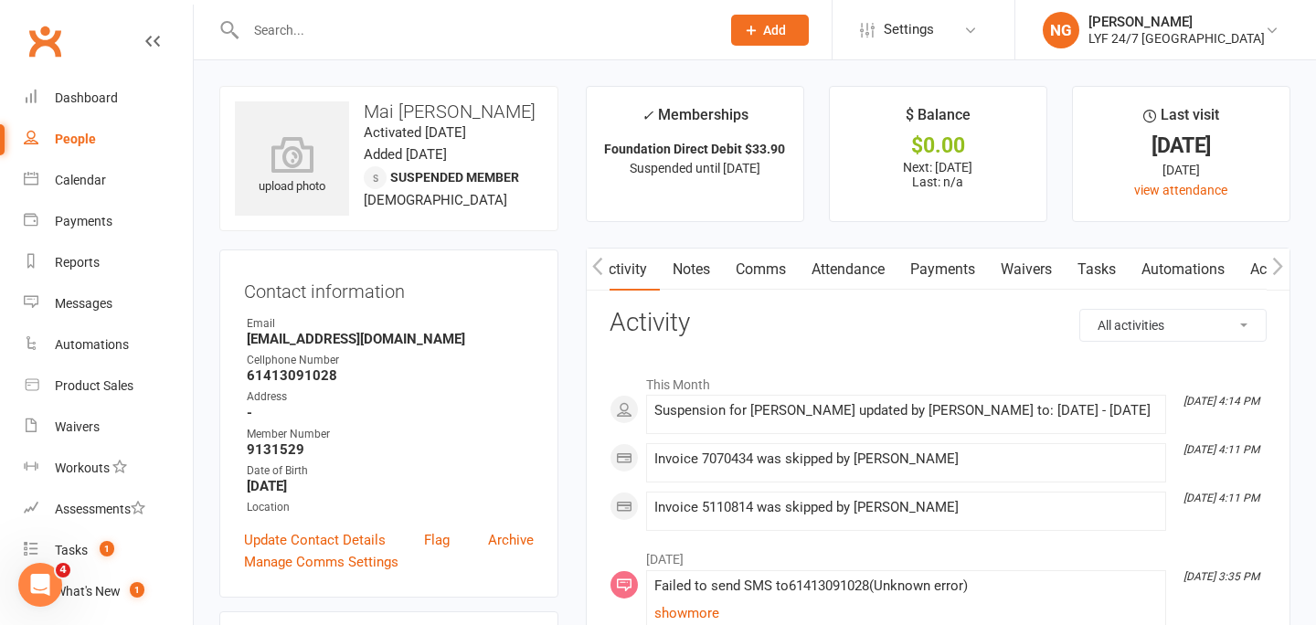
click at [782, 276] on link "Comms" at bounding box center [761, 270] width 76 height 42
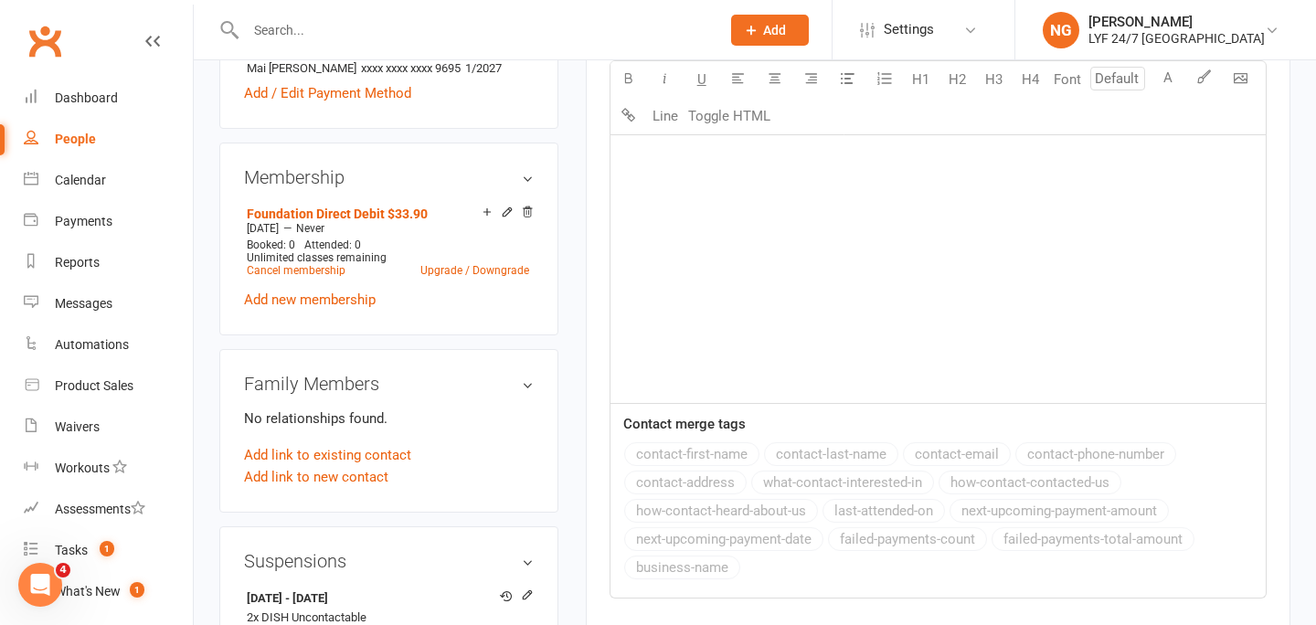
scroll to position [610, 0]
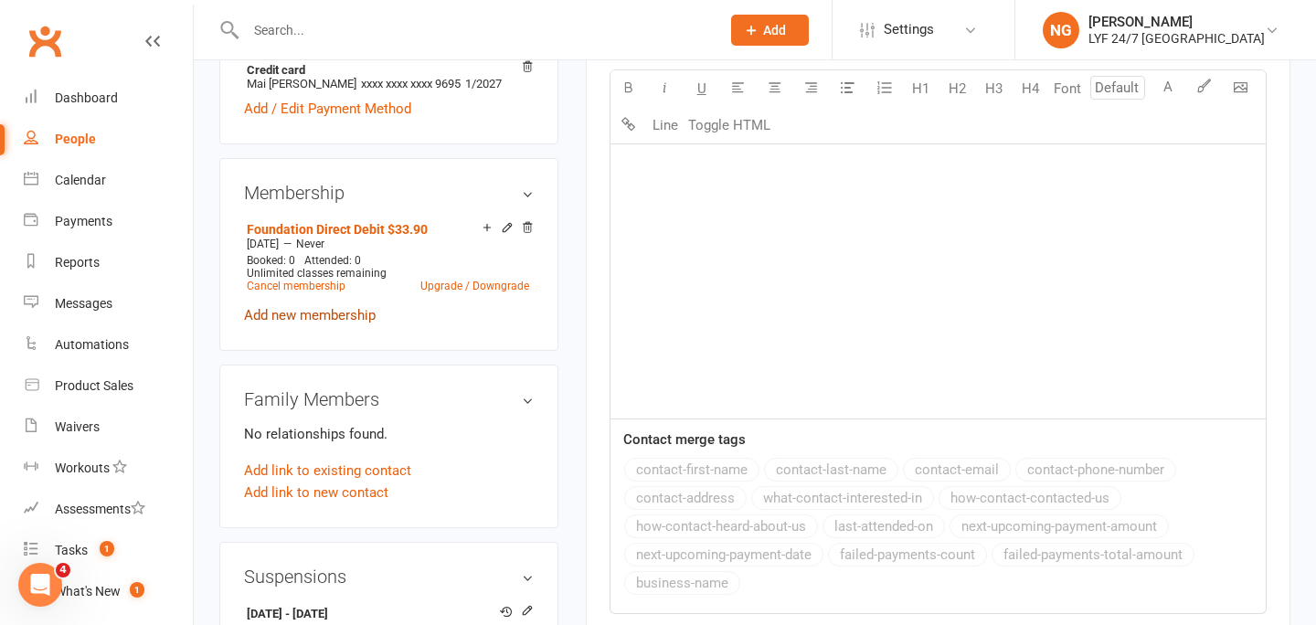
click at [315, 318] on link "Add new membership" at bounding box center [310, 315] width 132 height 16
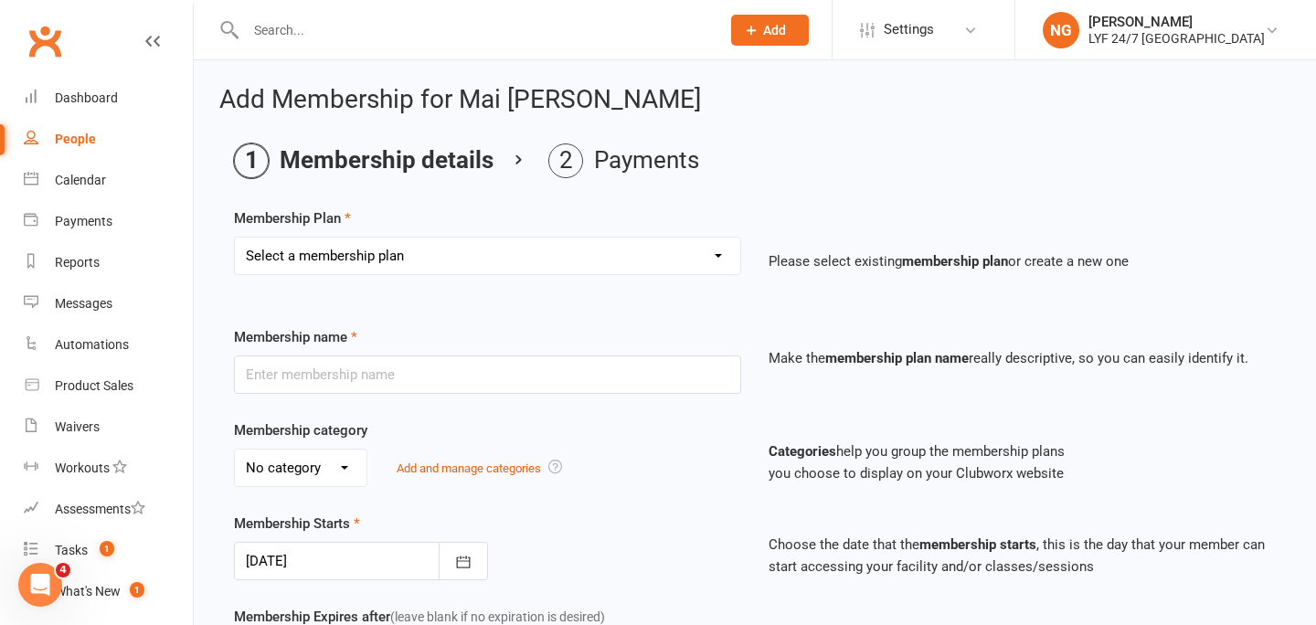
click at [472, 257] on select "Select a membership plan Create new Membership Plan Foundation Direct Debit $41…" at bounding box center [487, 256] width 505 height 37
select select "20"
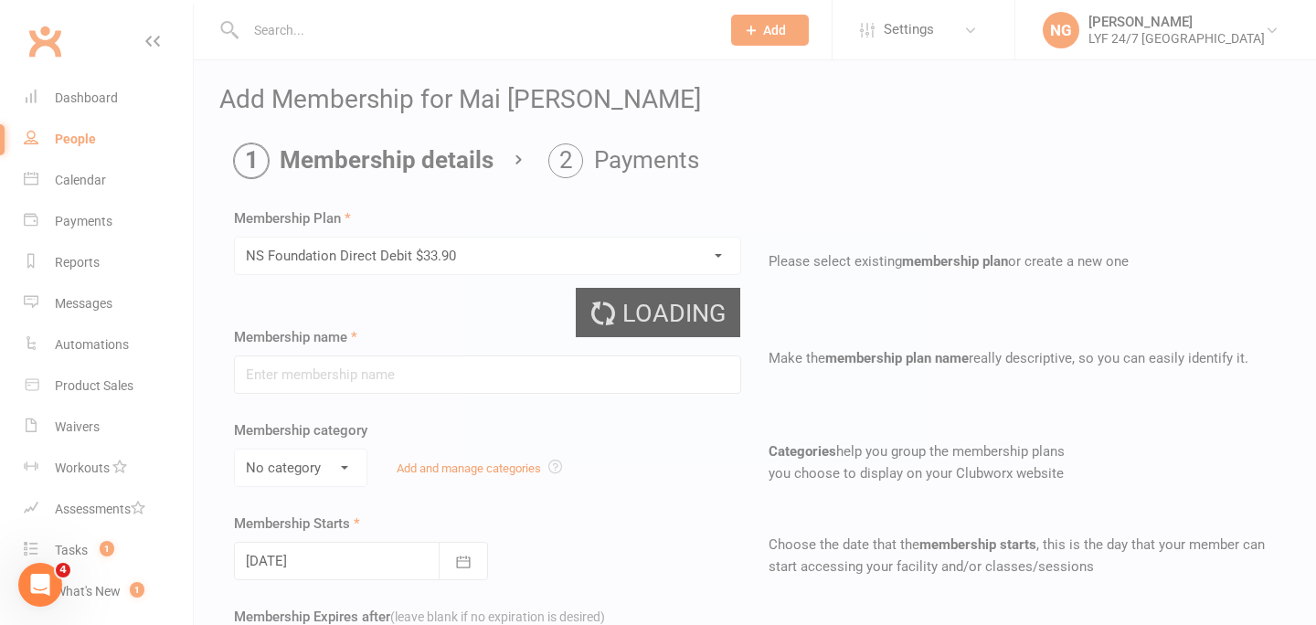
type input "NS Foundation Direct Debit $33.90"
select select "3"
type input "0"
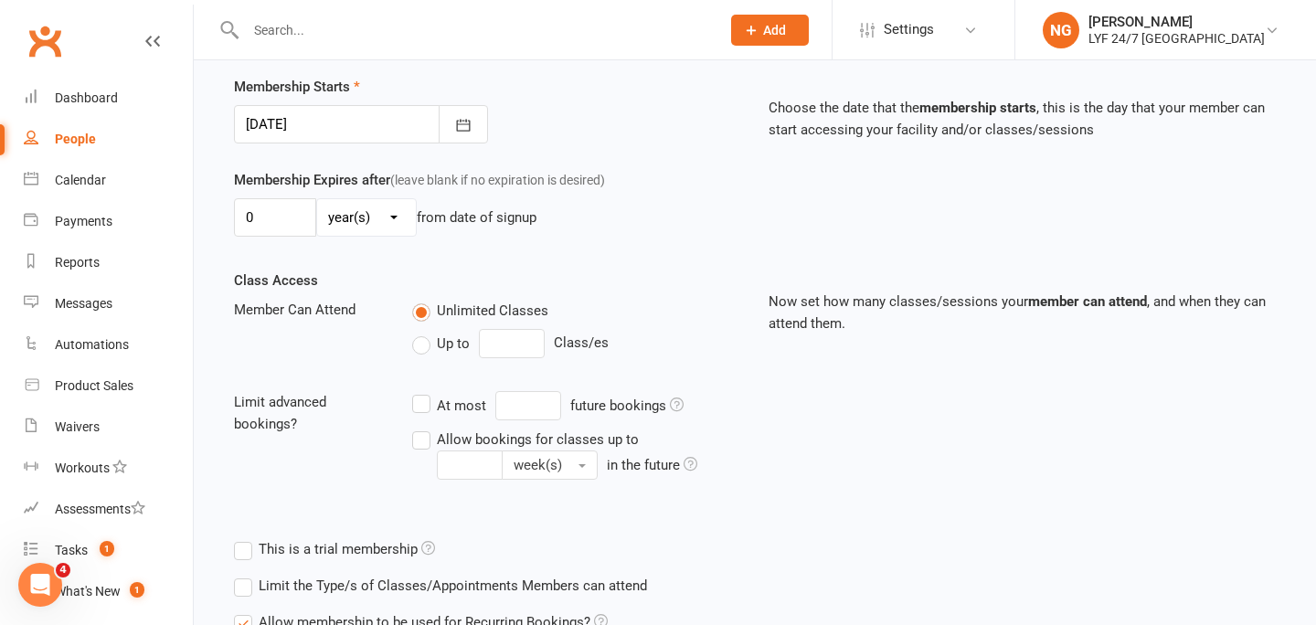
scroll to position [607, 0]
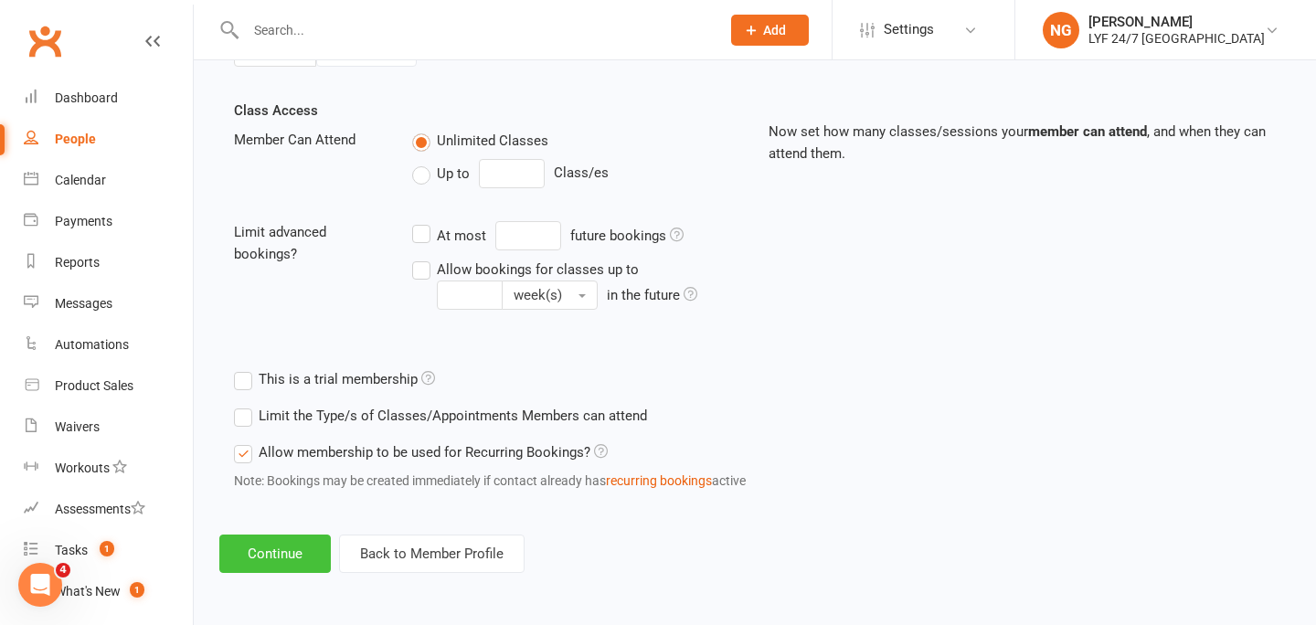
click at [305, 558] on button "Continue" at bounding box center [274, 554] width 111 height 38
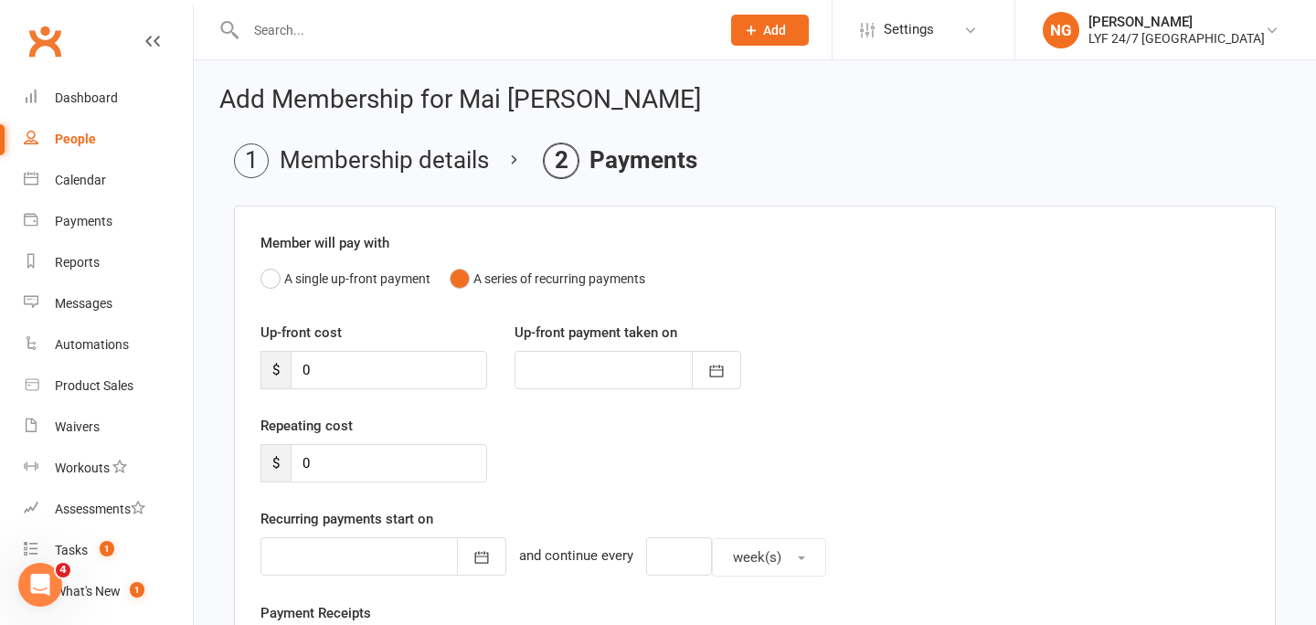
scroll to position [484, 0]
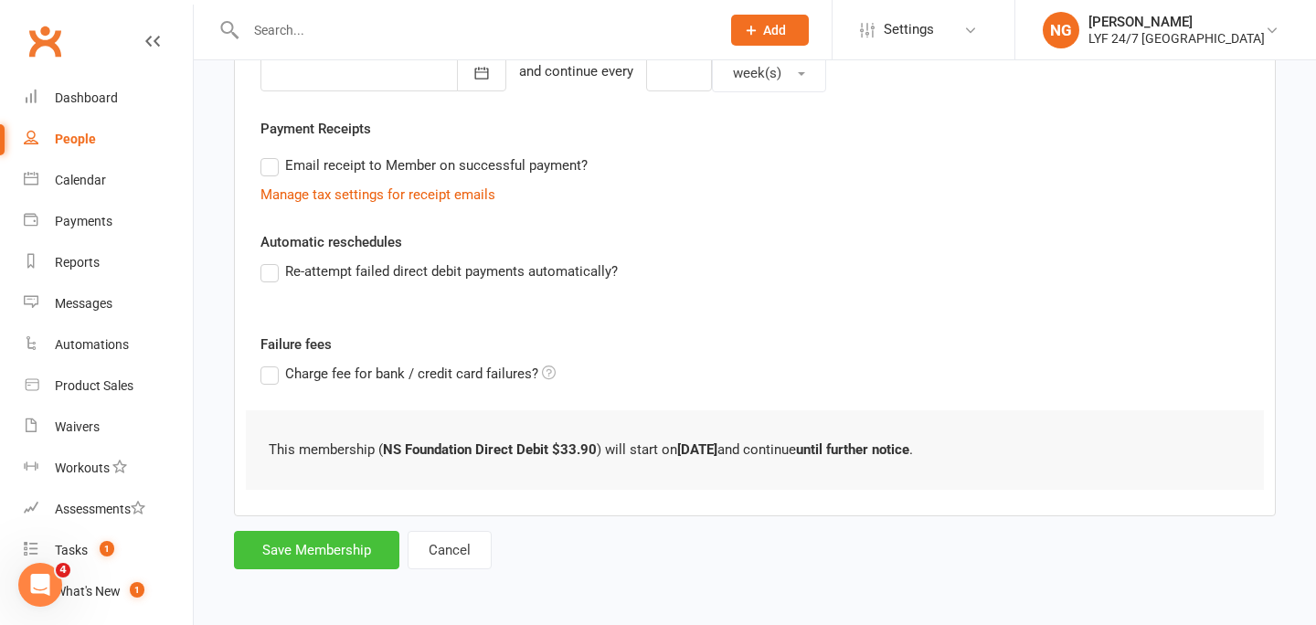
click at [297, 540] on button "Save Membership" at bounding box center [316, 550] width 165 height 38
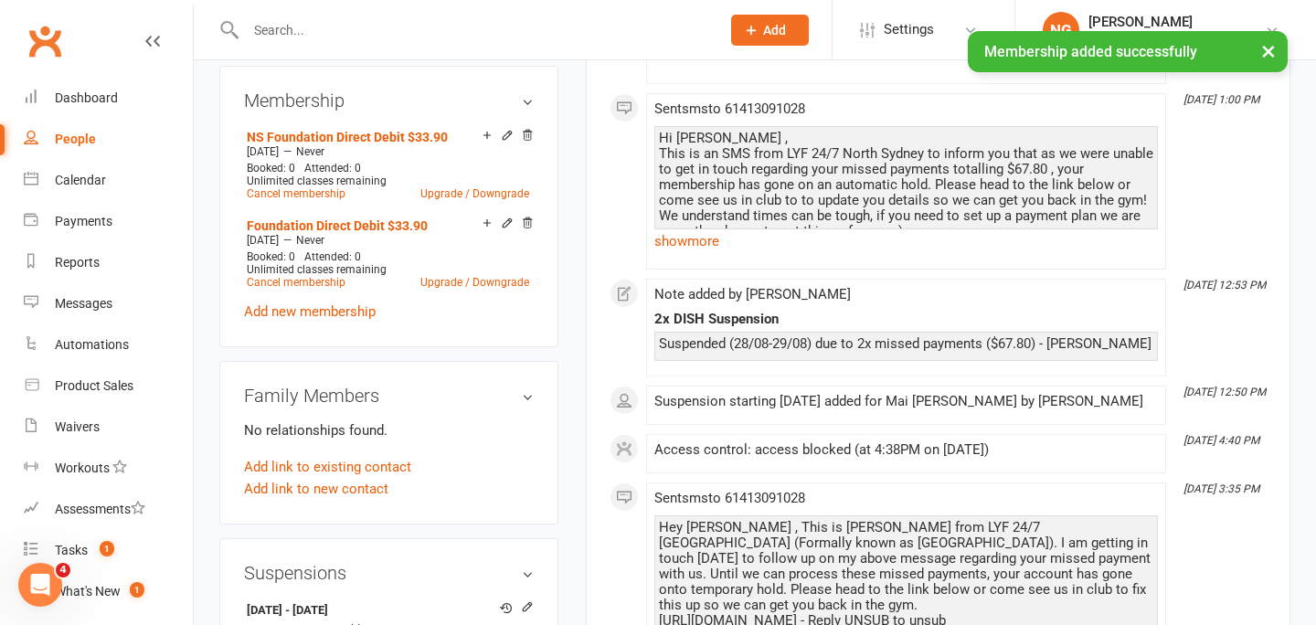
scroll to position [703, 0]
click at [305, 281] on link "Cancel membership" at bounding box center [296, 281] width 99 height 13
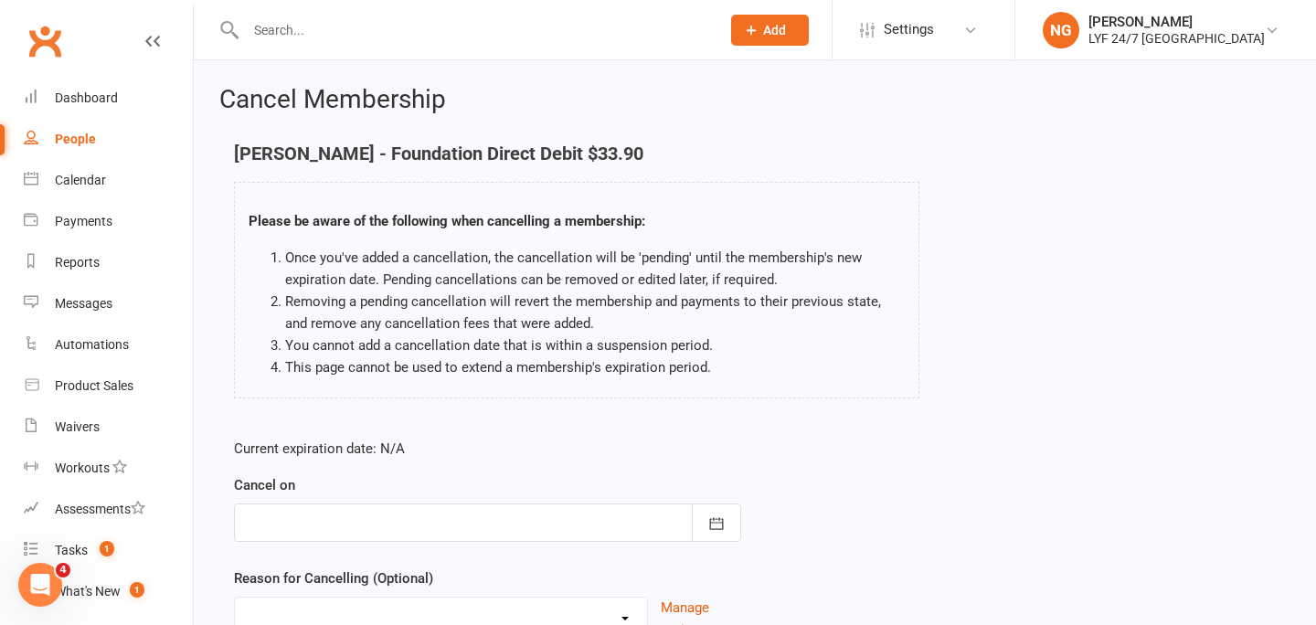
click at [451, 525] on div at bounding box center [487, 523] width 507 height 38
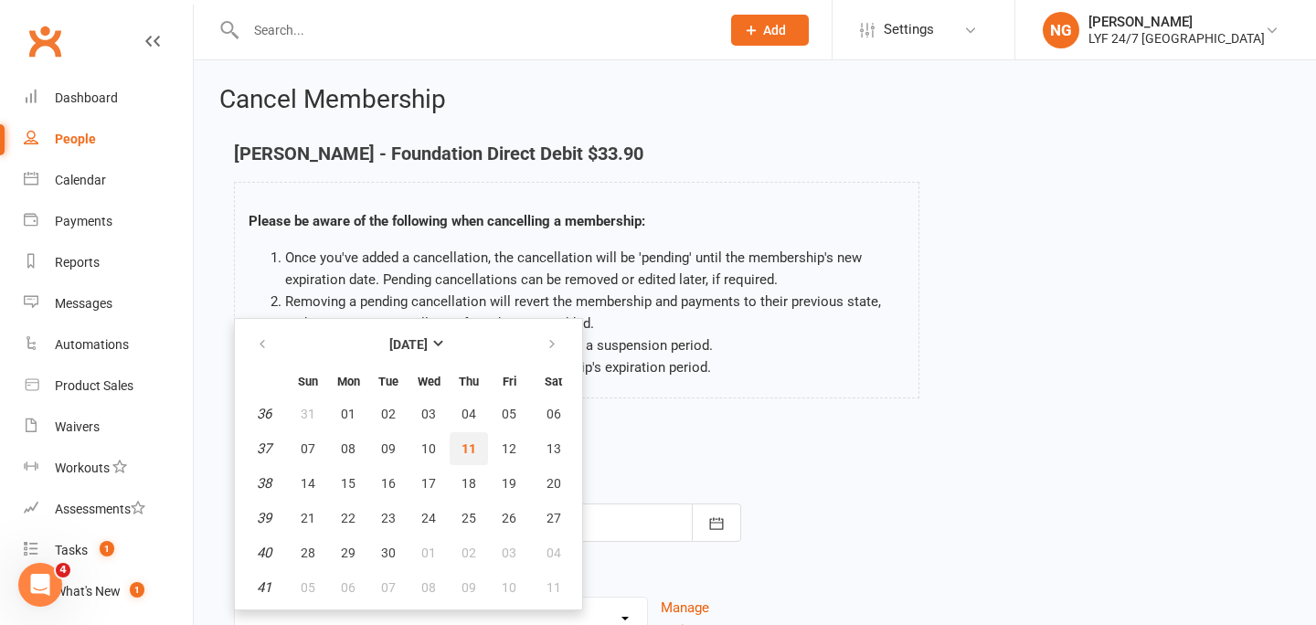
click at [473, 451] on span "11" at bounding box center [469, 448] width 15 height 15
type input "[DATE]"
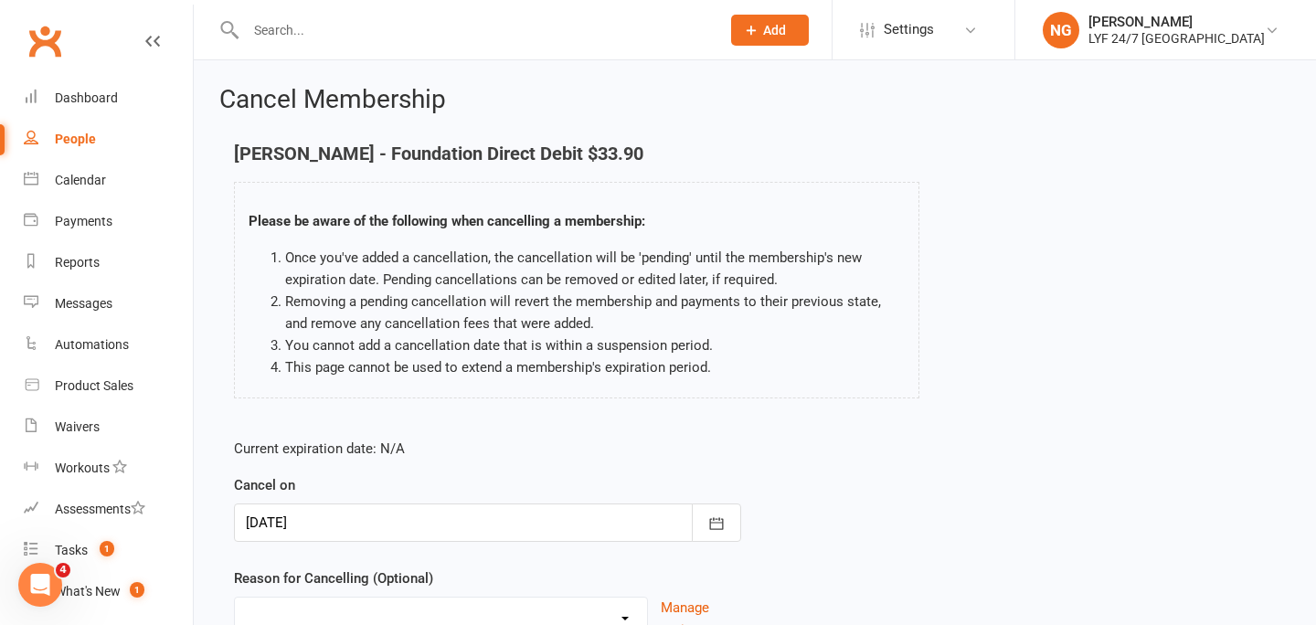
scroll to position [165, 0]
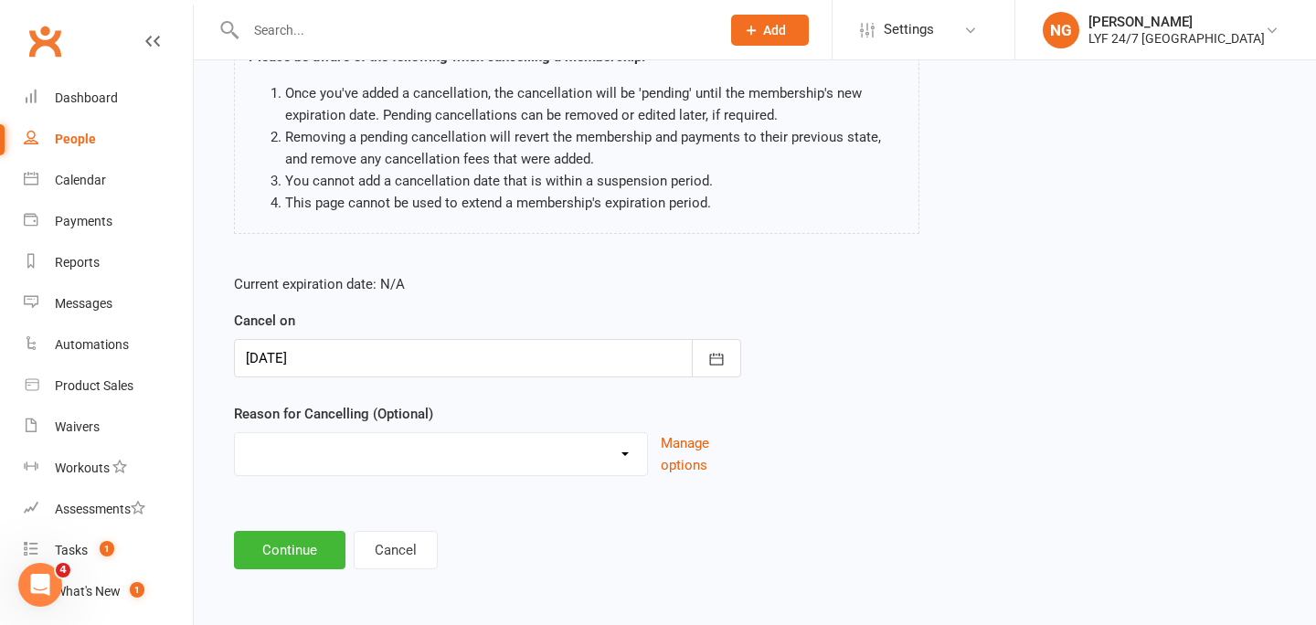
click at [456, 459] on select "Holiday Injury Migration Moved Stripe Migration Time Other reason" at bounding box center [441, 451] width 412 height 37
select select "4"
click at [270, 553] on button "Continue" at bounding box center [289, 550] width 111 height 38
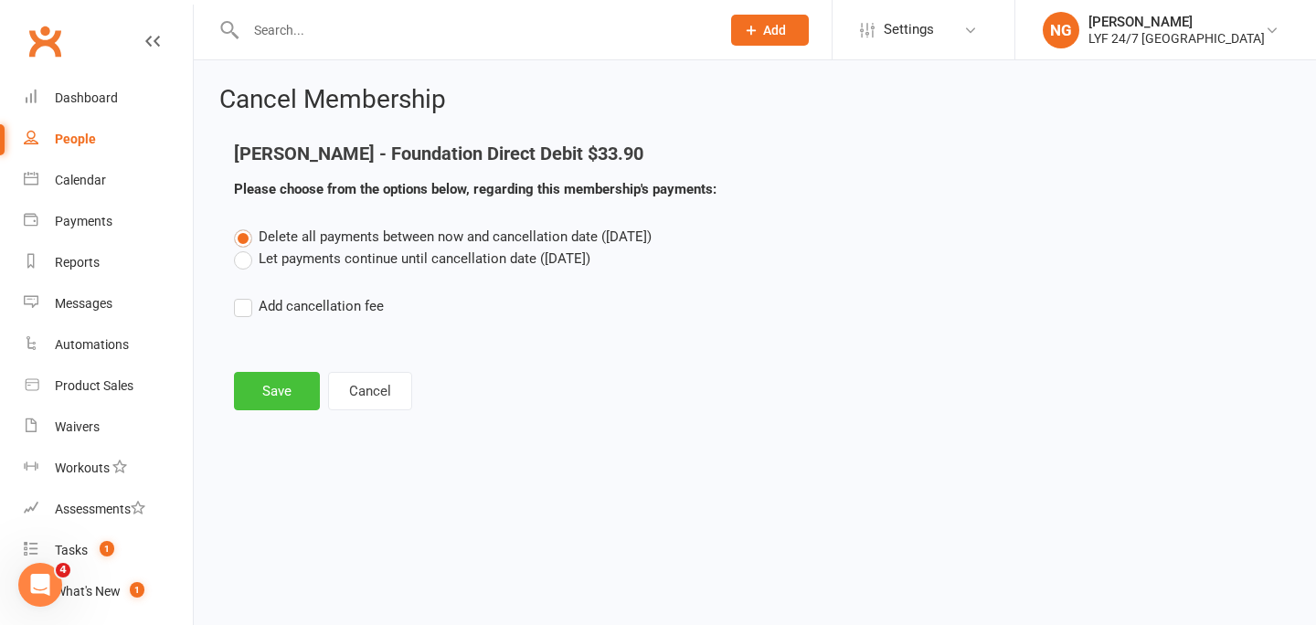
click at [277, 379] on button "Save" at bounding box center [277, 391] width 86 height 38
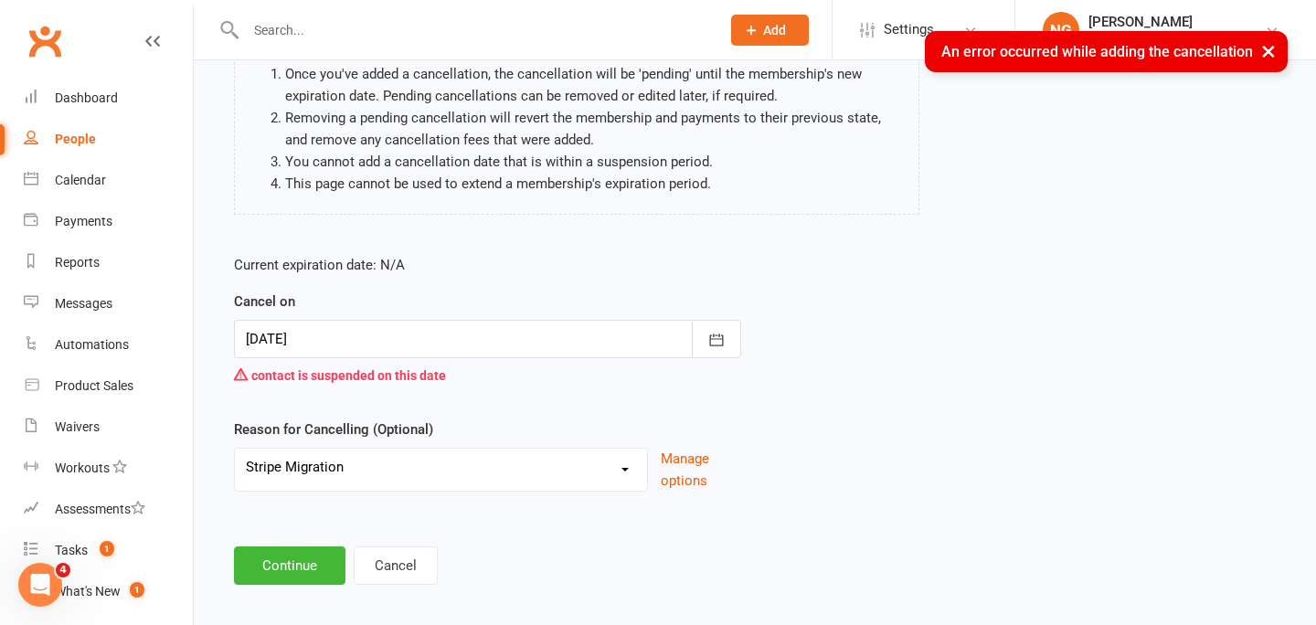
scroll to position [199, 0]
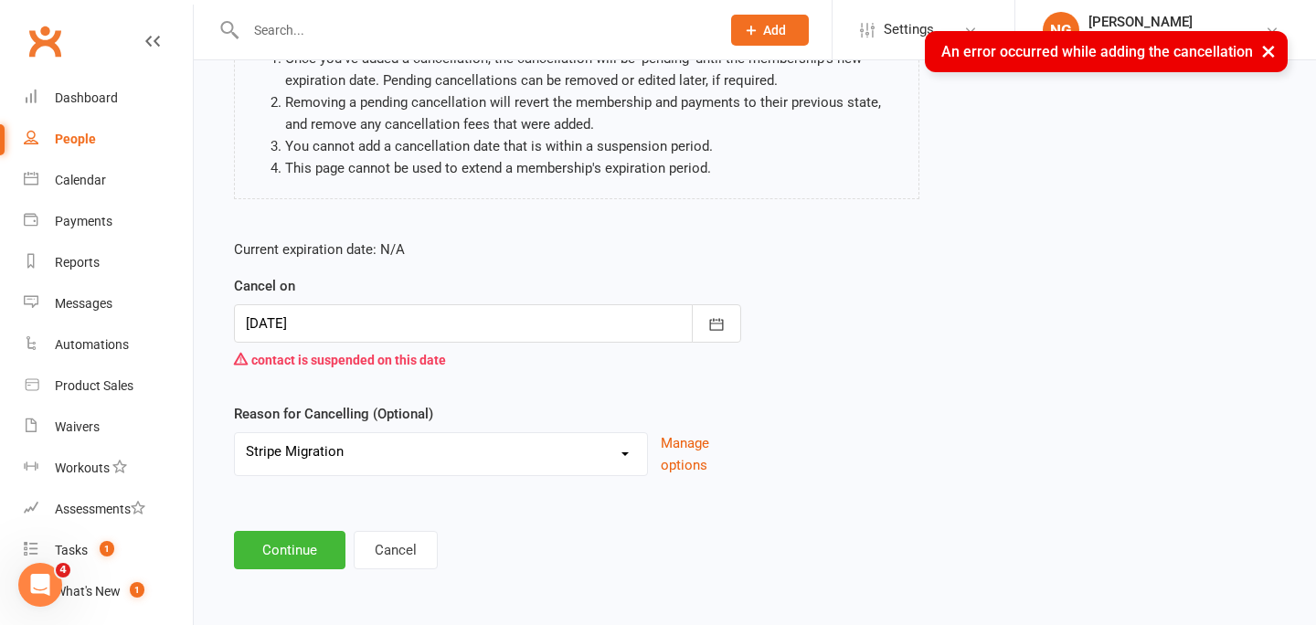
click at [425, 319] on div at bounding box center [487, 323] width 507 height 38
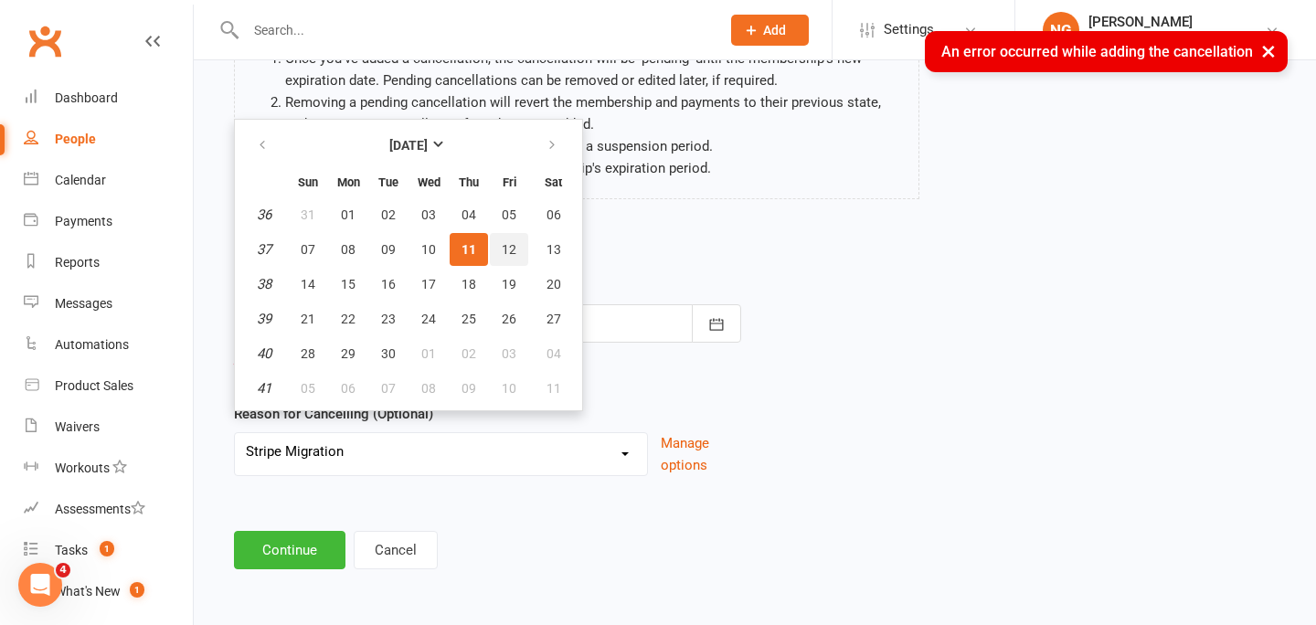
click at [492, 247] on button "12" at bounding box center [509, 249] width 38 height 33
type input "[DATE]"
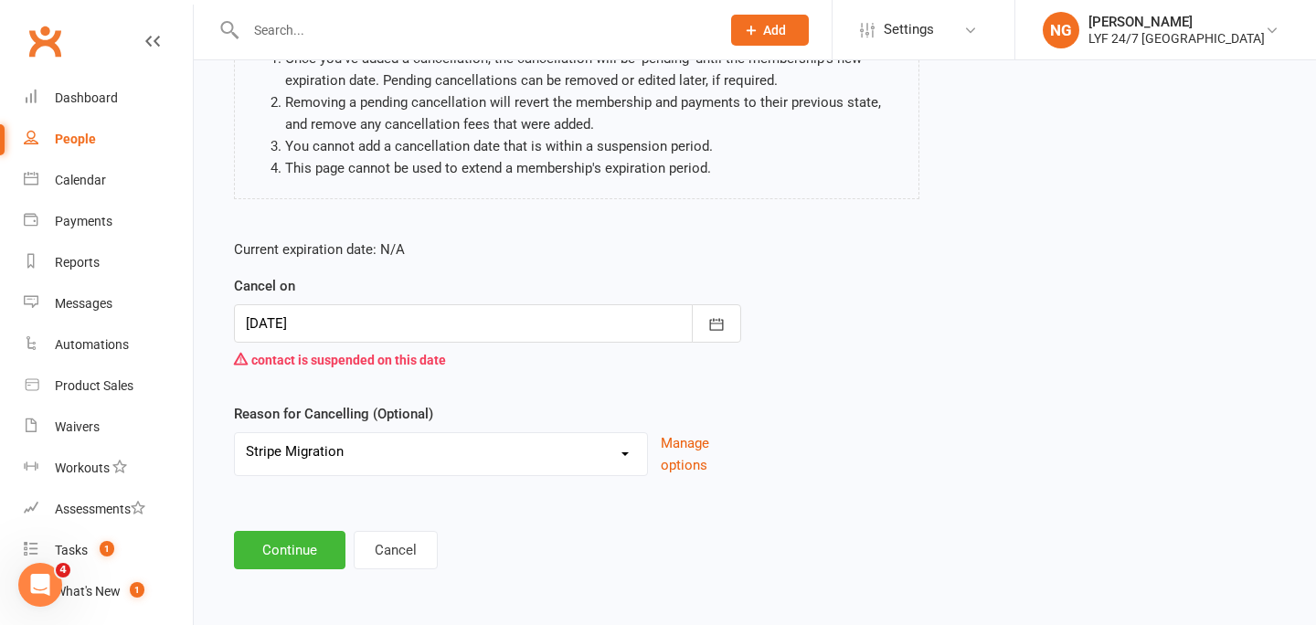
click at [287, 530] on main "[PERSON_NAME] - Foundation Direct Debit $33.90 Please be aware of the following…" at bounding box center [754, 256] width 1071 height 625
click at [287, 548] on button "Continue" at bounding box center [289, 550] width 111 height 38
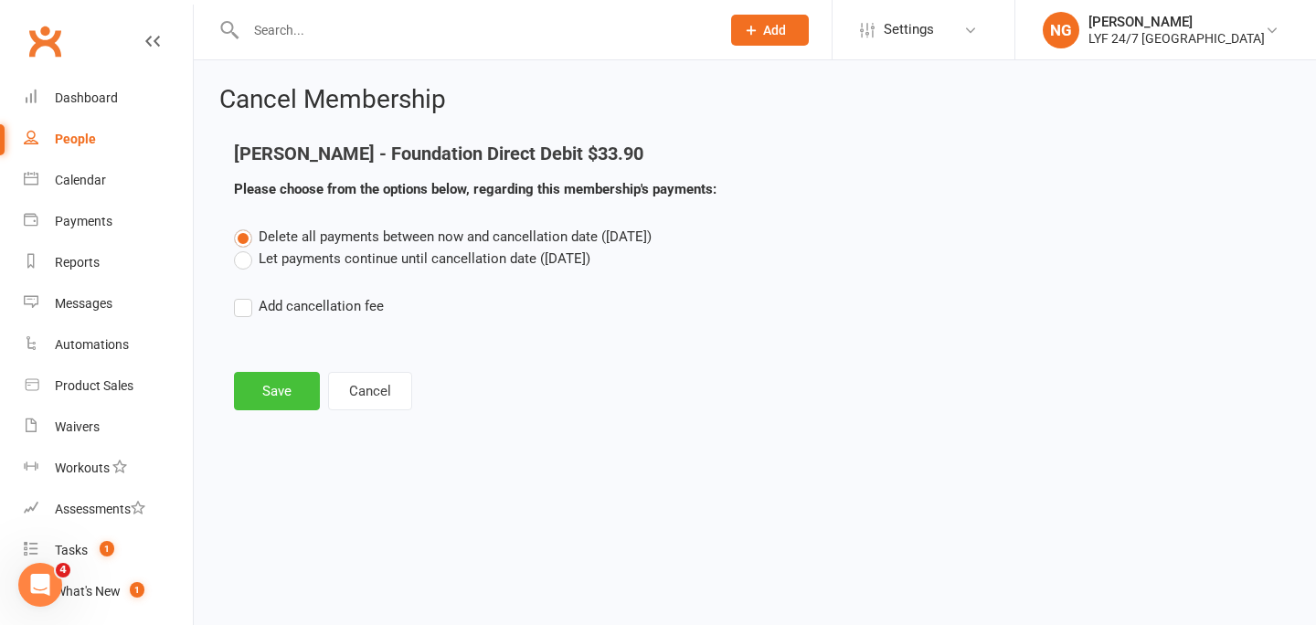
click at [277, 398] on button "Save" at bounding box center [277, 391] width 86 height 38
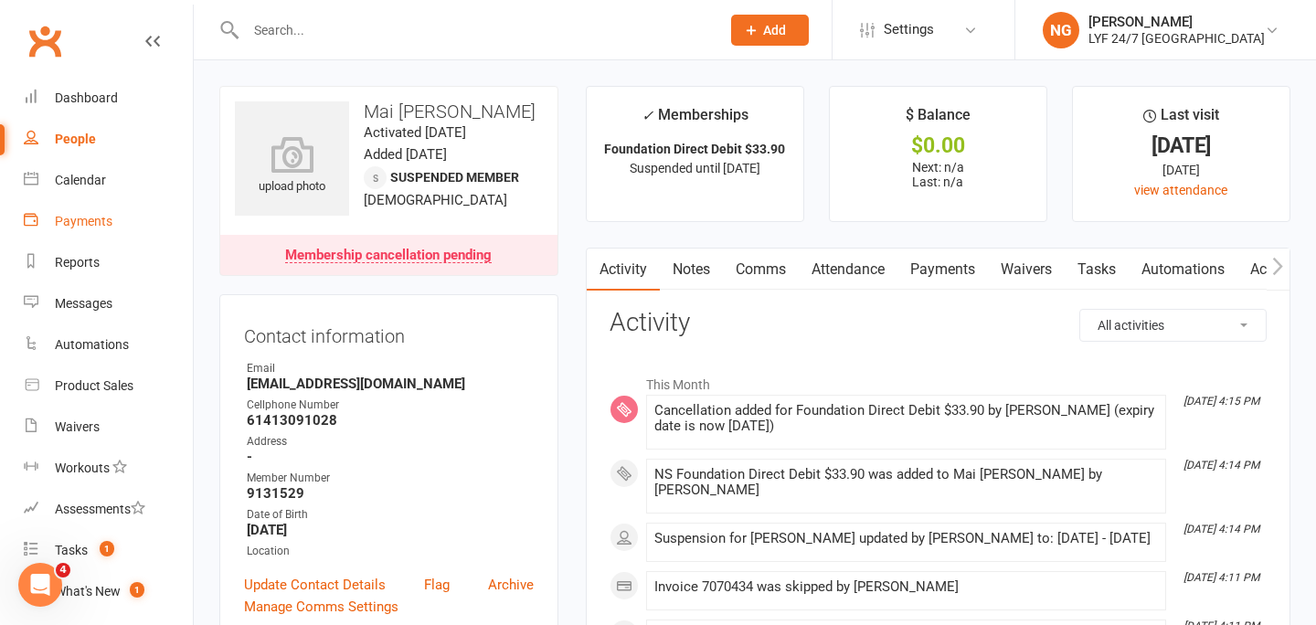
click at [94, 225] on div "Payments" at bounding box center [84, 221] width 58 height 15
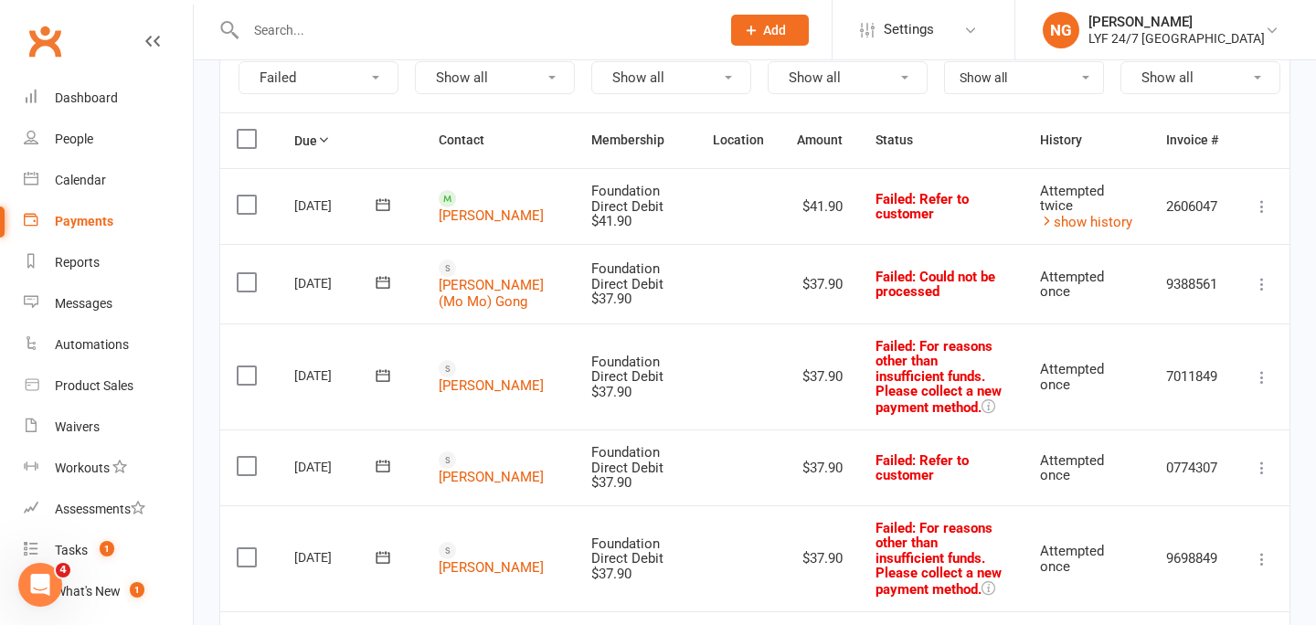
scroll to position [210, 0]
click at [462, 207] on link "[PERSON_NAME]" at bounding box center [491, 215] width 105 height 16
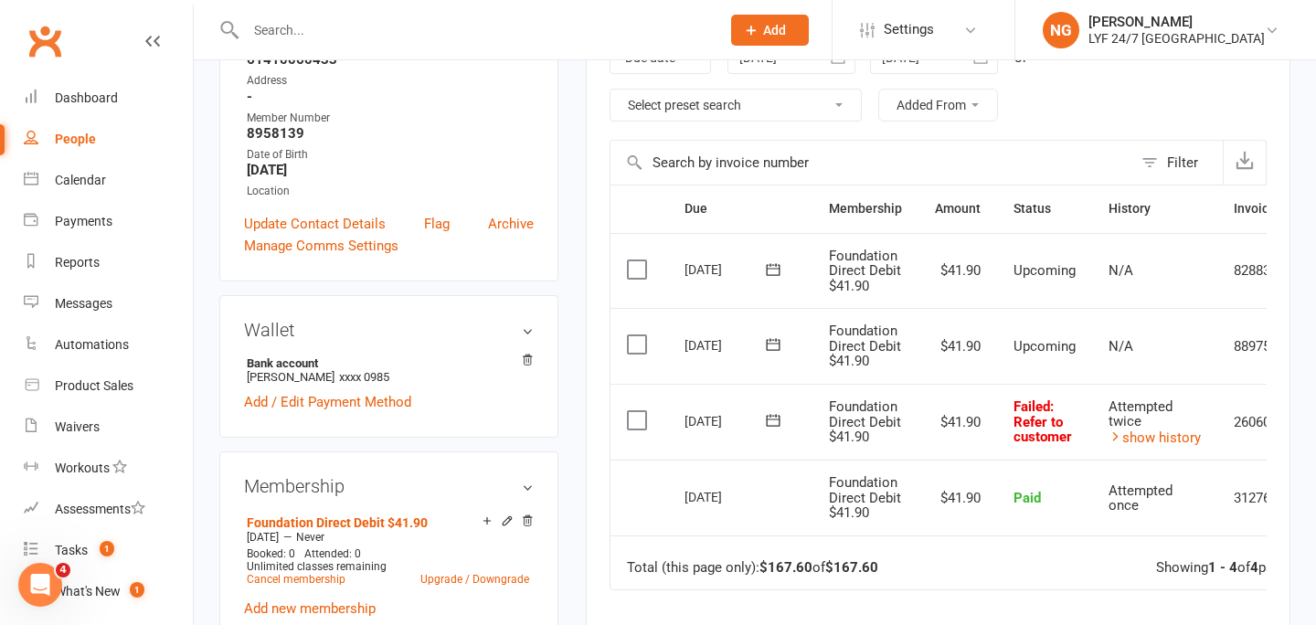
scroll to position [316, 0]
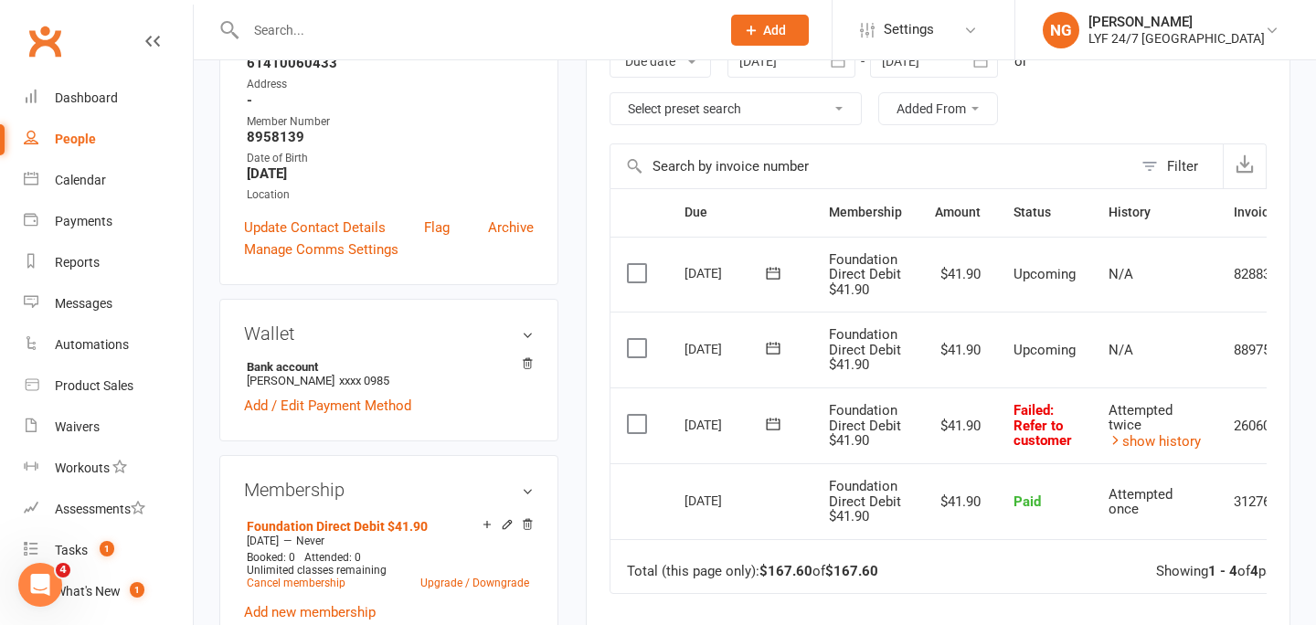
click at [633, 425] on label at bounding box center [639, 424] width 25 height 18
click at [633, 415] on input "checkbox" at bounding box center [633, 415] width 12 height 0
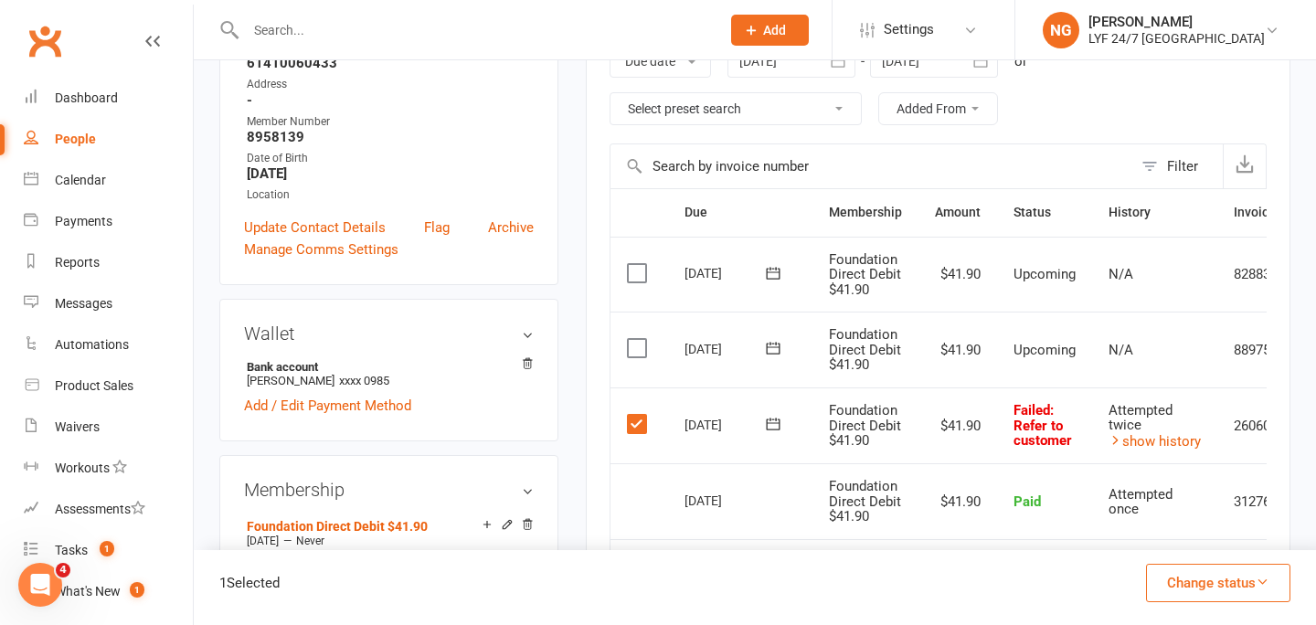
click at [638, 424] on label at bounding box center [639, 424] width 25 height 18
click at [638, 415] on input "checkbox" at bounding box center [633, 415] width 12 height 0
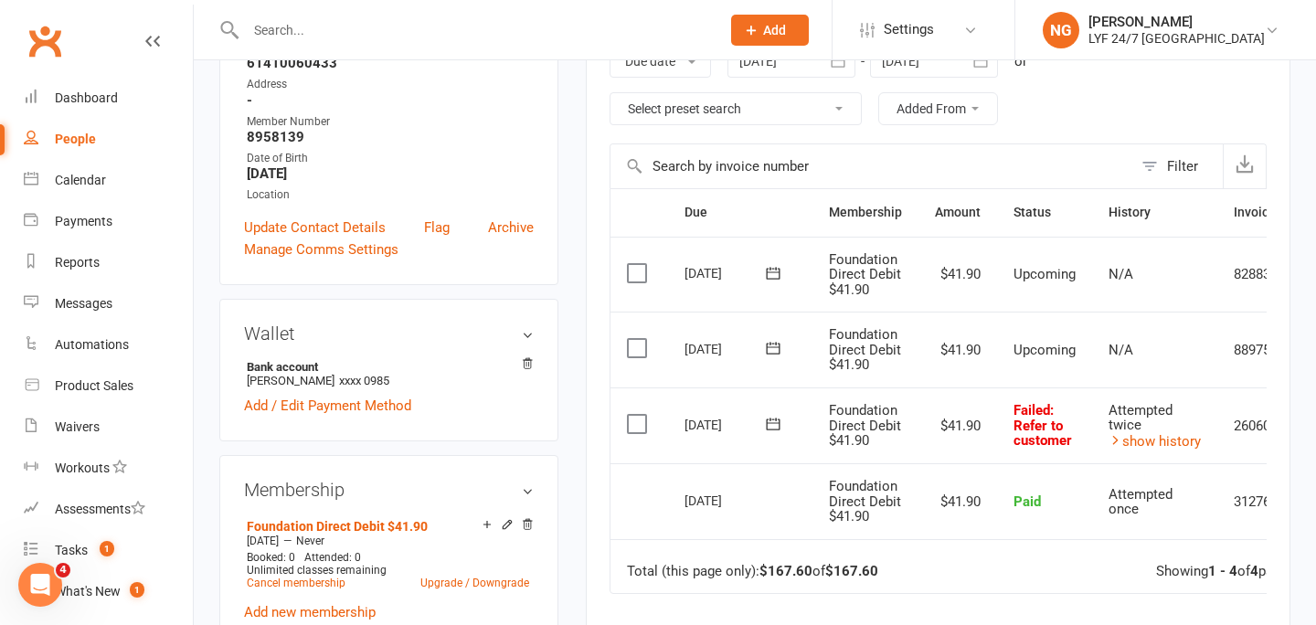
scroll to position [0, 93]
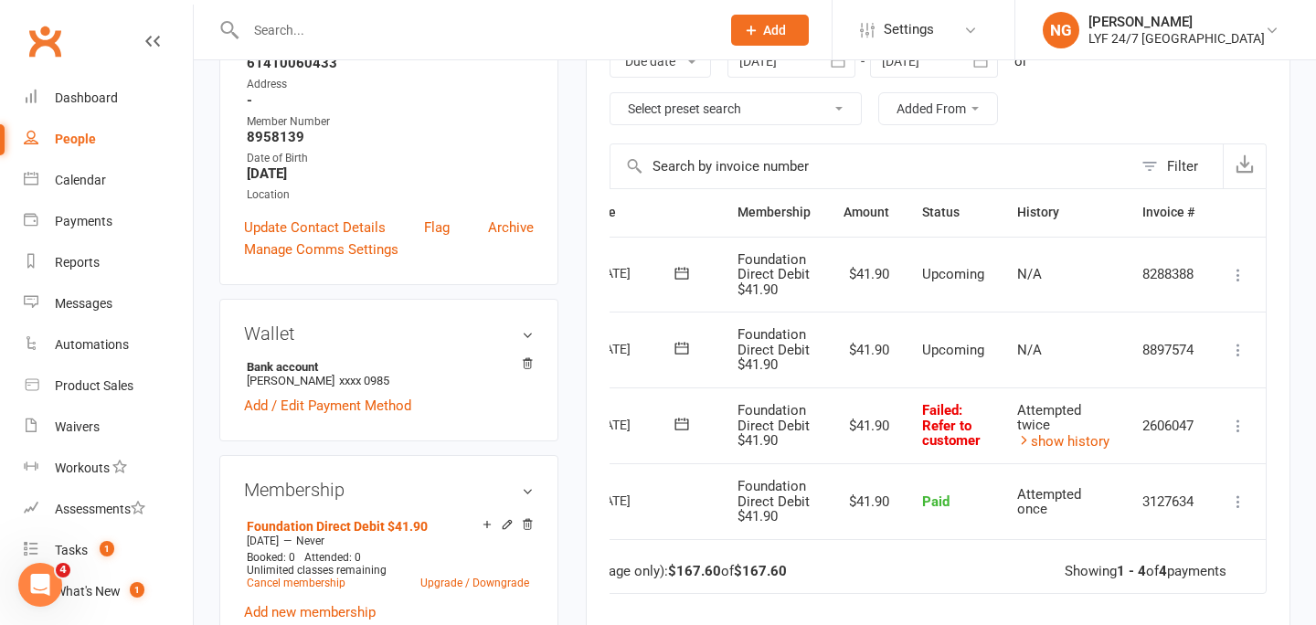
click at [1235, 422] on icon at bounding box center [1238, 426] width 18 height 18
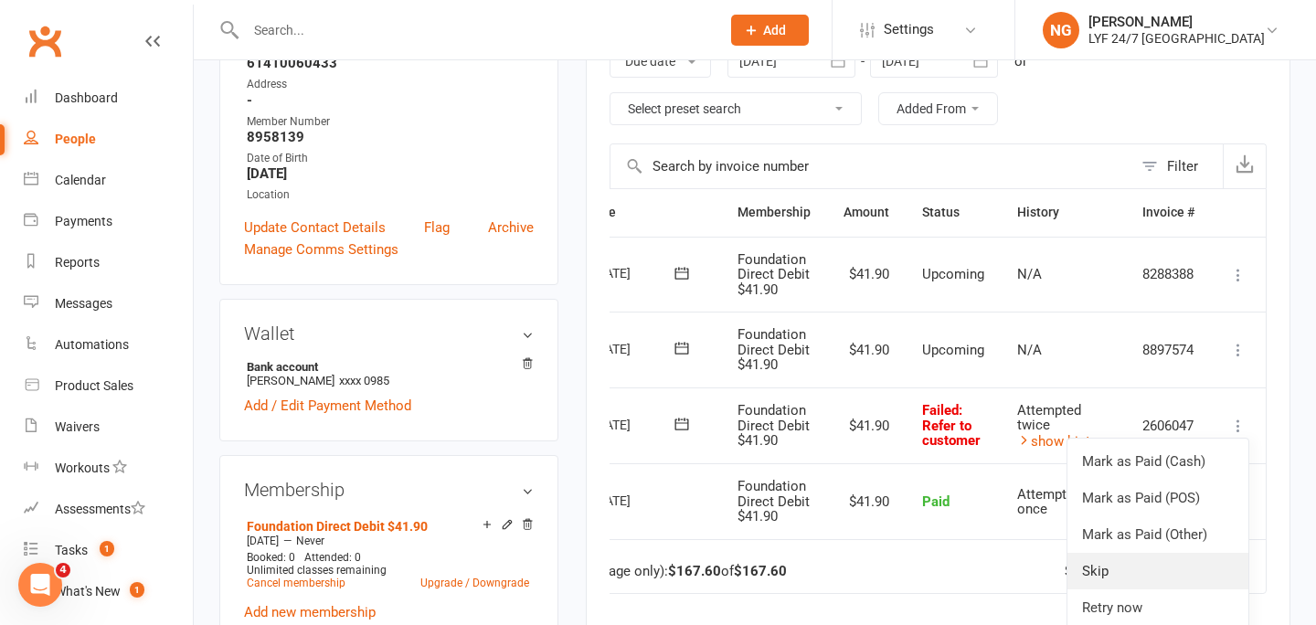
scroll to position [384, 0]
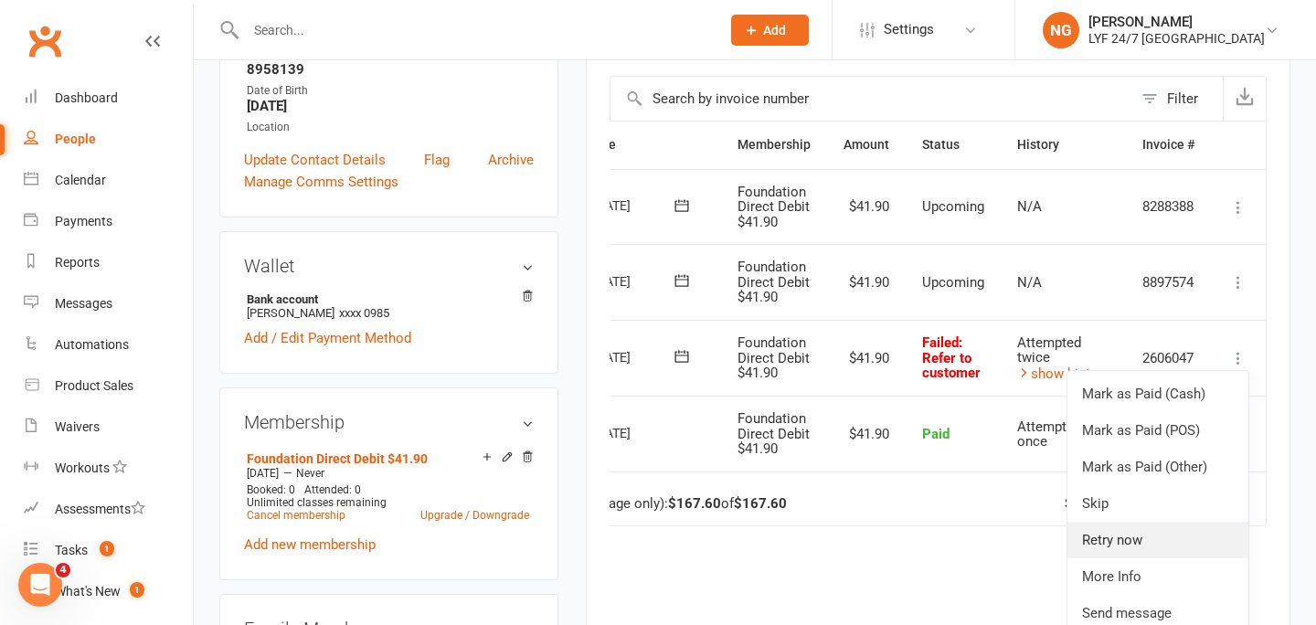
click at [1123, 542] on link "Retry now" at bounding box center [1157, 540] width 181 height 37
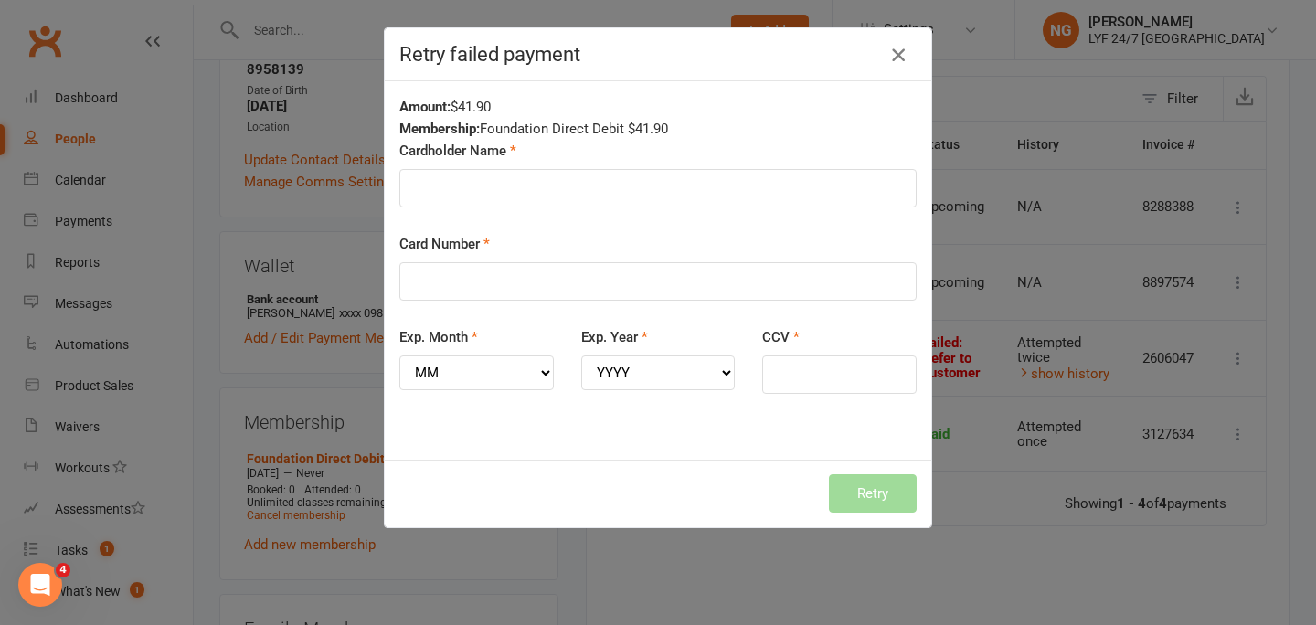
click at [894, 55] on icon "button" at bounding box center [898, 55] width 22 height 22
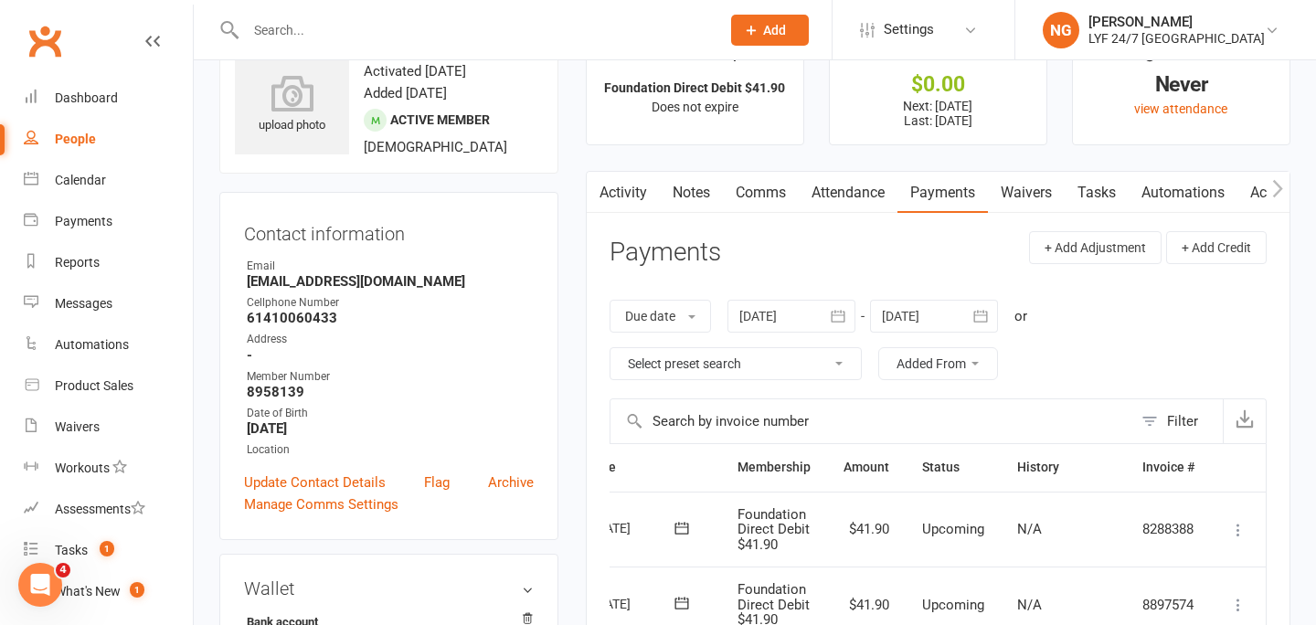
scroll to position [0, 0]
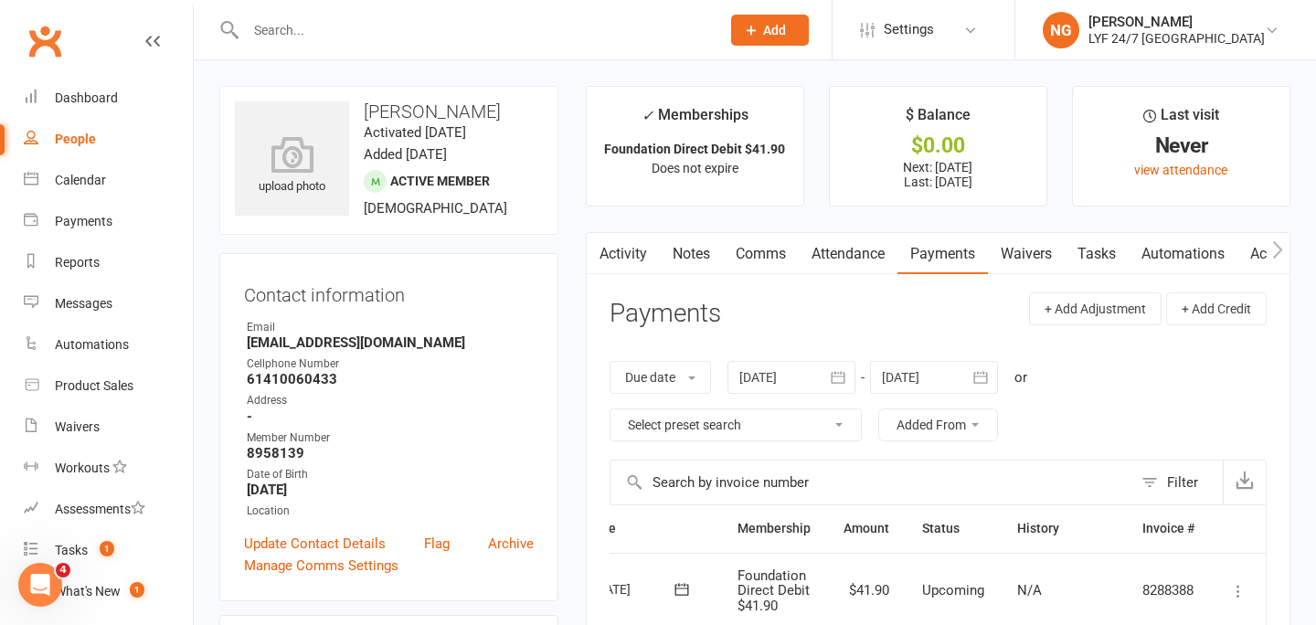
click at [644, 250] on link "Activity" at bounding box center [623, 254] width 73 height 42
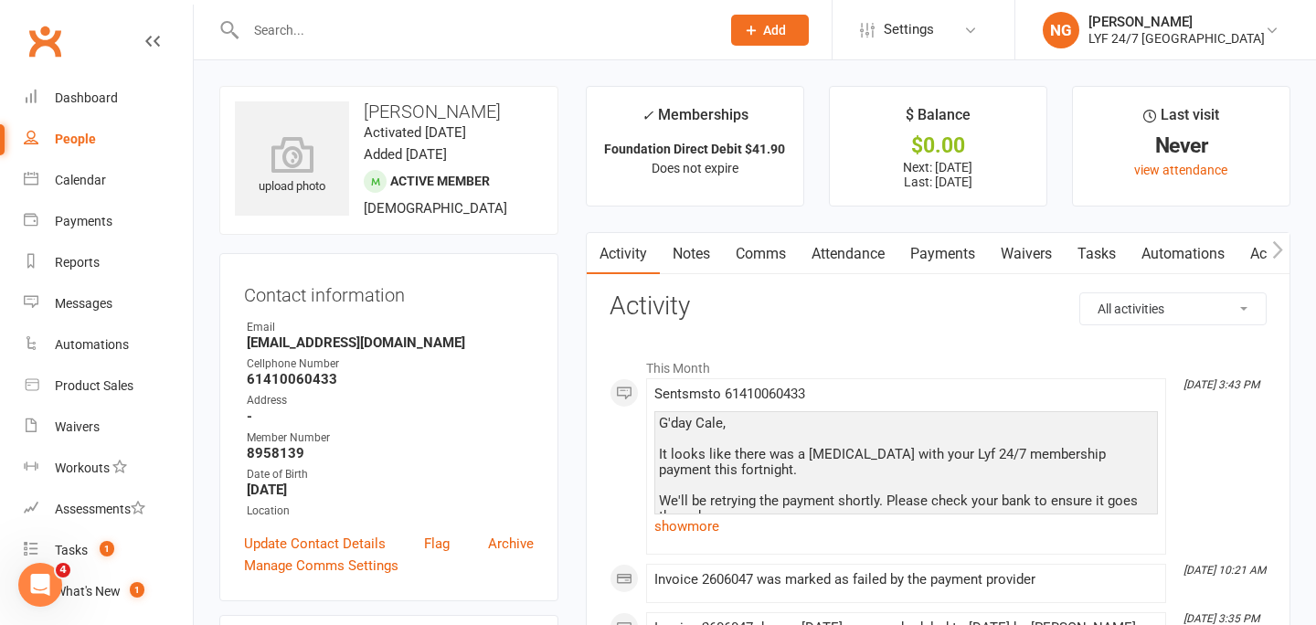
click at [466, 39] on input "text" at bounding box center [473, 30] width 467 height 26
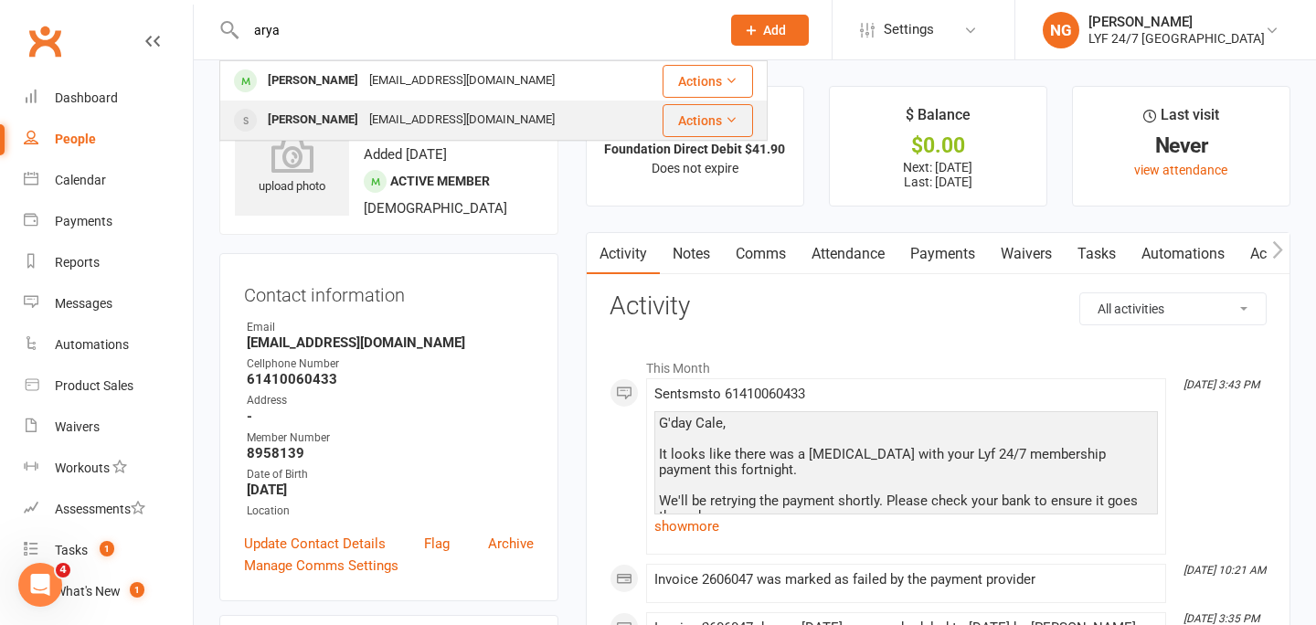
type input "arya"
click at [396, 120] on div "[EMAIL_ADDRESS][DOMAIN_NAME]" at bounding box center [462, 120] width 196 height 27
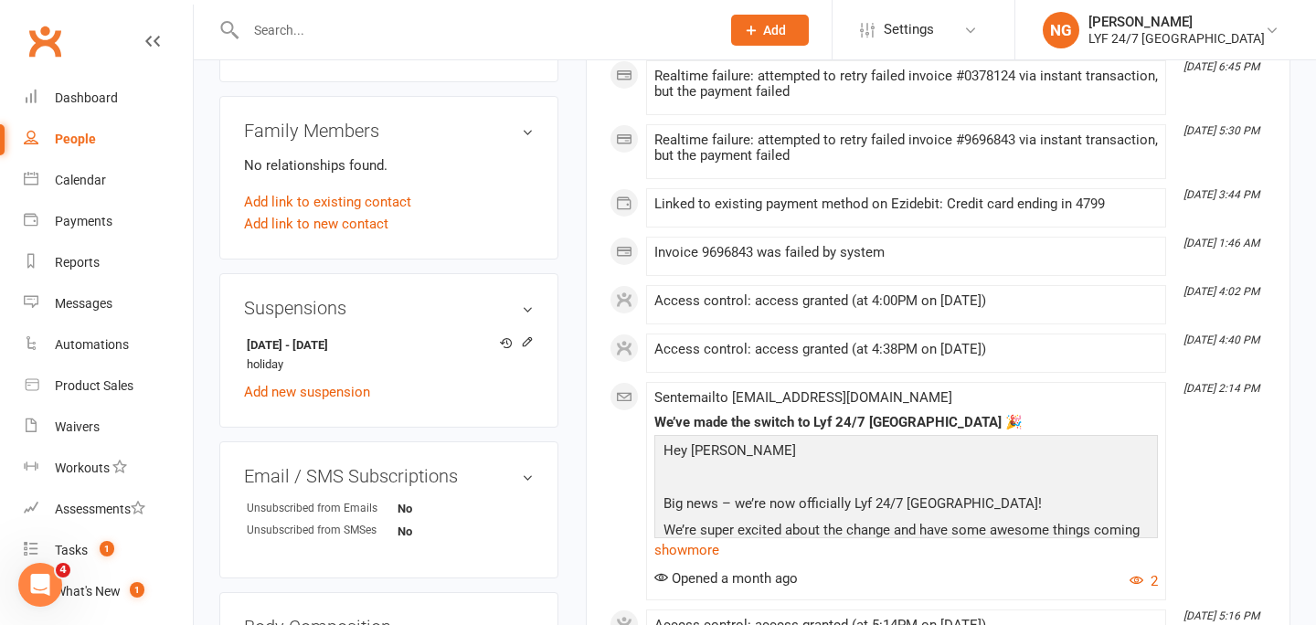
scroll to position [927, 0]
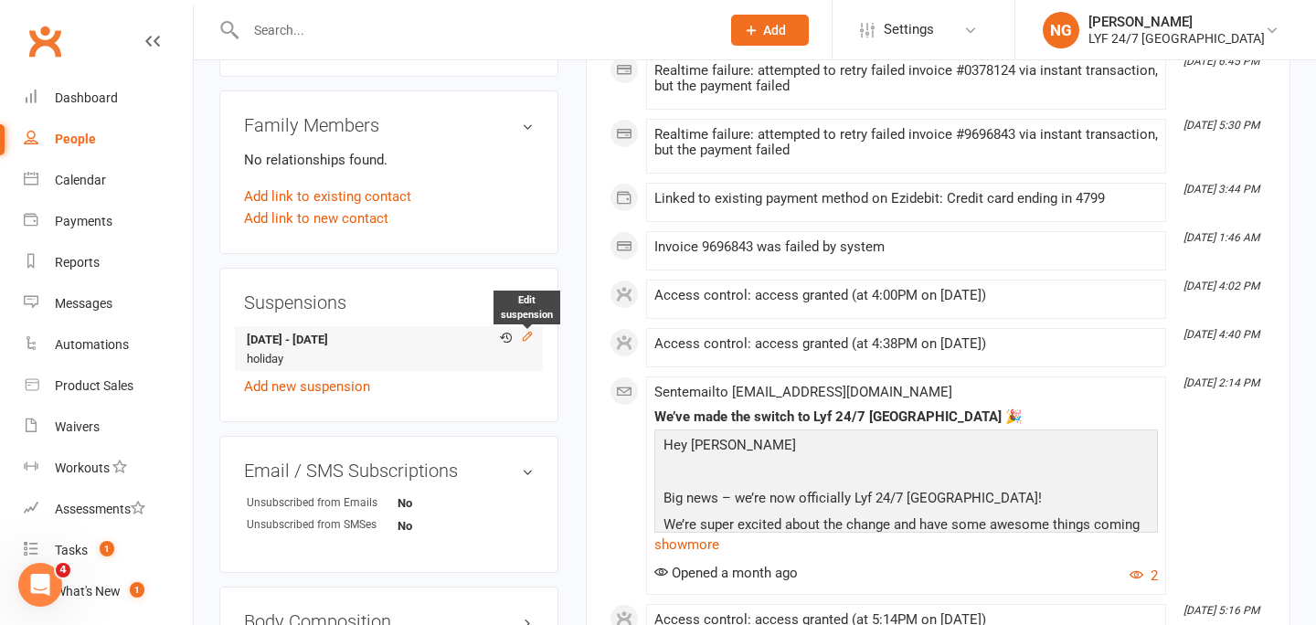
click at [525, 334] on icon at bounding box center [527, 337] width 8 height 8
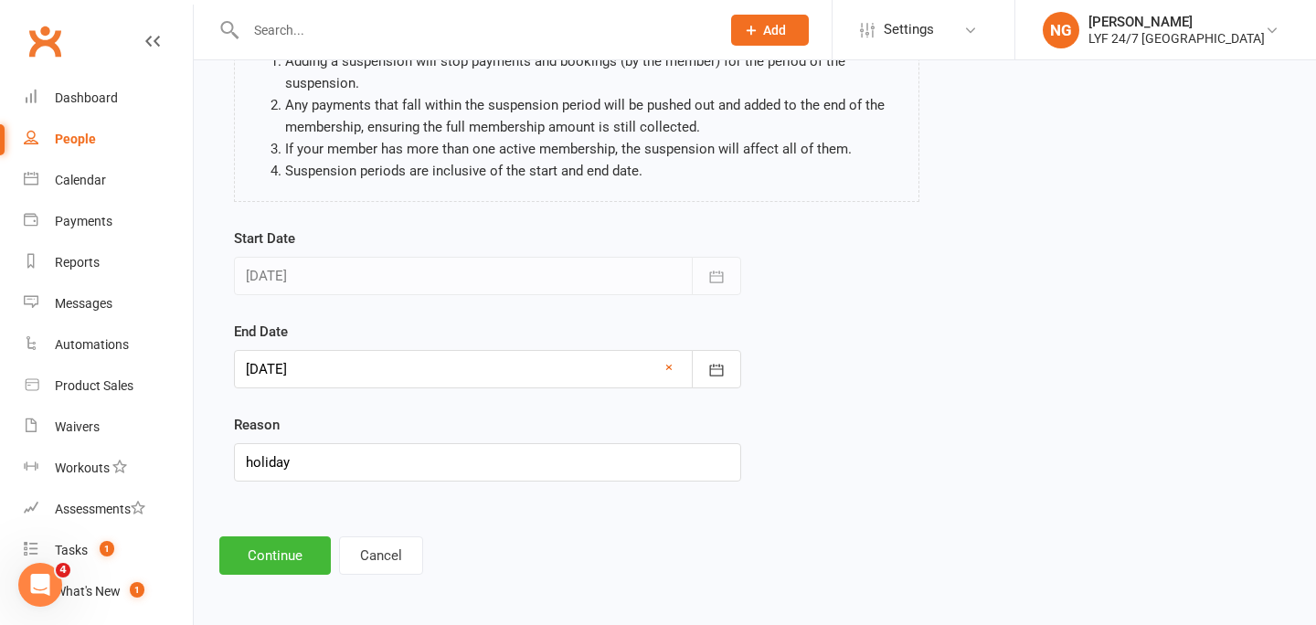
scroll to position [178, 0]
click at [667, 361] on link "×" at bounding box center [668, 366] width 7 height 22
click at [472, 350] on div at bounding box center [487, 367] width 507 height 38
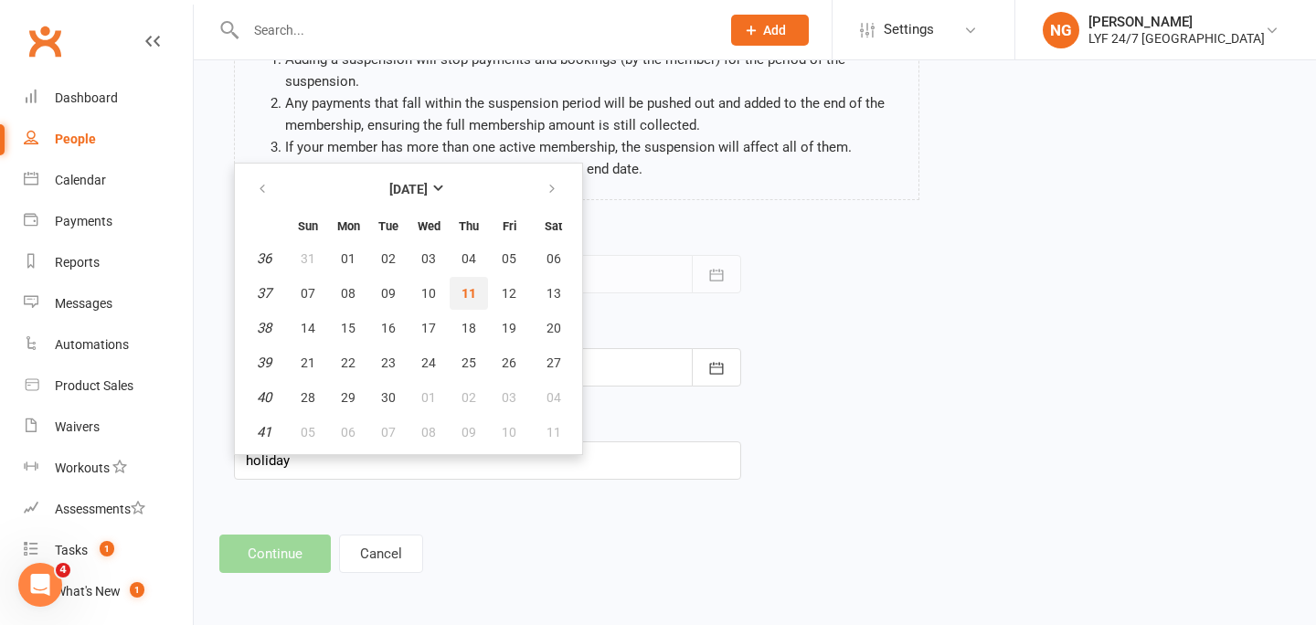
click at [459, 295] on button "11" at bounding box center [469, 293] width 38 height 33
type input "[DATE]"
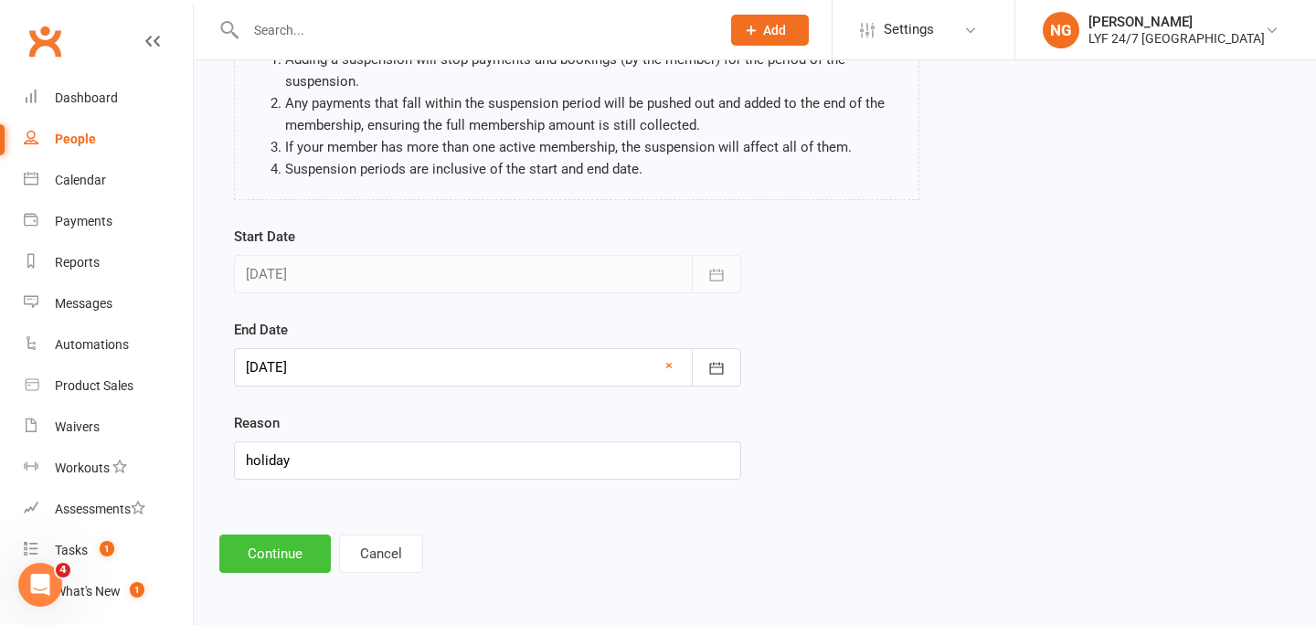
click at [288, 539] on button "Continue" at bounding box center [274, 554] width 111 height 38
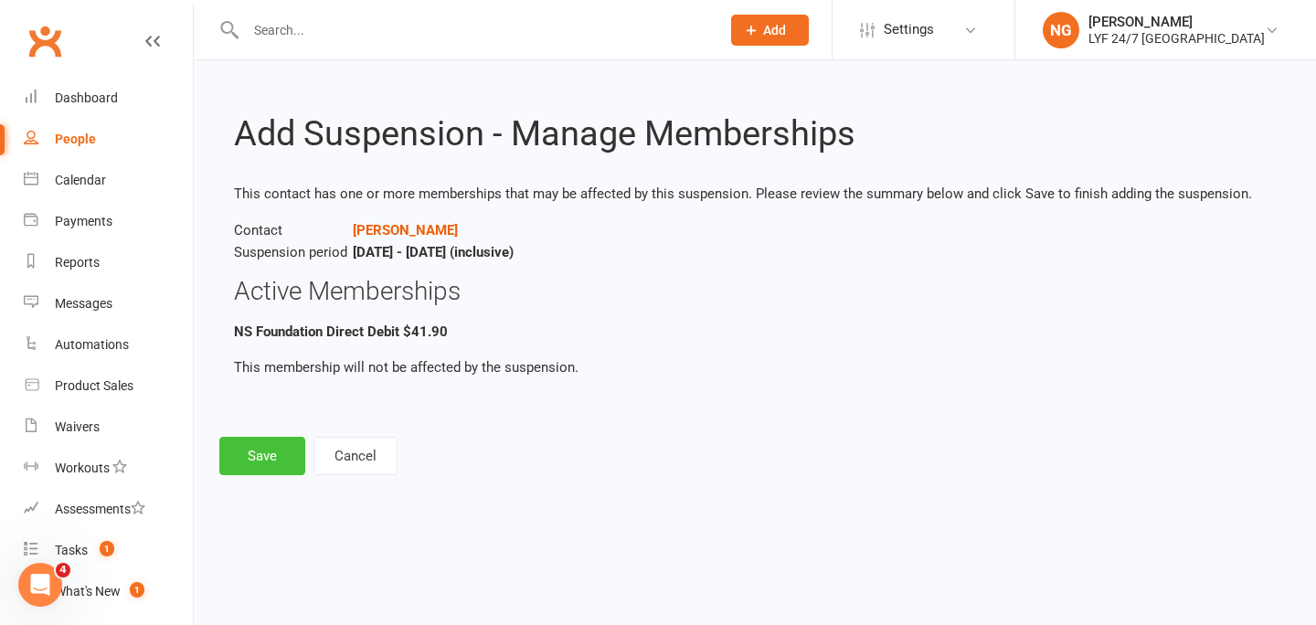
click at [255, 437] on button "Save" at bounding box center [262, 456] width 86 height 38
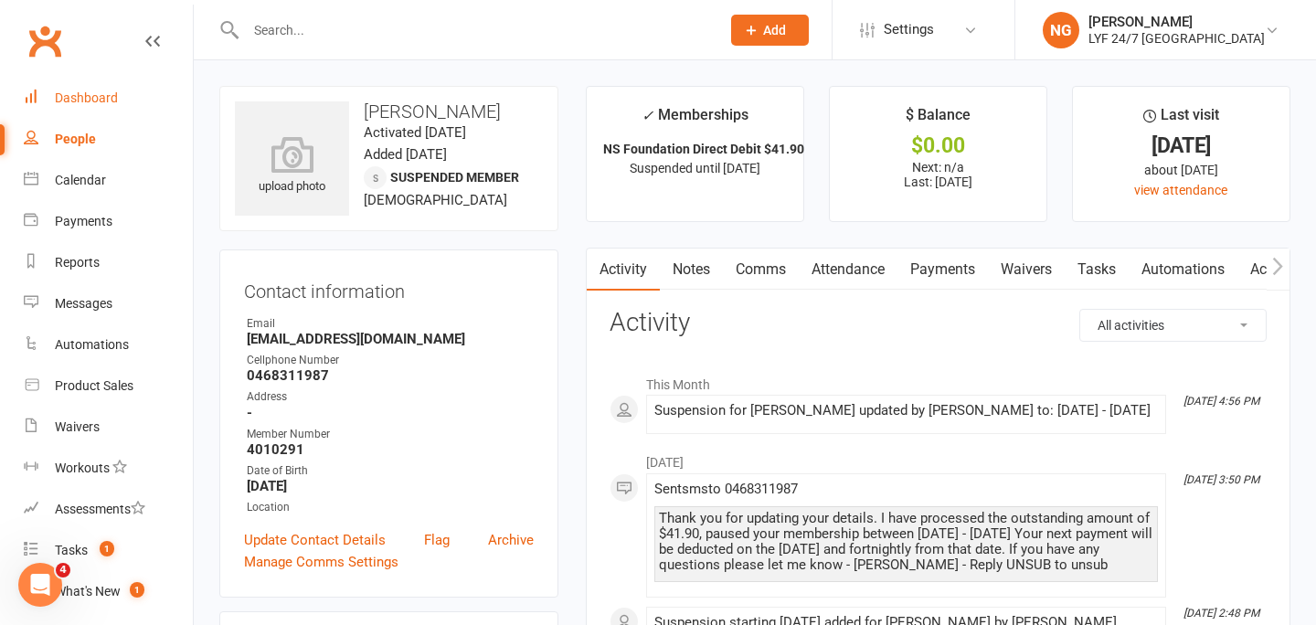
click at [80, 103] on div "Dashboard" at bounding box center [86, 97] width 63 height 15
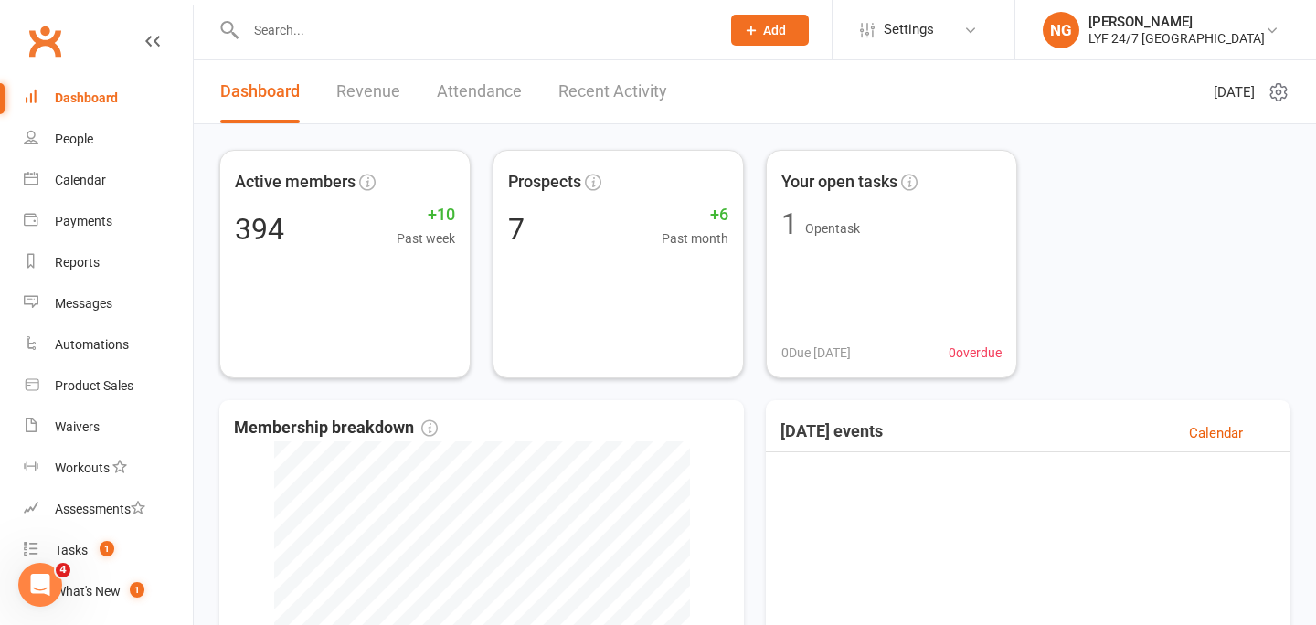
click at [707, 27] on input "text" at bounding box center [473, 30] width 467 height 26
